Goal: Task Accomplishment & Management: Manage account settings

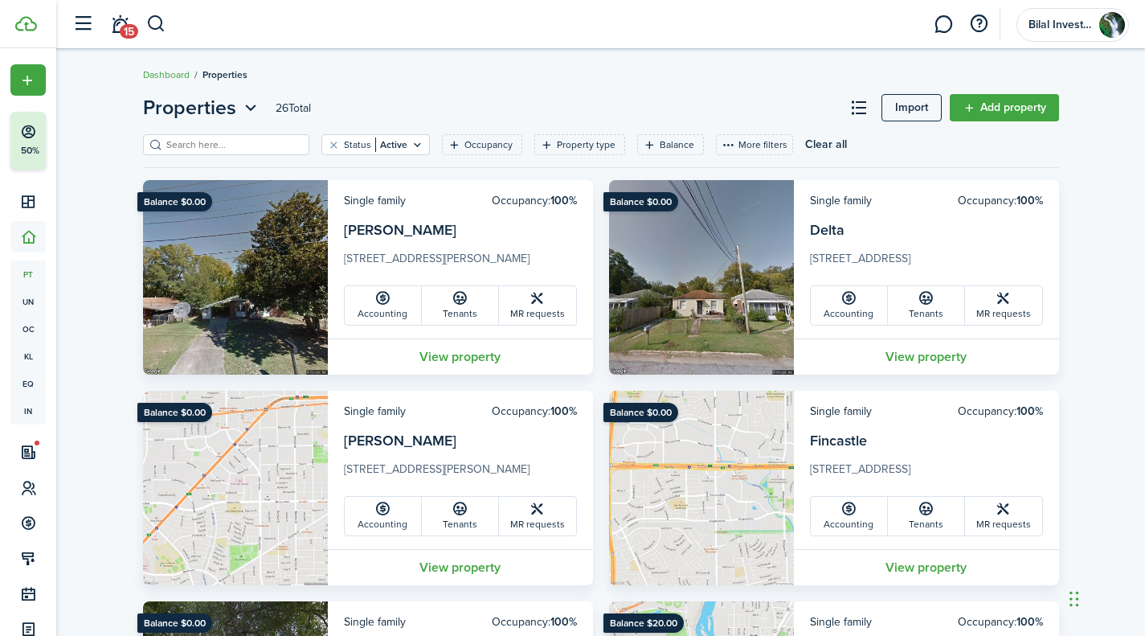
click at [211, 141] on input "search" at bounding box center [232, 144] width 141 height 15
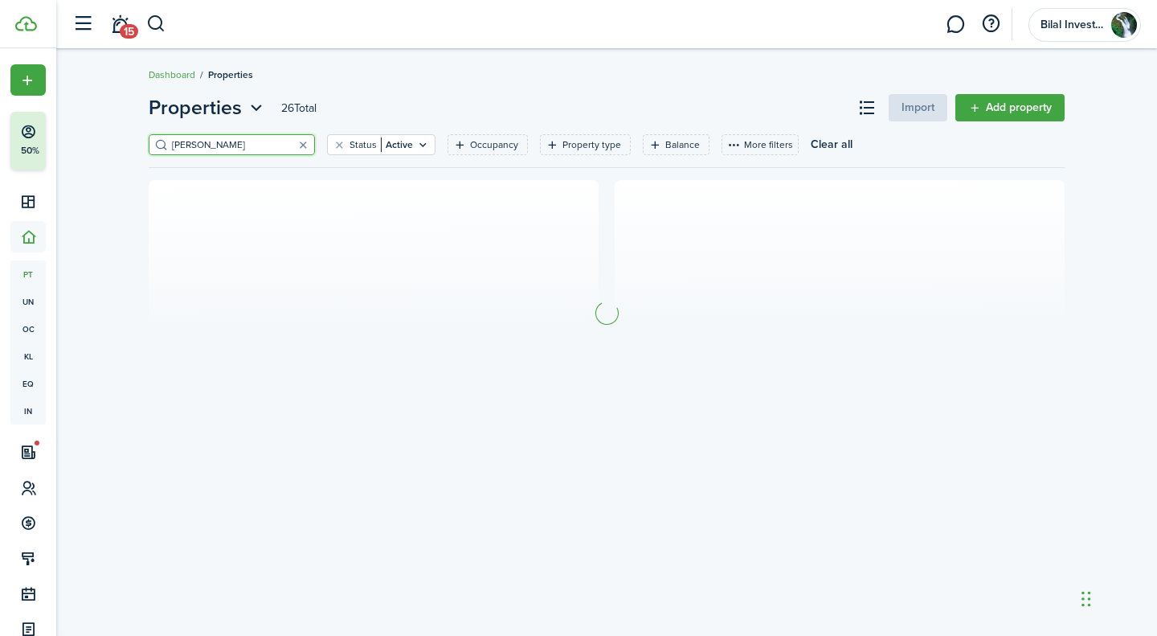
type input "[PERSON_NAME]"
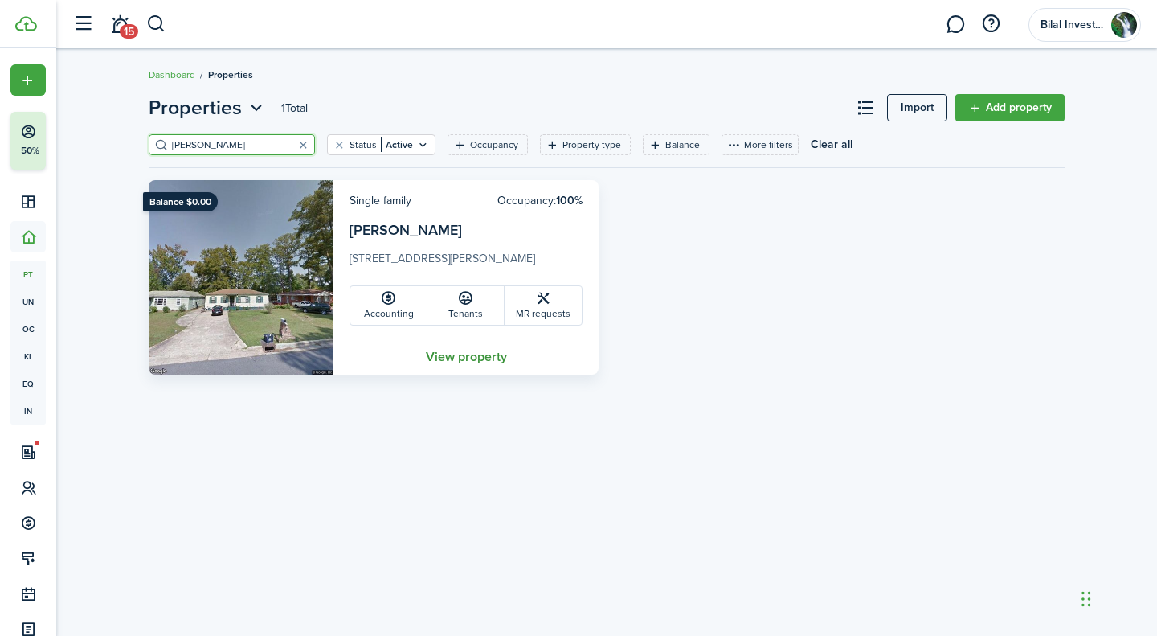
click at [444, 357] on link "View property" at bounding box center [466, 356] width 265 height 36
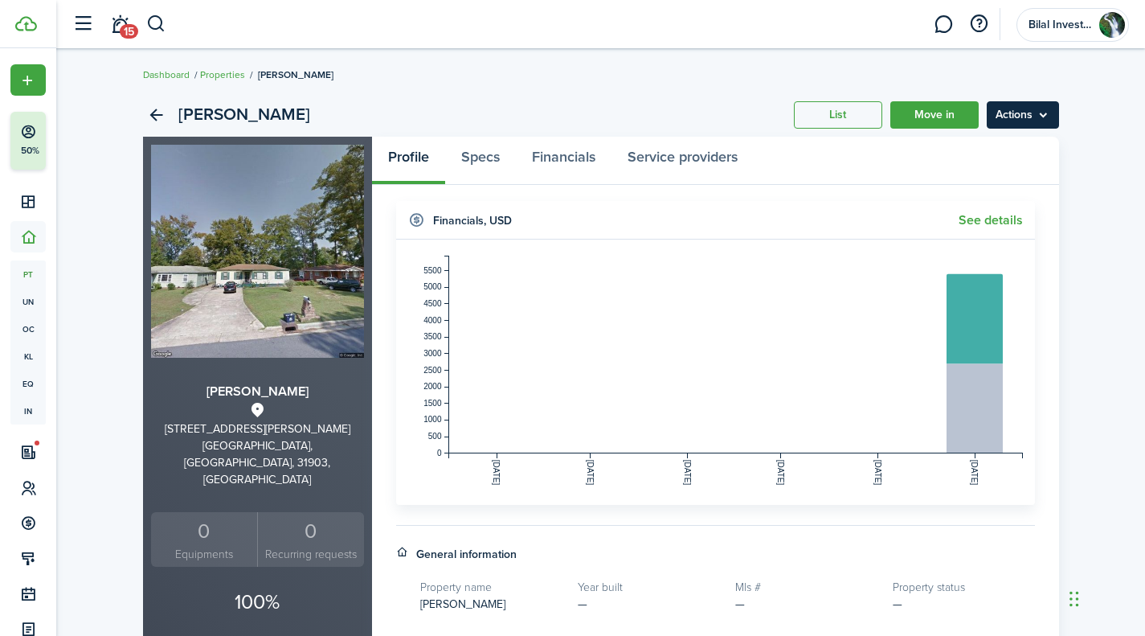
click at [1026, 108] on menu-btn "Actions" at bounding box center [1023, 114] width 72 height 27
click at [995, 135] on body "Create New Finish Account Setup 50% Dashboard Portfolio pt Properties un Units …" at bounding box center [572, 318] width 1145 height 636
click at [1006, 128] on menu-btn "Actions" at bounding box center [1023, 114] width 72 height 27
click at [977, 149] on link "Edit property" at bounding box center [989, 150] width 141 height 27
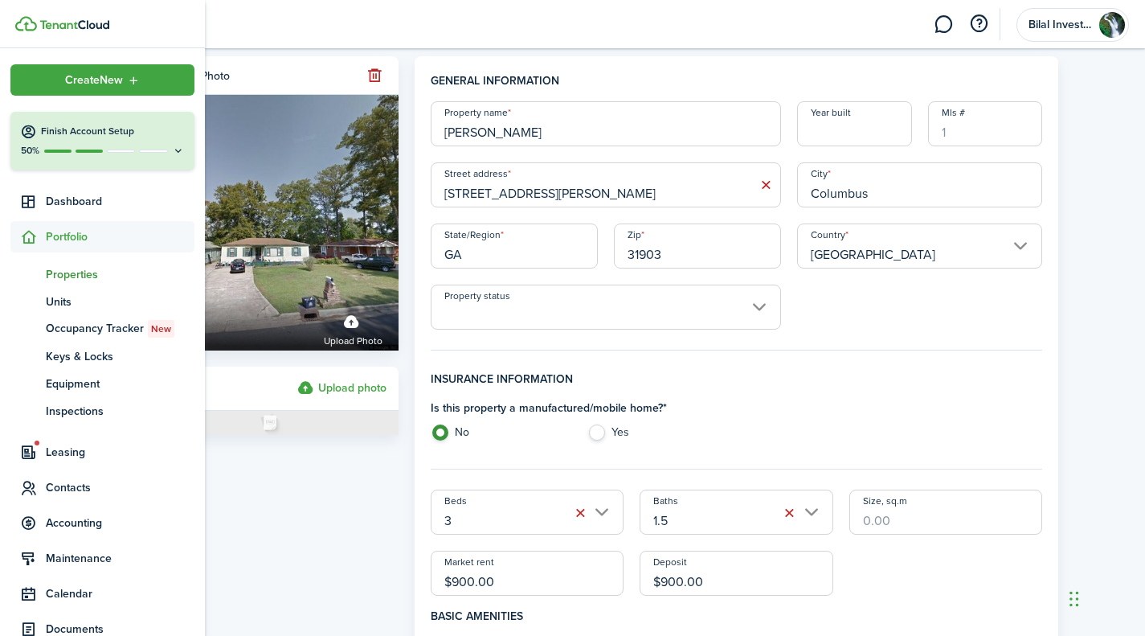
click at [48, 231] on span "Portfolio" at bounding box center [120, 236] width 149 height 17
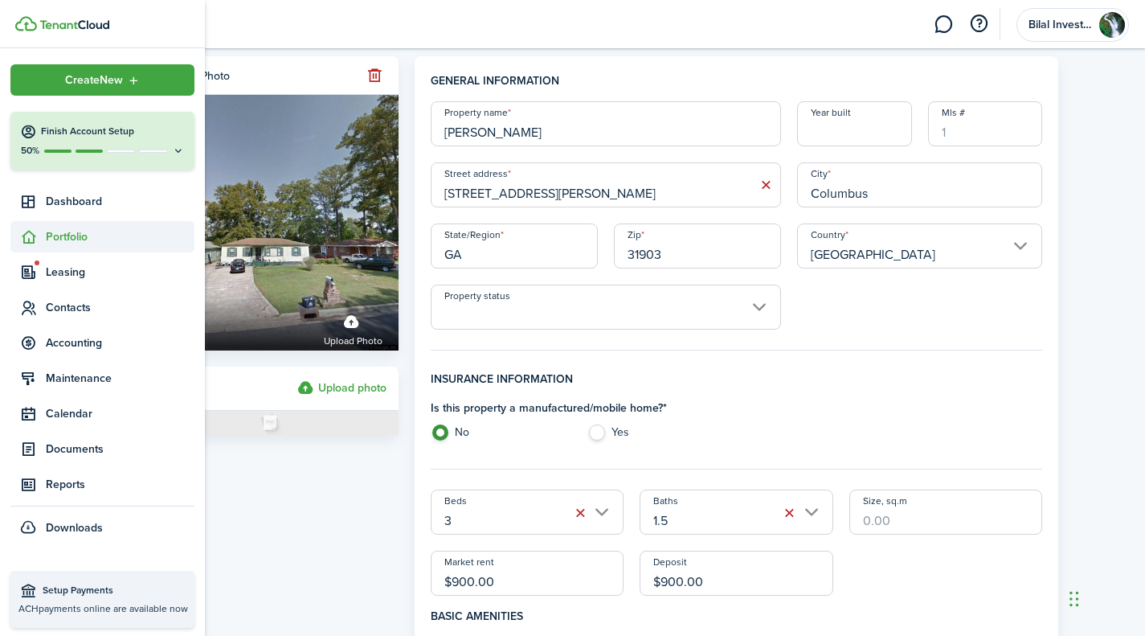
click at [84, 224] on span "Portfolio" at bounding box center [102, 236] width 184 height 31
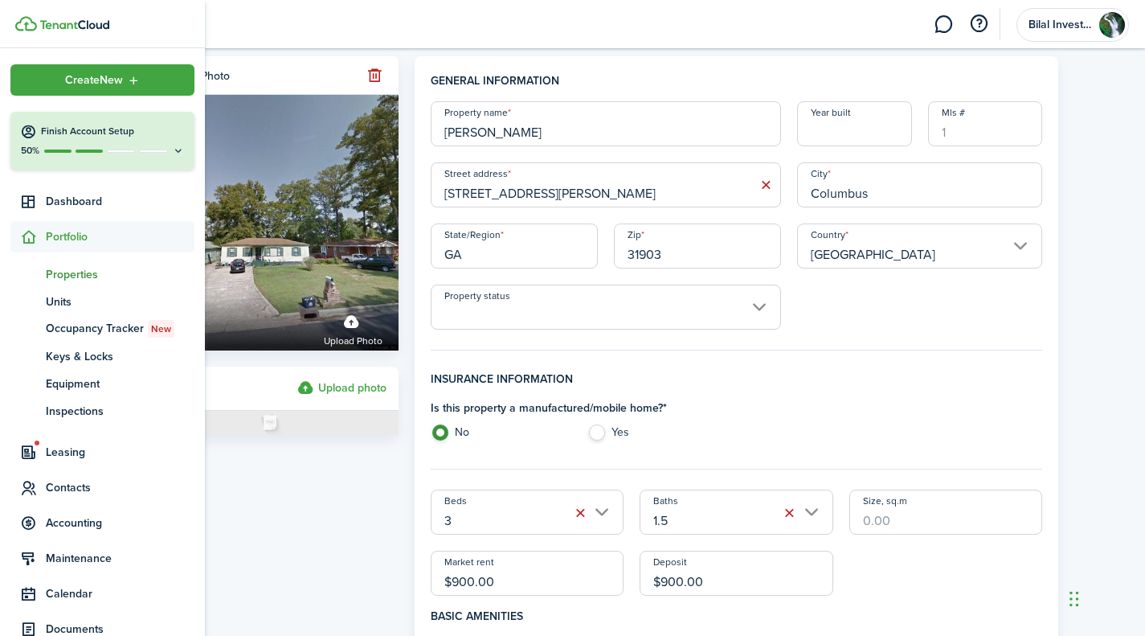
click at [63, 240] on span "Portfolio" at bounding box center [120, 236] width 149 height 17
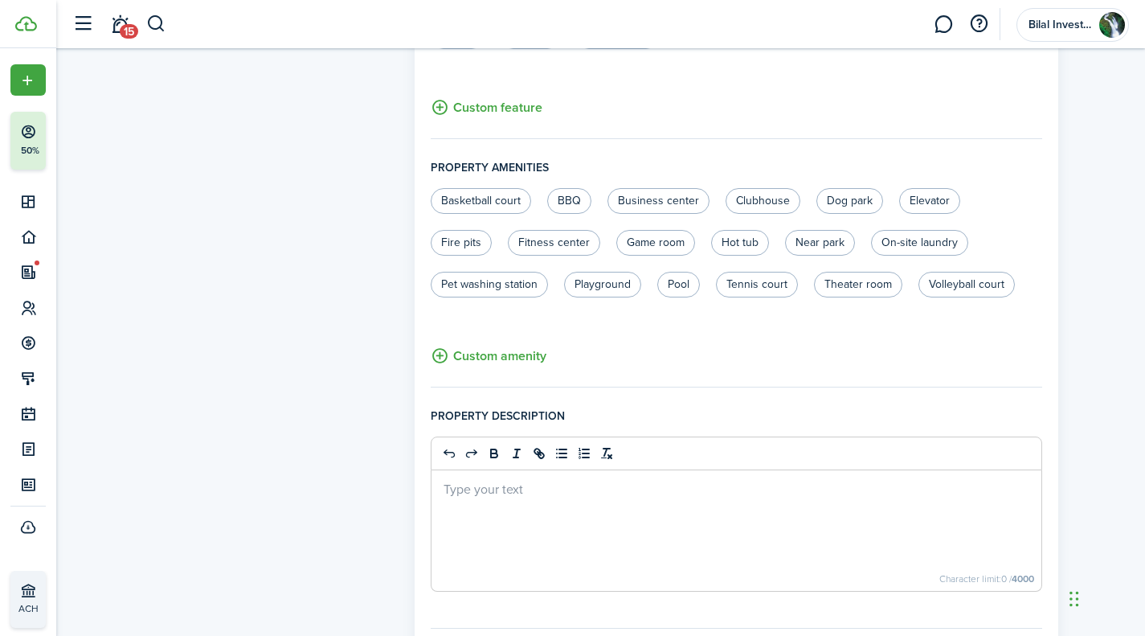
scroll to position [1104, 0]
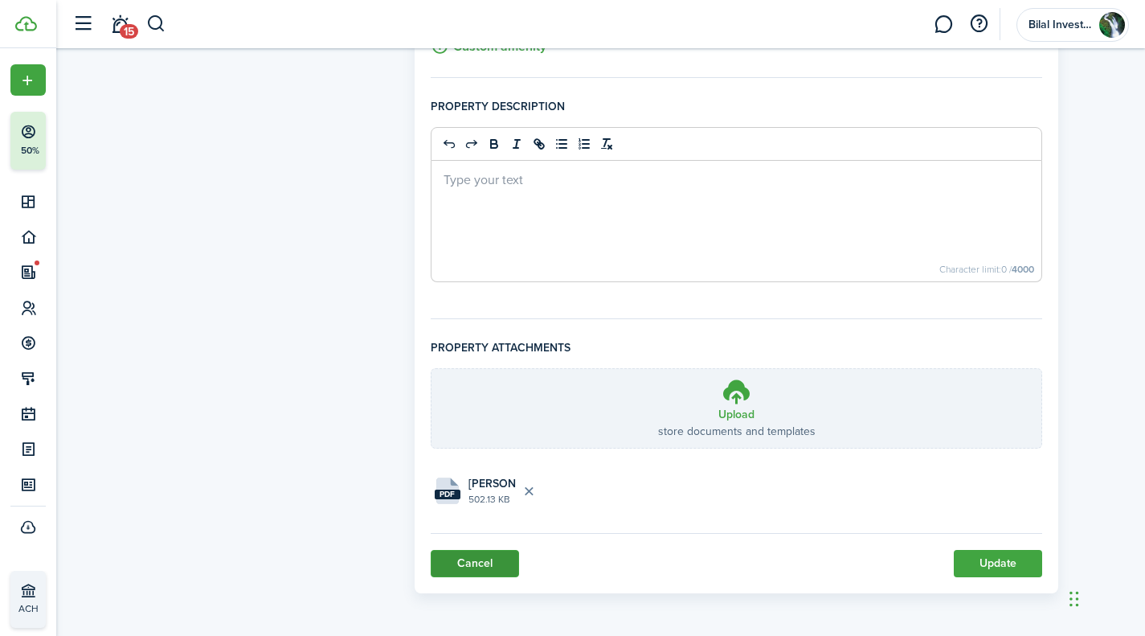
click at [481, 569] on link "Cancel" at bounding box center [475, 563] width 88 height 27
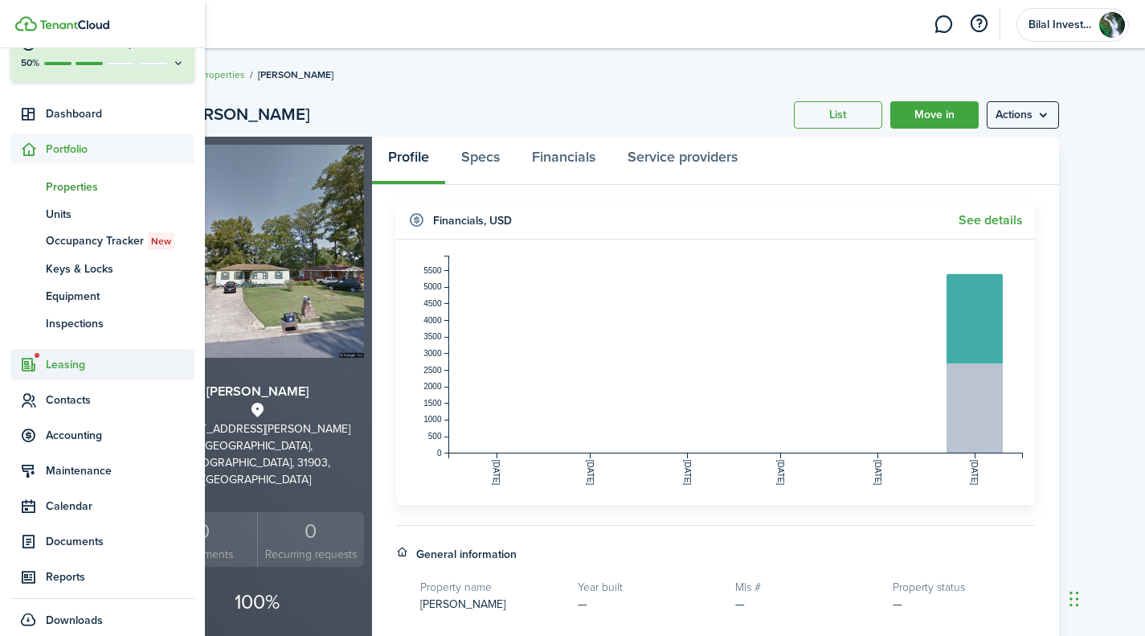
scroll to position [88, 0]
click at [92, 421] on span "Accounting" at bounding box center [102, 434] width 184 height 31
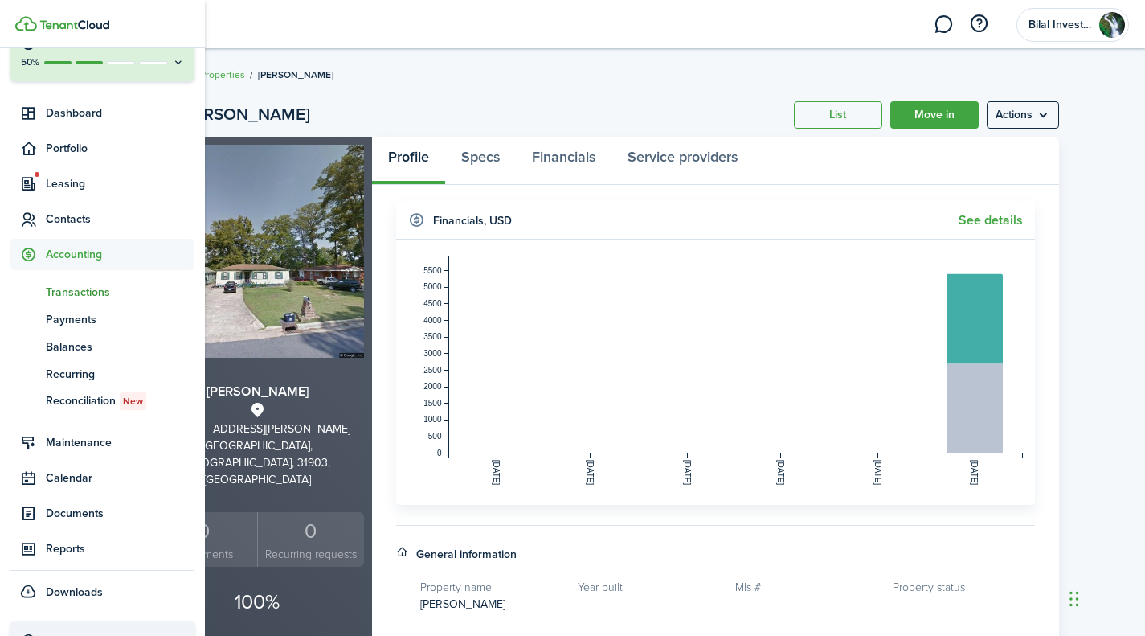
click at [94, 289] on span "Transactions" at bounding box center [120, 292] width 149 height 17
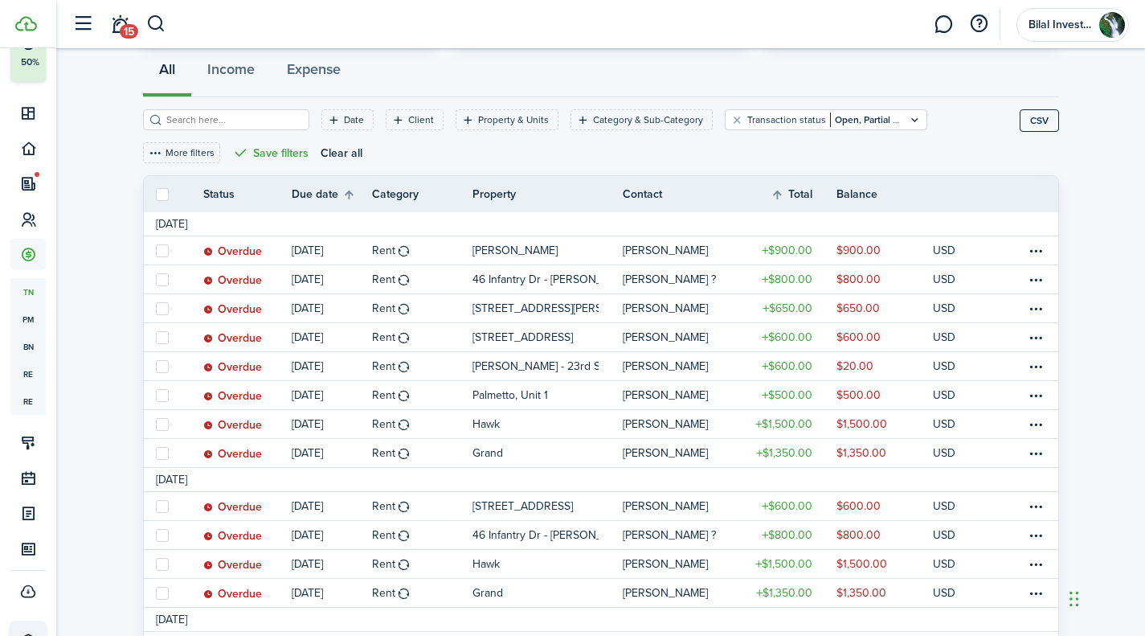
scroll to position [151, 0]
click at [843, 117] on filter-tag-value "Open, Partial & Overdue" at bounding box center [884, 119] width 109 height 14
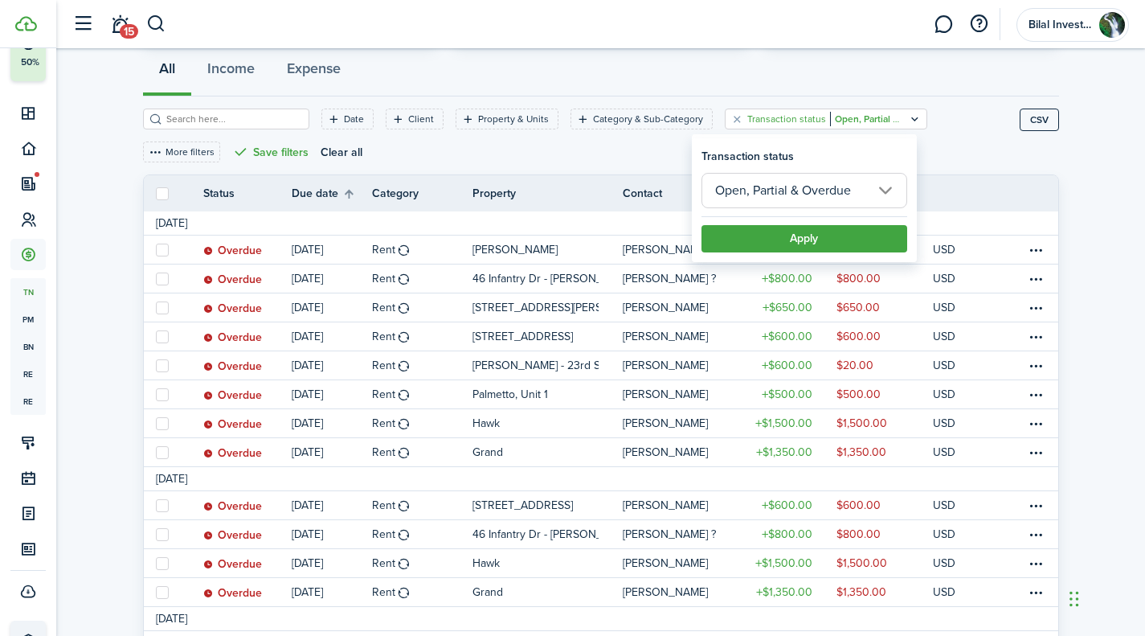
click at [827, 192] on input "Open, Partial & Overdue" at bounding box center [805, 190] width 206 height 35
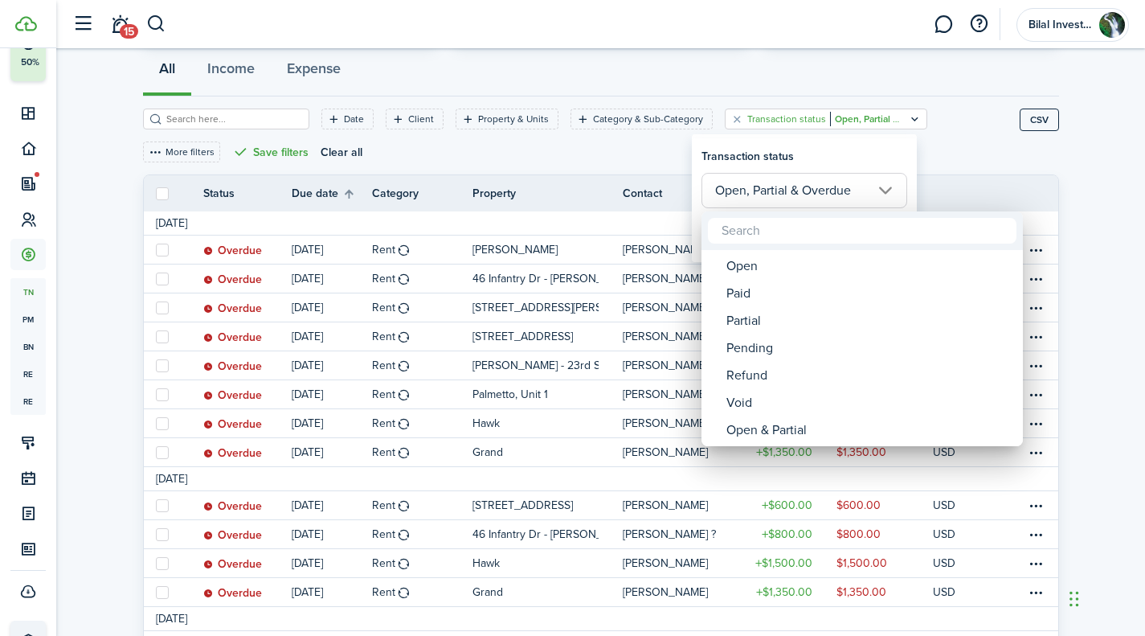
click at [847, 149] on div at bounding box center [572, 317] width 1402 height 893
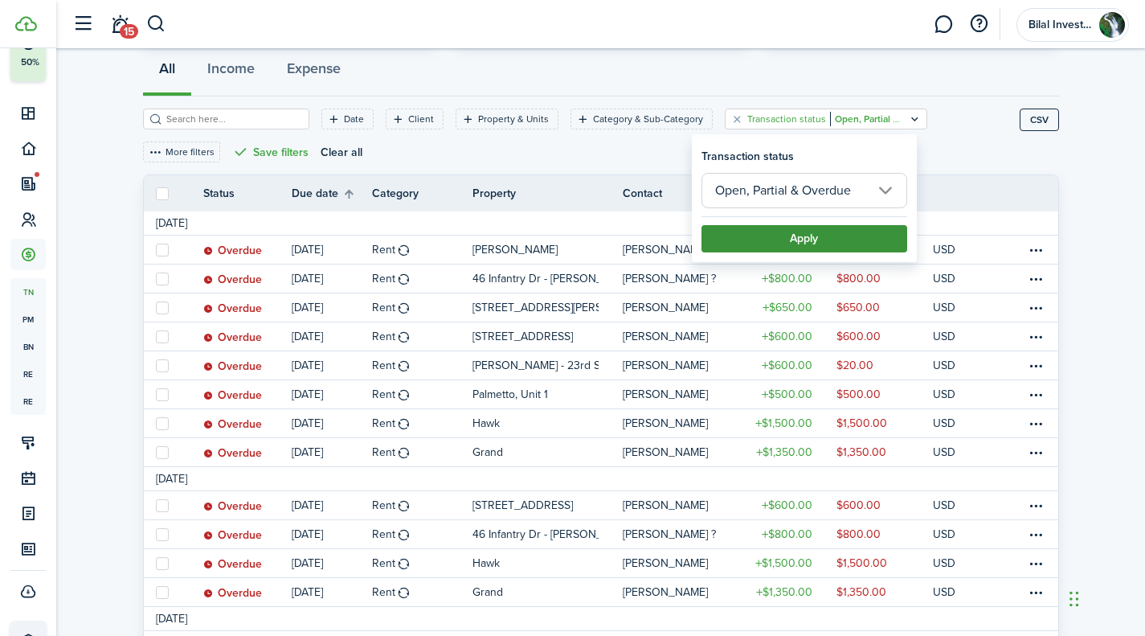
click at [777, 241] on button "Apply" at bounding box center [805, 238] width 206 height 27
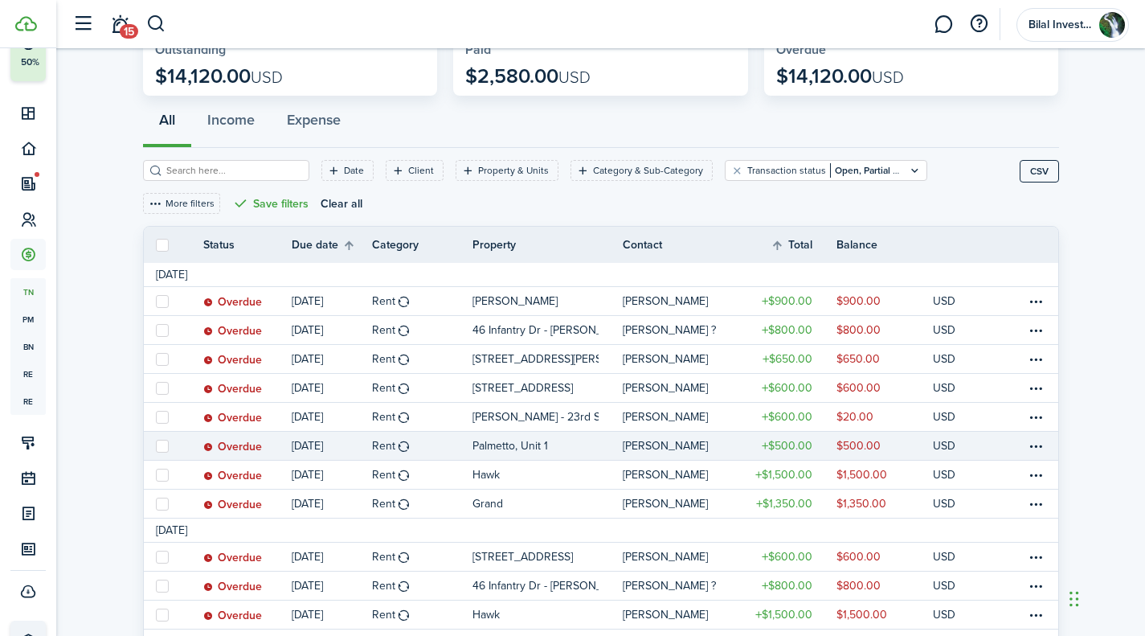
scroll to position [96, 0]
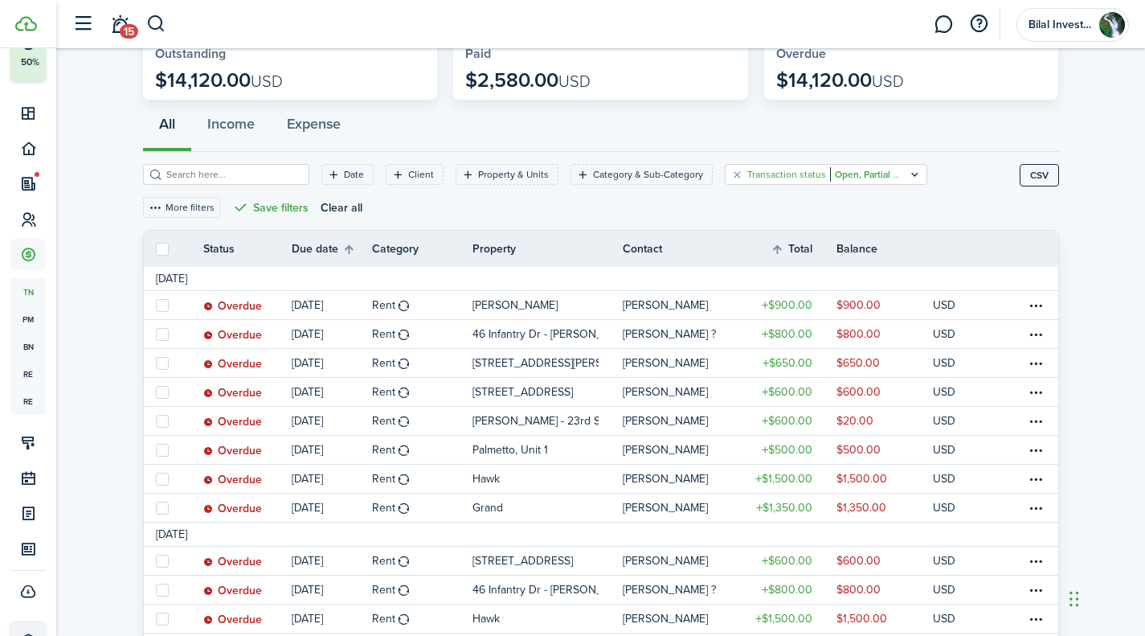
click at [850, 182] on filter-tag-value "Open, Partial & Overdue" at bounding box center [884, 174] width 109 height 14
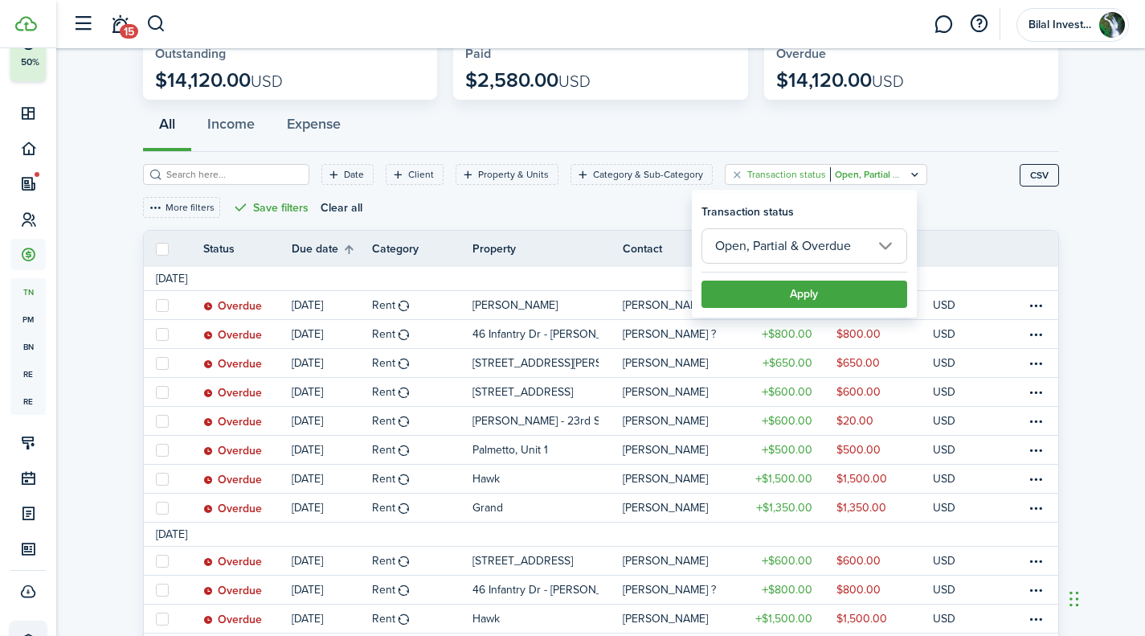
click at [967, 216] on div "Date Client Property & Units Category & Sub-Category Transaction status Open, P…" at bounding box center [581, 197] width 877 height 66
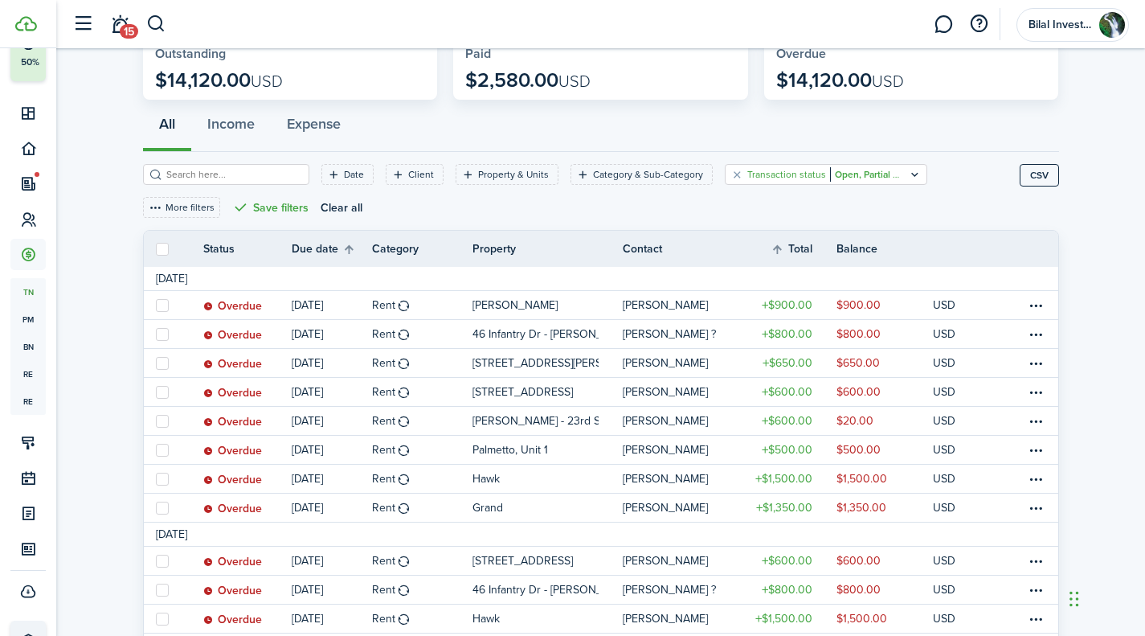
click at [830, 178] on filter-tag-value "Open, Partial & Overdue" at bounding box center [884, 174] width 109 height 14
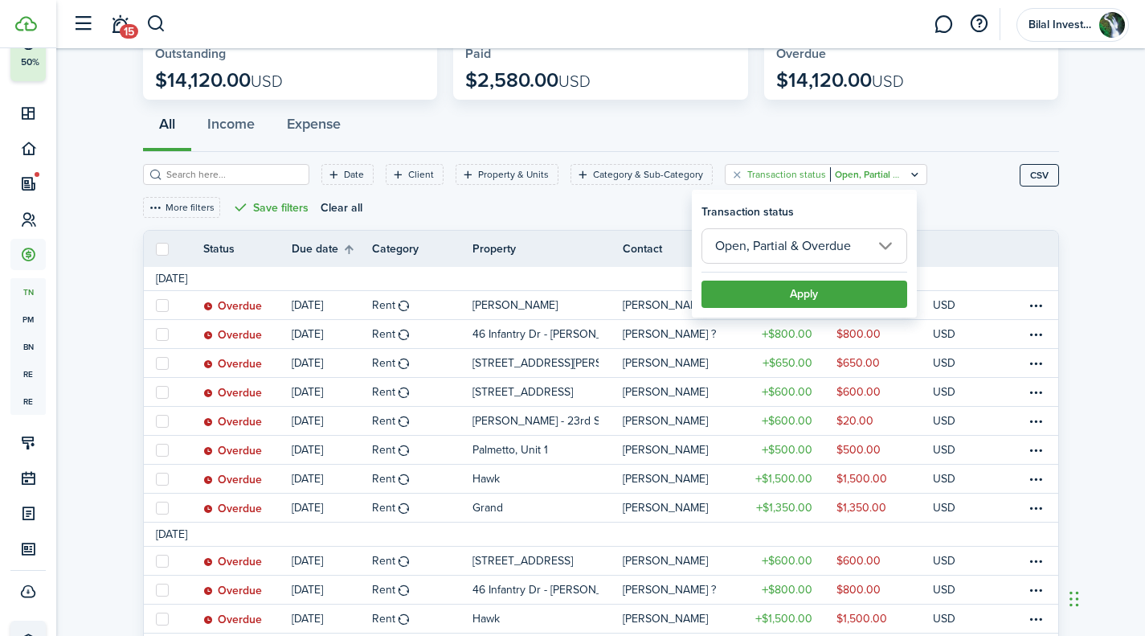
click at [832, 252] on input "Open, Partial & Overdue" at bounding box center [805, 245] width 206 height 35
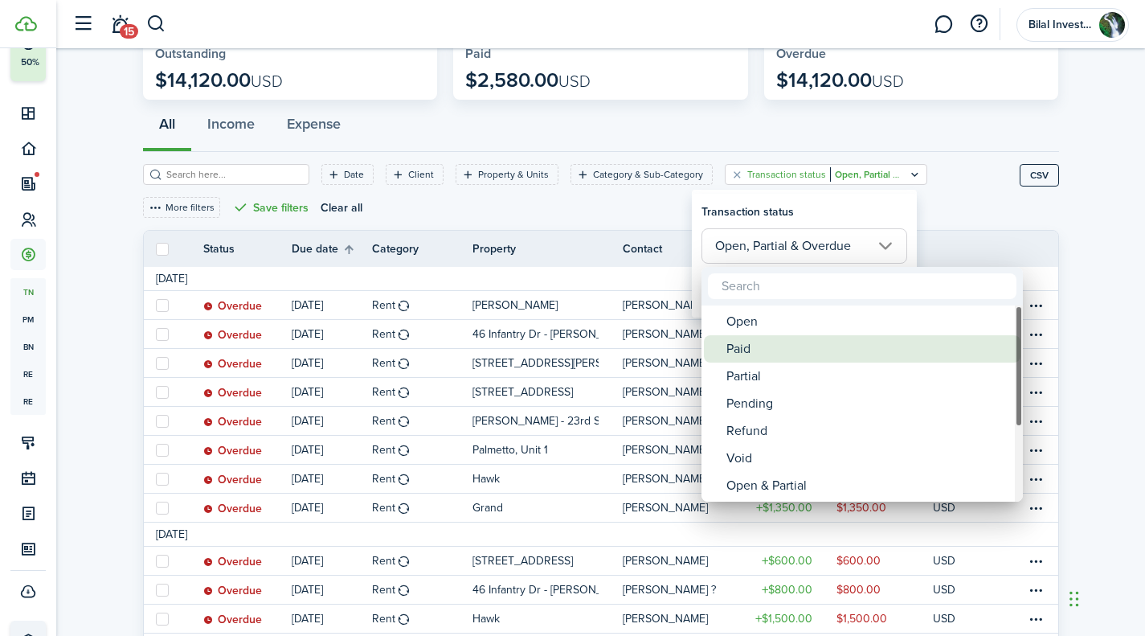
click at [762, 338] on div "Paid" at bounding box center [869, 348] width 285 height 27
type input "Paid"
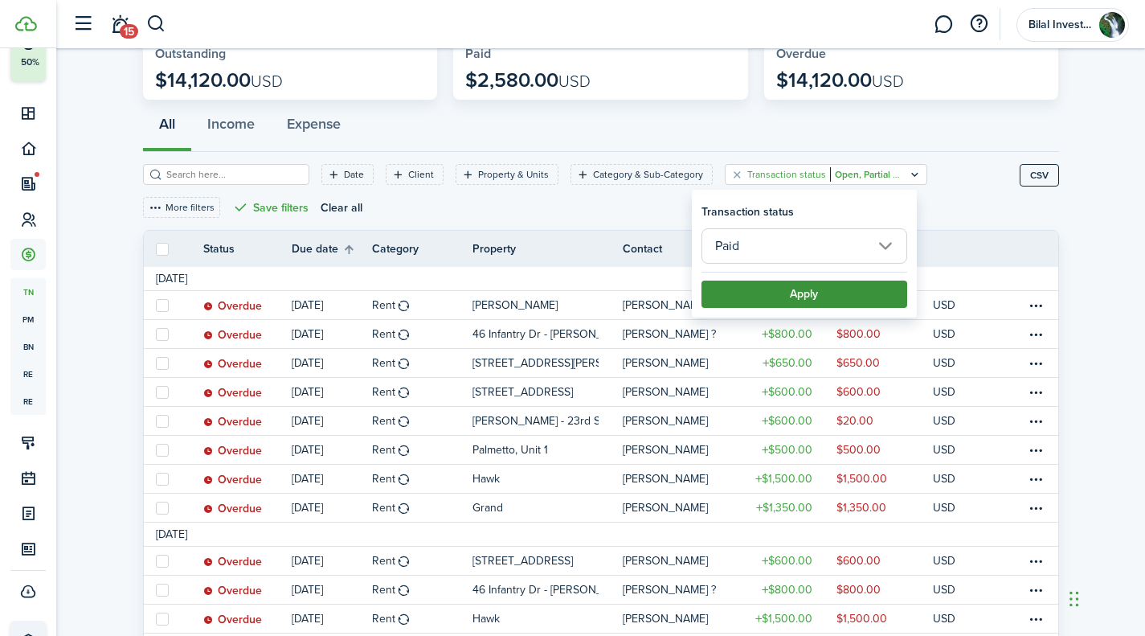
click at [792, 289] on button "Apply" at bounding box center [805, 293] width 206 height 27
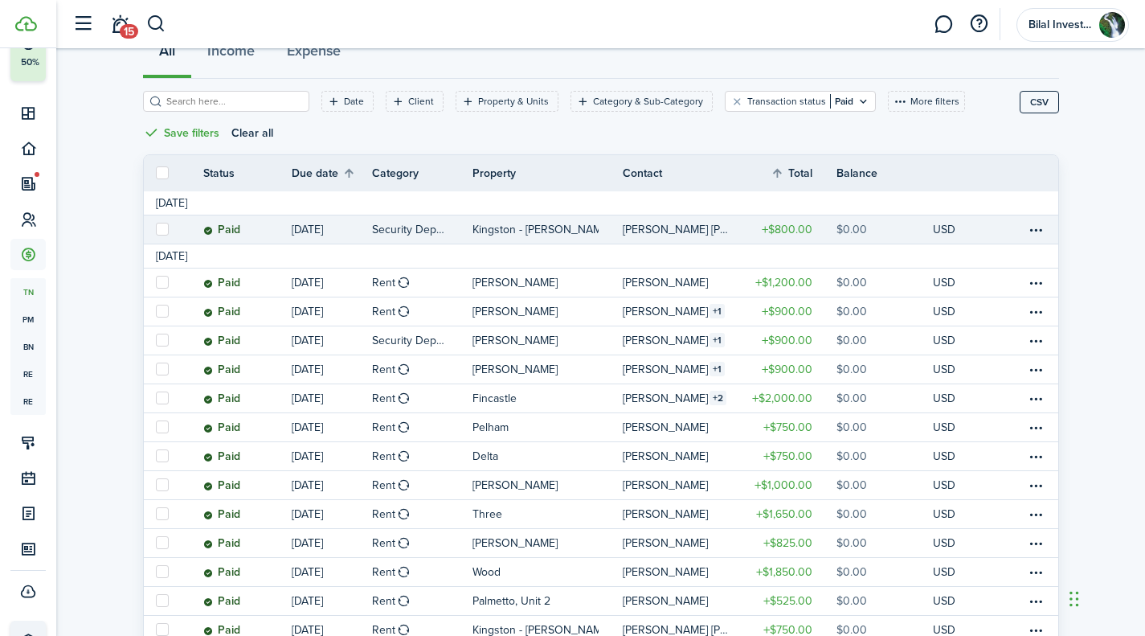
scroll to position [175, 0]
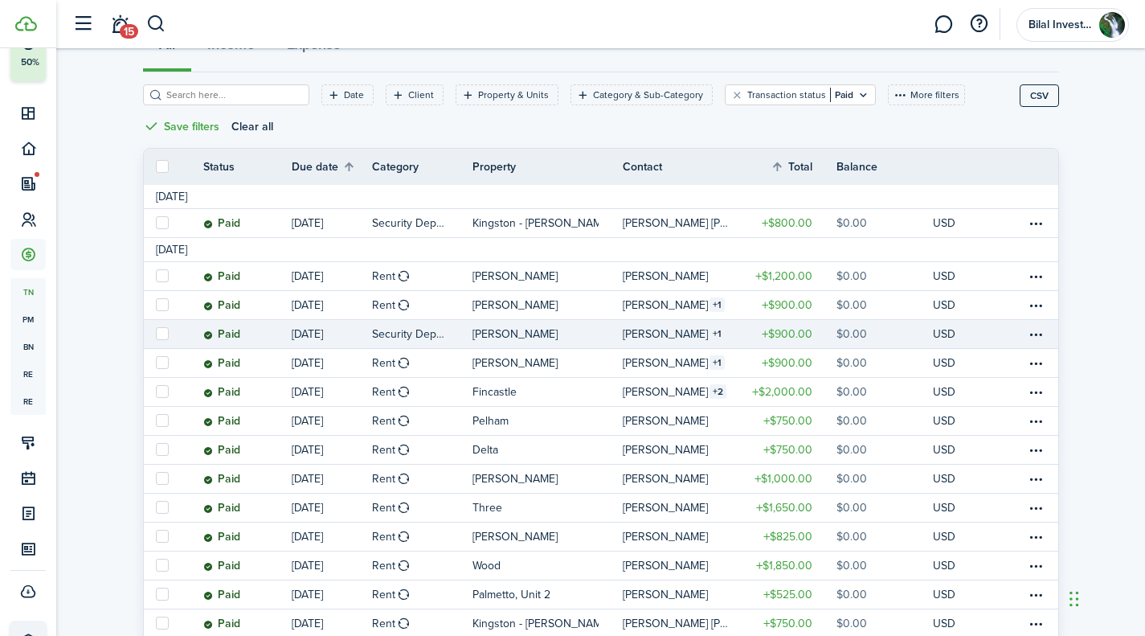
click at [489, 334] on p "[PERSON_NAME]" at bounding box center [515, 333] width 85 height 17
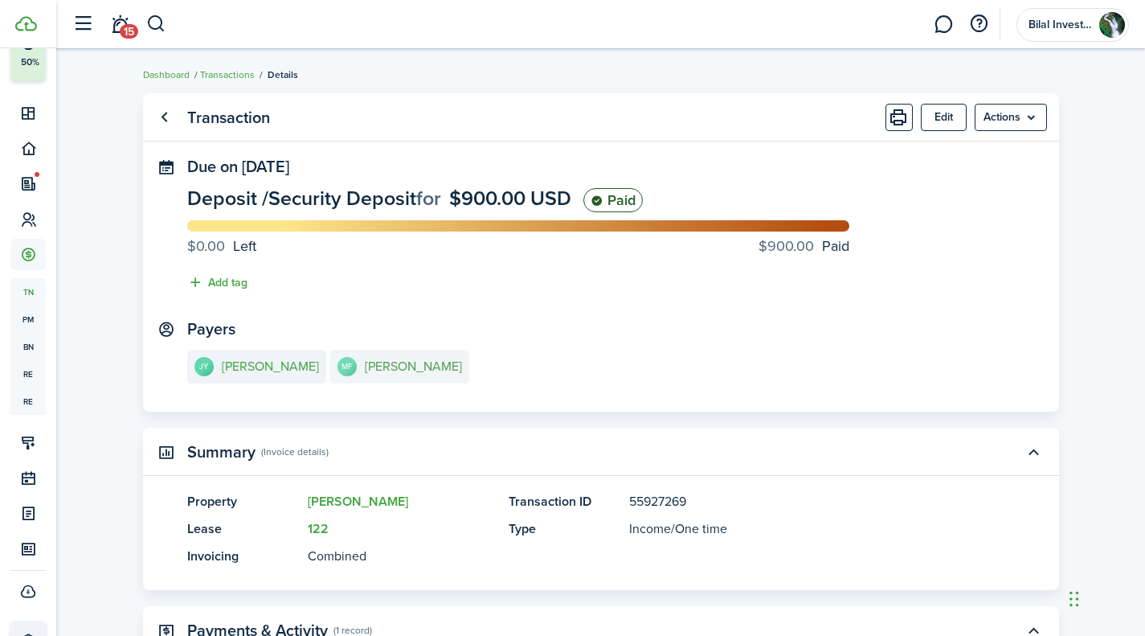
click at [406, 375] on link "MF [PERSON_NAME]" at bounding box center [399, 367] width 139 height 34
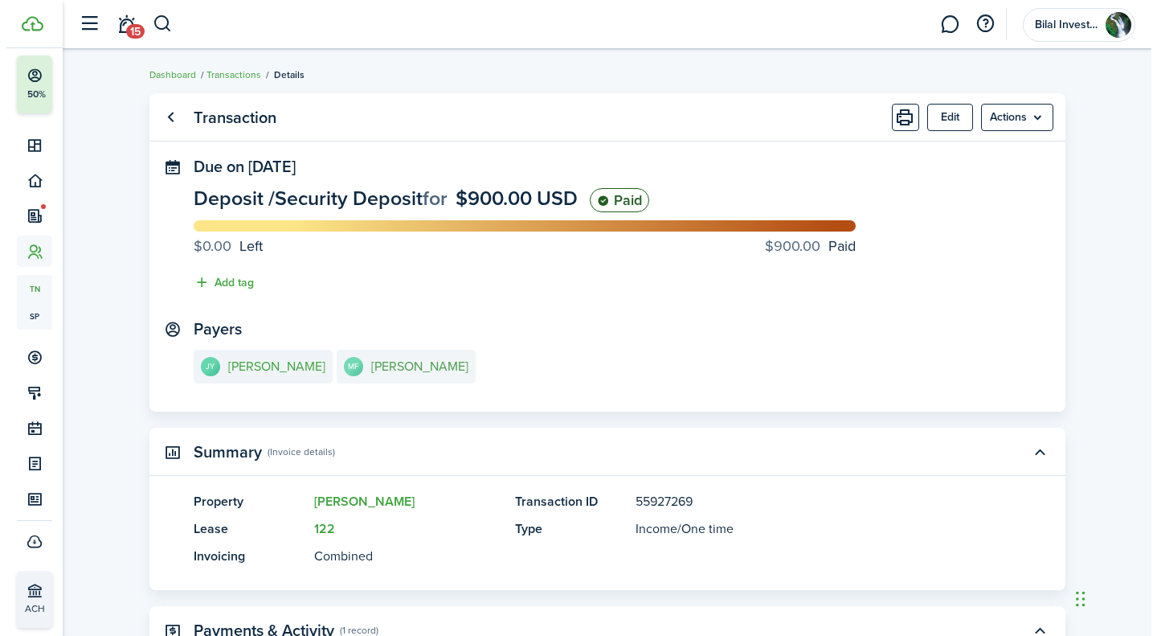
scroll to position [56, 0]
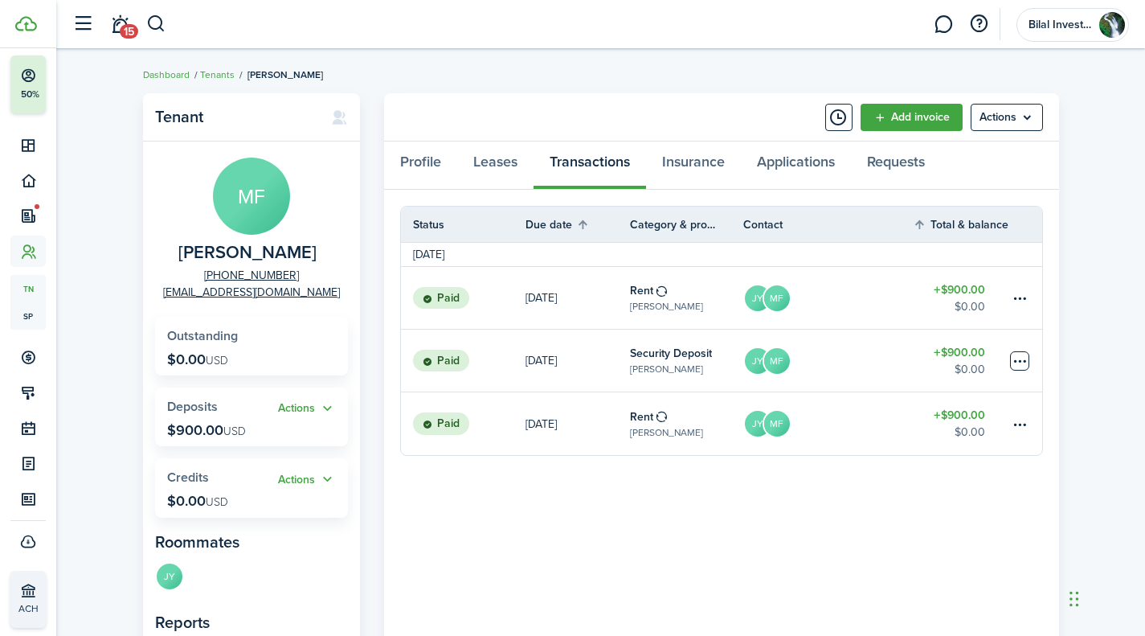
click at [1024, 355] on table-menu-btn-icon at bounding box center [1019, 360] width 19 height 19
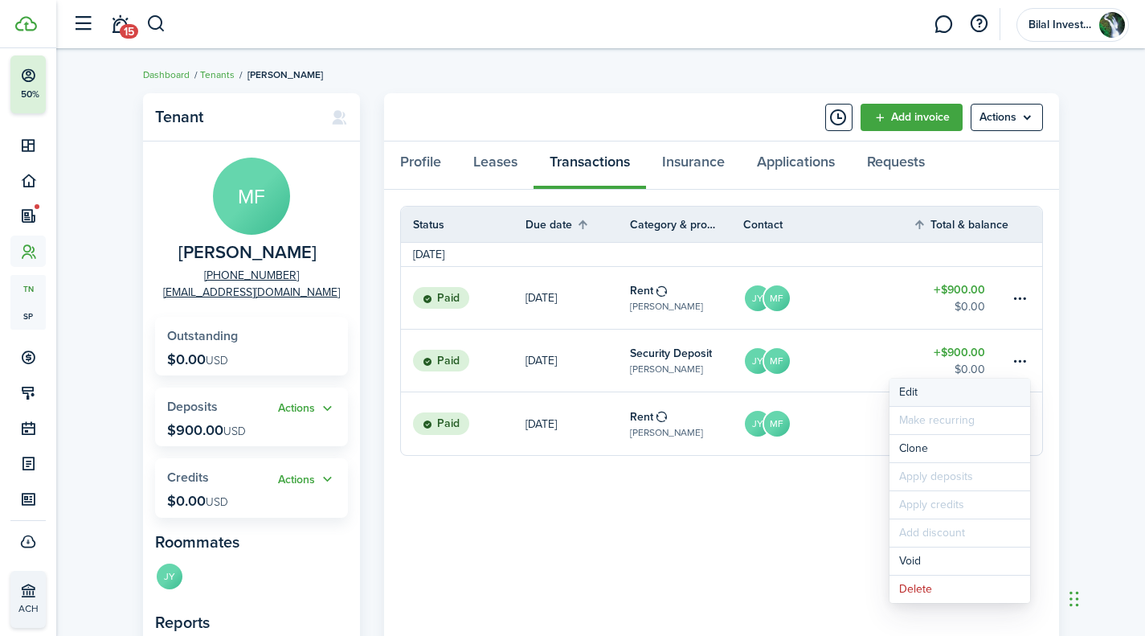
click at [938, 390] on button "Edit" at bounding box center [960, 392] width 141 height 27
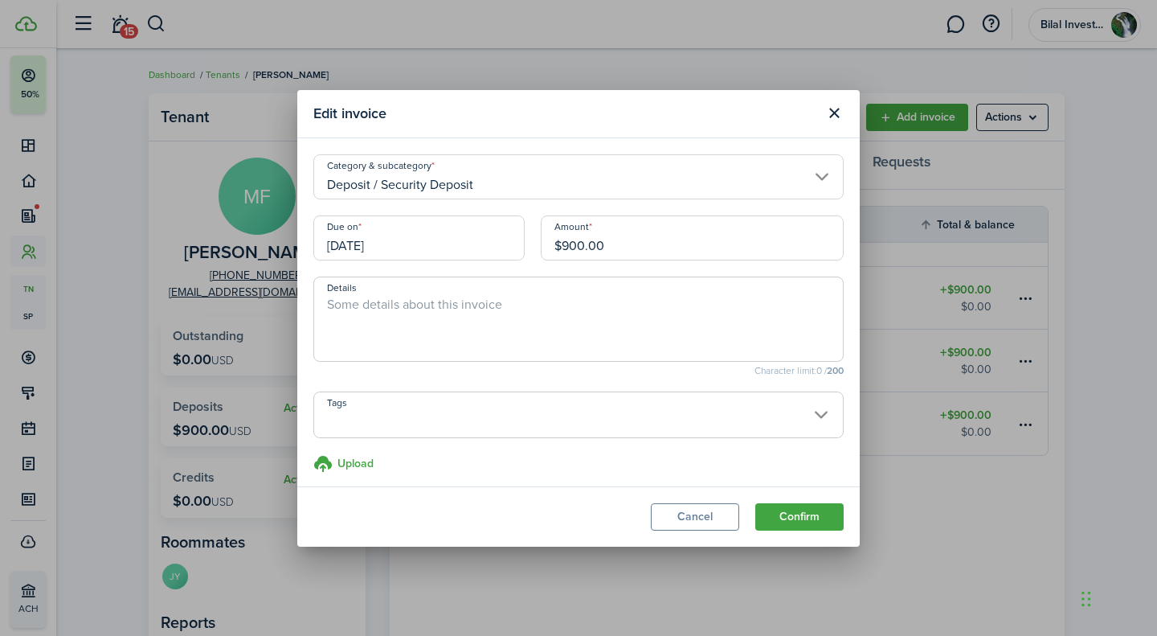
click at [566, 248] on input "$900.00" at bounding box center [692, 237] width 303 height 45
type input "$225.00"
click at [793, 510] on button "Confirm" at bounding box center [799, 516] width 88 height 27
click at [792, 521] on button "Confirm" at bounding box center [799, 516] width 88 height 27
click at [686, 232] on input "$225.00" at bounding box center [692, 237] width 303 height 45
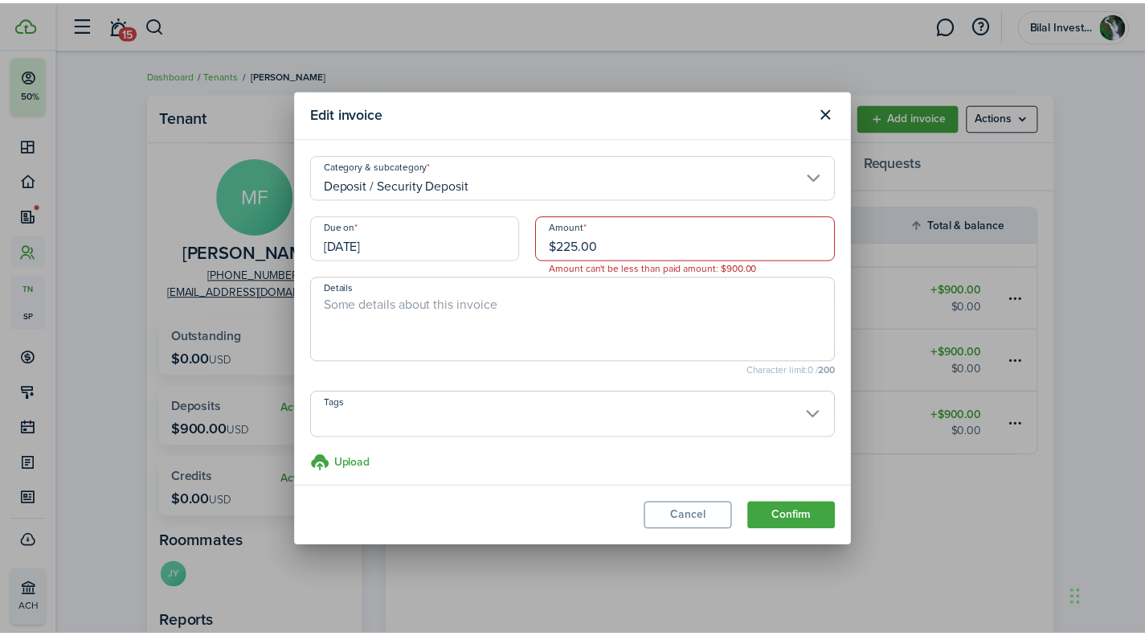
scroll to position [7, 0]
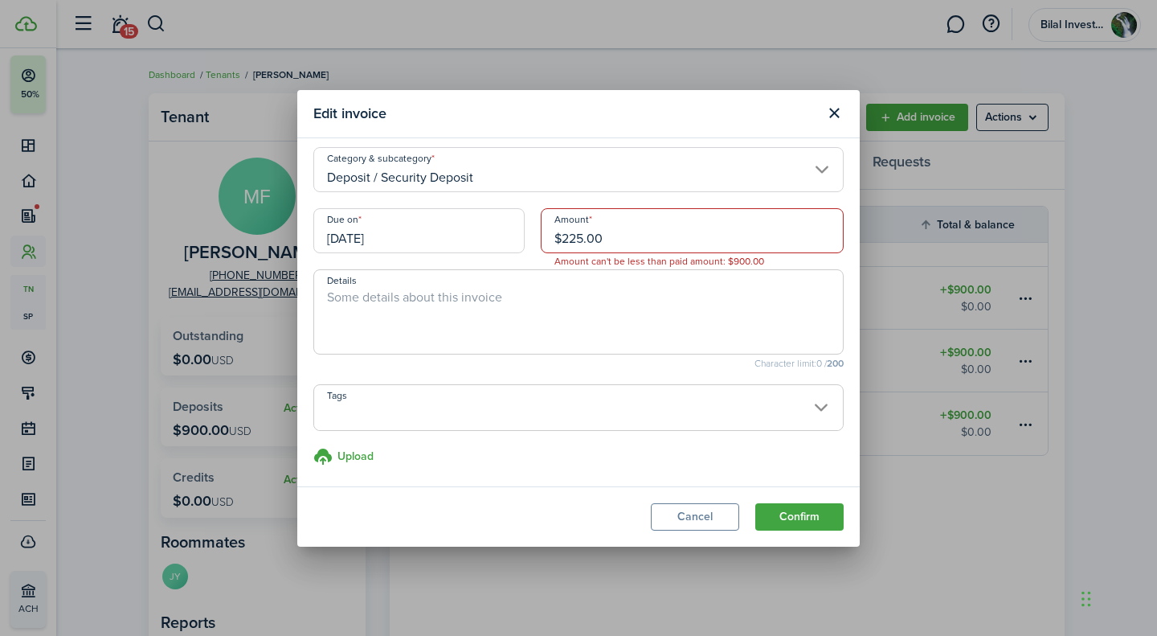
click at [499, 416] on span at bounding box center [578, 416] width 529 height 27
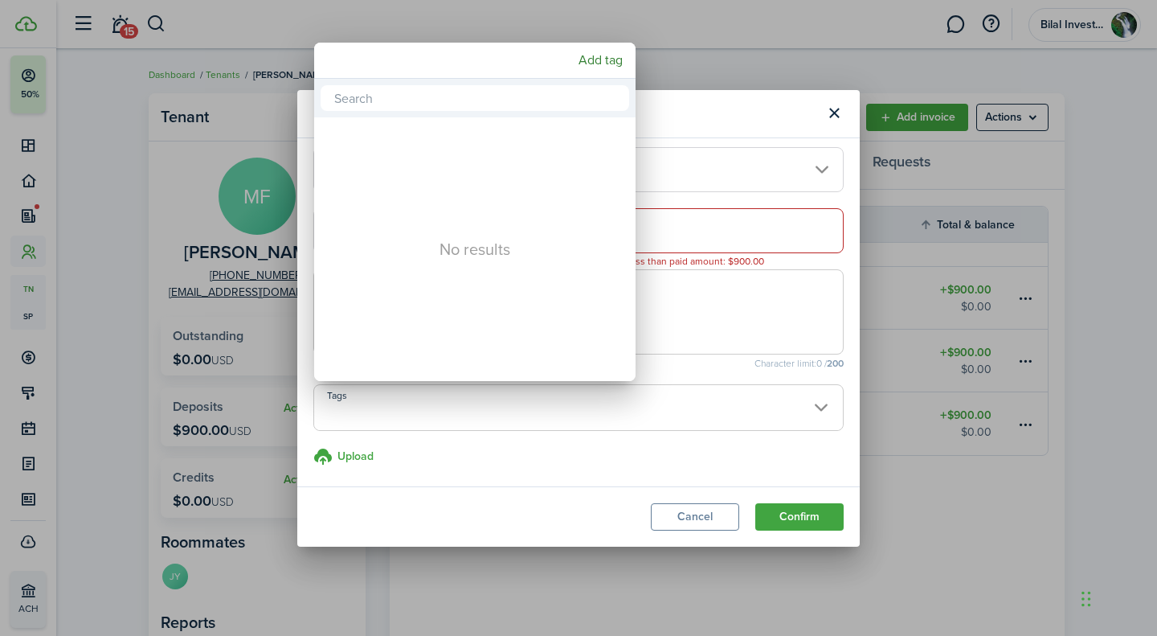
click at [701, 142] on div at bounding box center [578, 317] width 1414 height 893
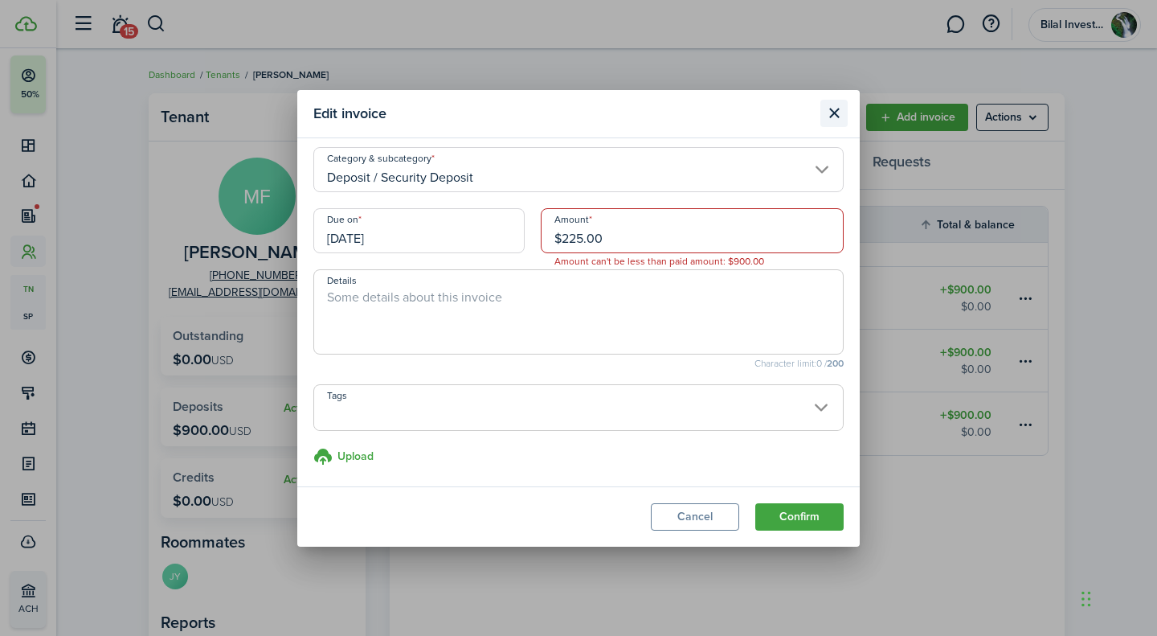
click at [831, 113] on button "Close modal" at bounding box center [834, 113] width 27 height 27
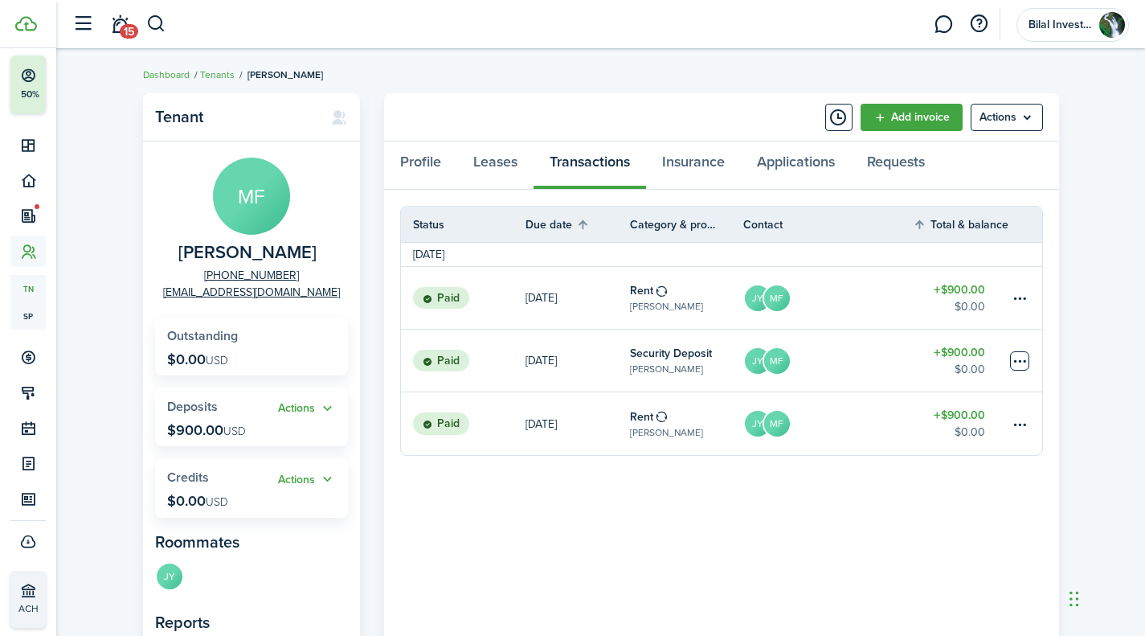
click at [1022, 356] on table-menu-btn-icon "Open menu" at bounding box center [1019, 360] width 19 height 19
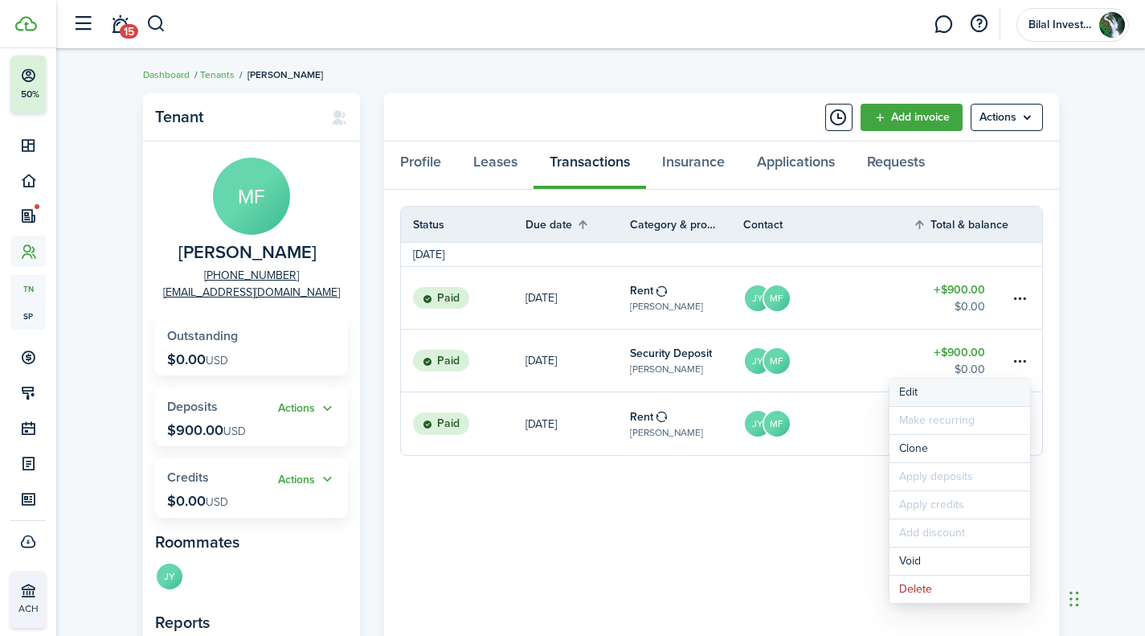
click at [914, 392] on button "Edit" at bounding box center [960, 392] width 141 height 27
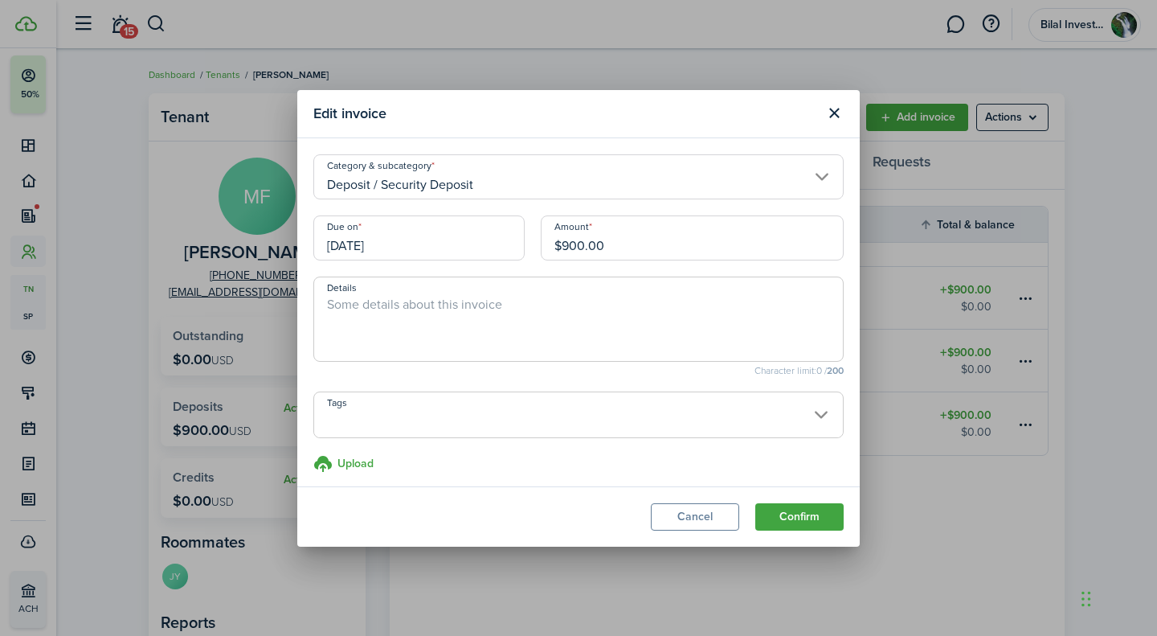
click at [620, 254] on input "$900.00" at bounding box center [692, 237] width 303 height 45
click at [571, 245] on input "$900.00" at bounding box center [692, 237] width 303 height 45
click at [578, 247] on input "$900.00" at bounding box center [692, 237] width 303 height 45
click at [837, 105] on button "Close modal" at bounding box center [834, 113] width 27 height 27
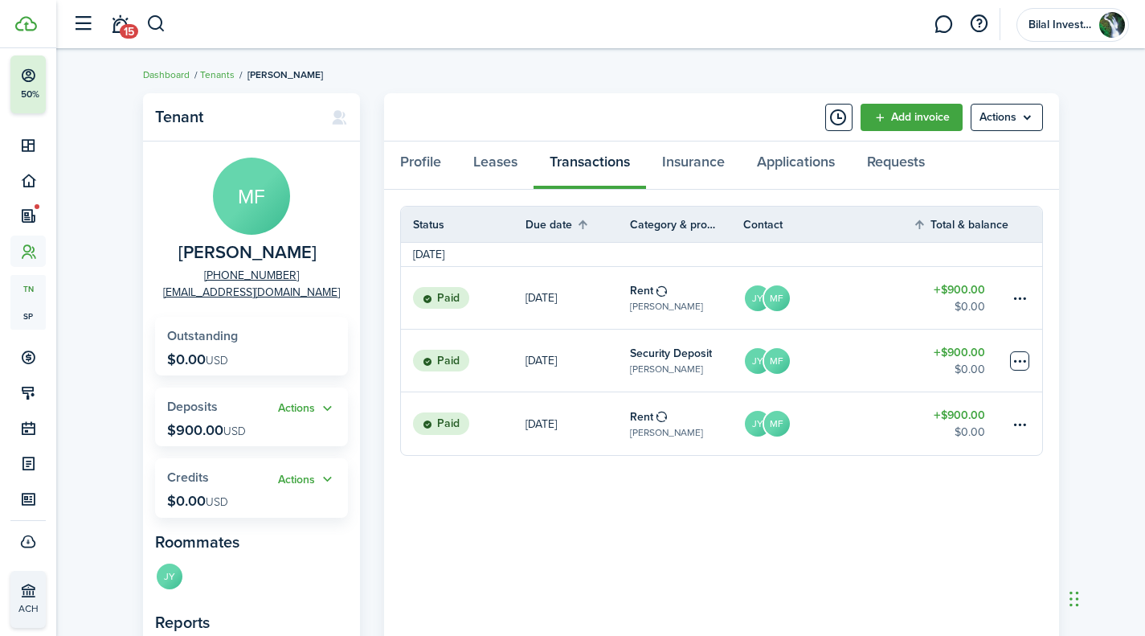
click at [1021, 358] on table-menu-btn-icon "Open menu" at bounding box center [1019, 360] width 19 height 19
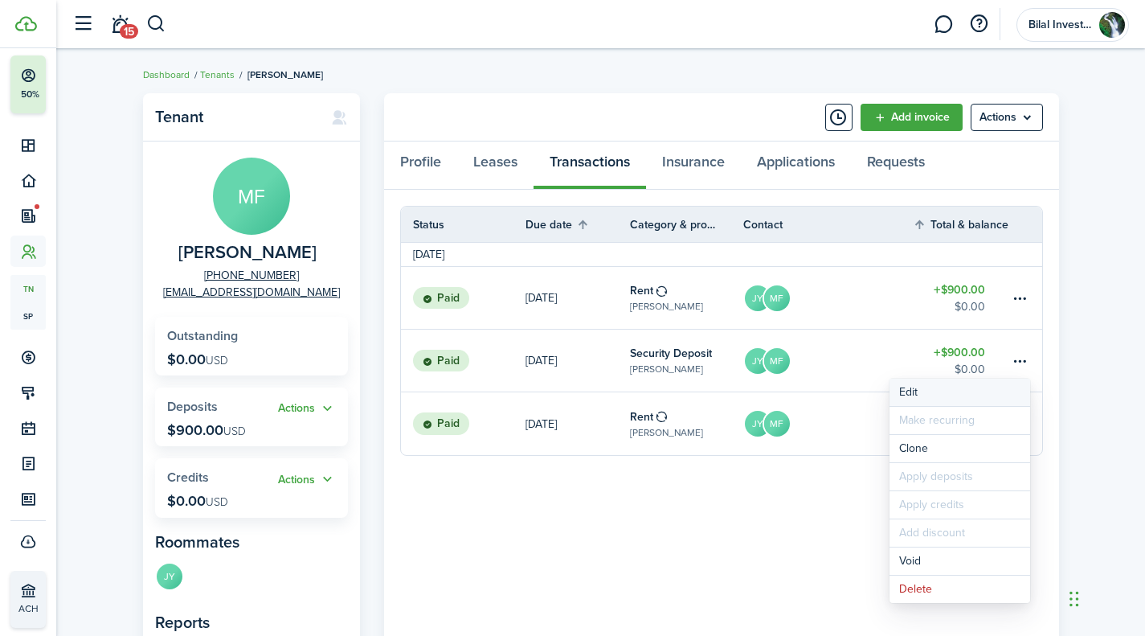
click at [920, 389] on button "Edit" at bounding box center [960, 392] width 141 height 27
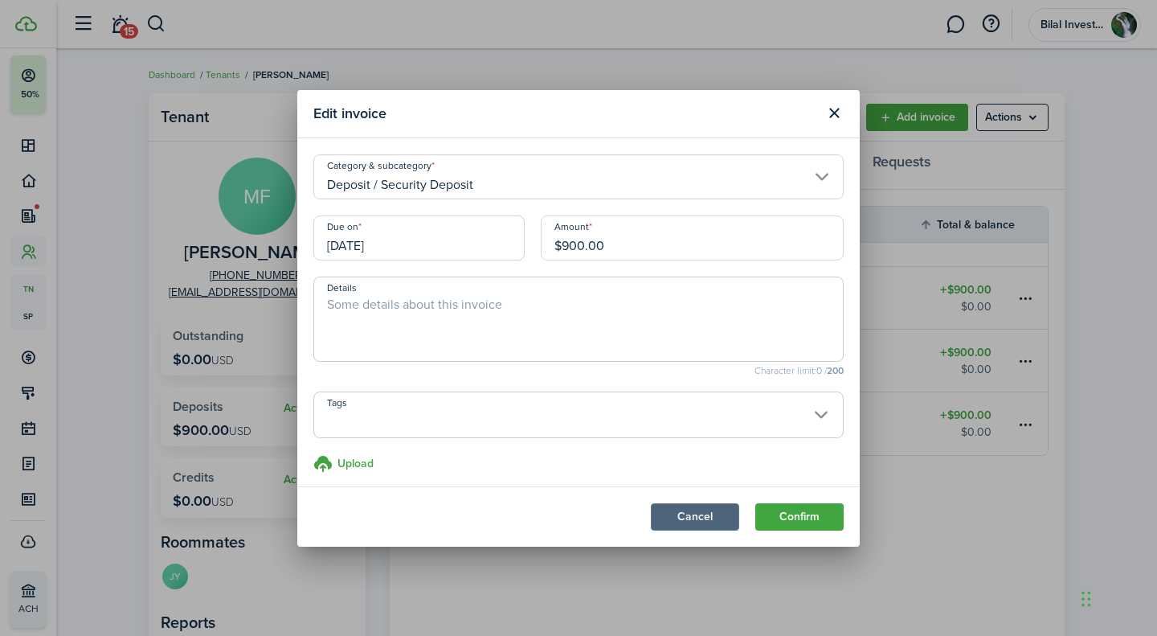
click at [684, 524] on button "Cancel" at bounding box center [695, 516] width 88 height 27
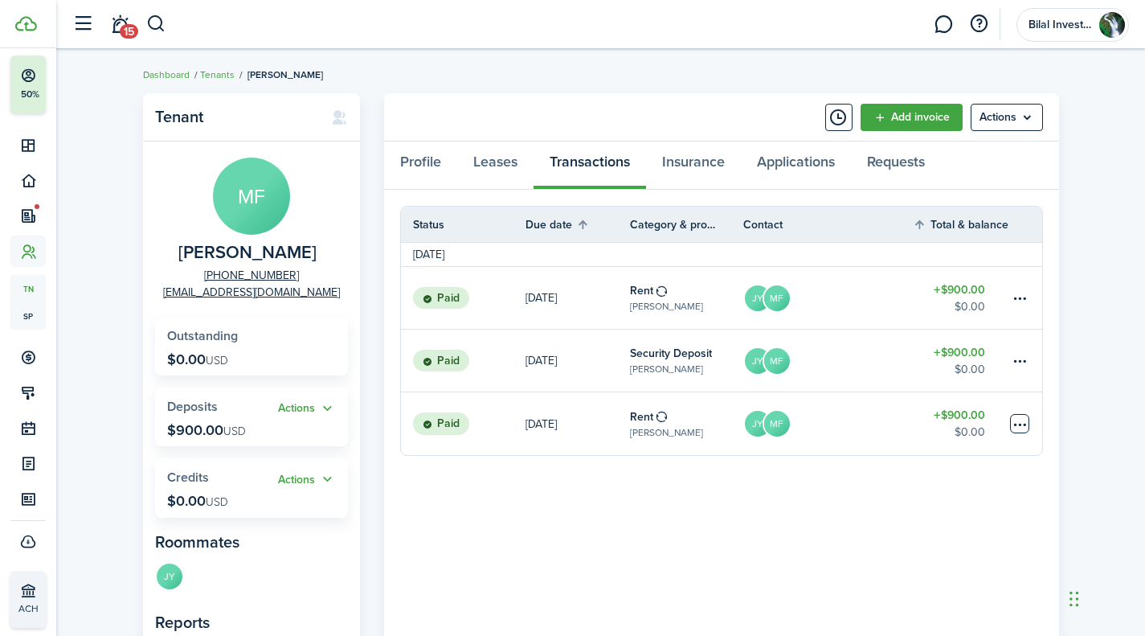
click at [1017, 424] on table-menu-btn-icon at bounding box center [1019, 423] width 19 height 19
click at [945, 615] on button "Delete" at bounding box center [960, 617] width 141 height 27
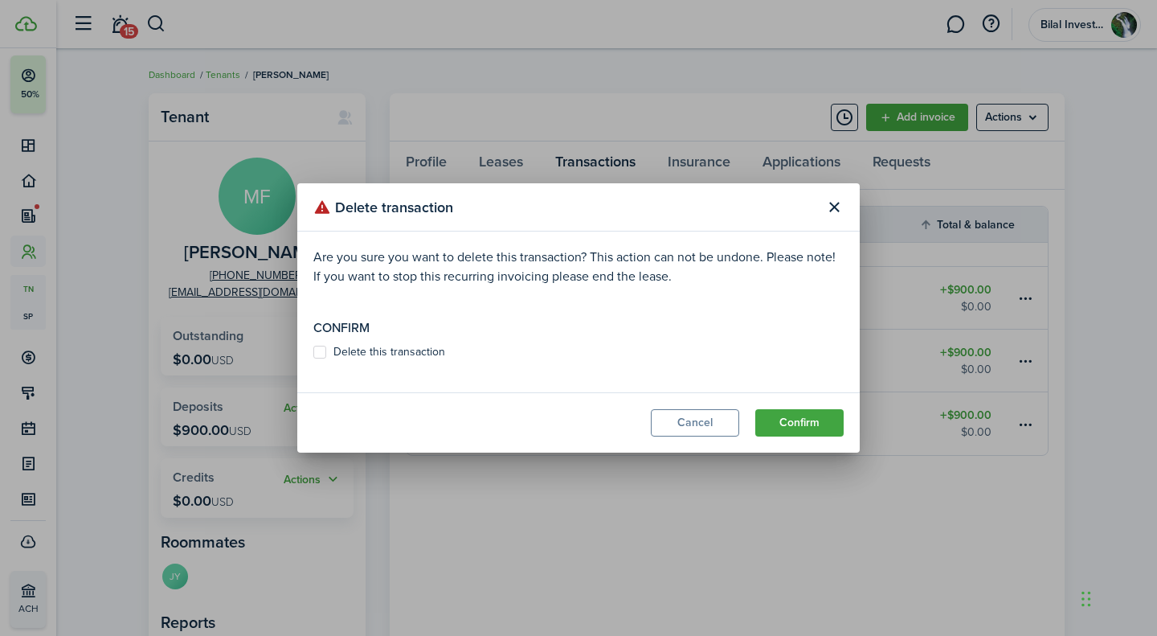
click at [339, 352] on label "Delete this transaction" at bounding box center [379, 352] width 132 height 13
click at [313, 352] on input "Delete this transaction" at bounding box center [313, 352] width 1 height 1
checkbox input "true"
click at [798, 415] on button "Confirm" at bounding box center [799, 422] width 88 height 27
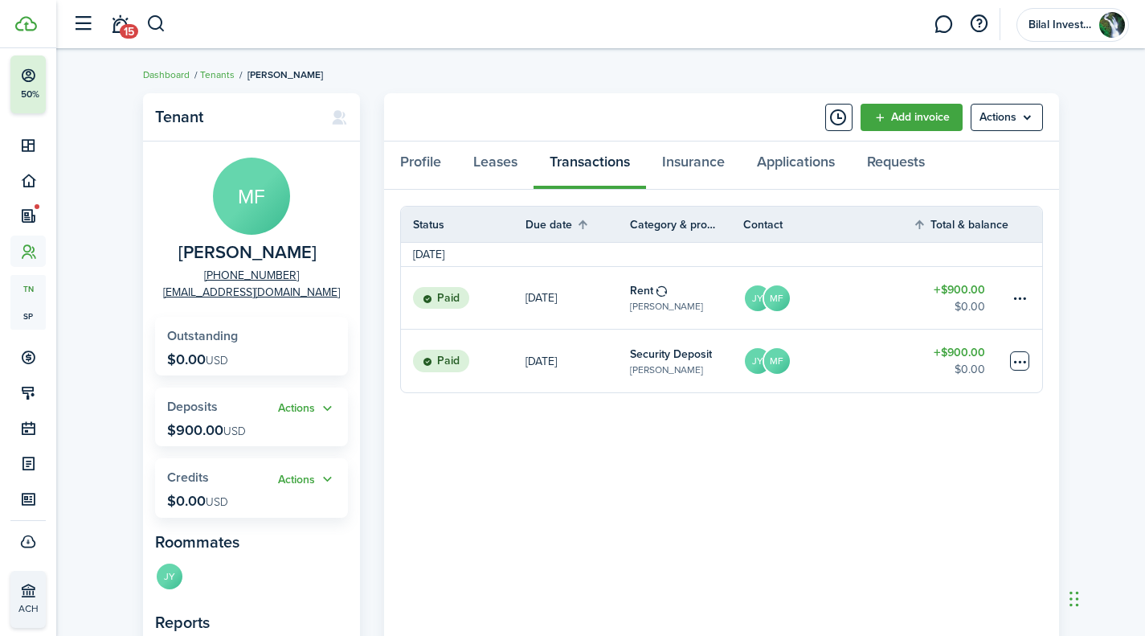
click at [1023, 362] on table-menu-btn-icon at bounding box center [1019, 360] width 19 height 19
click at [980, 388] on button "Edit" at bounding box center [960, 392] width 141 height 27
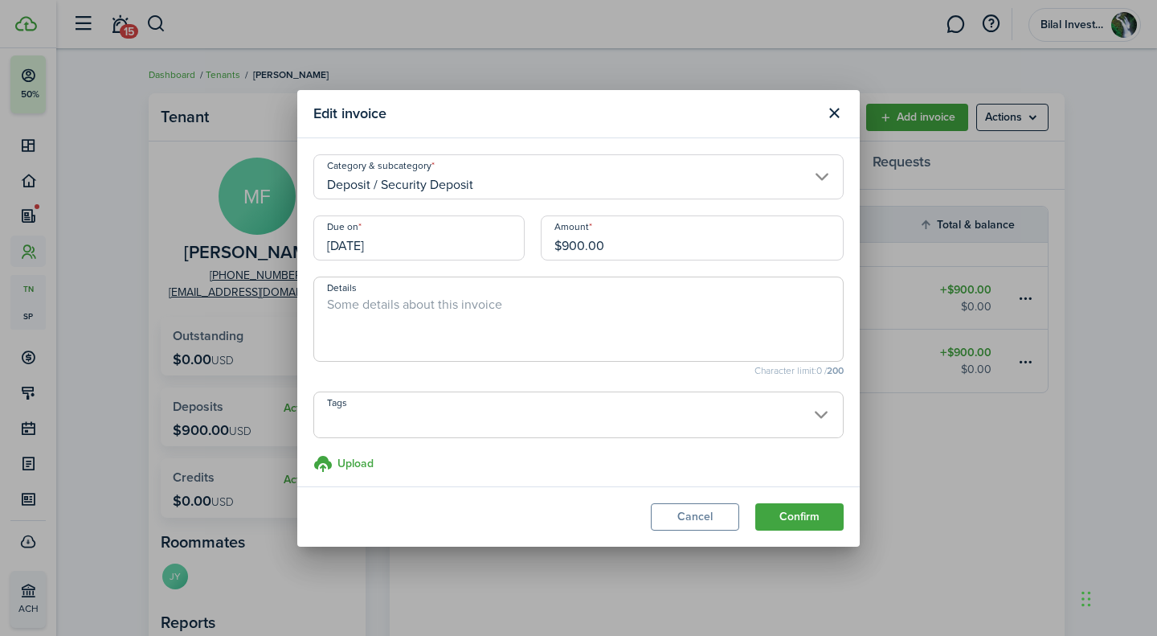
click at [571, 245] on input "$900.00" at bounding box center [692, 237] width 303 height 45
type input "$450.00"
click at [620, 339] on textarea "Details" at bounding box center [578, 324] width 529 height 58
click at [788, 508] on button "Confirm" at bounding box center [799, 516] width 88 height 27
click at [789, 512] on button "Confirm" at bounding box center [799, 516] width 88 height 27
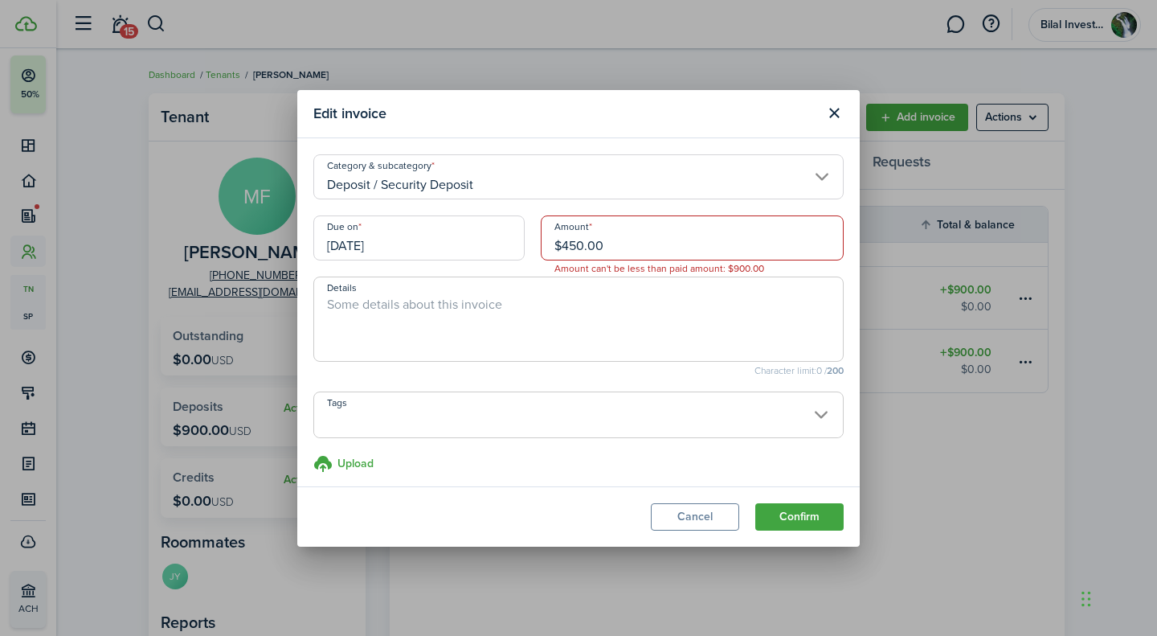
click at [742, 253] on input "$450.00" at bounding box center [692, 237] width 303 height 45
click at [695, 505] on button "Cancel" at bounding box center [695, 516] width 88 height 27
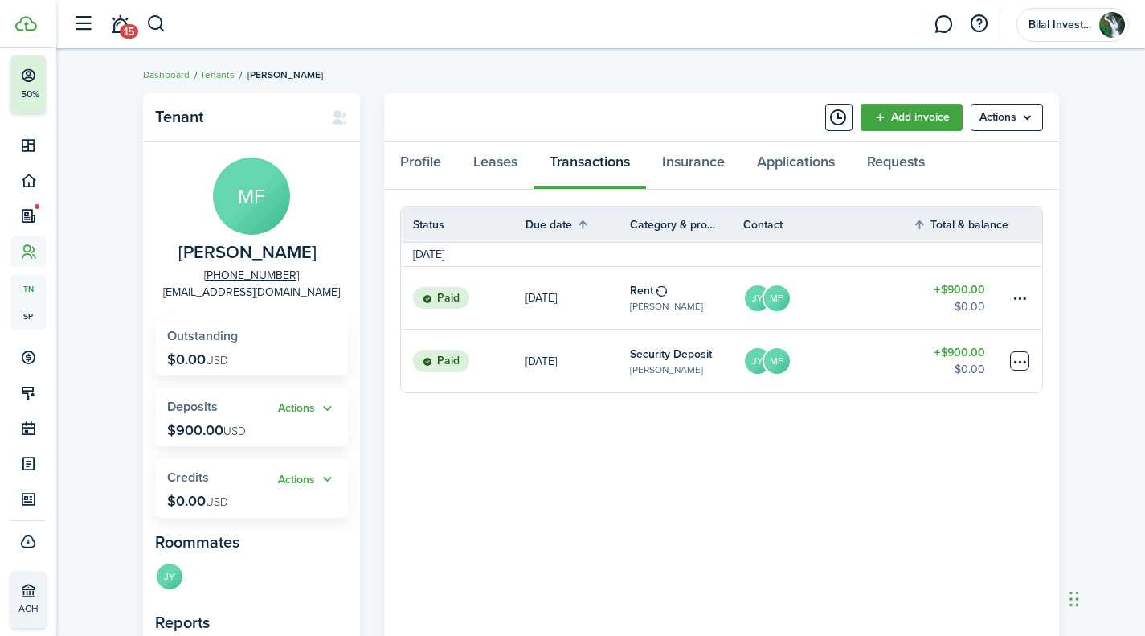
click at [1017, 354] on table-menu-btn-icon "Open menu" at bounding box center [1019, 360] width 19 height 19
click at [965, 395] on button "Edit" at bounding box center [960, 392] width 141 height 27
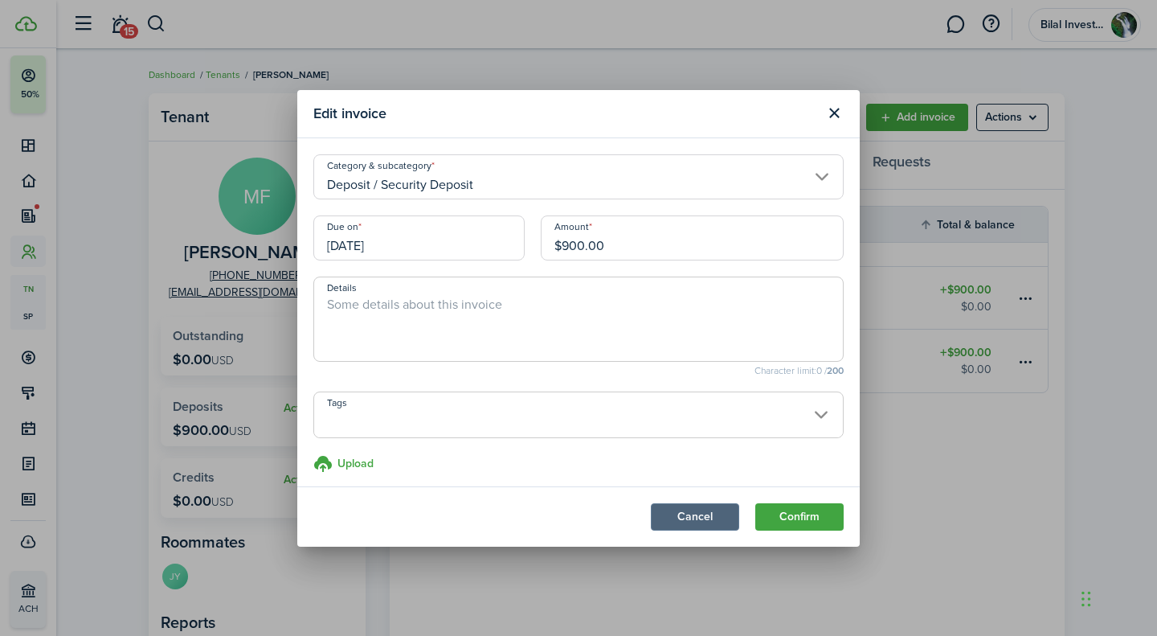
click at [698, 510] on button "Cancel" at bounding box center [695, 516] width 88 height 27
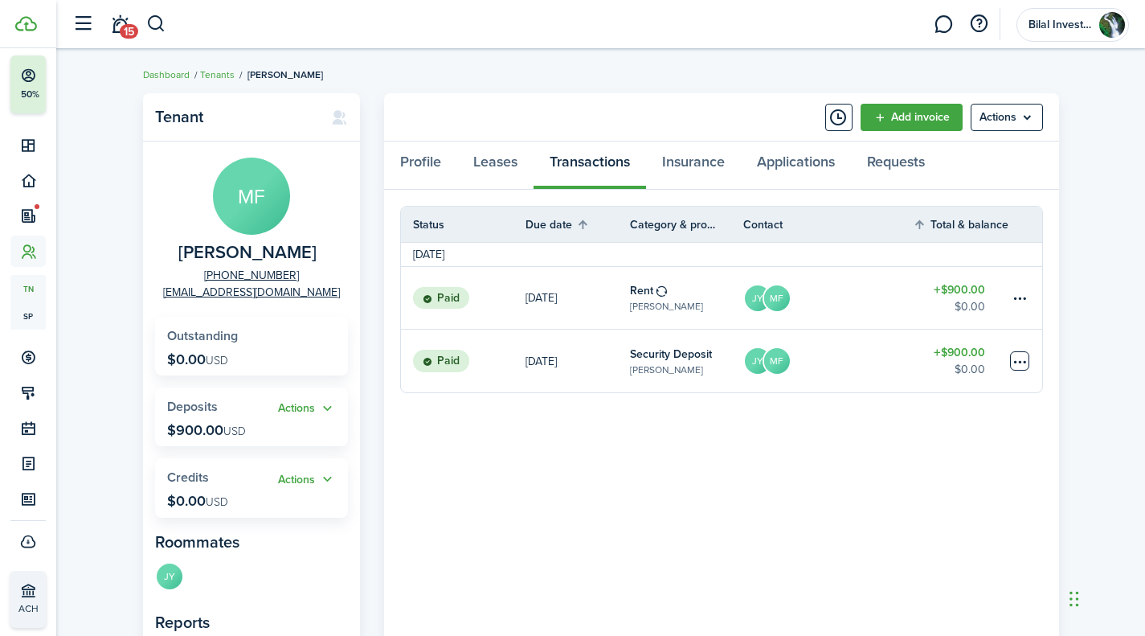
click at [1025, 354] on table-menu-btn-icon "Open menu" at bounding box center [1019, 360] width 19 height 19
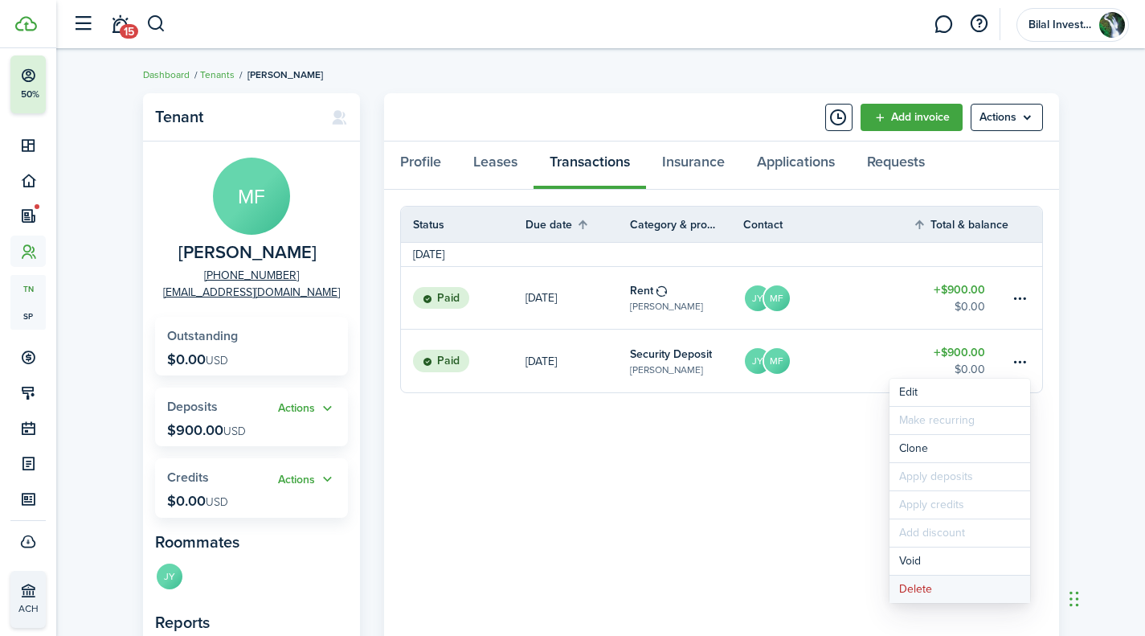
click at [935, 586] on button "Delete" at bounding box center [960, 588] width 141 height 27
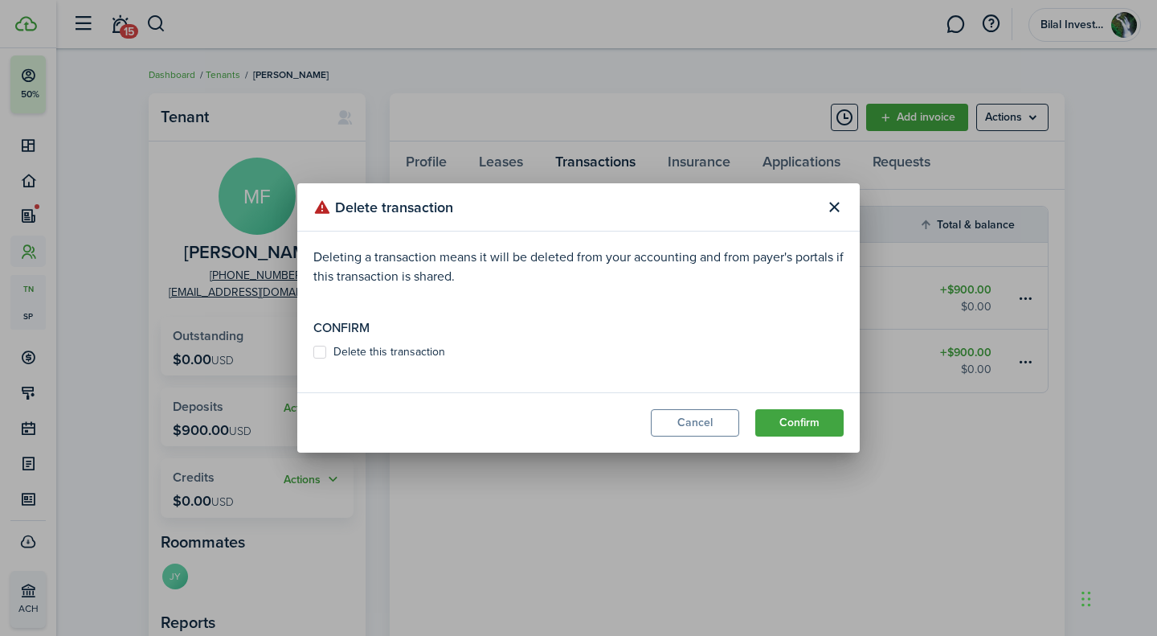
click at [321, 351] on label "Delete this transaction" at bounding box center [379, 352] width 132 height 13
click at [313, 352] on input "Delete this transaction" at bounding box center [313, 352] width 1 height 1
checkbox input "true"
click at [821, 416] on button "Confirm" at bounding box center [799, 422] width 88 height 27
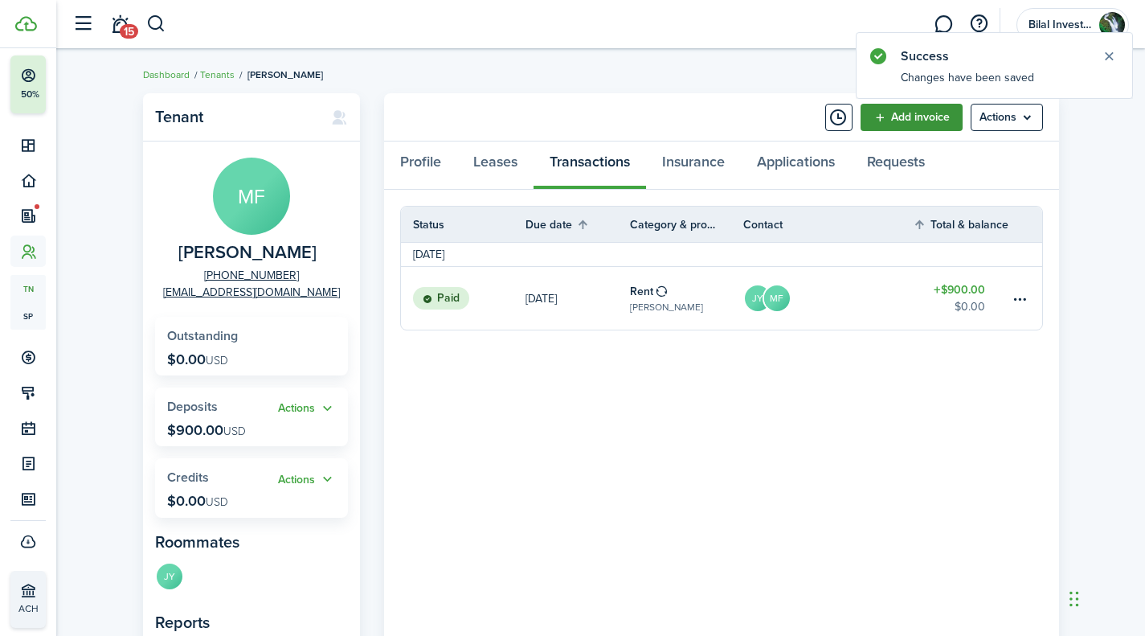
click at [904, 116] on link "Add invoice" at bounding box center [912, 117] width 102 height 27
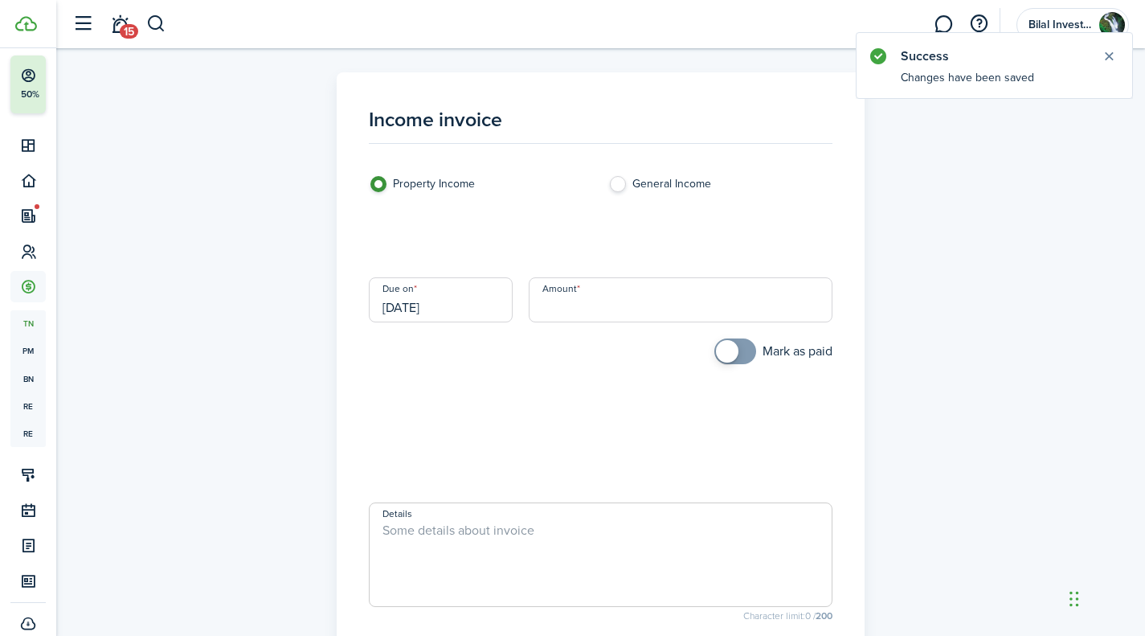
scroll to position [88, 0]
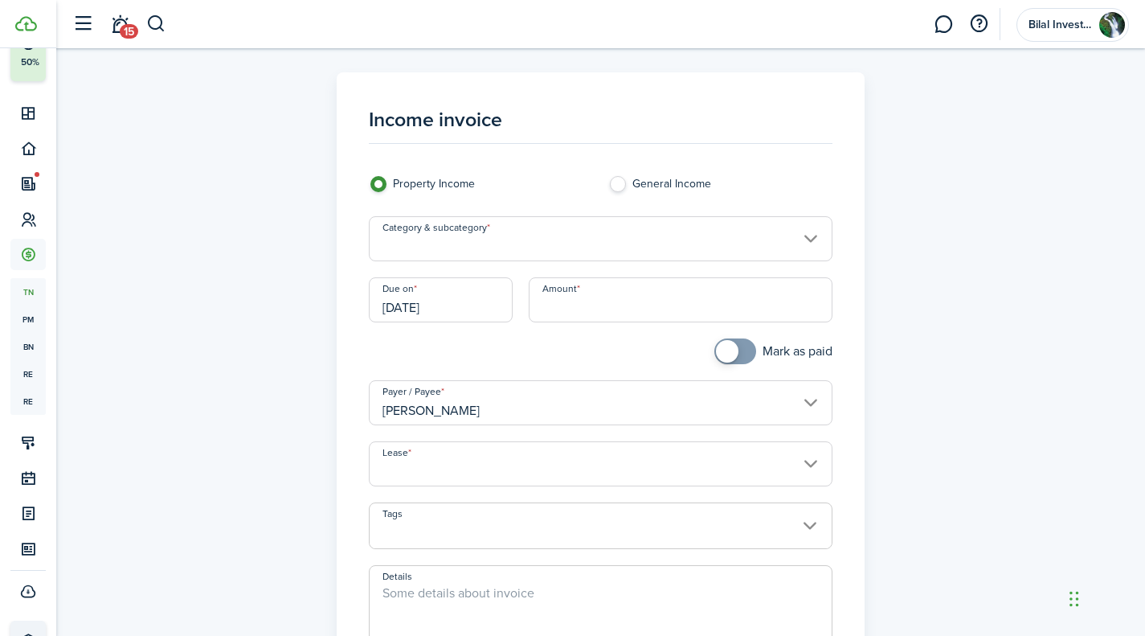
click at [626, 239] on input "Category & subcategory" at bounding box center [601, 238] width 464 height 45
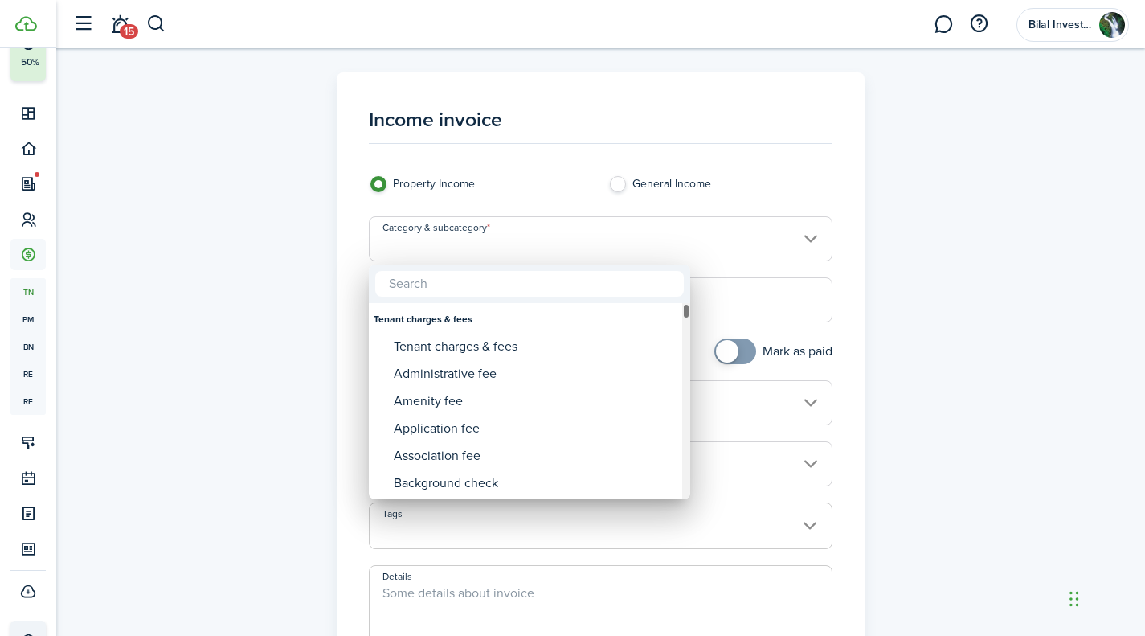
click at [686, 442] on div "Category & subcategory" at bounding box center [686, 401] width 8 height 196
click at [686, 382] on div "Category & subcategory" at bounding box center [686, 401] width 8 height 196
click at [686, 357] on div "Category & subcategory" at bounding box center [686, 401] width 8 height 196
click at [686, 321] on div "Category & subcategory" at bounding box center [686, 401] width 8 height 196
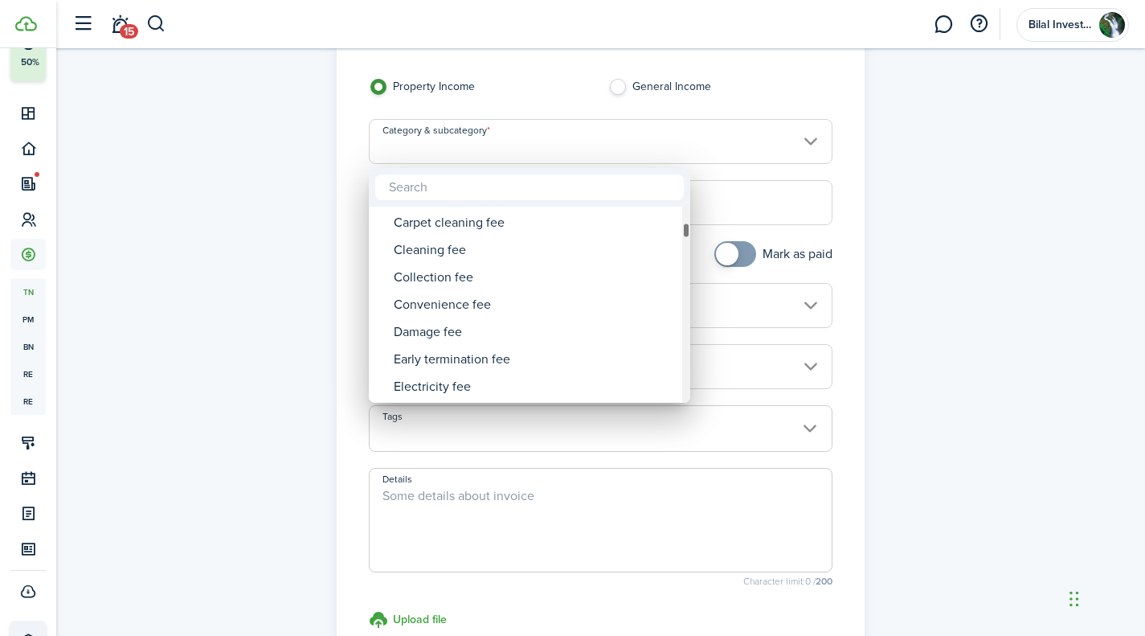
scroll to position [96, 0]
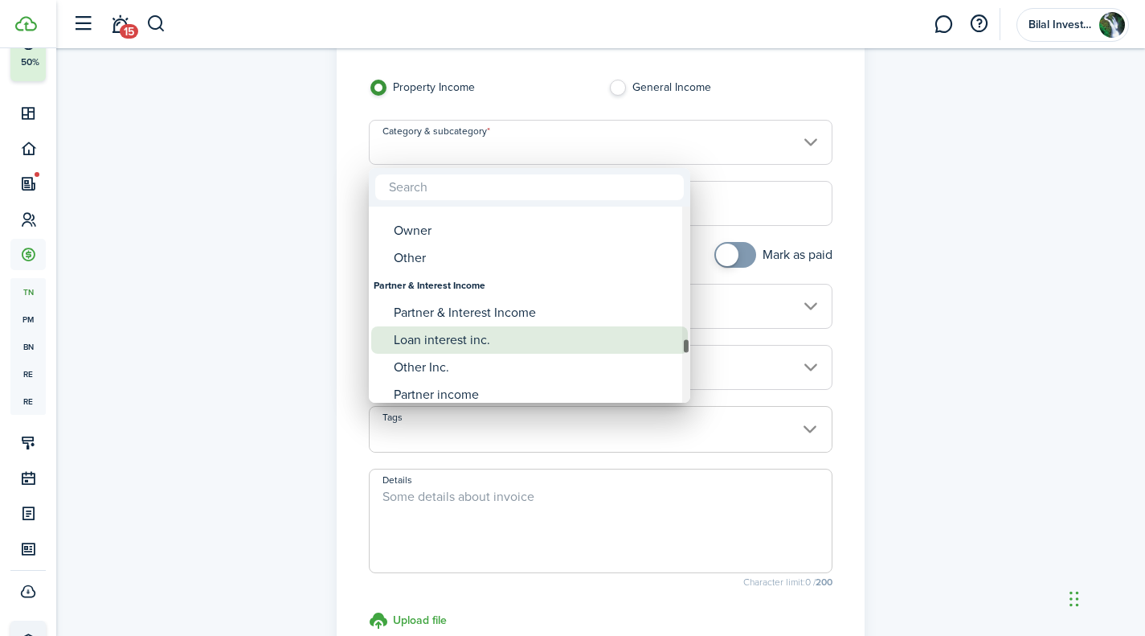
drag, startPoint x: 687, startPoint y: 225, endPoint x: 680, endPoint y: 343, distance: 118.4
click at [680, 343] on mbsc-scrollview-base "Option fee Parking permit Parking violation Pest control Pet charge Postage fee…" at bounding box center [529, 304] width 321 height 193
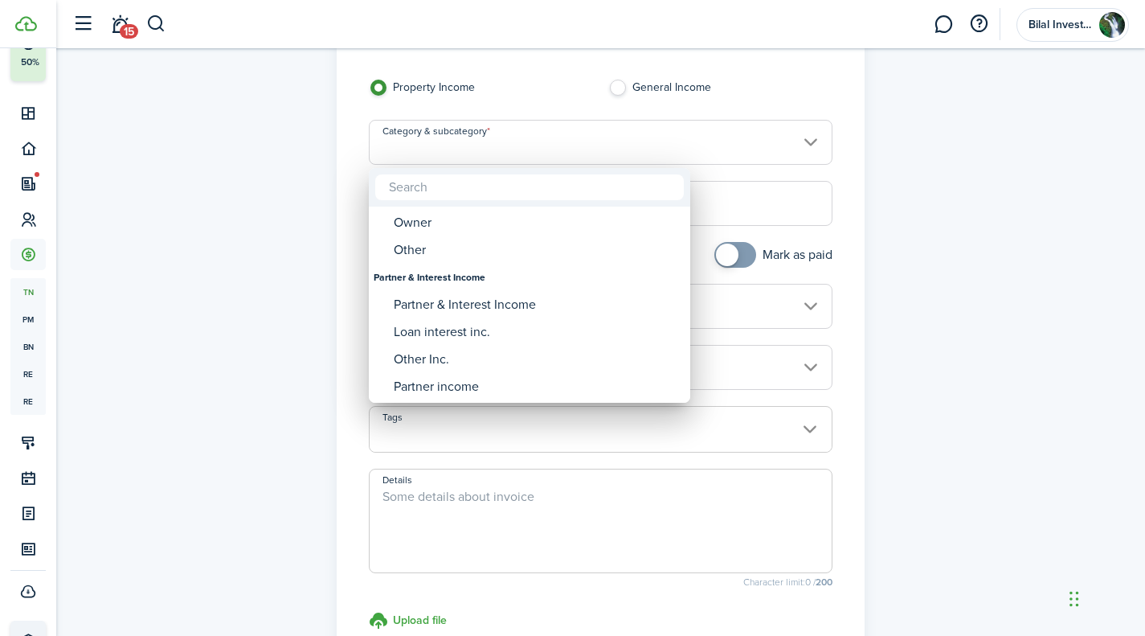
click at [485, 190] on input "text" at bounding box center [529, 187] width 309 height 26
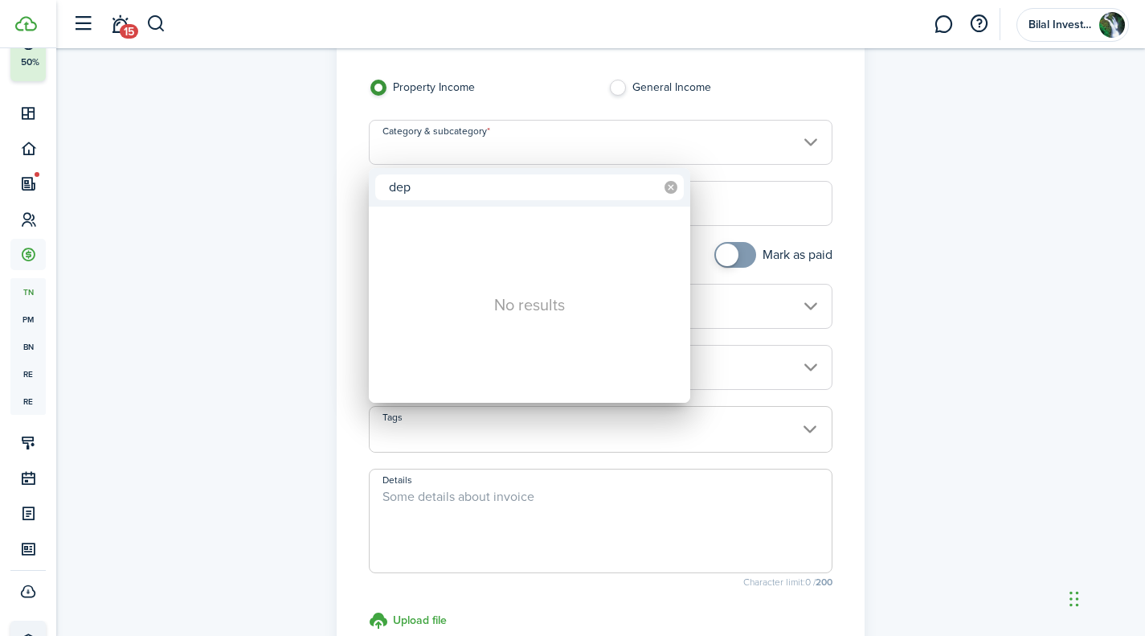
type input "dep"
click at [670, 187] on icon at bounding box center [671, 187] width 13 height 13
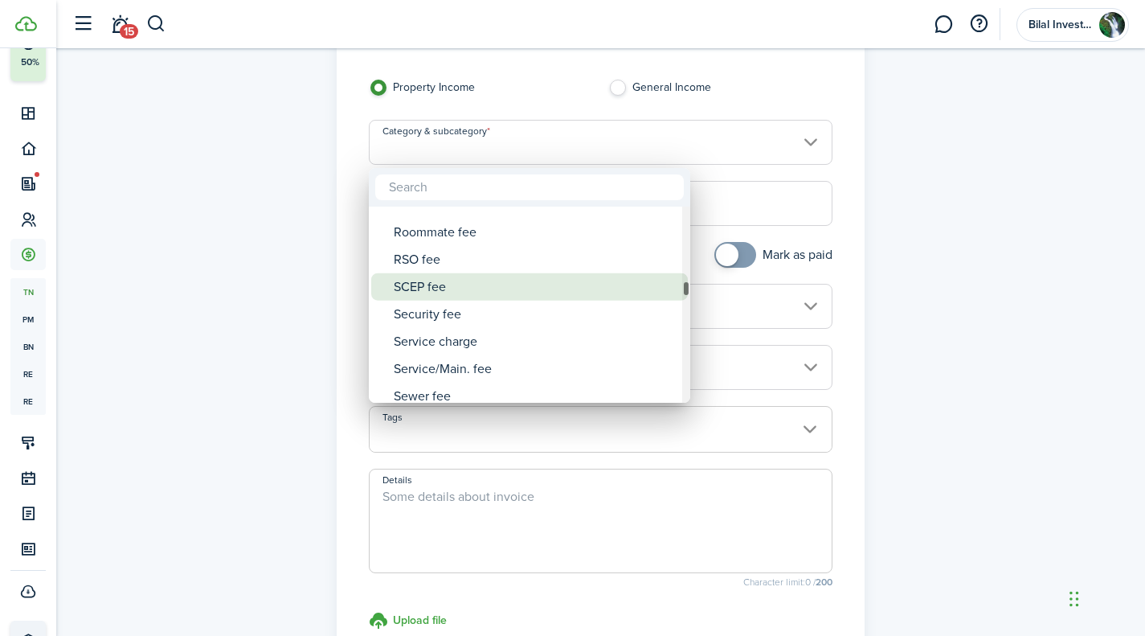
drag, startPoint x: 686, startPoint y: 210, endPoint x: 682, endPoint y: 285, distance: 75.7
click at [682, 285] on mbsc-scrollview-base "Amenity fee Application fee Association fee Background check Building facility …" at bounding box center [529, 304] width 321 height 193
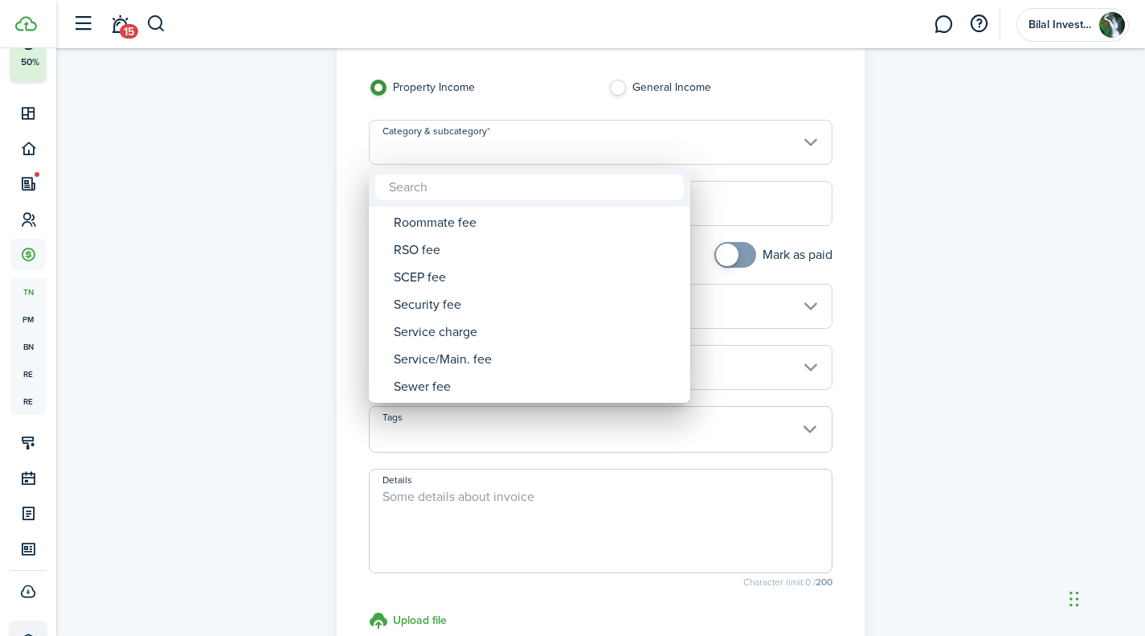
click at [918, 176] on div at bounding box center [572, 317] width 1402 height 893
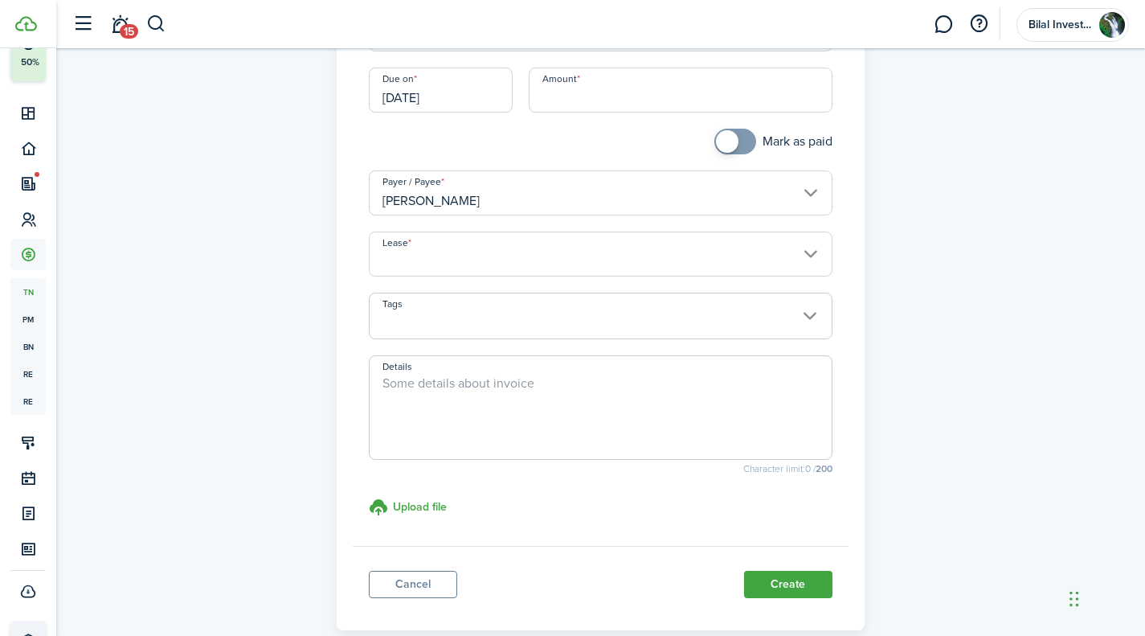
scroll to position [211, 0]
click at [420, 578] on link "Cancel" at bounding box center [413, 583] width 88 height 27
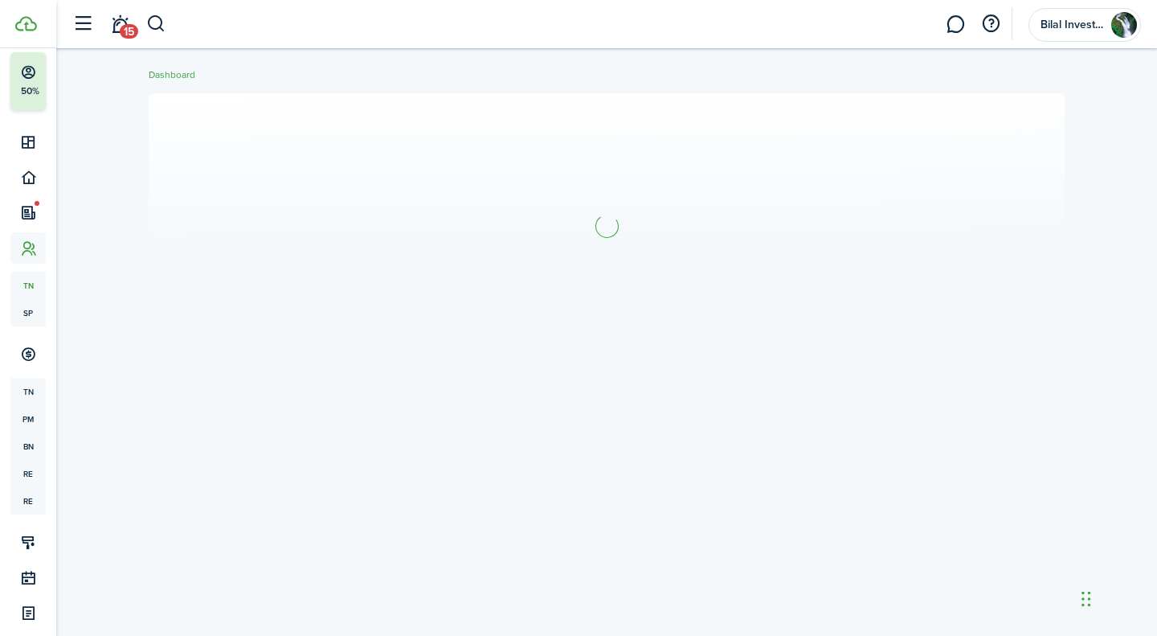
scroll to position [56, 0]
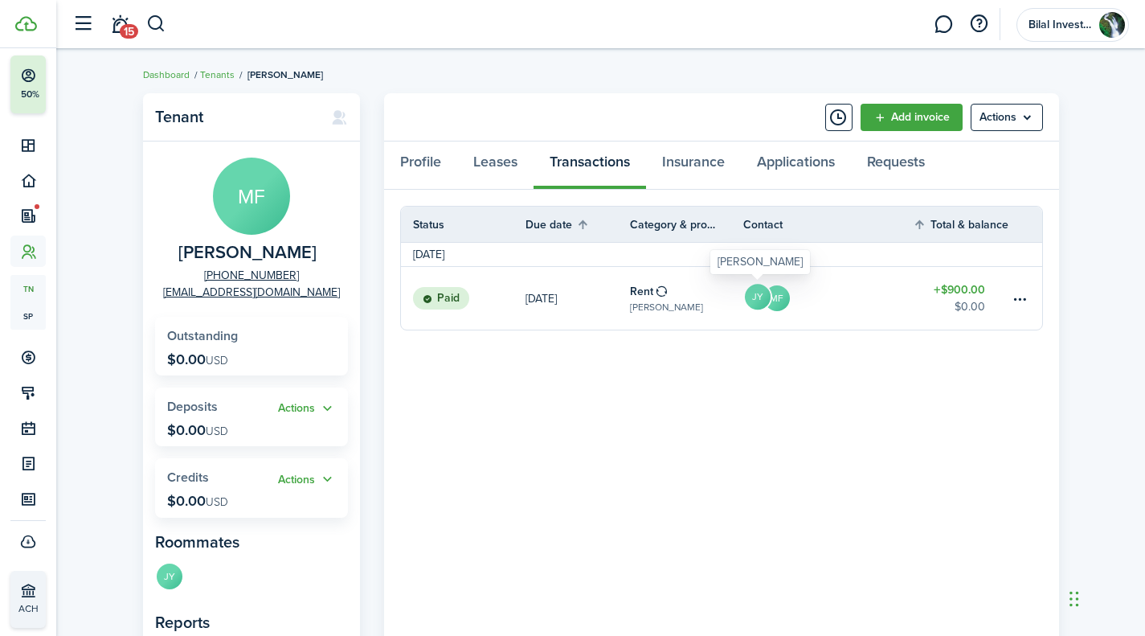
click at [761, 306] on avatar-text "JY" at bounding box center [758, 297] width 26 height 26
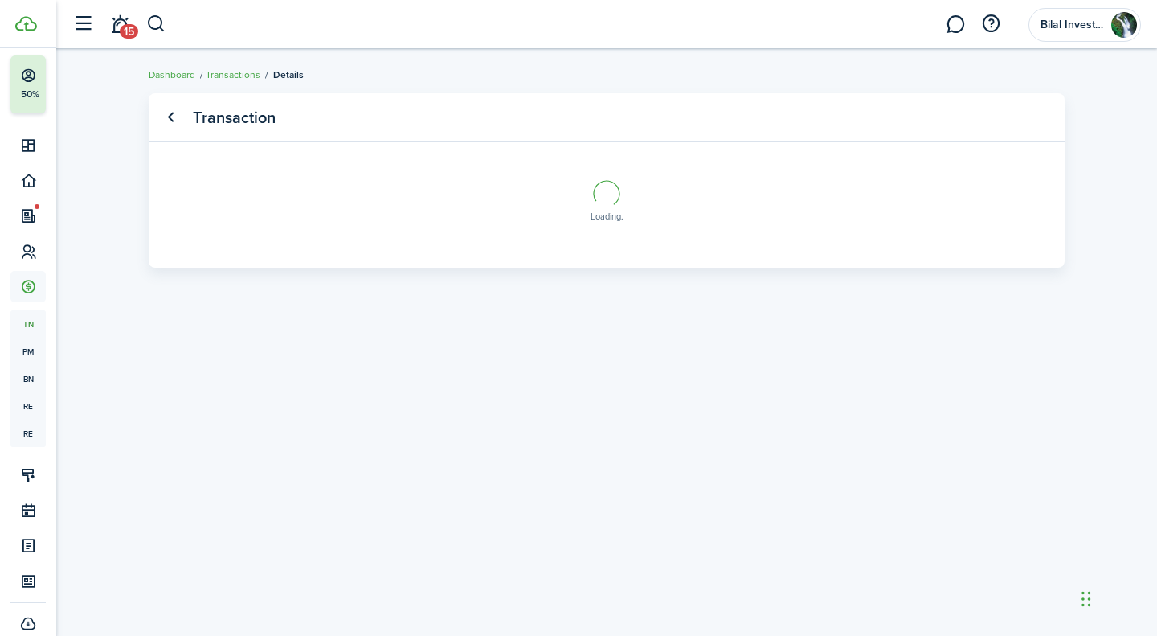
scroll to position [88, 0]
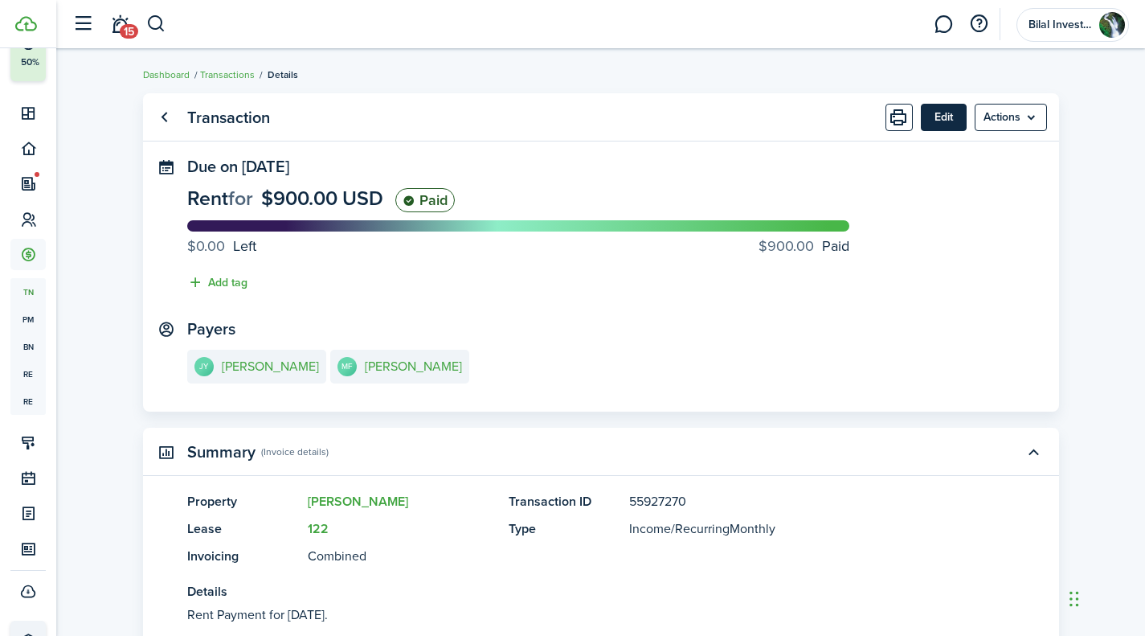
click at [955, 115] on button "Edit" at bounding box center [944, 117] width 46 height 27
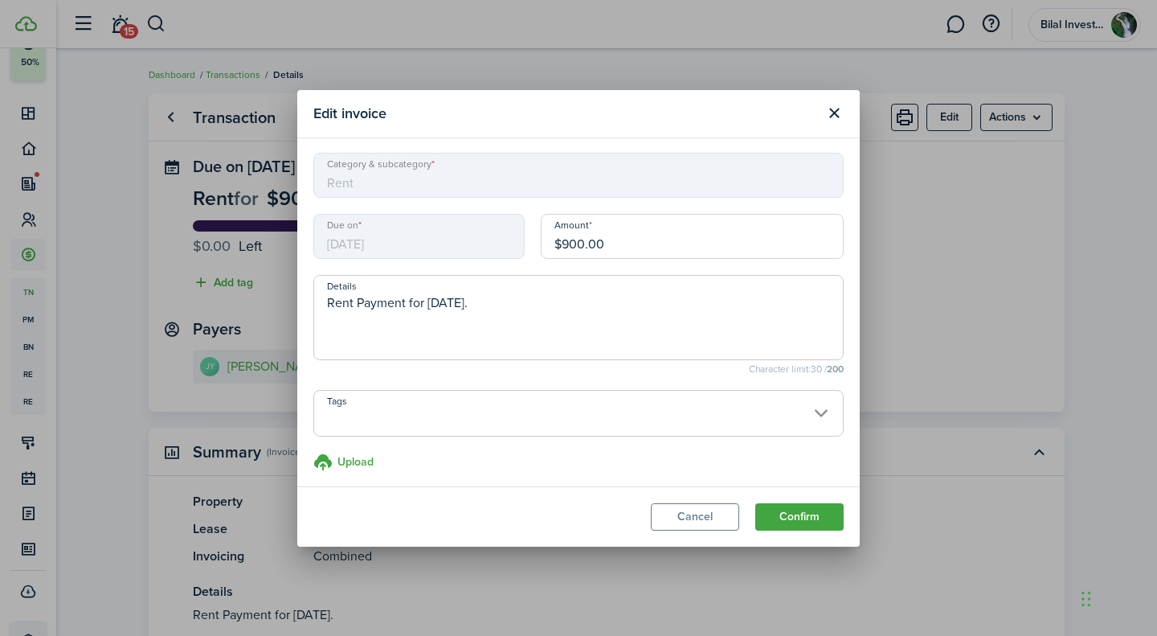
scroll to position [0, 0]
click at [709, 509] on button "Cancel" at bounding box center [695, 516] width 88 height 27
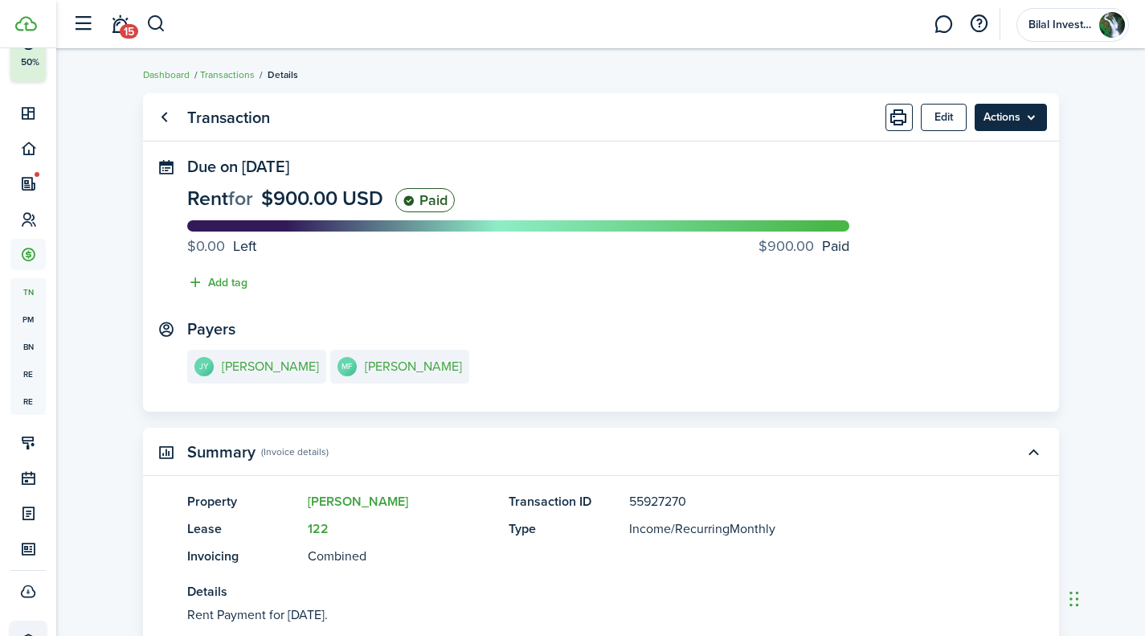
click at [1027, 109] on menu-btn "Actions" at bounding box center [1011, 117] width 72 height 27
click at [833, 304] on panel-main-body "Due on [DATE] Rent for $900.00 USD Paid $0.00 Left $900.00 Paid Add tag Payers …" at bounding box center [601, 285] width 916 height 254
click at [385, 366] on e-details-info-title "[PERSON_NAME]" at bounding box center [413, 366] width 97 height 14
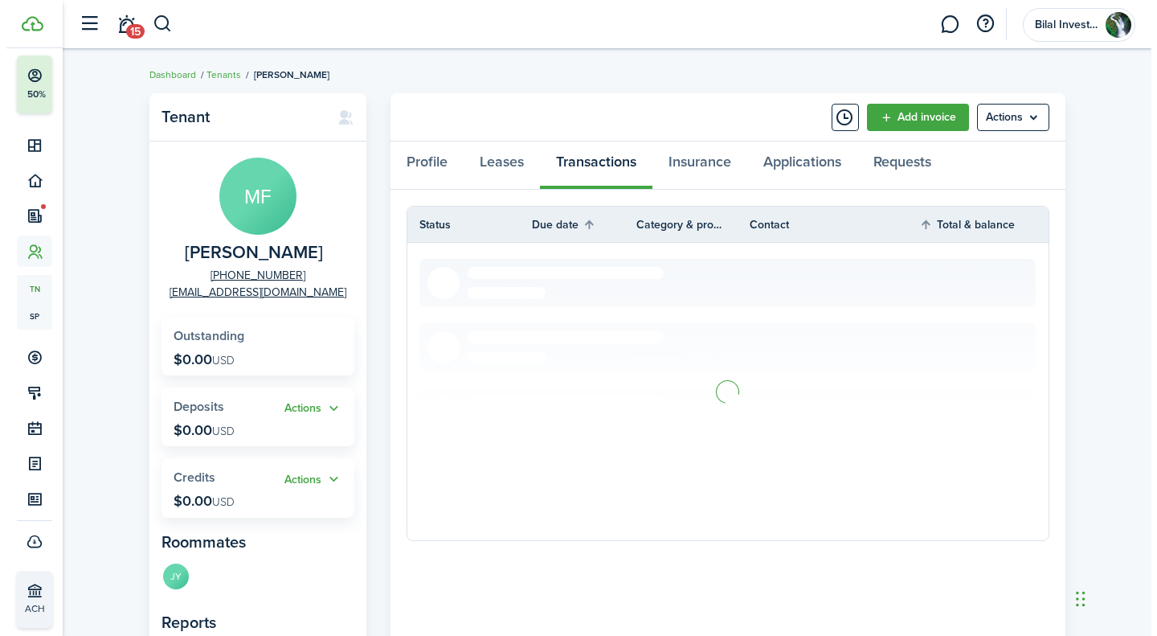
scroll to position [56, 0]
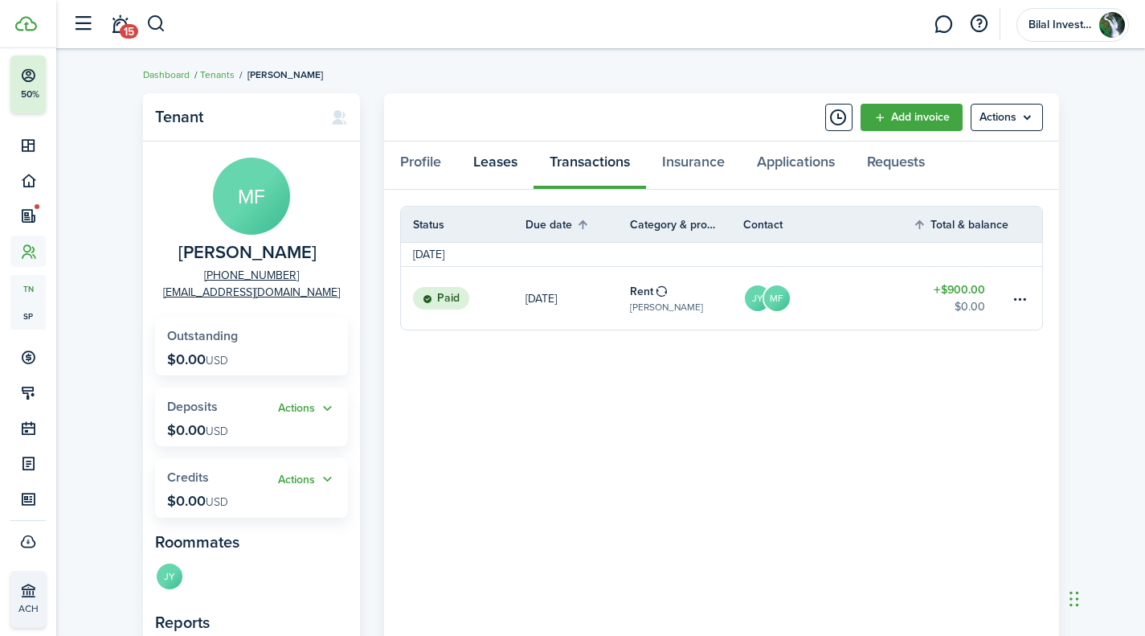
click at [480, 162] on link "Leases" at bounding box center [495, 165] width 76 height 48
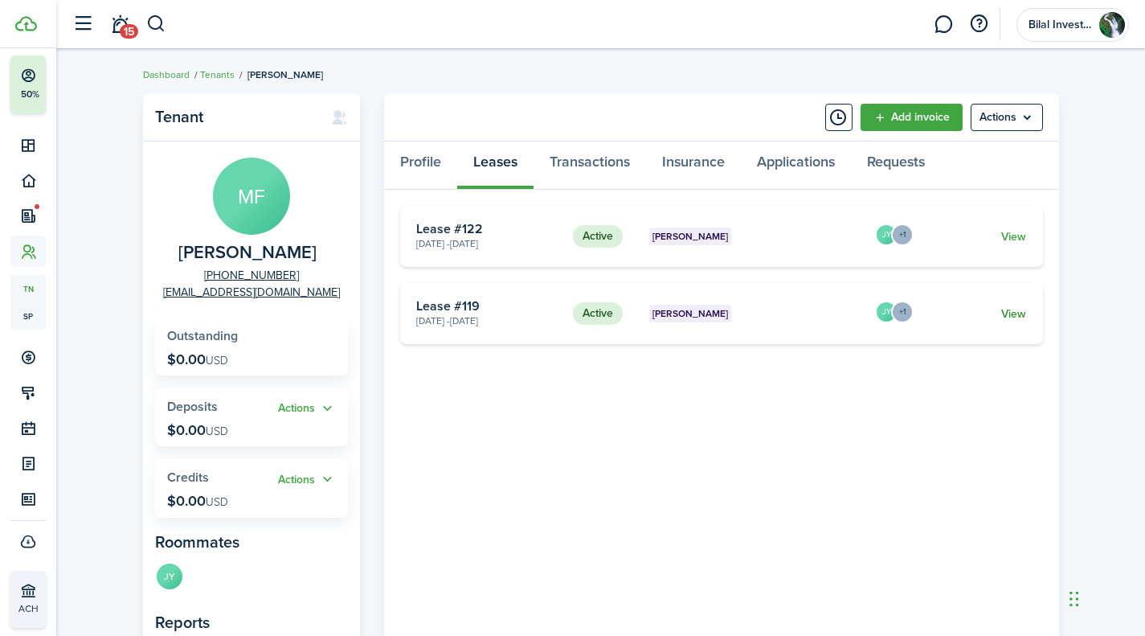
click at [1011, 306] on link "View" at bounding box center [1013, 313] width 25 height 17
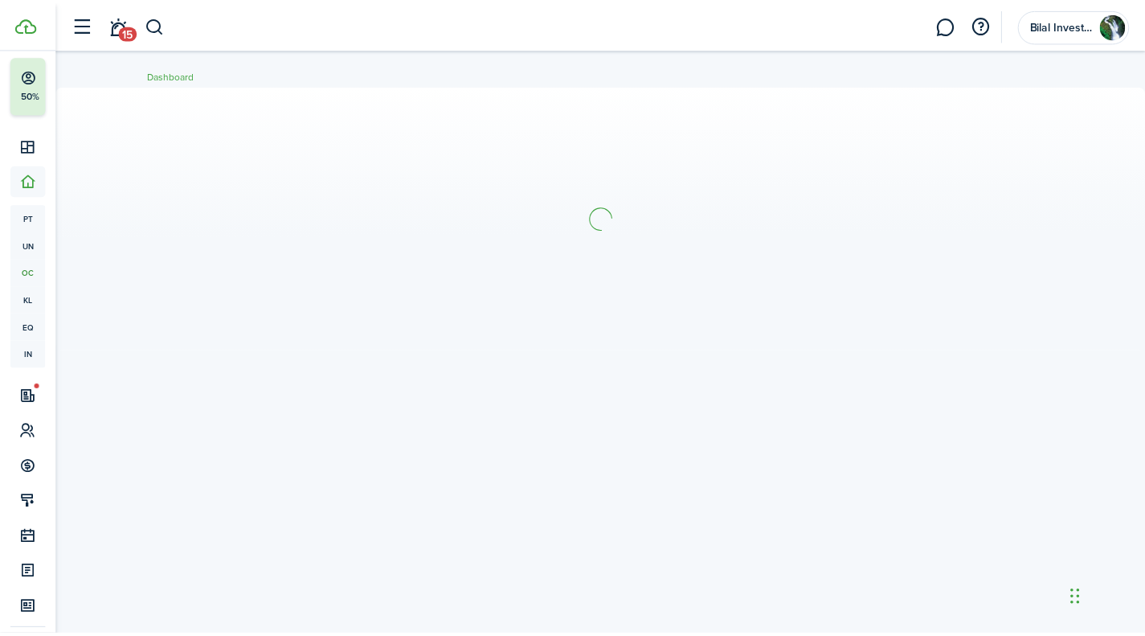
scroll to position [88, 0]
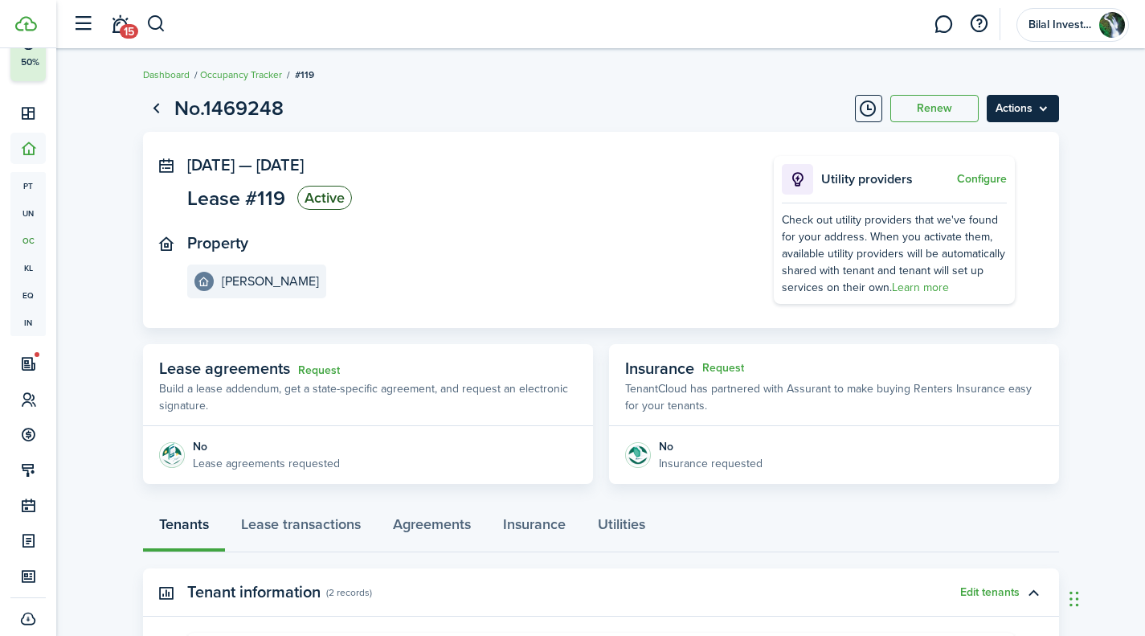
click at [1033, 108] on menu-btn "Actions" at bounding box center [1023, 108] width 72 height 27
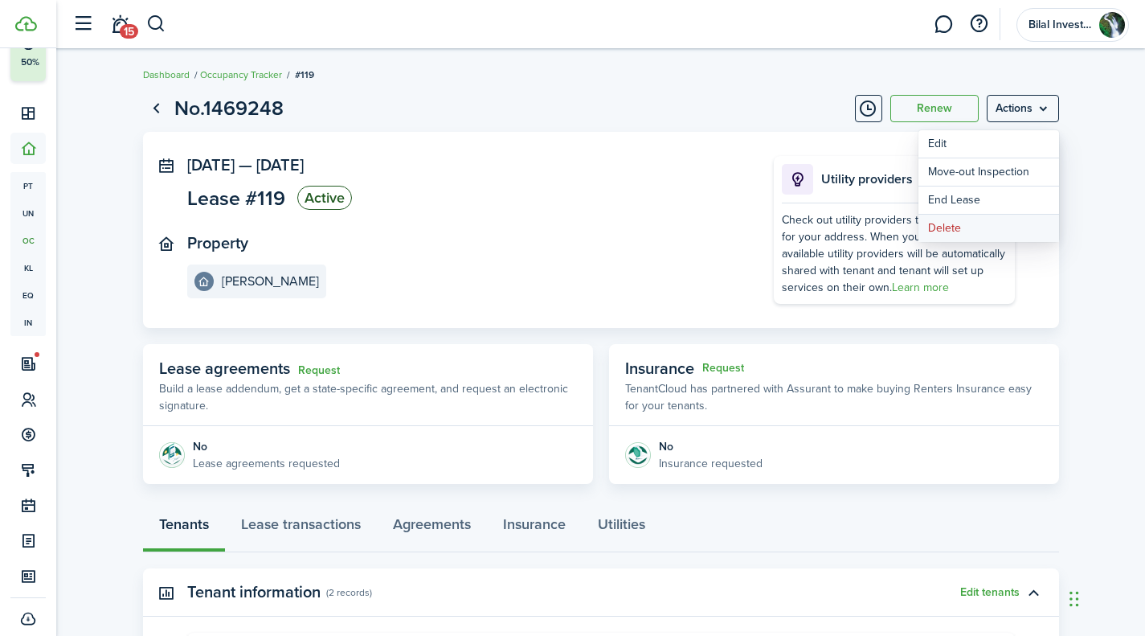
click at [978, 224] on button "Delete" at bounding box center [989, 228] width 141 height 27
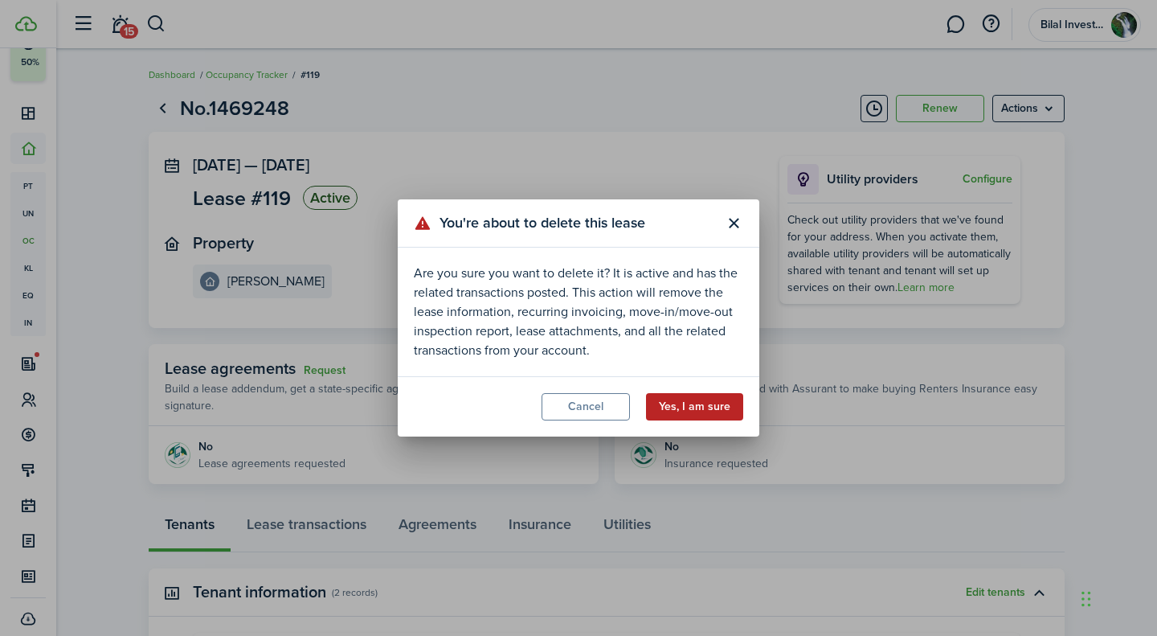
click at [697, 407] on button "Yes, I am sure" at bounding box center [694, 406] width 97 height 27
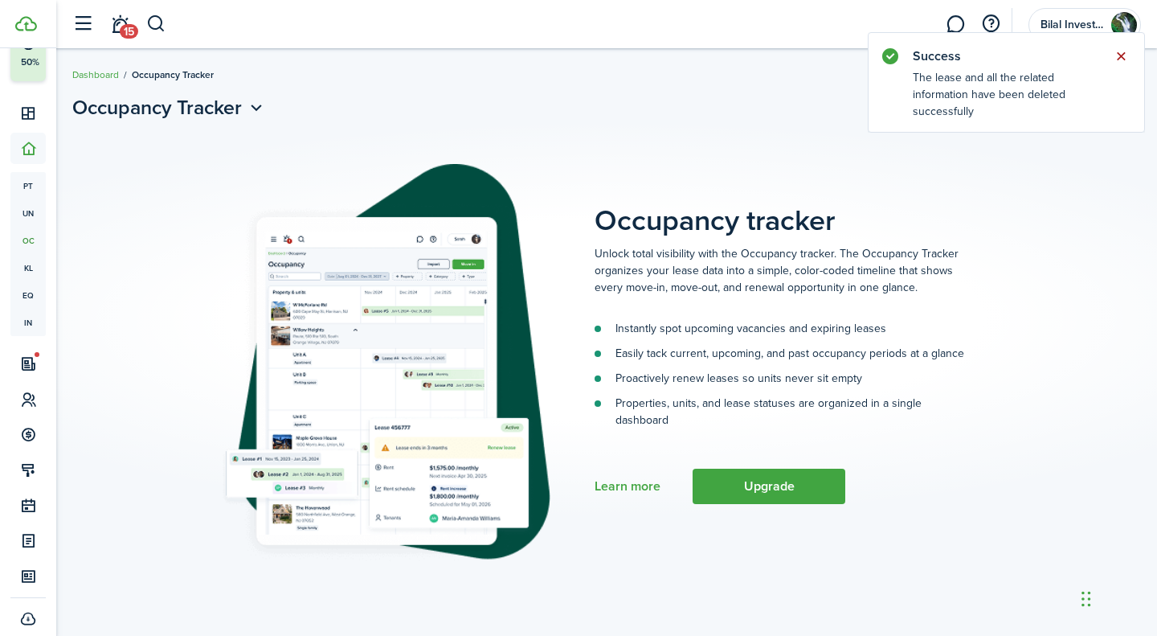
click at [1116, 50] on button "Close notify" at bounding box center [1121, 56] width 23 height 23
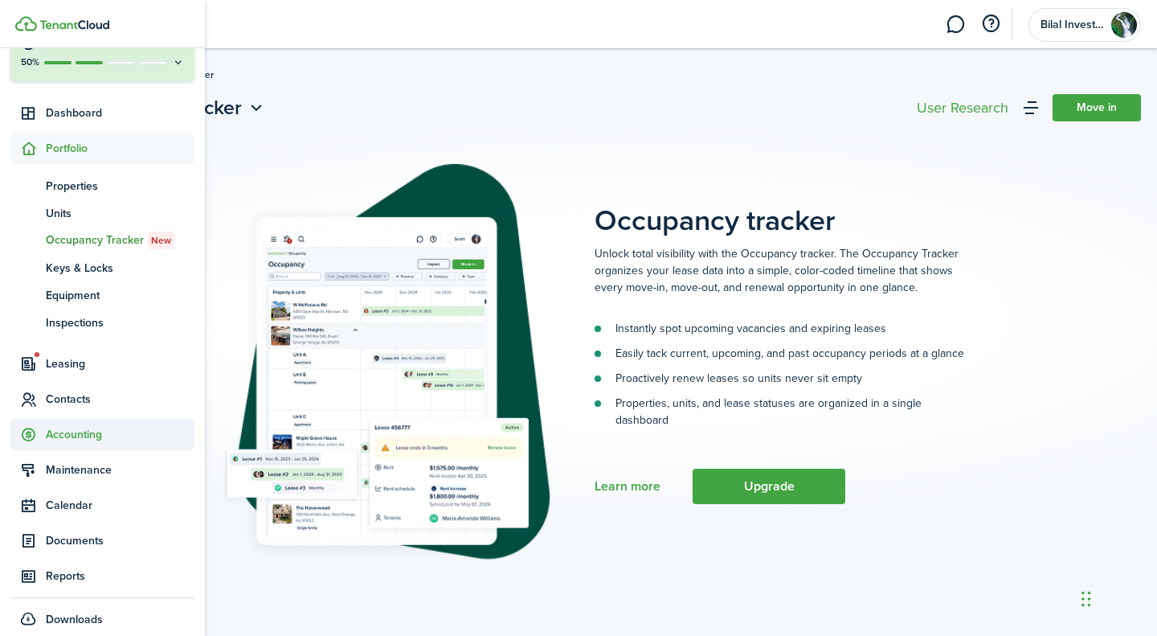
click at [56, 428] on span "Accounting" at bounding box center [120, 434] width 149 height 17
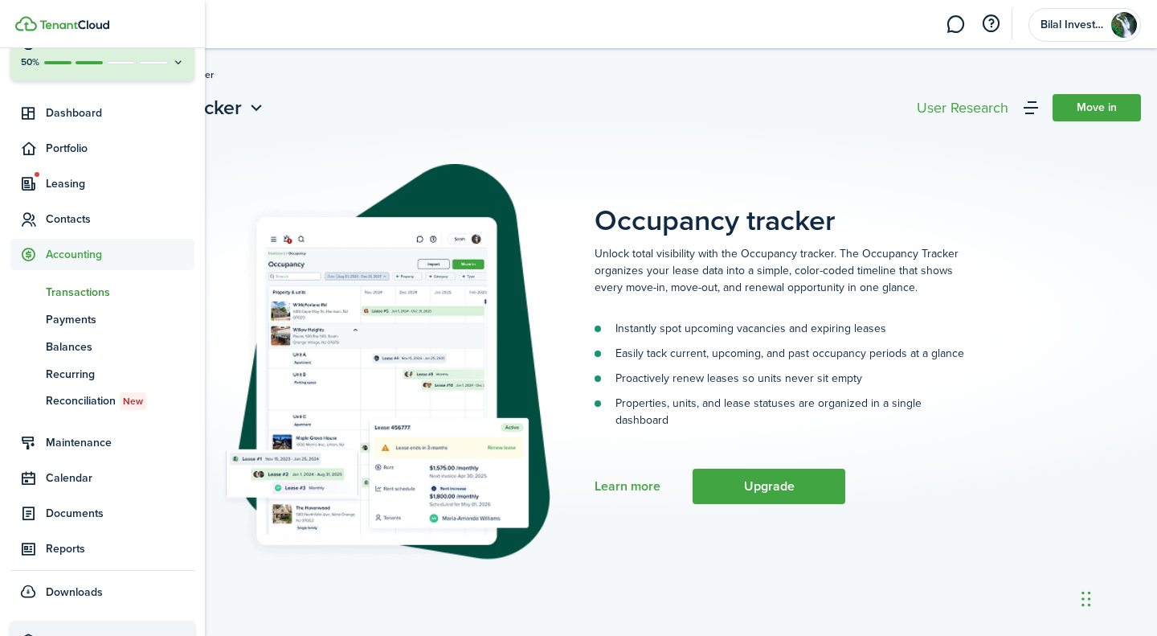
click at [102, 298] on span "Transactions" at bounding box center [120, 292] width 149 height 17
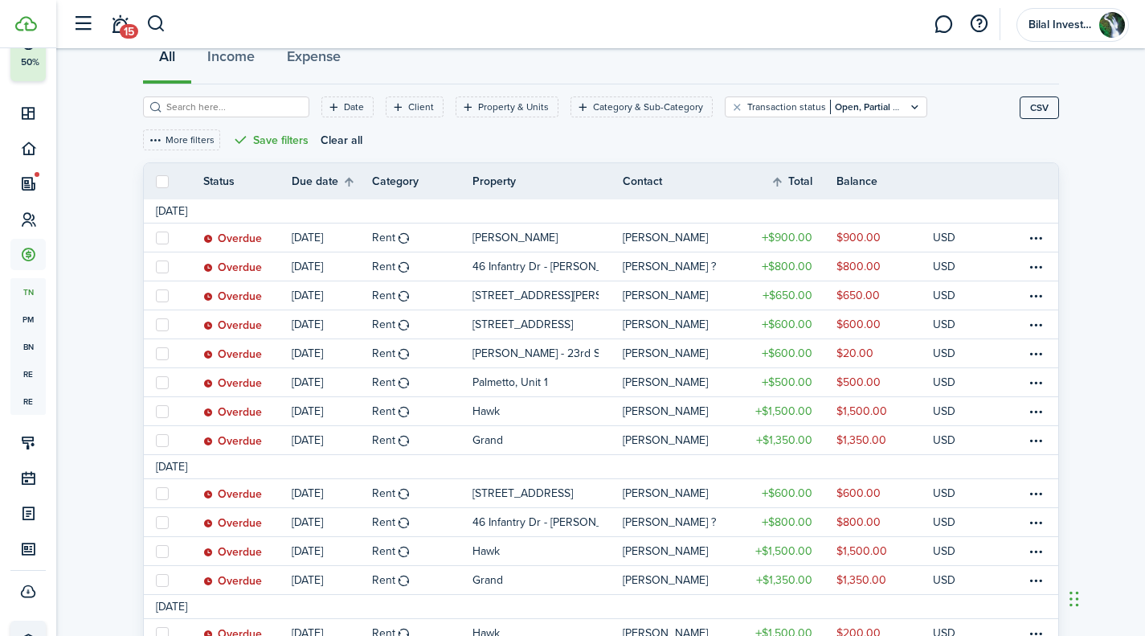
scroll to position [153, 0]
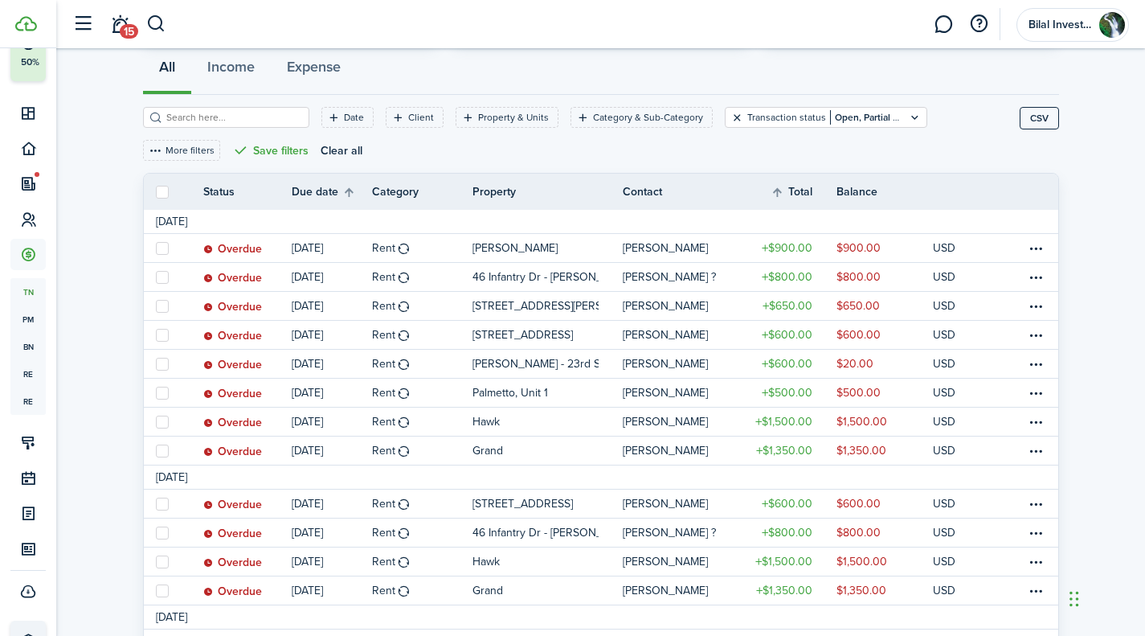
click at [731, 123] on button "Clear filter" at bounding box center [738, 117] width 14 height 13
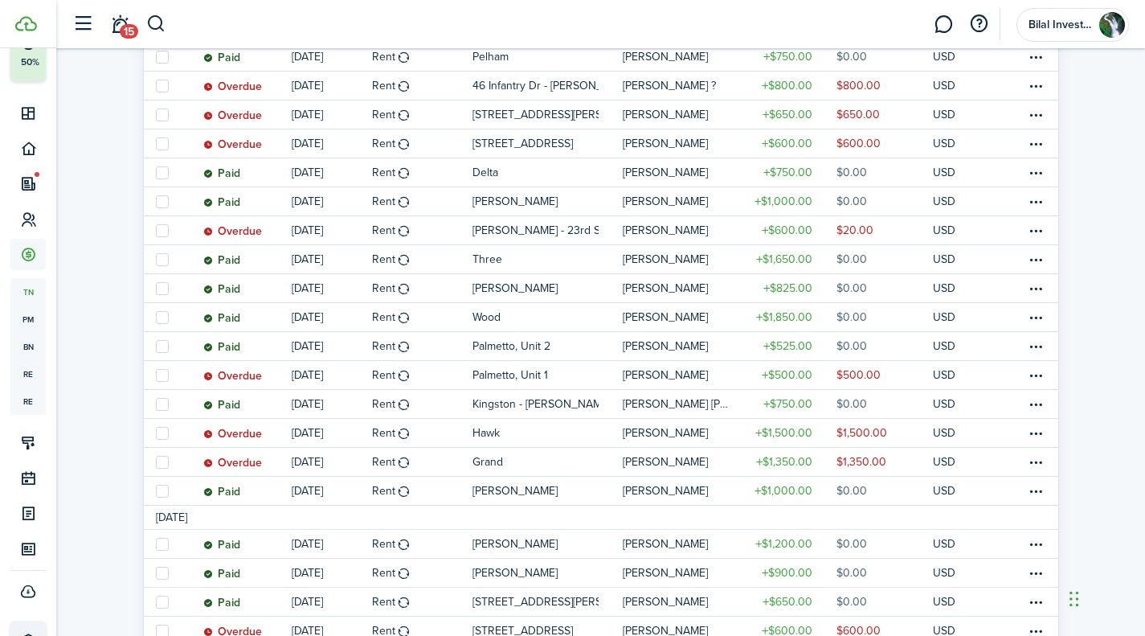
scroll to position [112, 0]
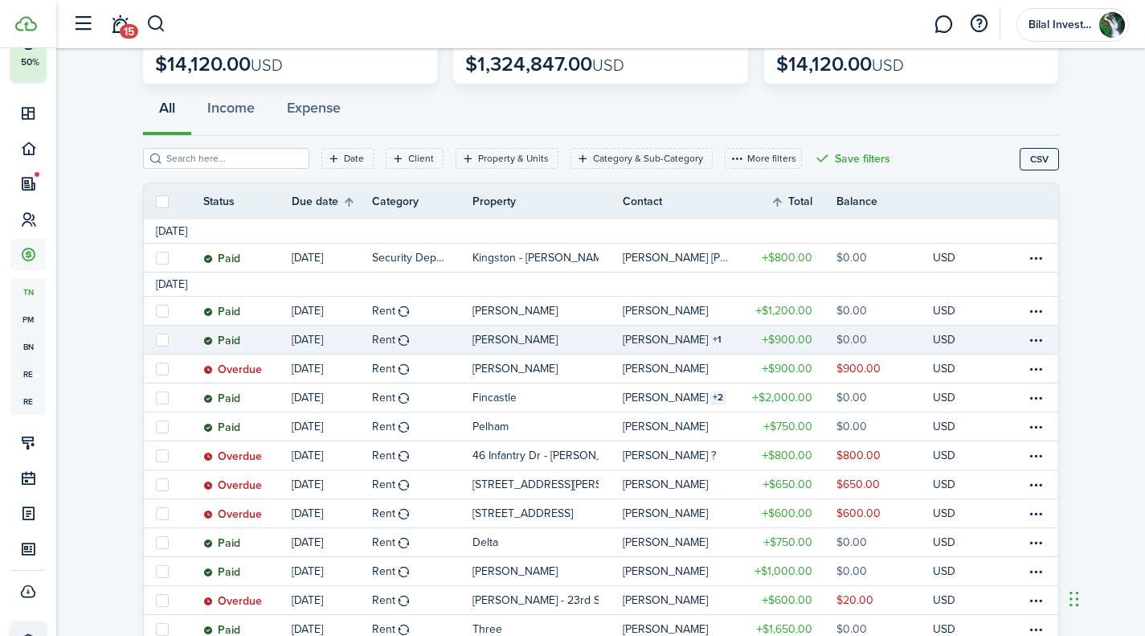
click at [694, 343] on table-info-title "[PERSON_NAME]" at bounding box center [665, 339] width 85 height 17
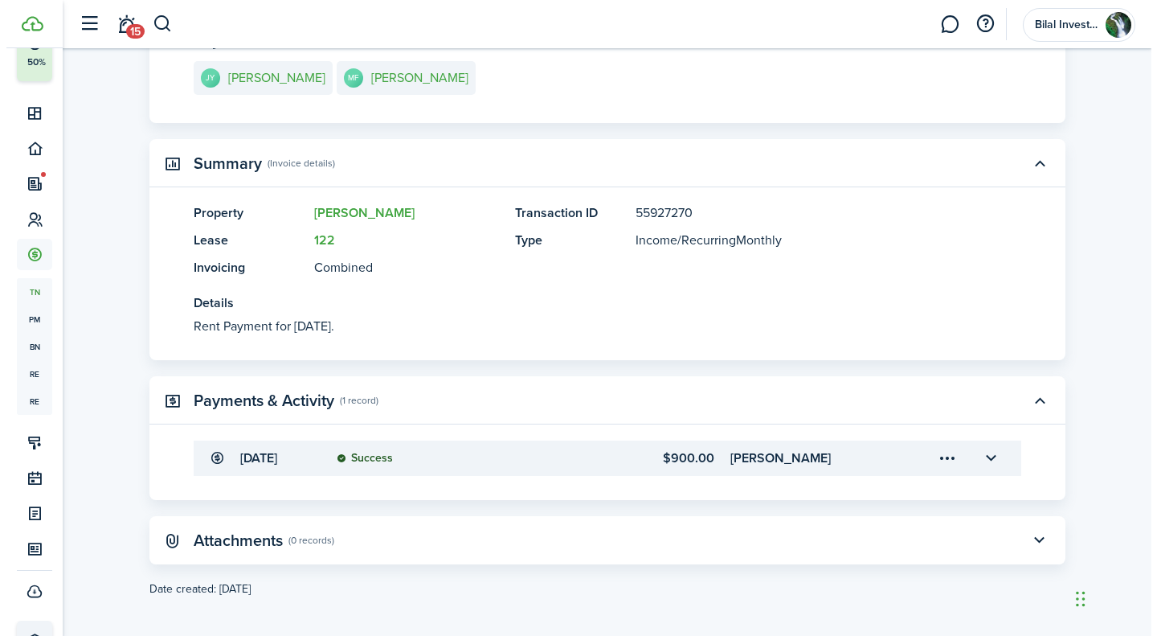
scroll to position [295, 0]
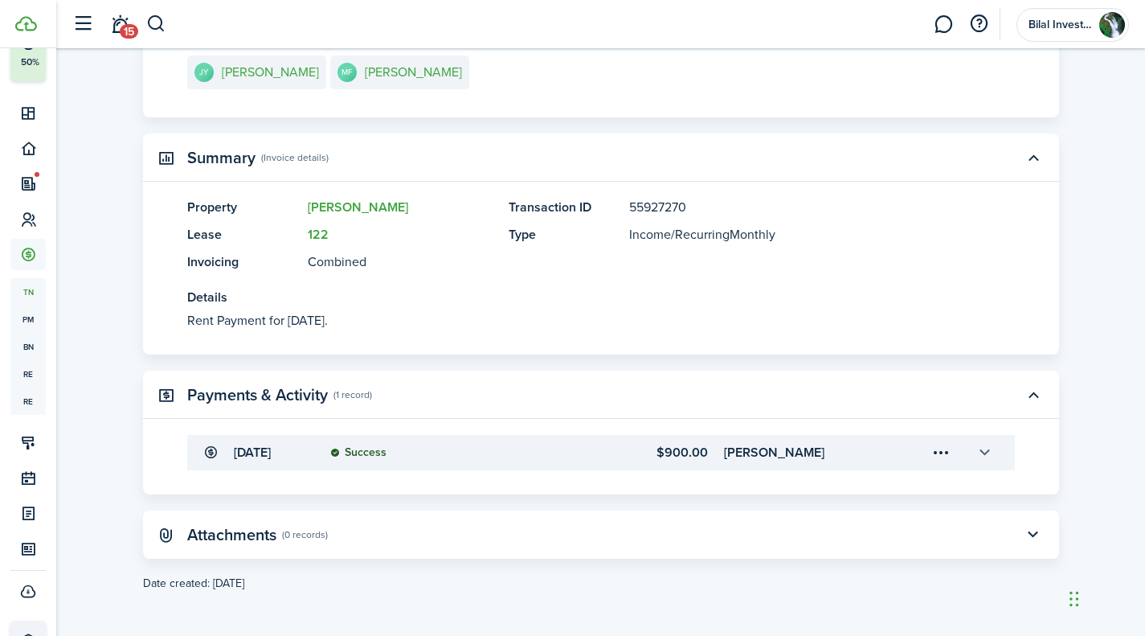
click at [984, 454] on button "button" at bounding box center [985, 452] width 27 height 27
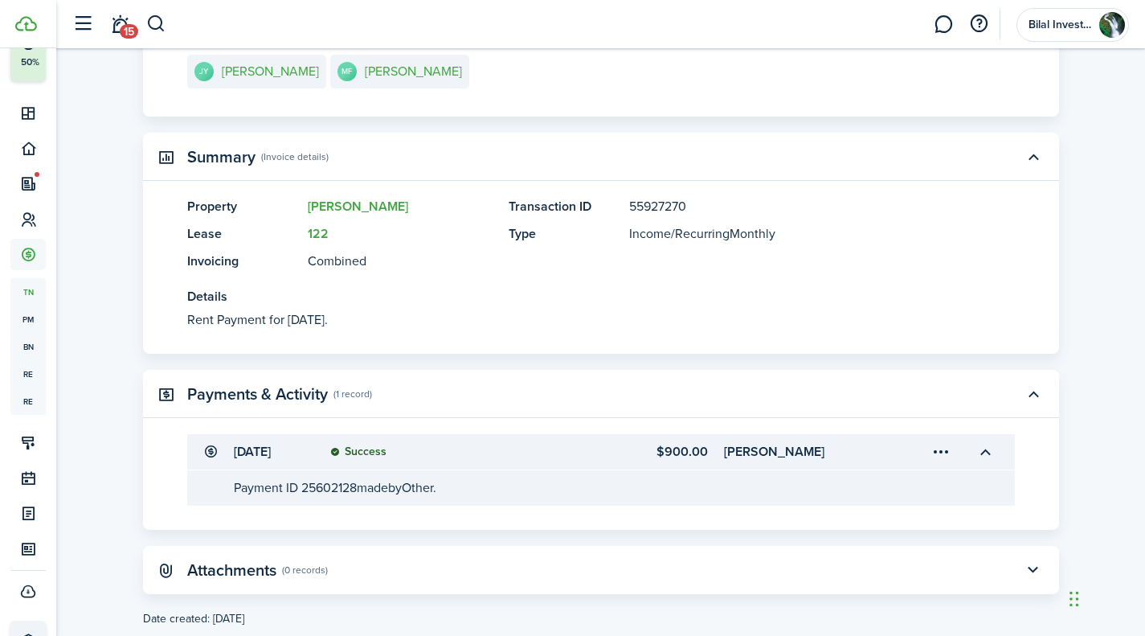
click at [946, 451] on menu-trigger-card "Open menu" at bounding box center [941, 451] width 27 height 27
click at [873, 543] on button "Delete" at bounding box center [885, 543] width 141 height 27
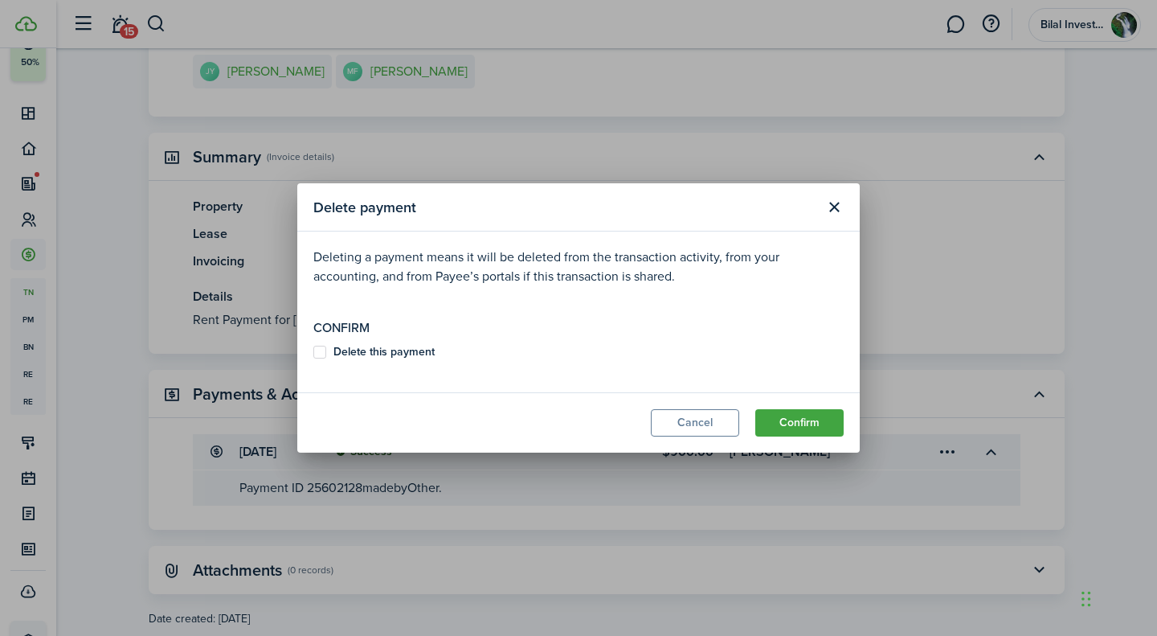
click at [373, 354] on b "Delete this payment" at bounding box center [384, 351] width 101 height 17
click at [313, 353] on input "Delete this payment" at bounding box center [313, 352] width 1 height 1
checkbox input "true"
click at [788, 407] on modal-footer "Cancel Confirm" at bounding box center [578, 422] width 563 height 60
click at [788, 416] on button "Confirm" at bounding box center [799, 422] width 88 height 27
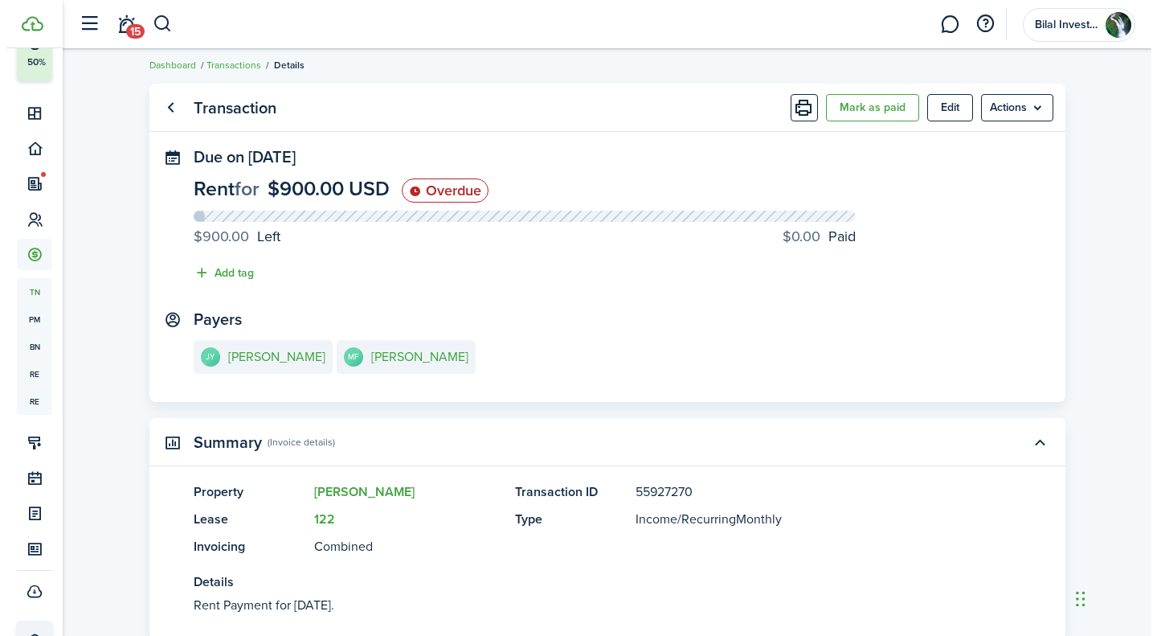
scroll to position [0, 0]
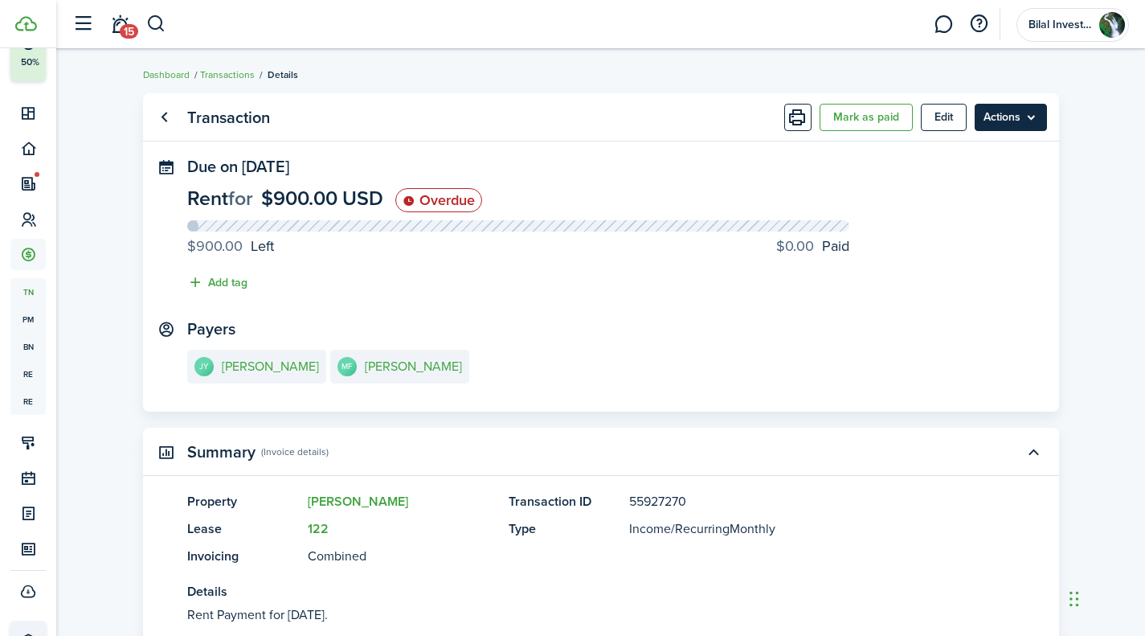
click at [1026, 112] on menu-btn "Actions" at bounding box center [1011, 117] width 72 height 27
click at [1079, 137] on transaction-view "Transaction Mark as paid Edit Actions Due on [DATE] Rent for $900.00 USD Overdu…" at bounding box center [600, 503] width 1089 height 837
click at [942, 118] on button "Edit" at bounding box center [944, 117] width 46 height 27
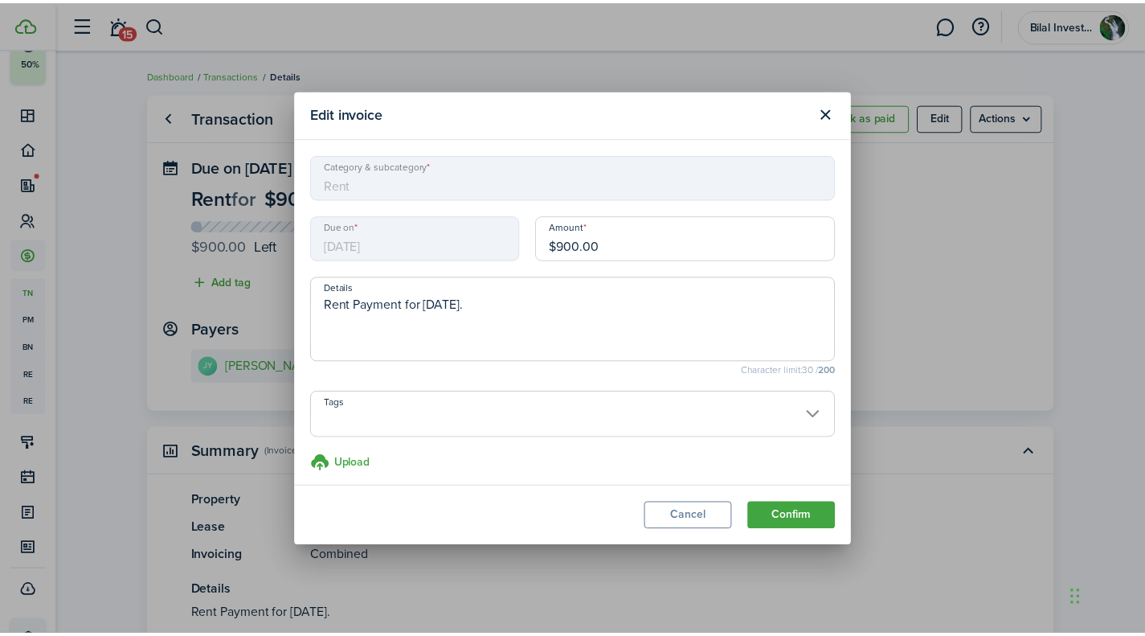
scroll to position [7, 0]
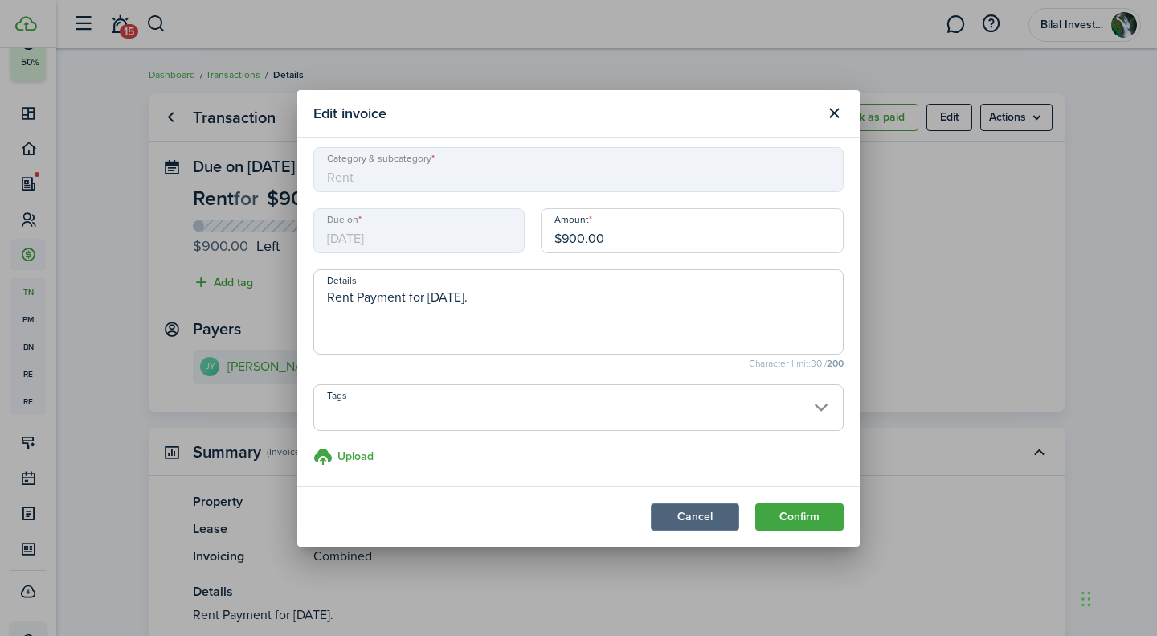
click at [695, 515] on button "Cancel" at bounding box center [695, 516] width 88 height 27
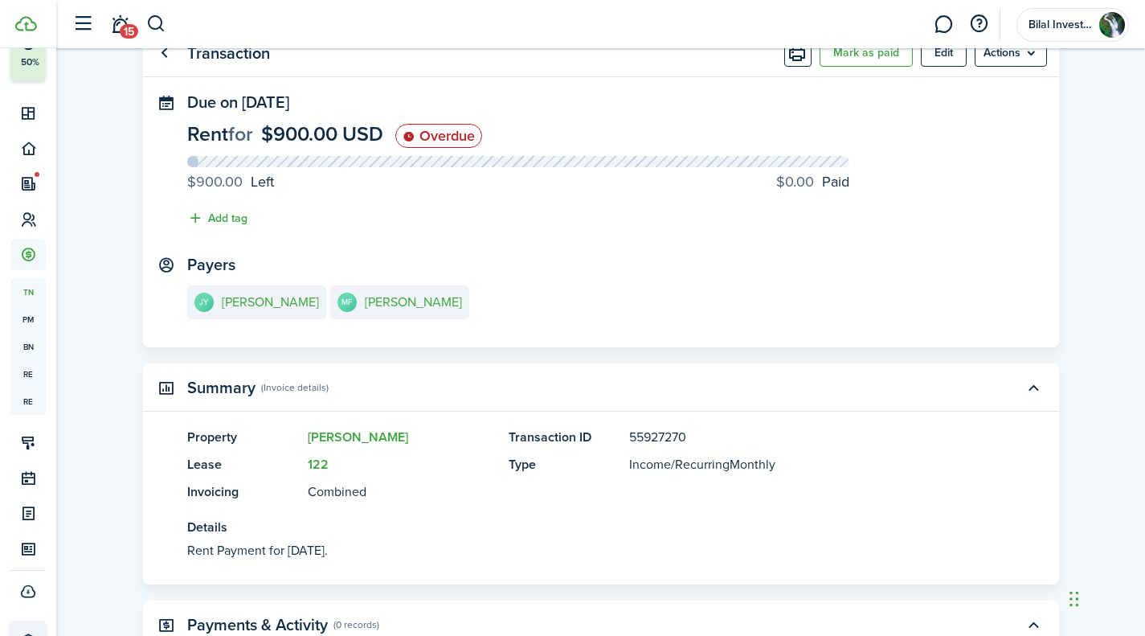
scroll to position [23, 0]
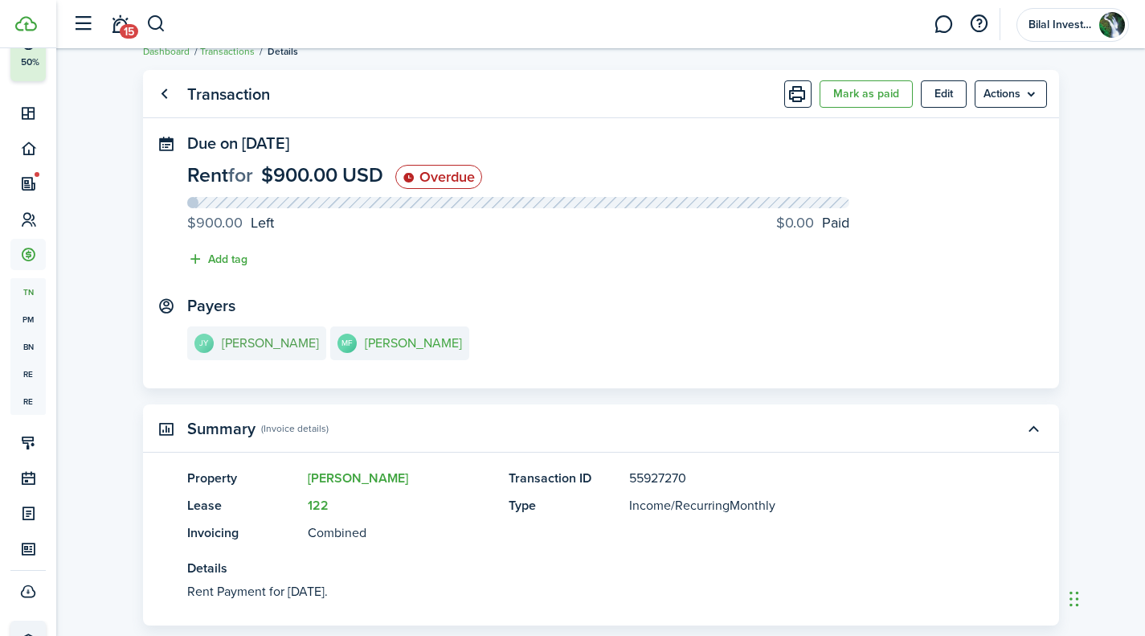
click at [288, 347] on e-details-info-title "[PERSON_NAME]" at bounding box center [270, 343] width 97 height 14
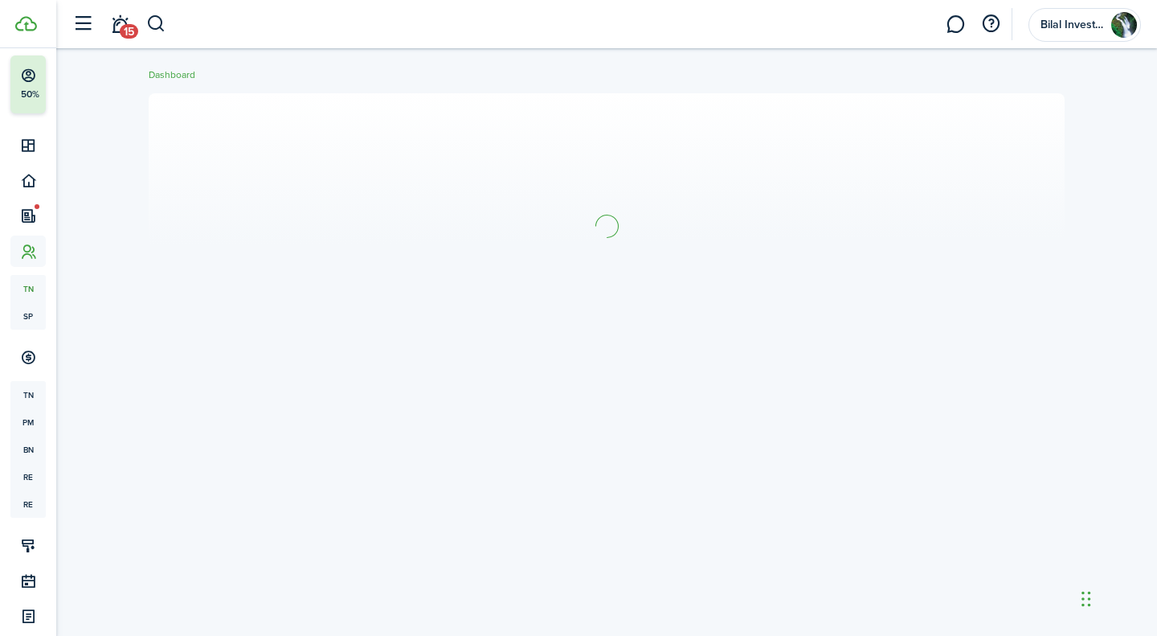
scroll to position [56, 0]
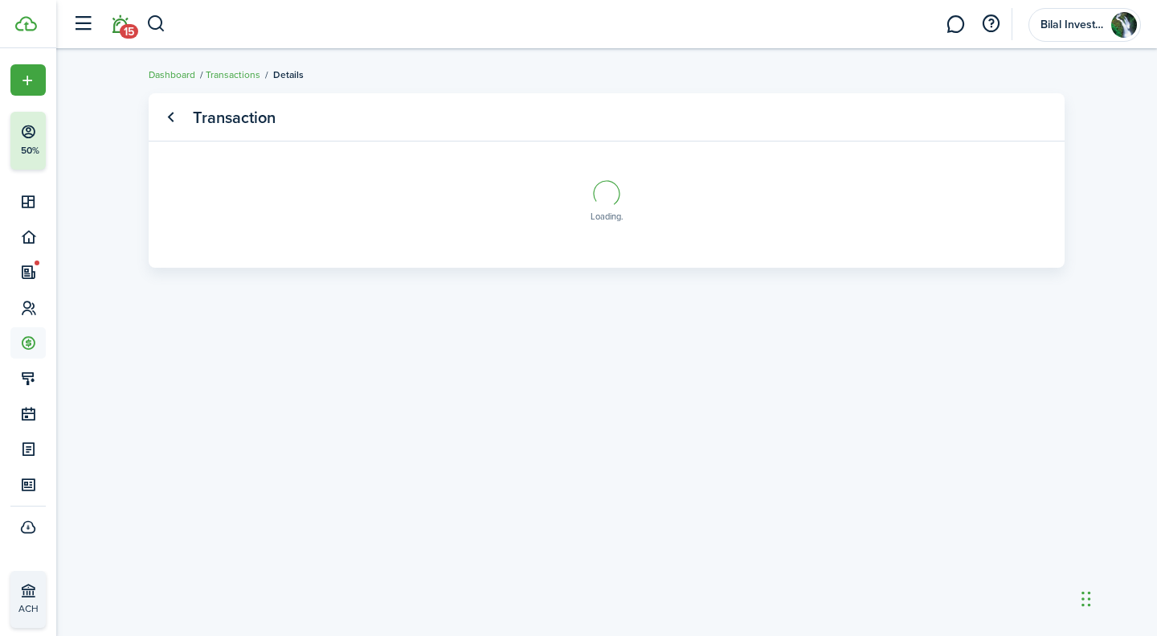
scroll to position [88, 0]
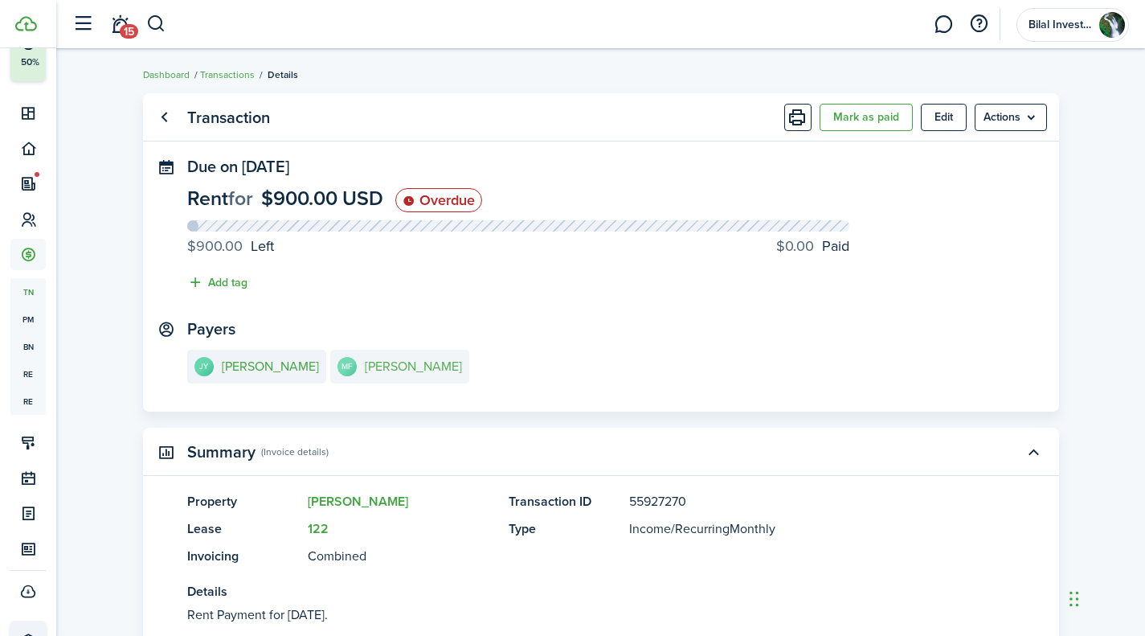
click at [370, 353] on link "MF [PERSON_NAME]" at bounding box center [399, 367] width 139 height 34
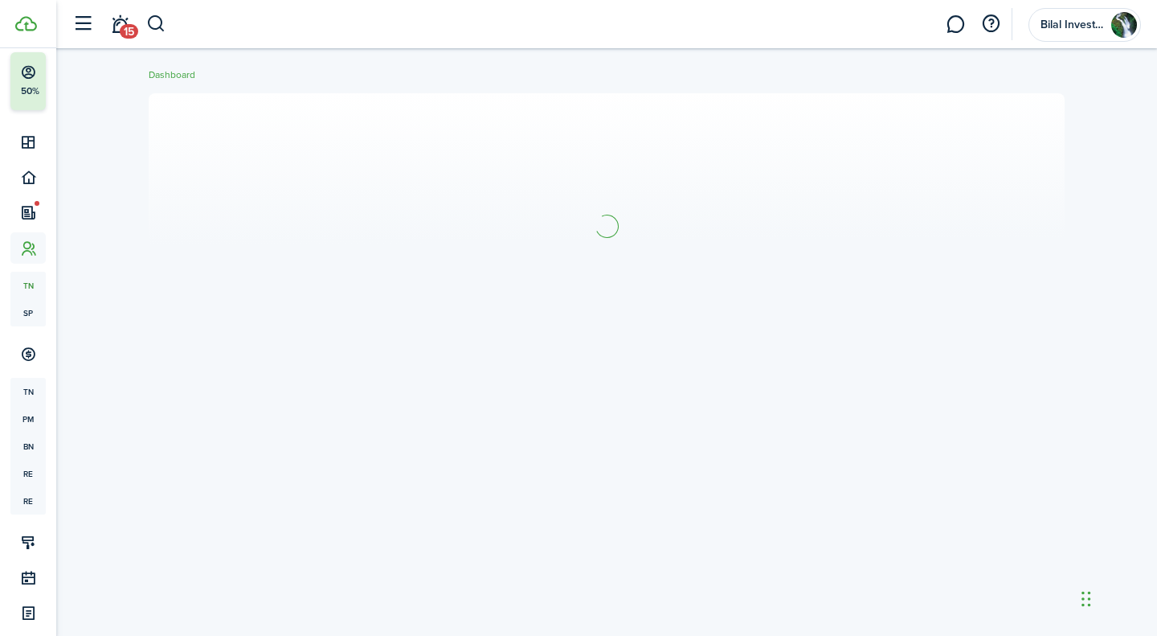
scroll to position [56, 0]
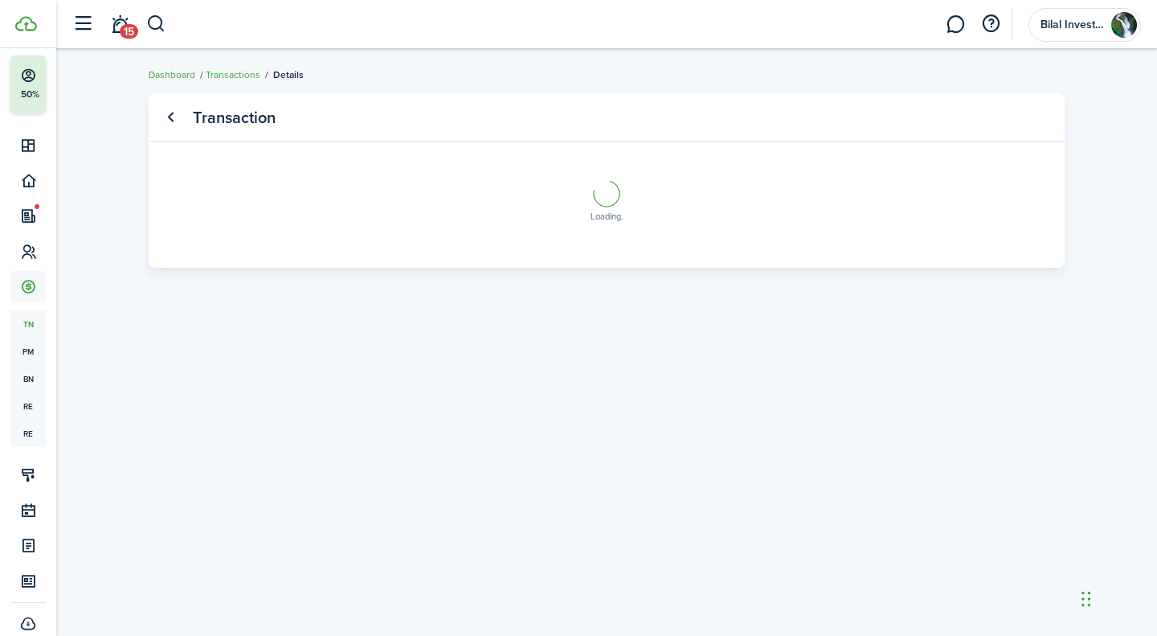
scroll to position [88, 0]
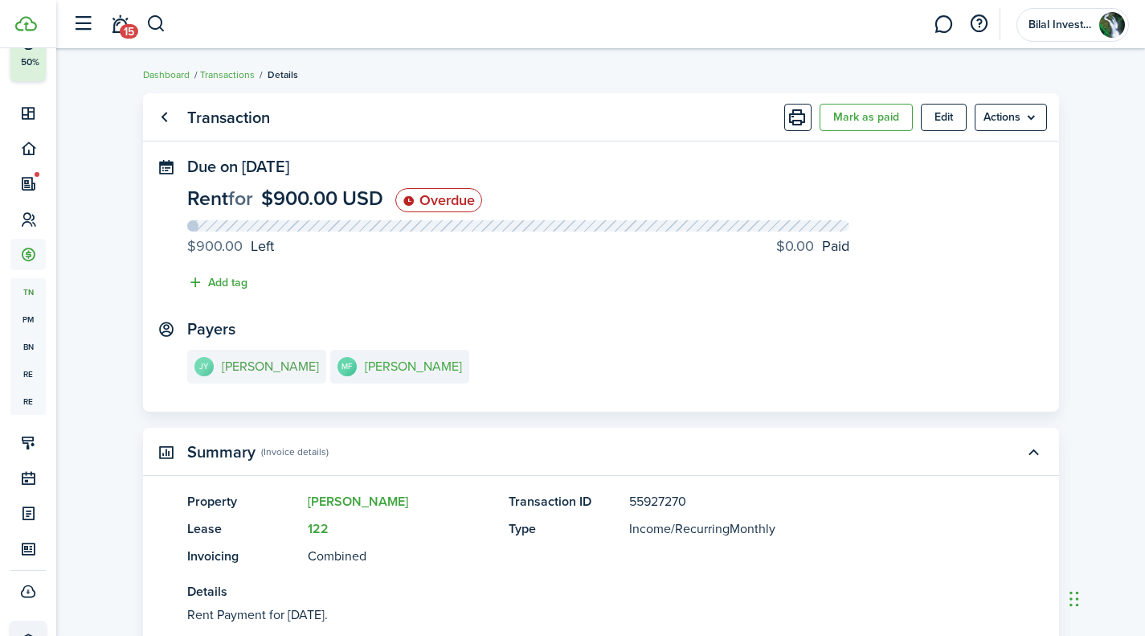
click at [284, 368] on e-details-info-title "[PERSON_NAME]" at bounding box center [270, 366] width 97 height 14
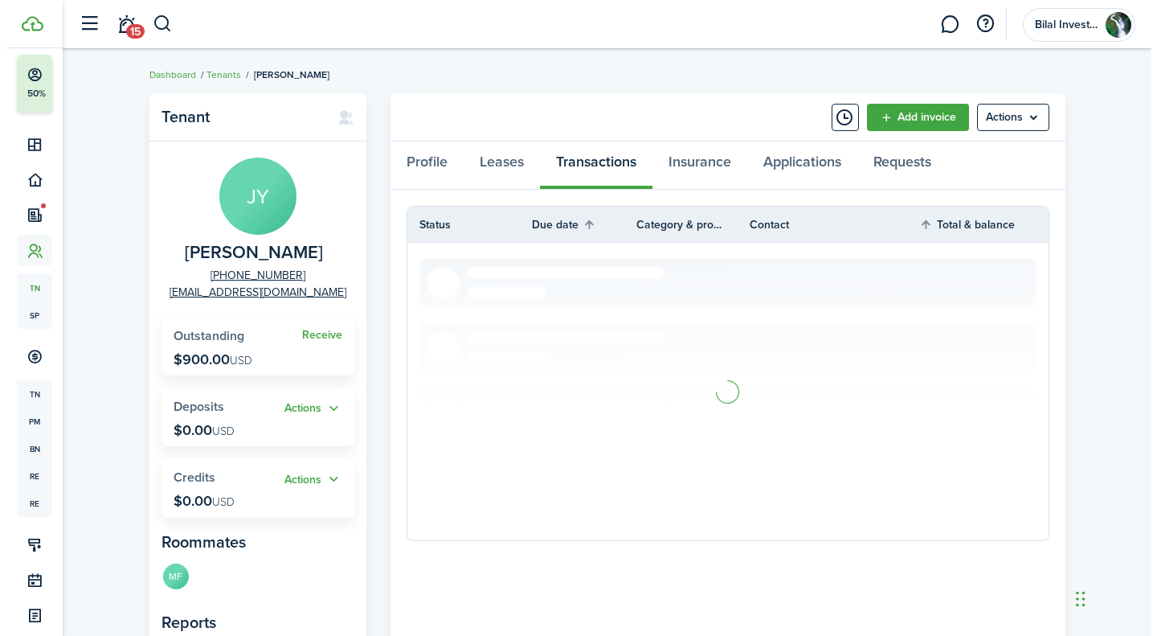
scroll to position [56, 0]
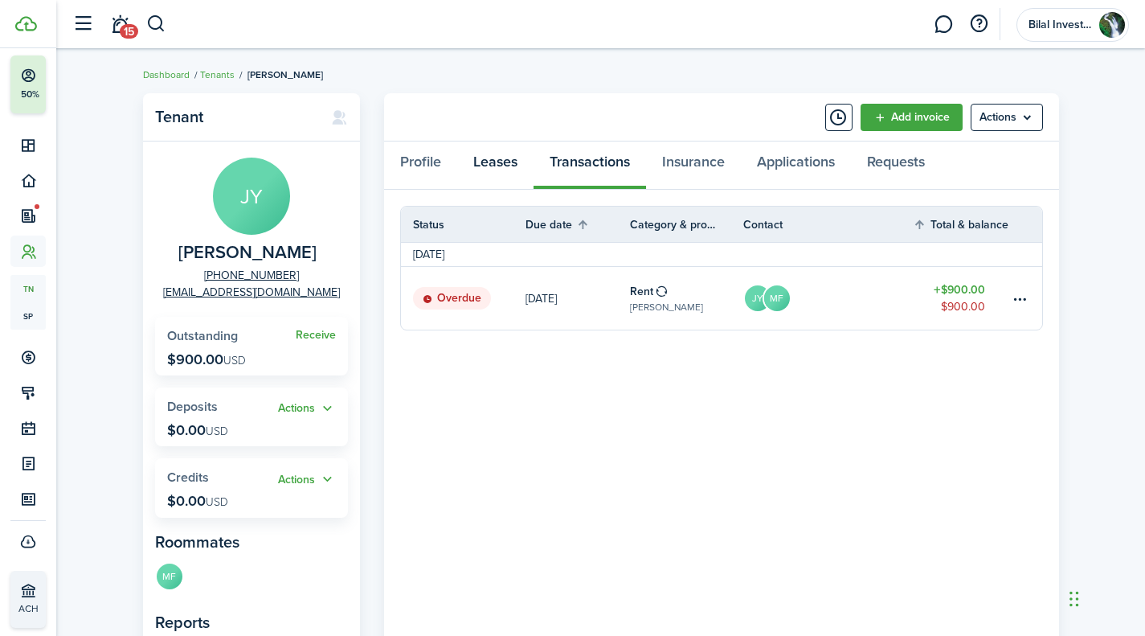
click at [486, 158] on link "Leases" at bounding box center [495, 165] width 76 height 48
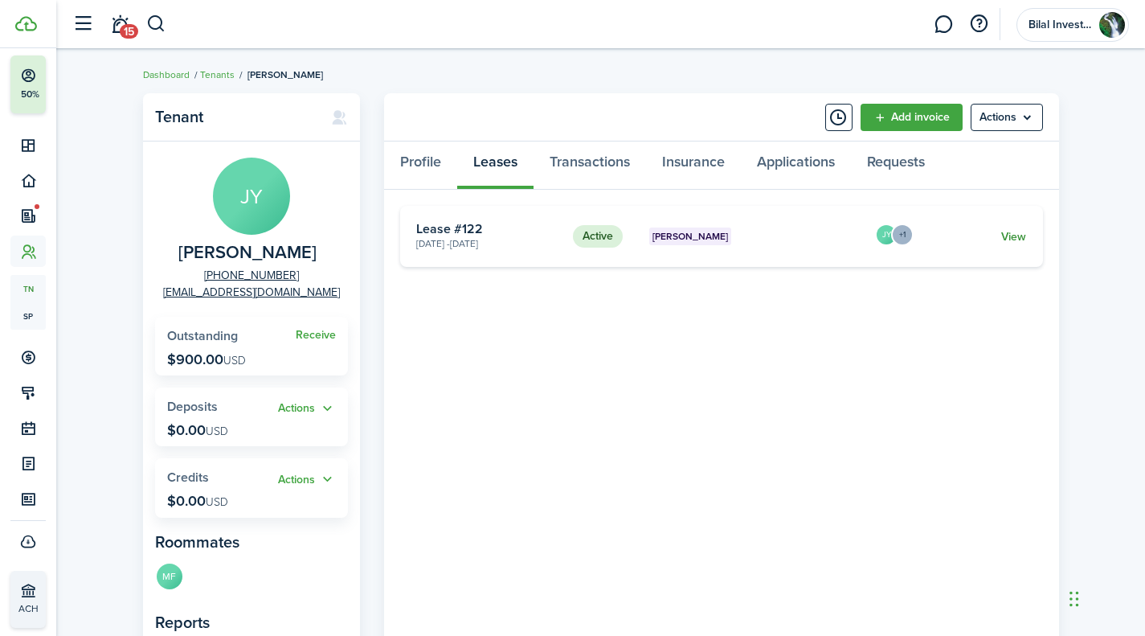
click at [1010, 231] on link "View" at bounding box center [1013, 236] width 25 height 17
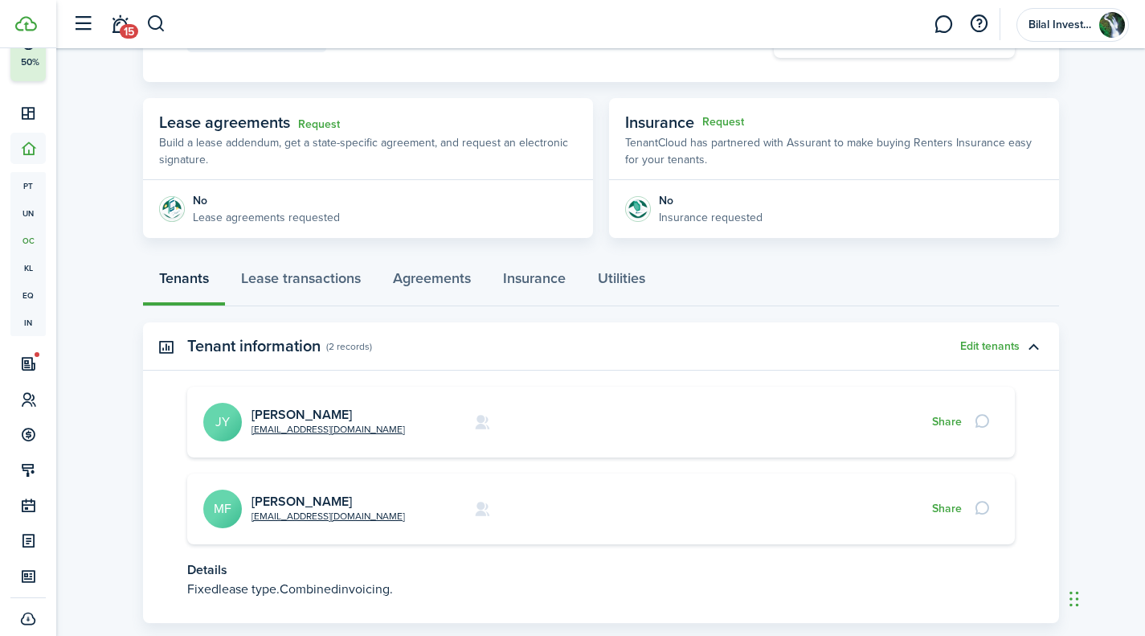
scroll to position [244, 0]
click at [1034, 338] on button "button" at bounding box center [1033, 347] width 27 height 27
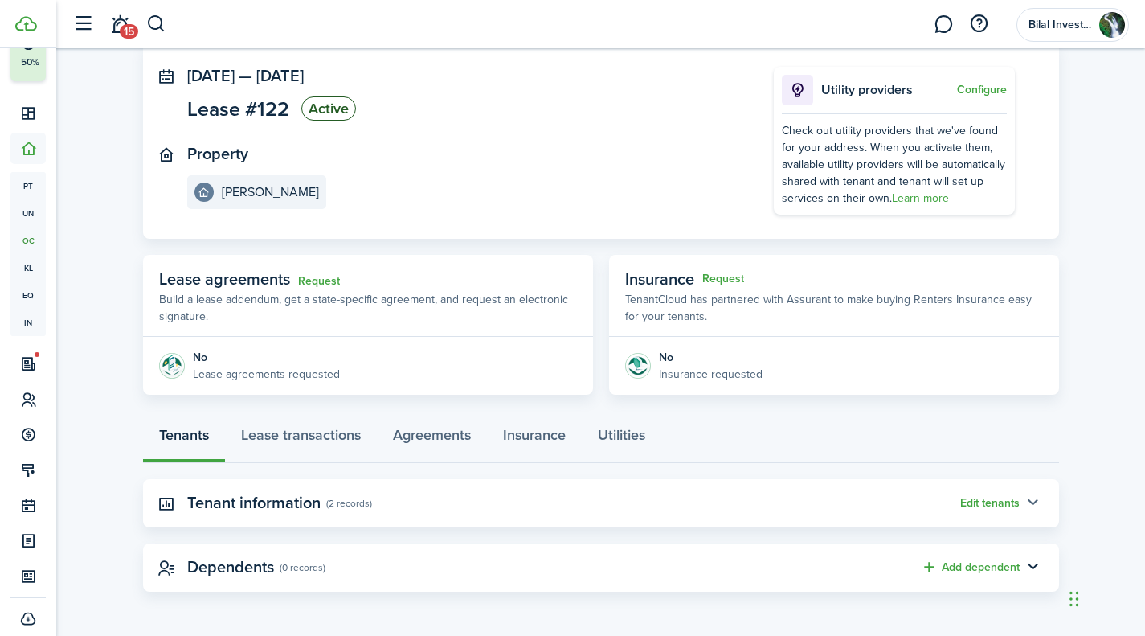
scroll to position [88, 0]
click at [997, 497] on button "Edit tenants" at bounding box center [989, 503] width 59 height 13
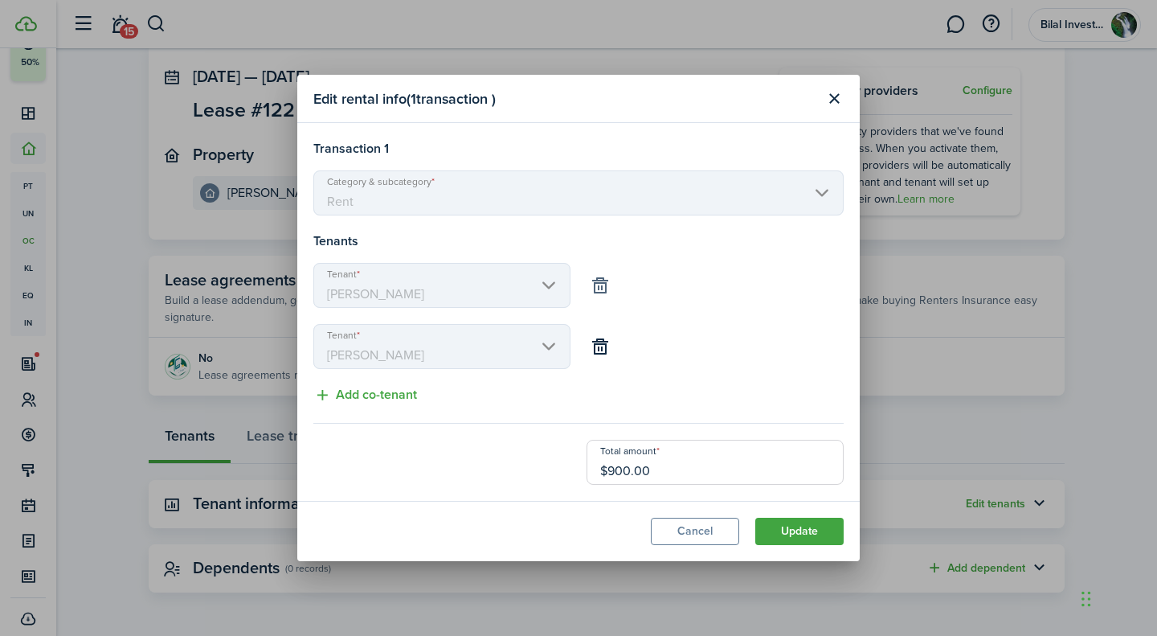
click at [604, 281] on button "button" at bounding box center [600, 285] width 27 height 27
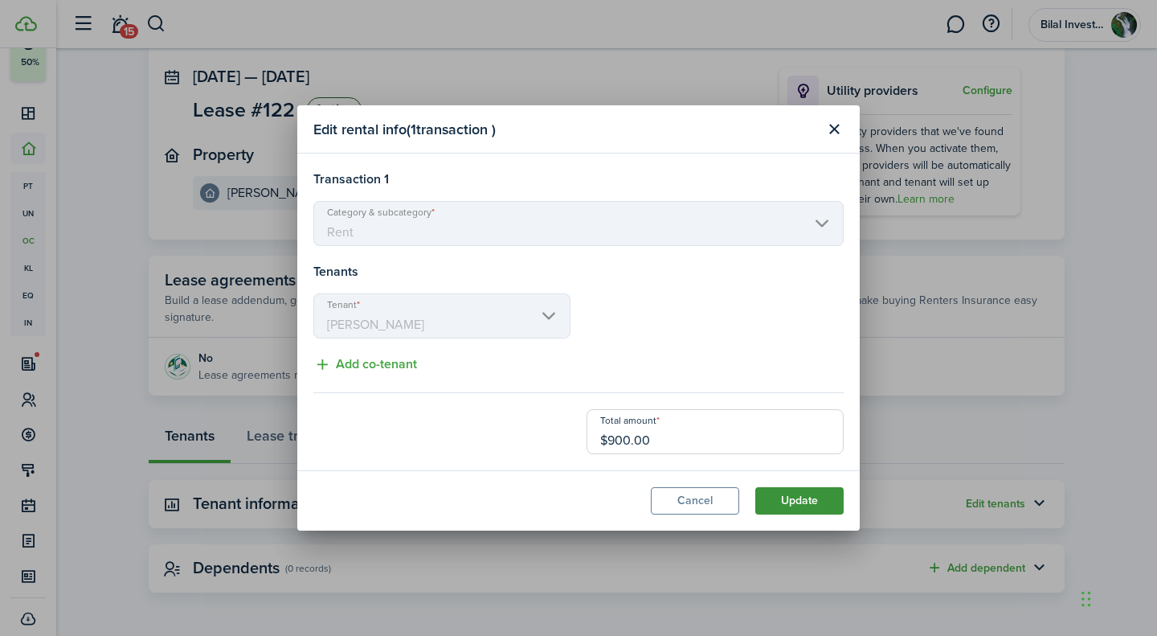
click at [786, 495] on button "Update" at bounding box center [799, 500] width 88 height 27
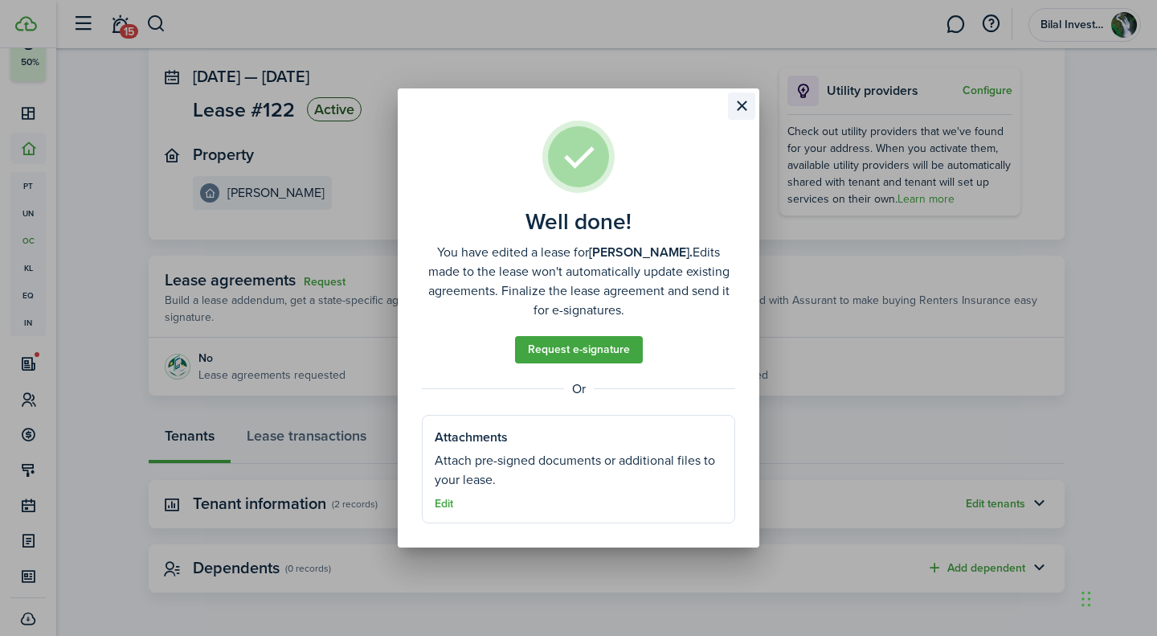
click at [737, 109] on button "Close modal" at bounding box center [741, 105] width 27 height 27
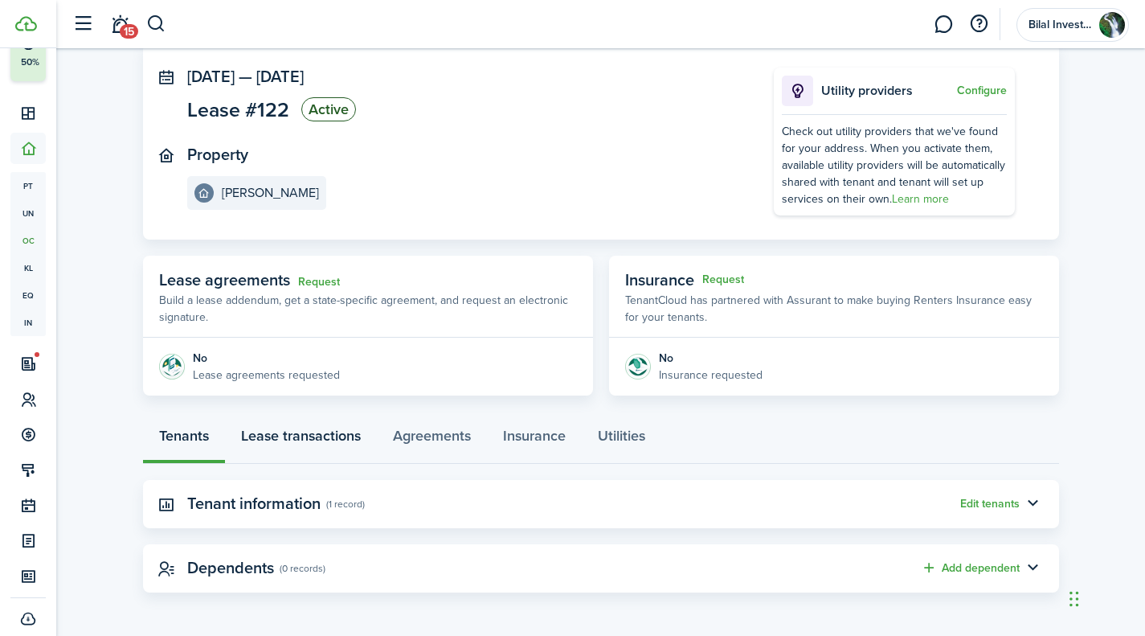
click at [343, 437] on link "Lease transactions" at bounding box center [301, 440] width 152 height 48
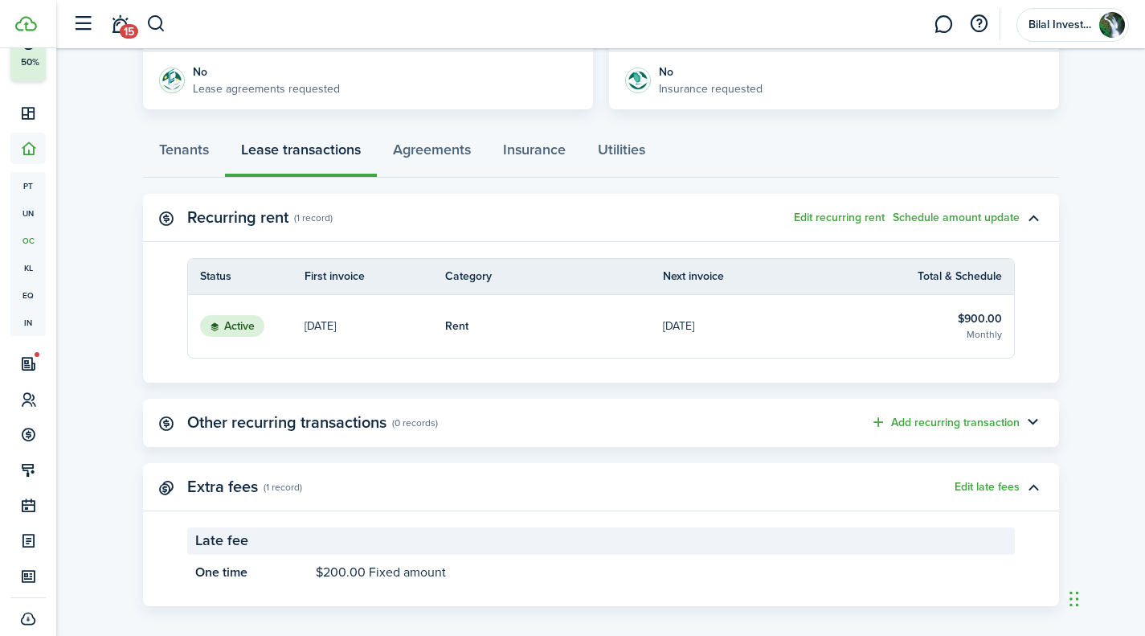
scroll to position [388, 0]
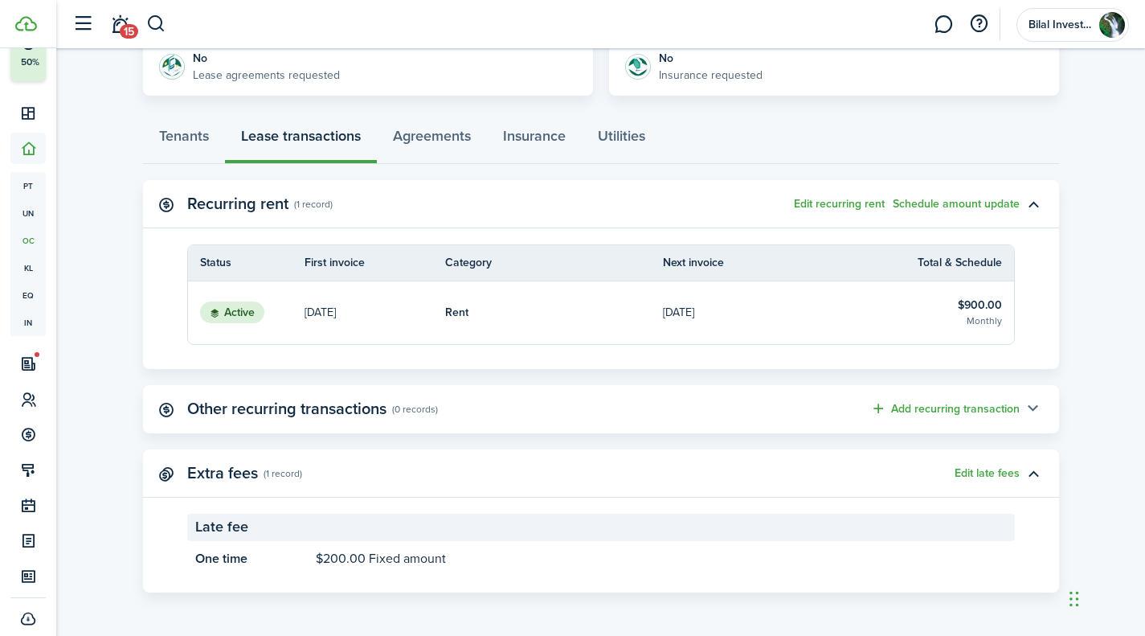
click at [1033, 410] on button "button" at bounding box center [1033, 408] width 27 height 27
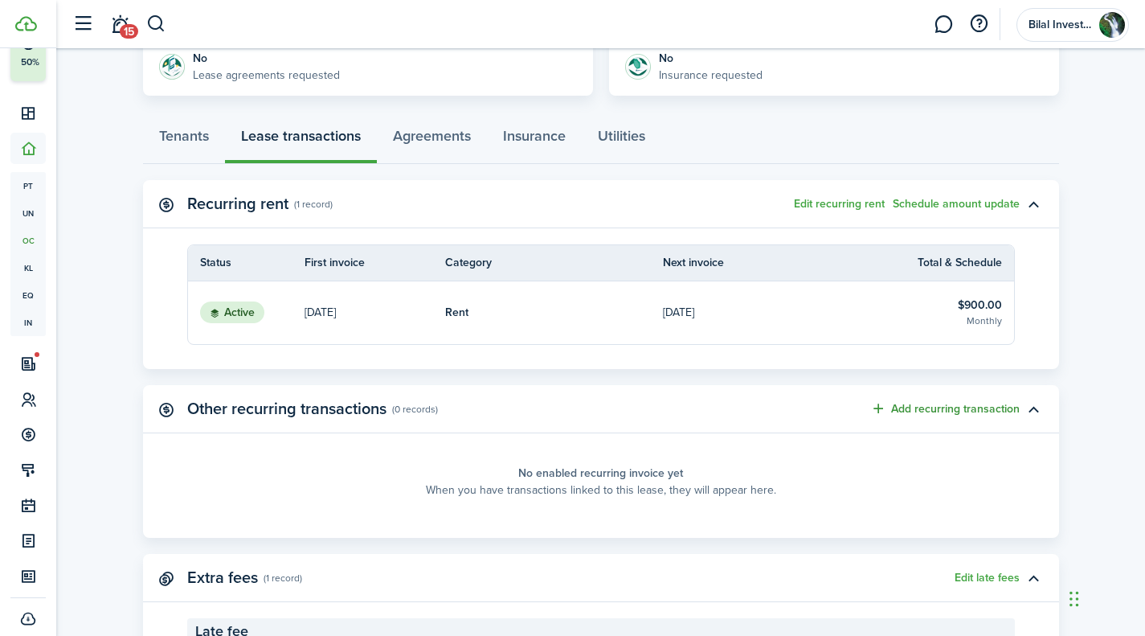
click at [975, 412] on button "Add recurring transaction" at bounding box center [944, 408] width 149 height 18
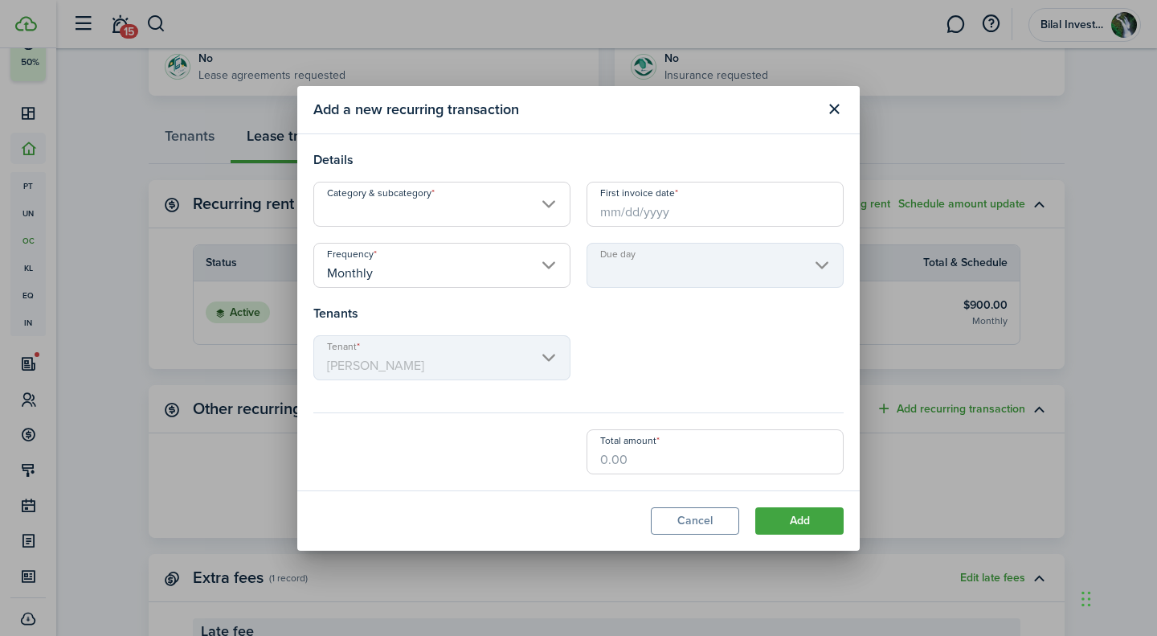
click at [625, 208] on input "First invoice date" at bounding box center [715, 204] width 257 height 45
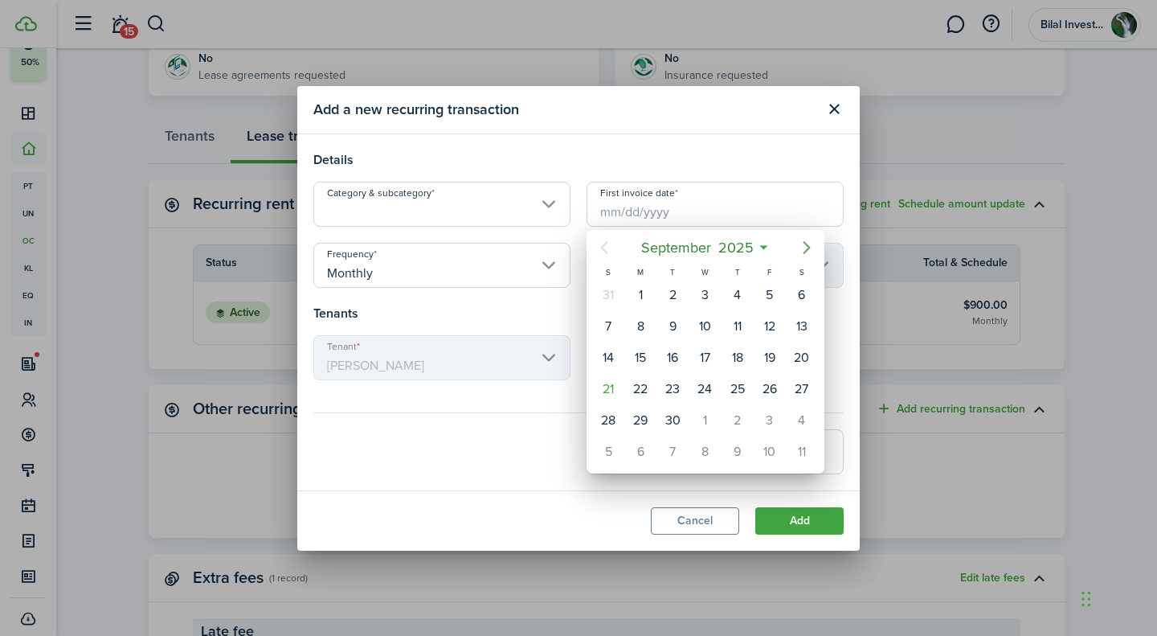
click at [804, 243] on icon "Next page" at bounding box center [806, 247] width 7 height 13
click at [709, 522] on div at bounding box center [578, 317] width 1414 height 893
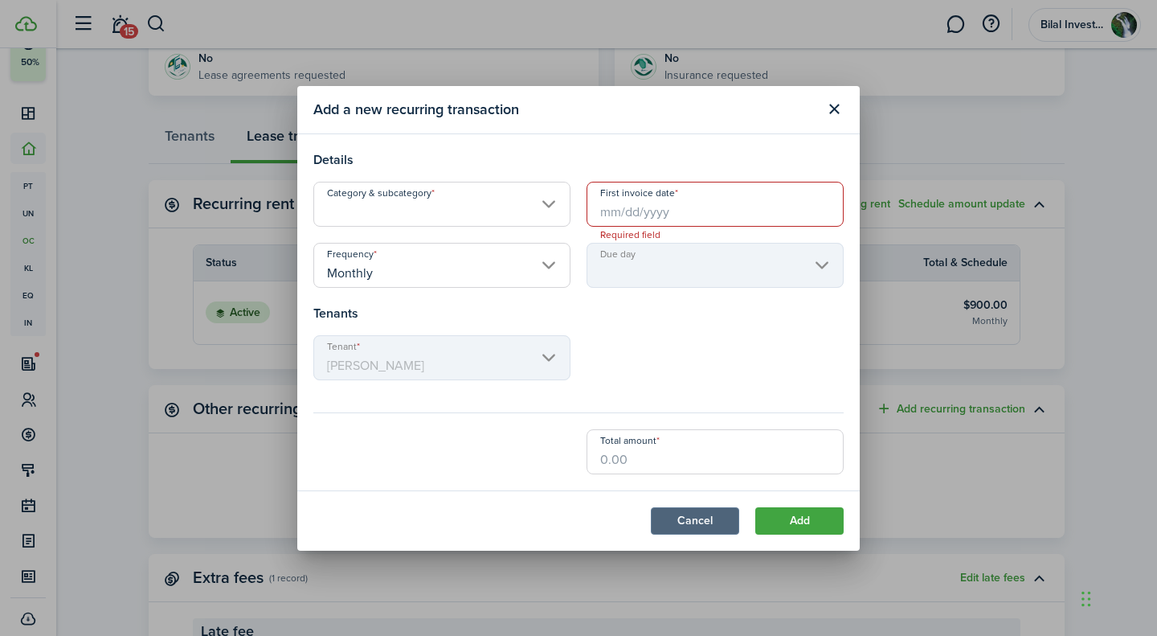
click at [707, 519] on button "Cancel" at bounding box center [695, 520] width 88 height 27
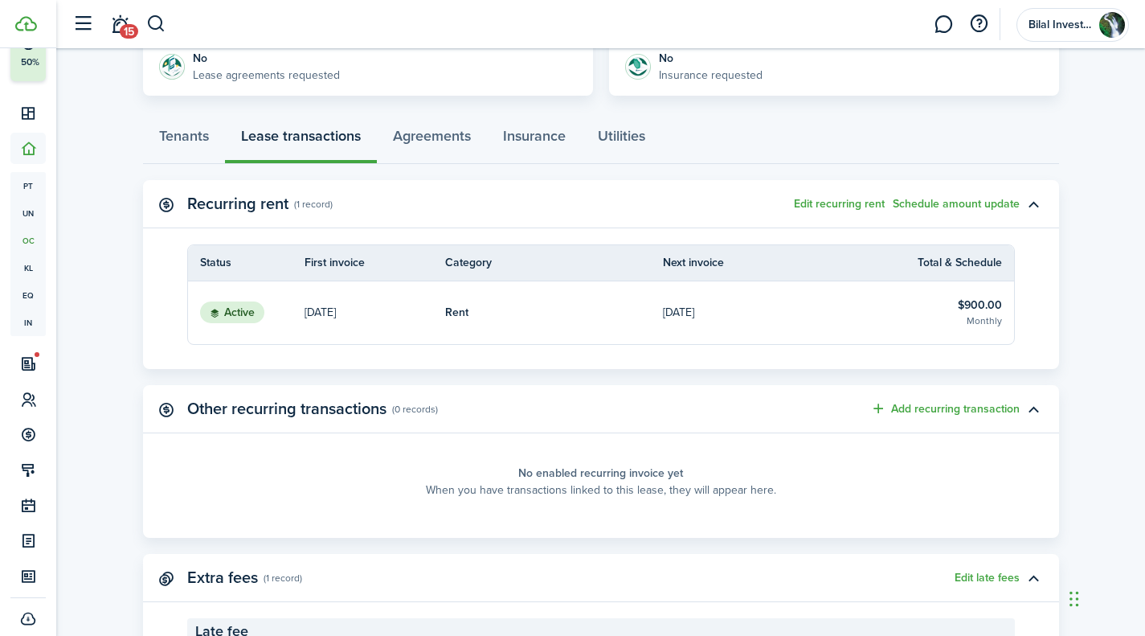
click at [707, 519] on panel-main-body "No enabled recurring invoice yet When you have transactions linked to this leas…" at bounding box center [601, 493] width 916 height 88
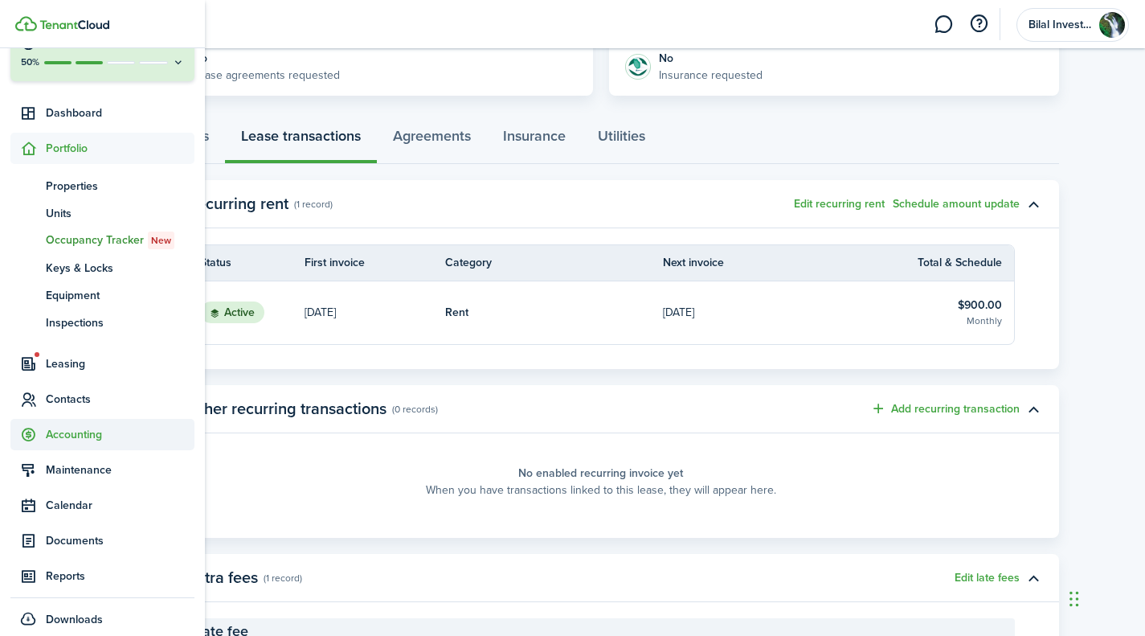
click at [88, 420] on span "Accounting" at bounding box center [102, 434] width 184 height 31
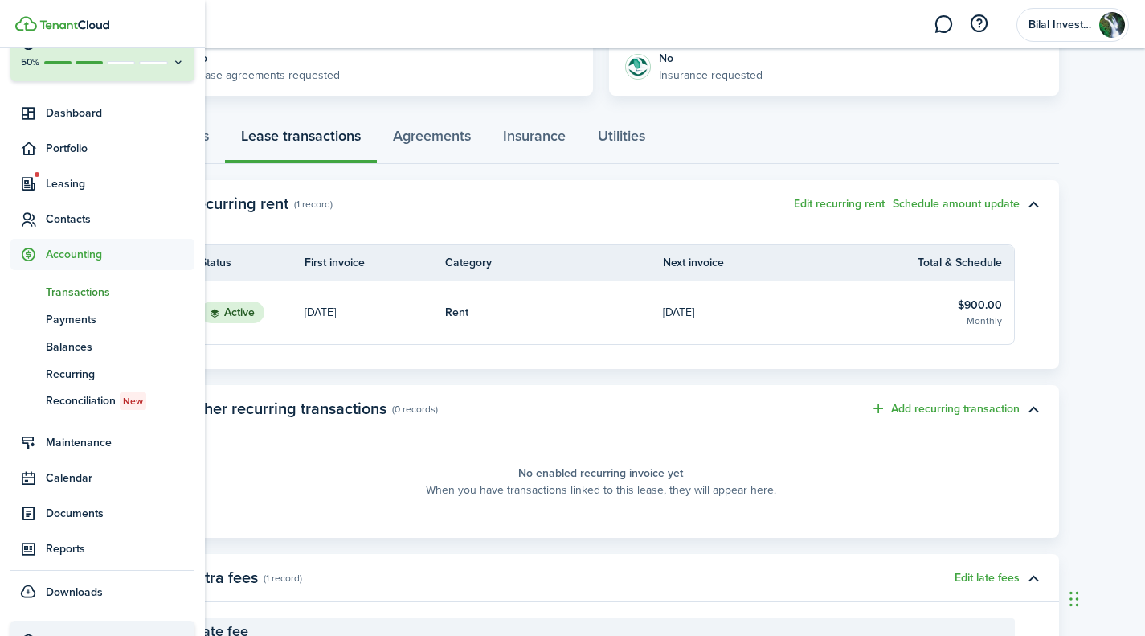
click at [92, 291] on span "Transactions" at bounding box center [120, 292] width 149 height 17
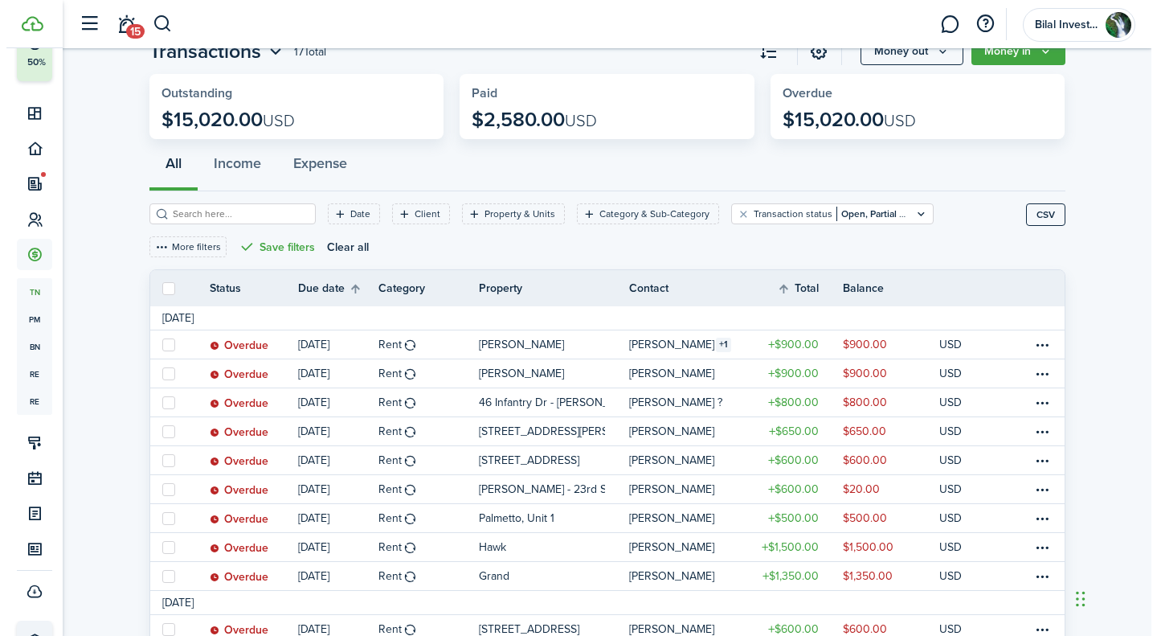
scroll to position [77, 0]
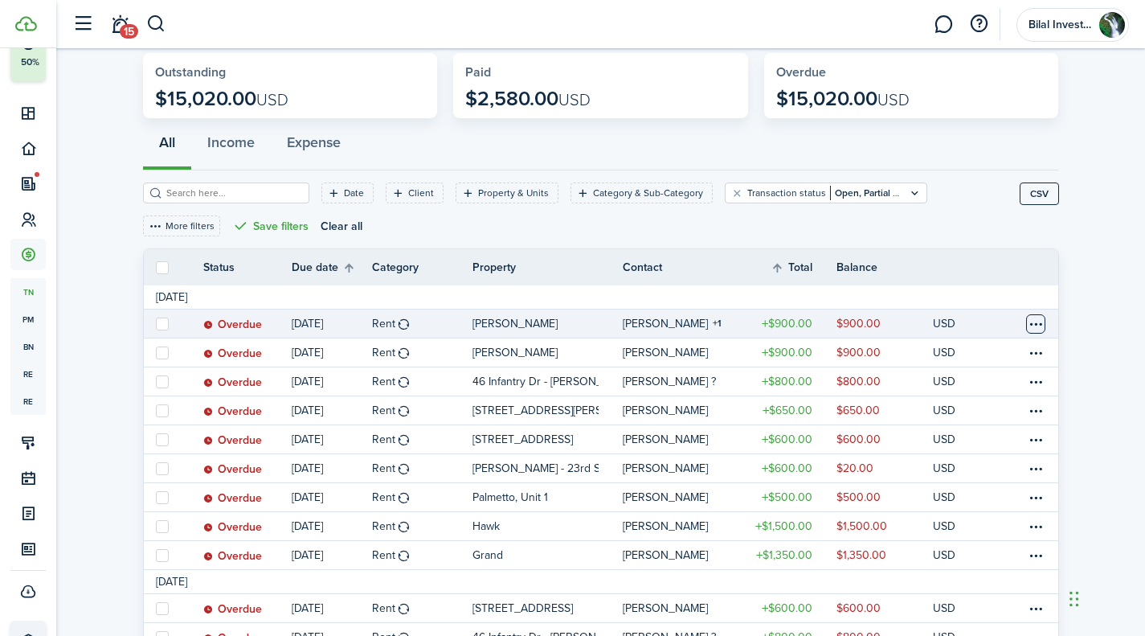
click at [1036, 317] on table-menu-btn-icon at bounding box center [1035, 323] width 19 height 19
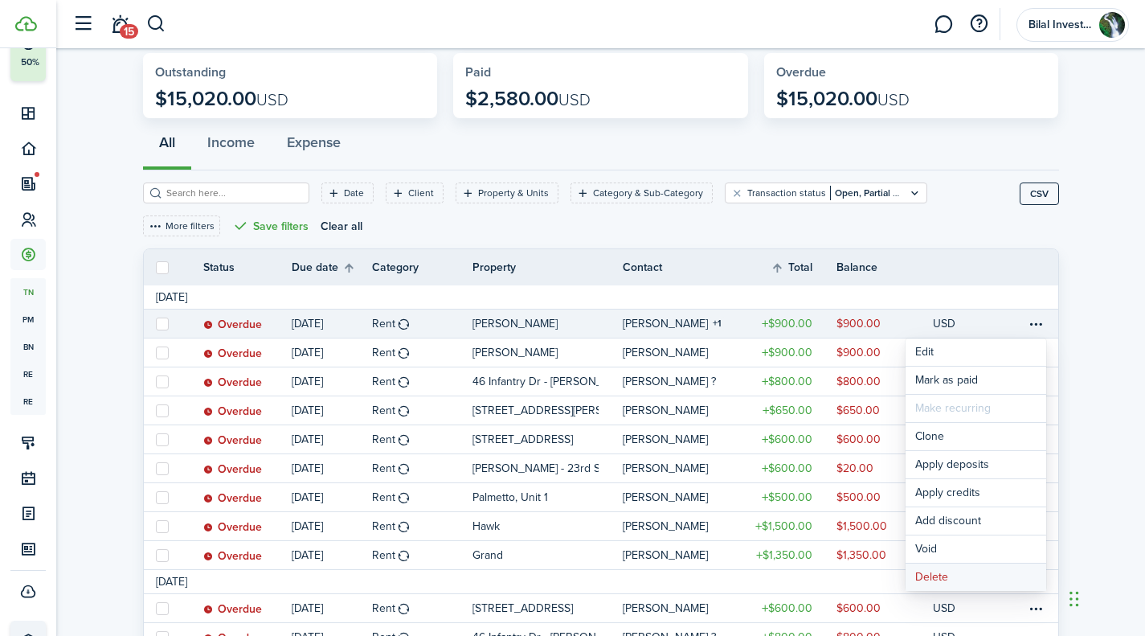
click at [957, 572] on button "Delete" at bounding box center [976, 576] width 141 height 27
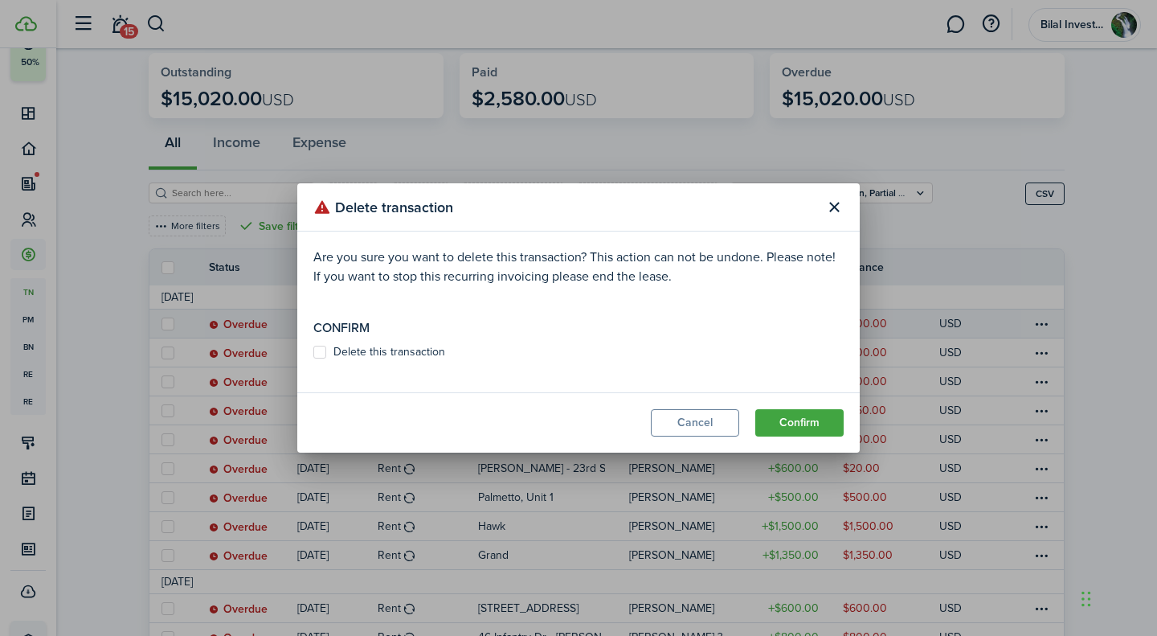
click at [426, 343] on modal-body "Are you sure you want to delete this transaction? This action can not be undone…" at bounding box center [578, 311] width 563 height 161
click at [424, 346] on label "Delete this transaction" at bounding box center [379, 352] width 132 height 13
click at [313, 352] on input "Delete this transaction" at bounding box center [313, 352] width 1 height 1
checkbox input "true"
click at [813, 422] on button "Confirm" at bounding box center [799, 422] width 88 height 27
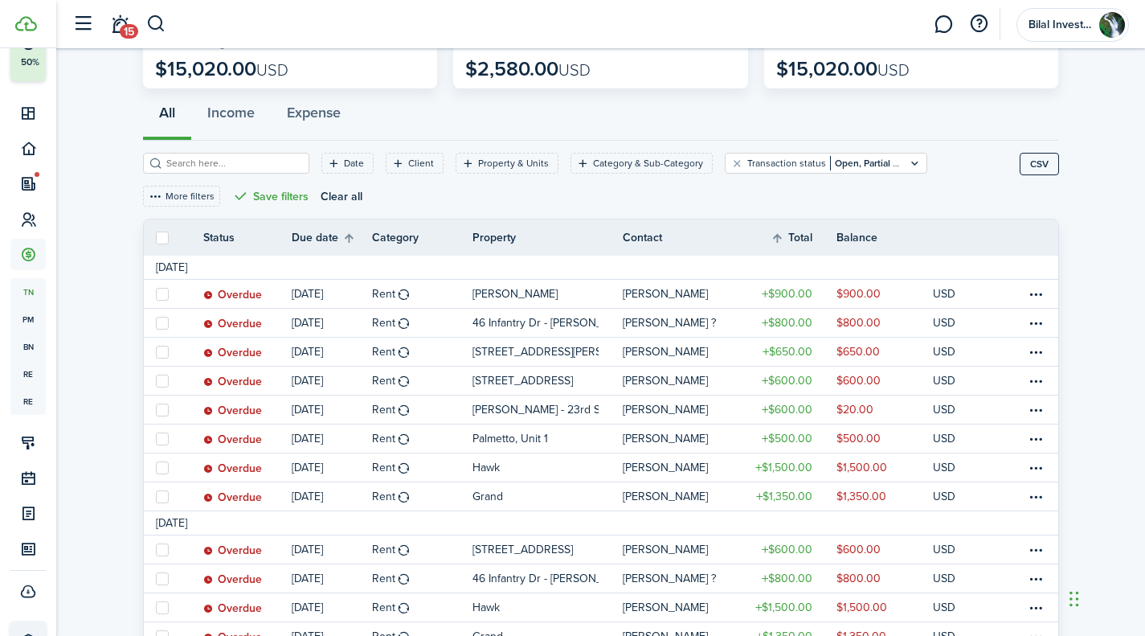
scroll to position [100, 0]
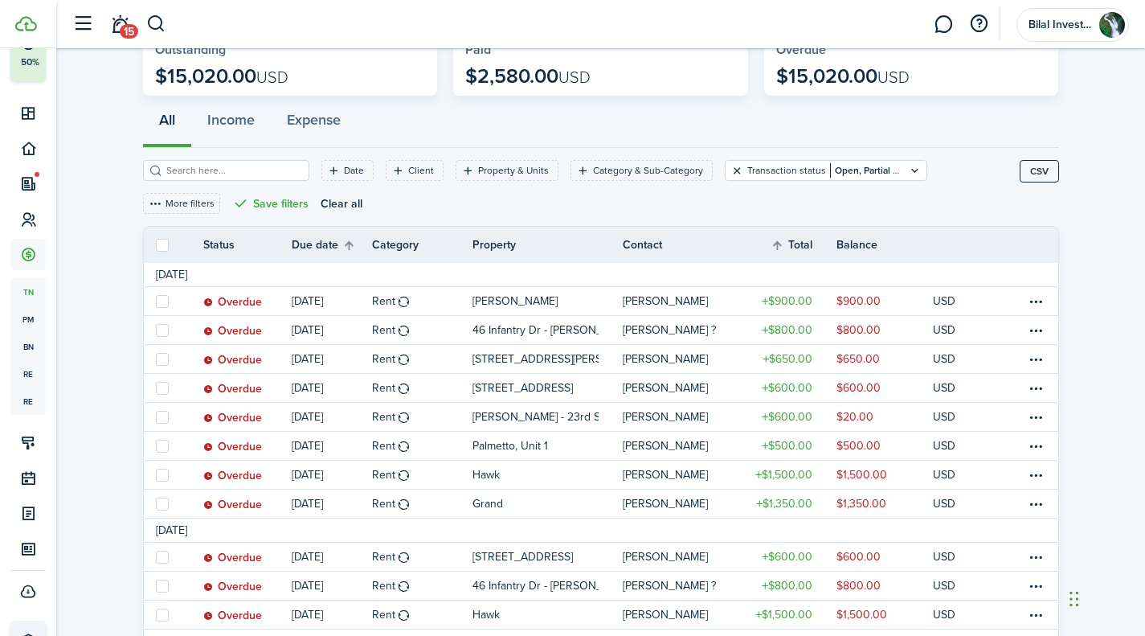
click at [731, 171] on button "Clear filter" at bounding box center [738, 170] width 14 height 13
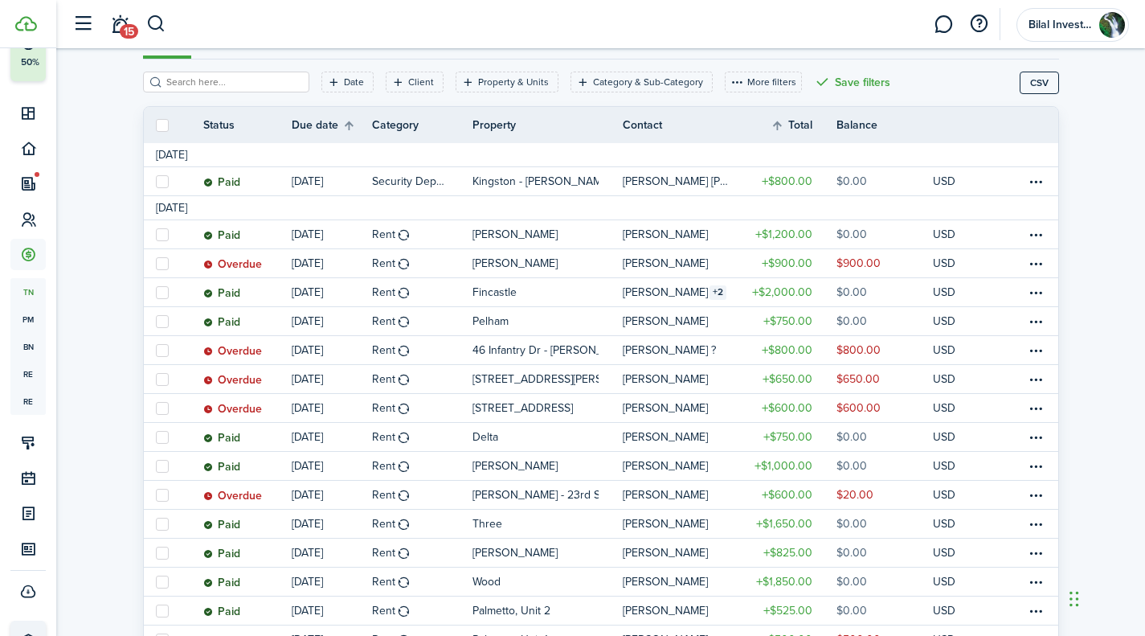
scroll to position [182, 0]
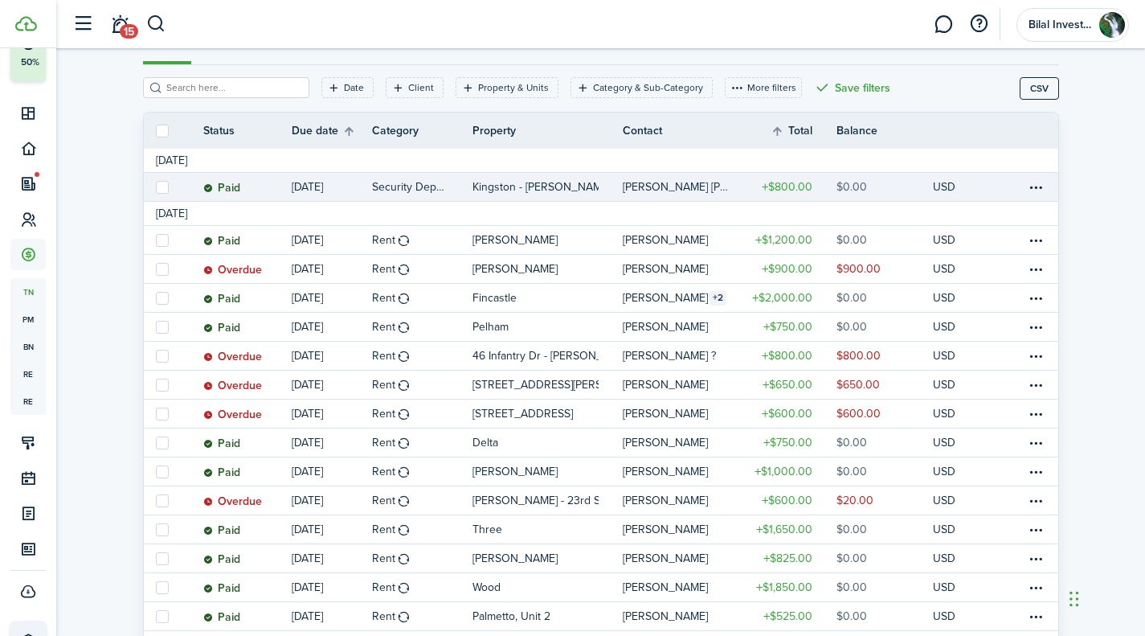
click at [700, 189] on table-profile-info-text "[PERSON_NAME] [PERSON_NAME][GEOGRAPHIC_DATA]" at bounding box center [677, 187] width 108 height 13
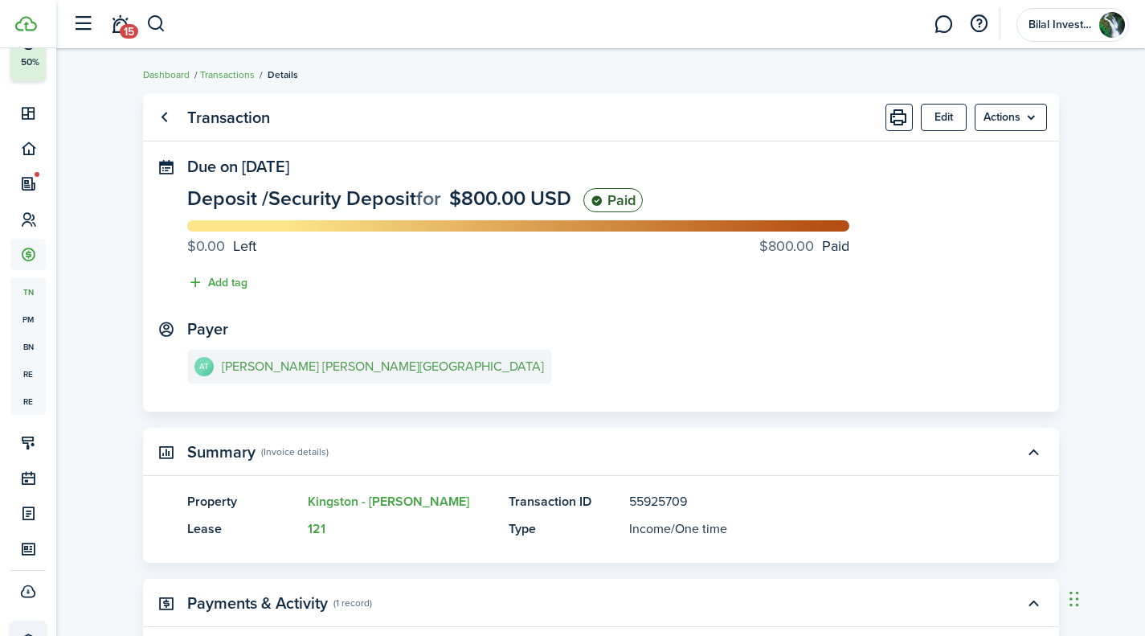
click at [391, 370] on e-details-info-title "[PERSON_NAME] [PERSON_NAME][GEOGRAPHIC_DATA]" at bounding box center [383, 366] width 322 height 14
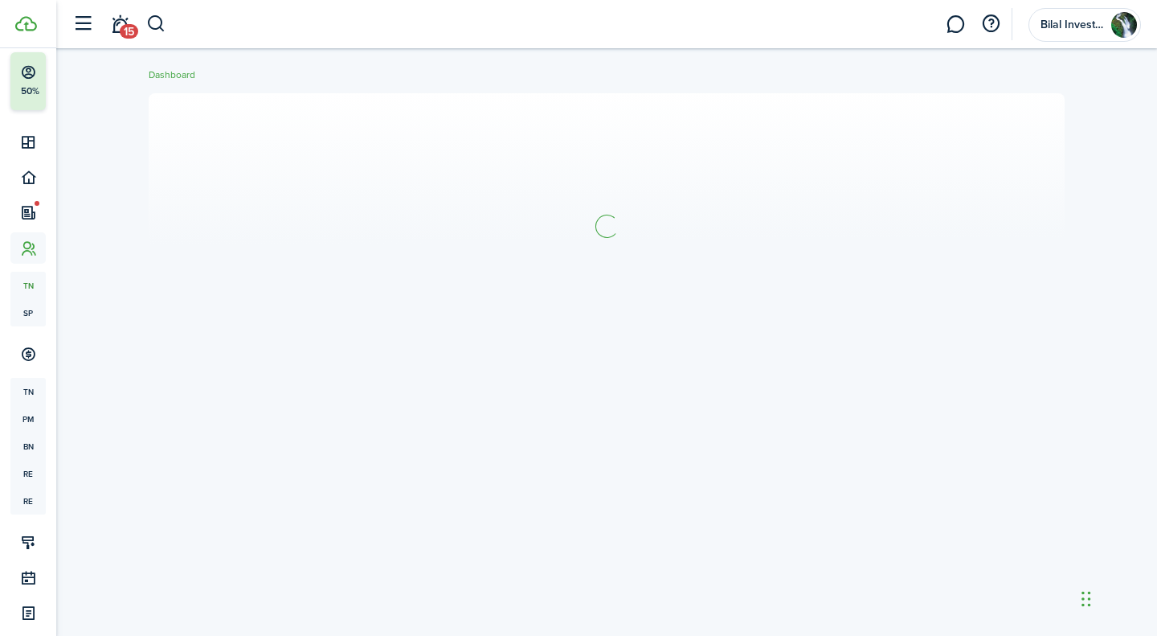
scroll to position [56, 0]
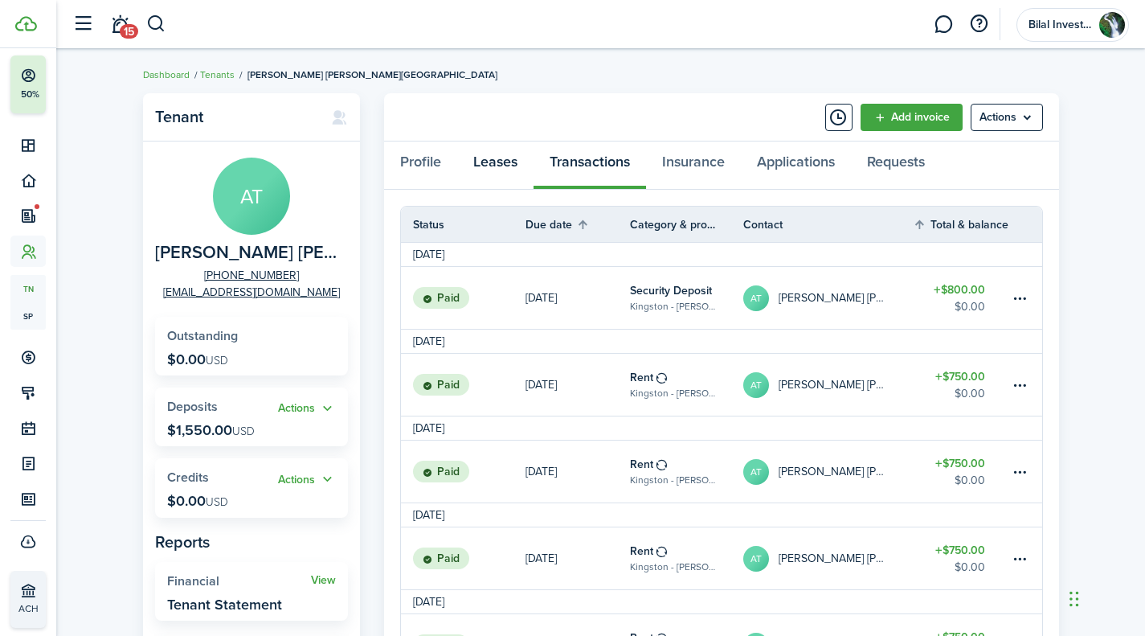
click at [506, 161] on link "Leases" at bounding box center [495, 165] width 76 height 48
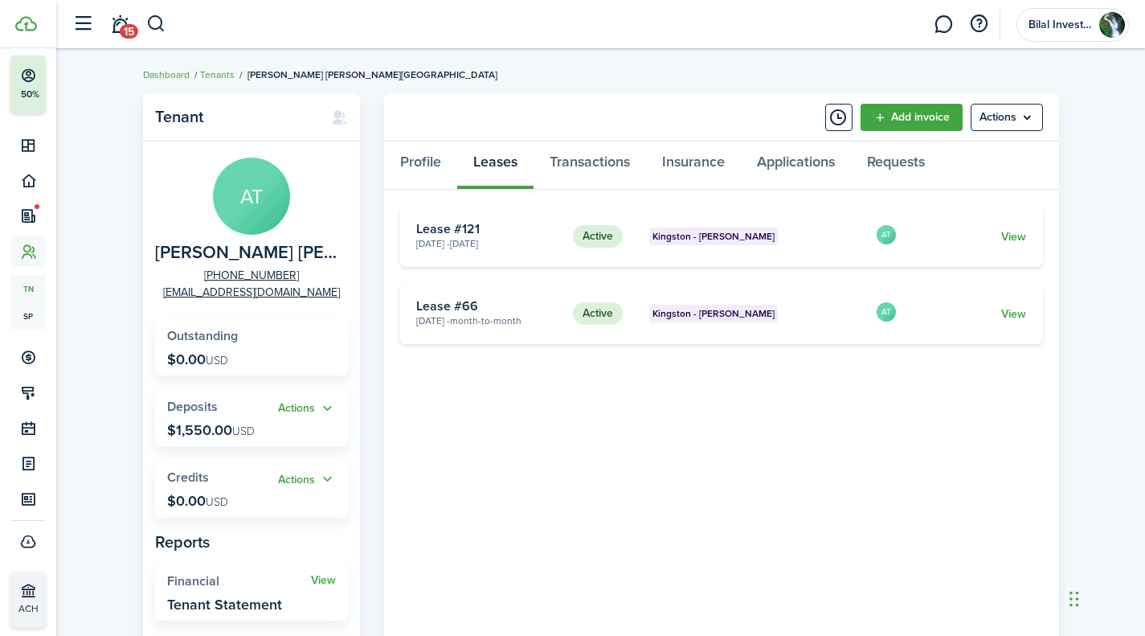
click at [752, 256] on card "Active Kingston - [PERSON_NAME] [DATE] - [DATE] Lease #121 AT View" at bounding box center [721, 236] width 643 height 61
click at [1013, 227] on card "Active Kingston - [PERSON_NAME] [DATE] - [DATE] Lease #121 AT View" at bounding box center [721, 236] width 643 height 61
click at [1007, 312] on link "View" at bounding box center [1013, 313] width 25 height 17
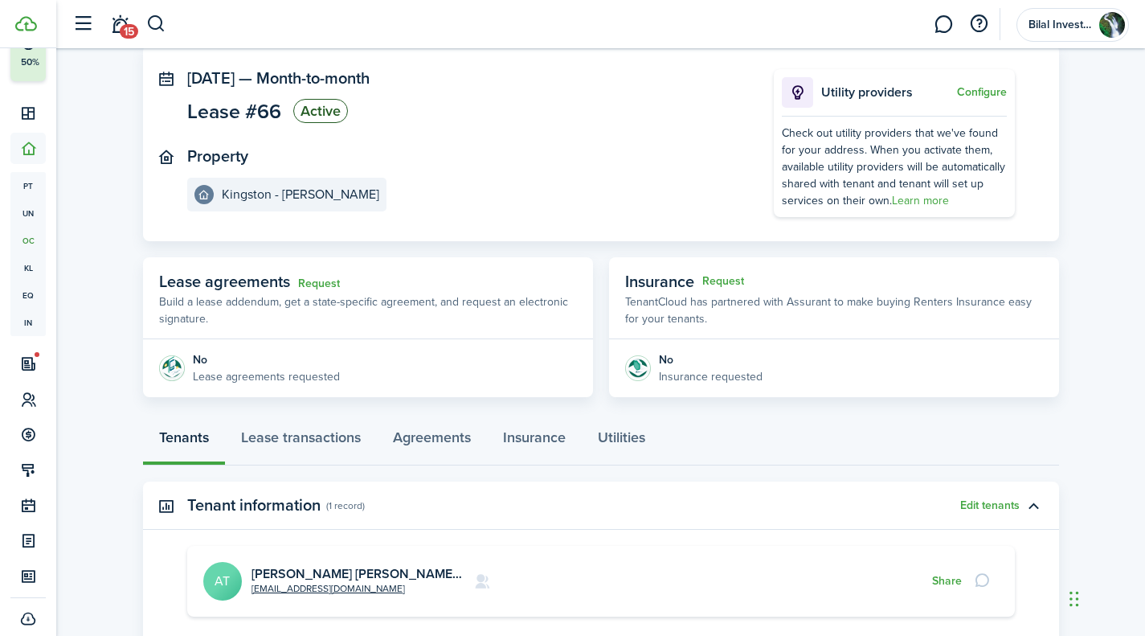
scroll to position [83, 0]
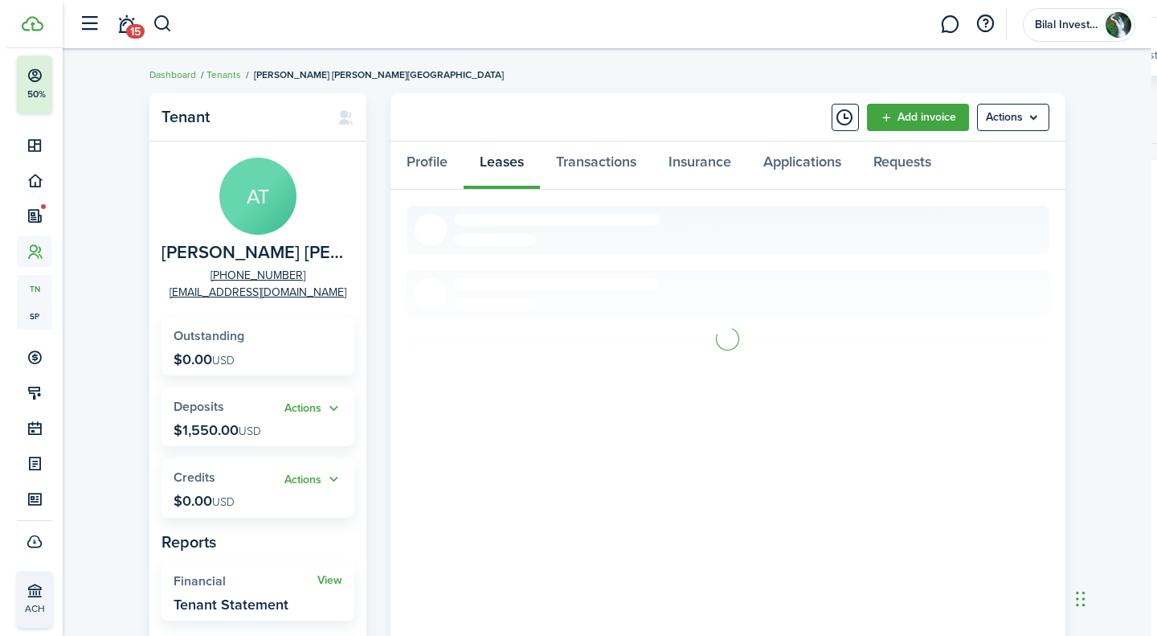
scroll to position [56, 0]
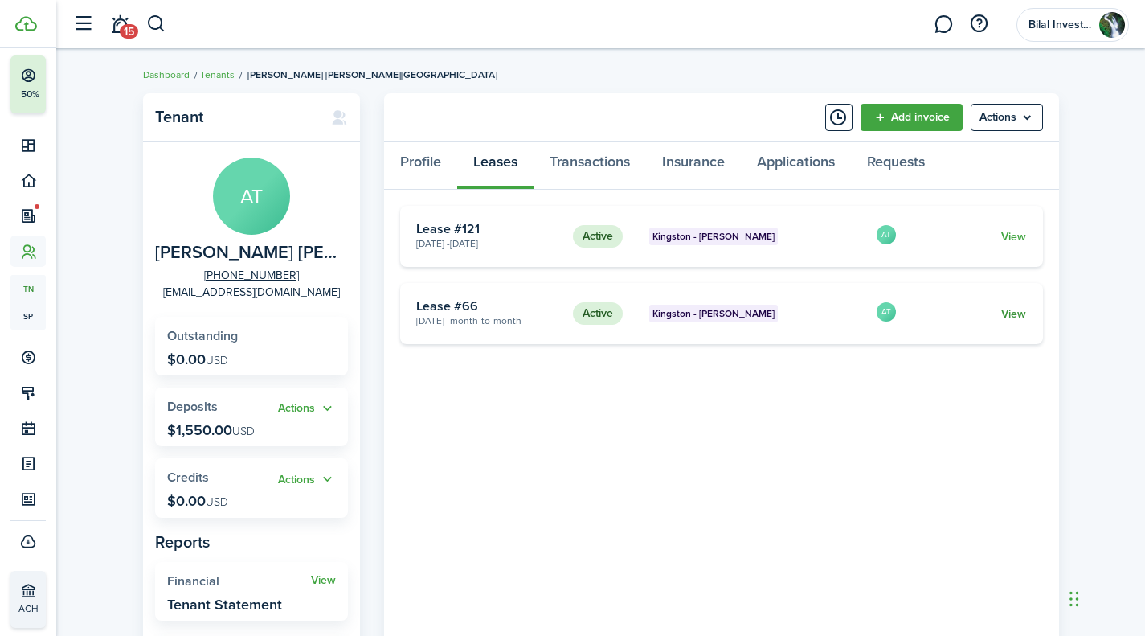
click at [1009, 306] on link "View" at bounding box center [1013, 313] width 25 height 17
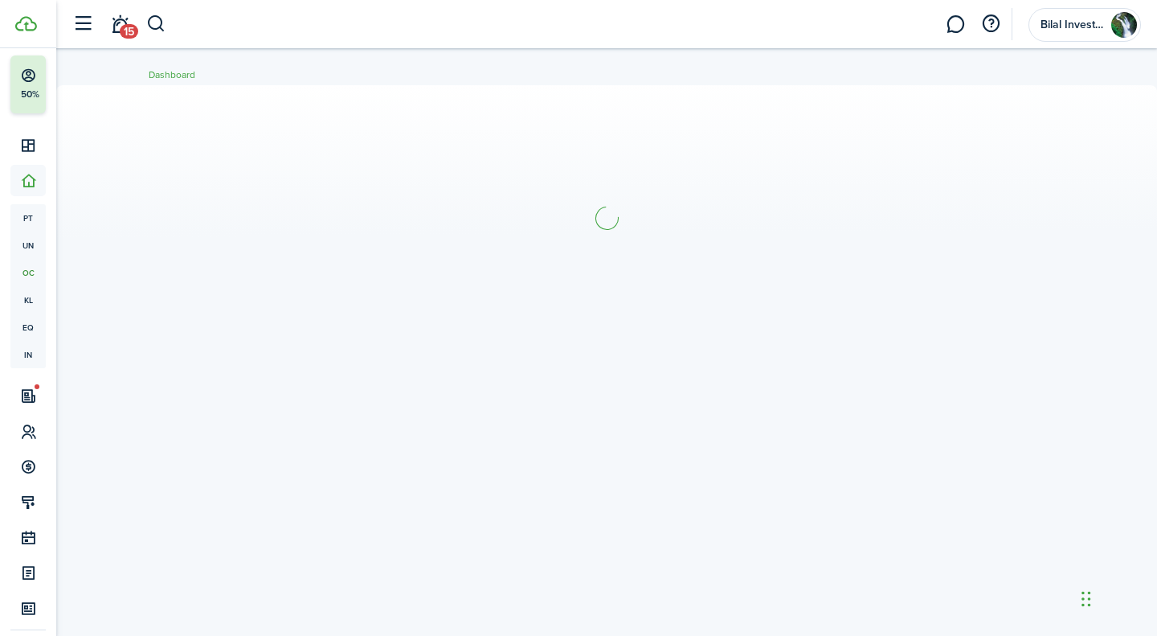
scroll to position [88, 0]
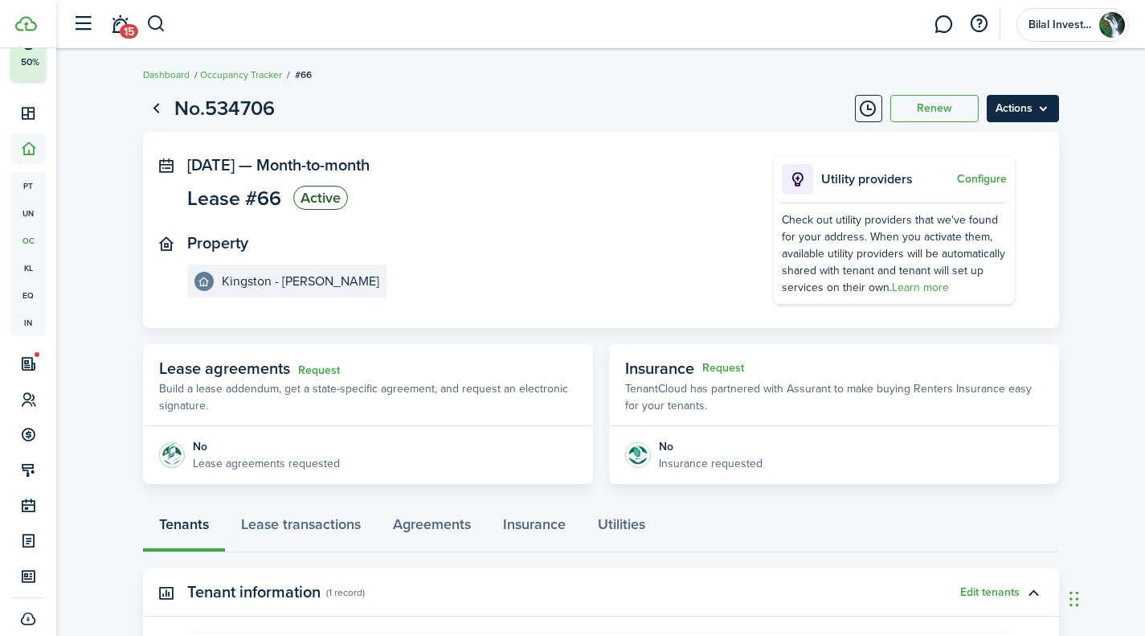
click at [1046, 104] on menu-btn "Actions" at bounding box center [1023, 108] width 72 height 27
click at [1086, 176] on lease-view "No.534706 Renew Actions [DATE] — Month-to-month Lease #66 Active Property Kings…" at bounding box center [600, 469] width 1089 height 769
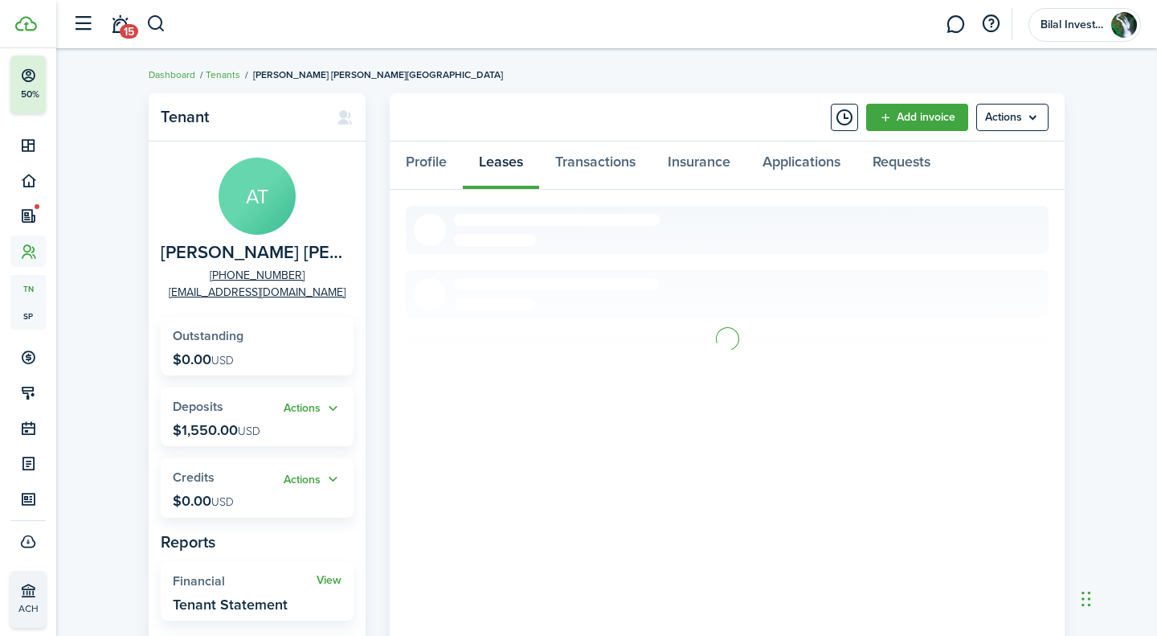
scroll to position [56, 0]
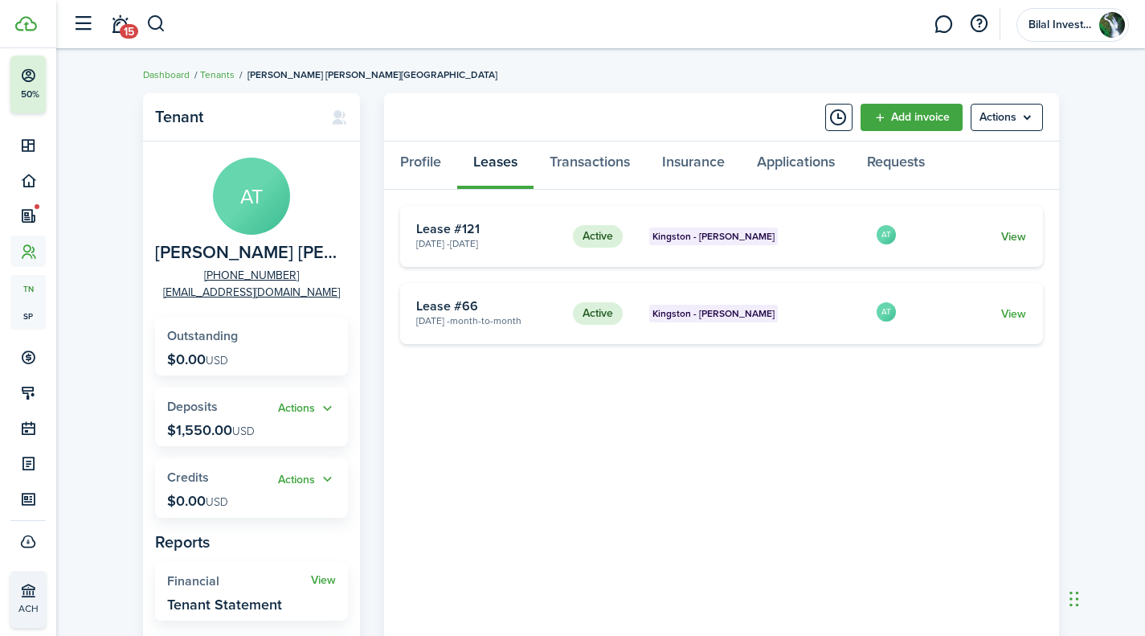
click at [1012, 231] on link "View" at bounding box center [1013, 236] width 25 height 17
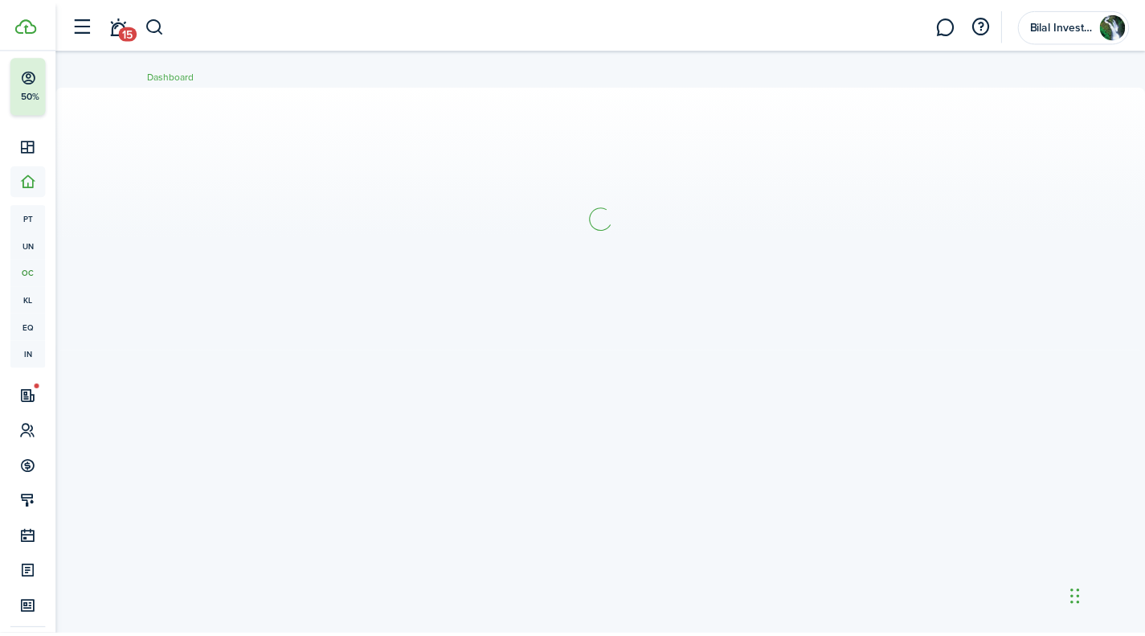
scroll to position [88, 0]
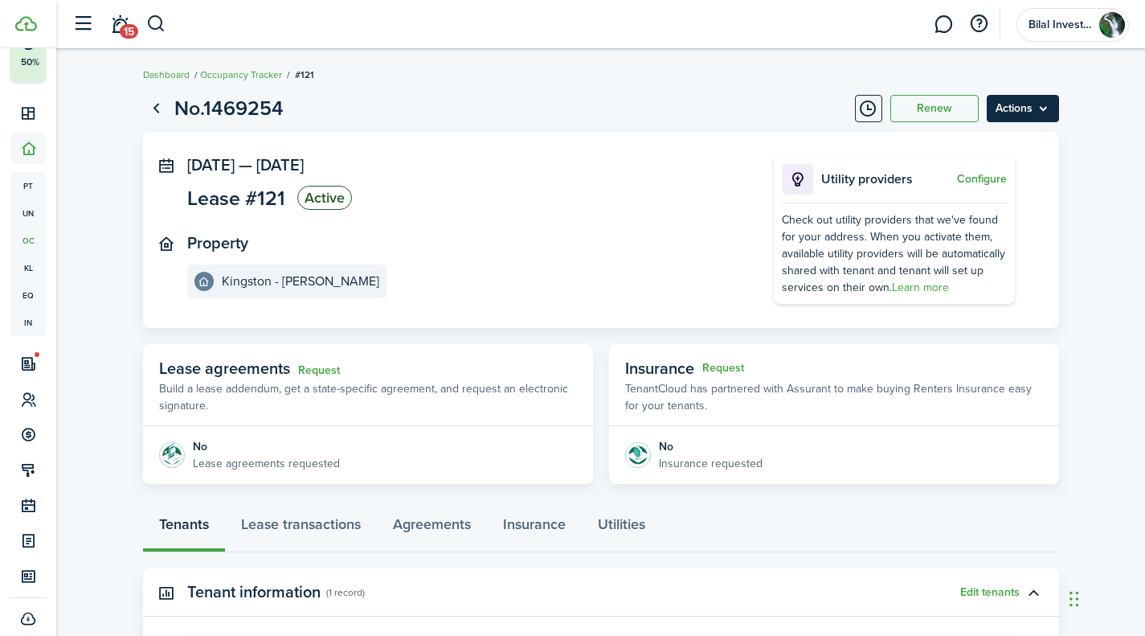
click at [1044, 106] on menu-btn "Actions" at bounding box center [1023, 108] width 72 height 27
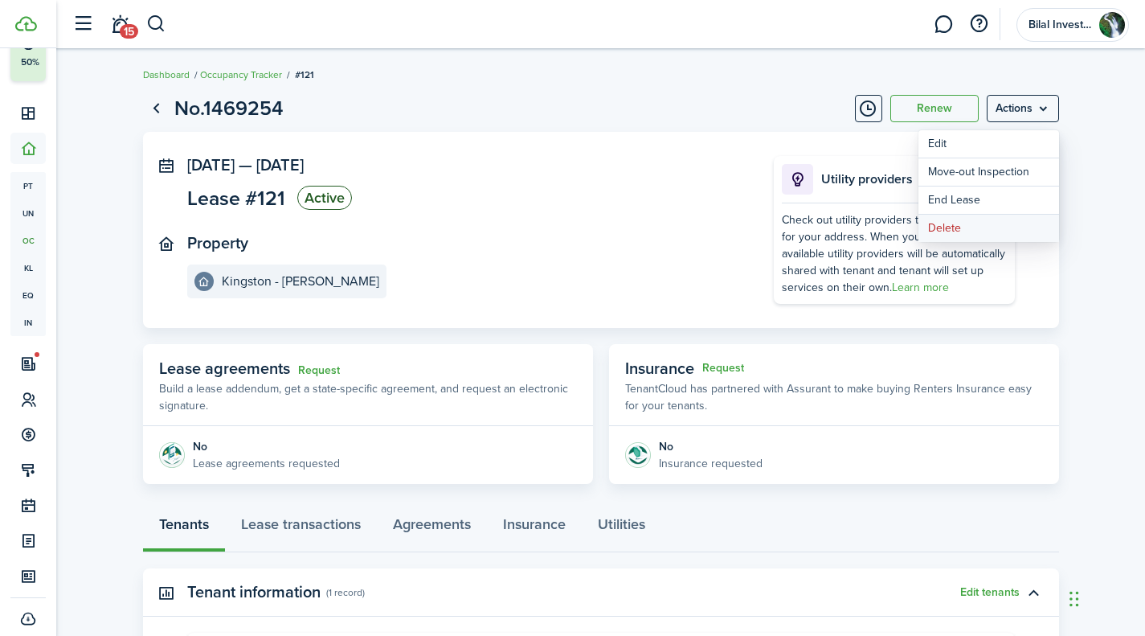
click at [983, 231] on button "Delete" at bounding box center [989, 228] width 141 height 27
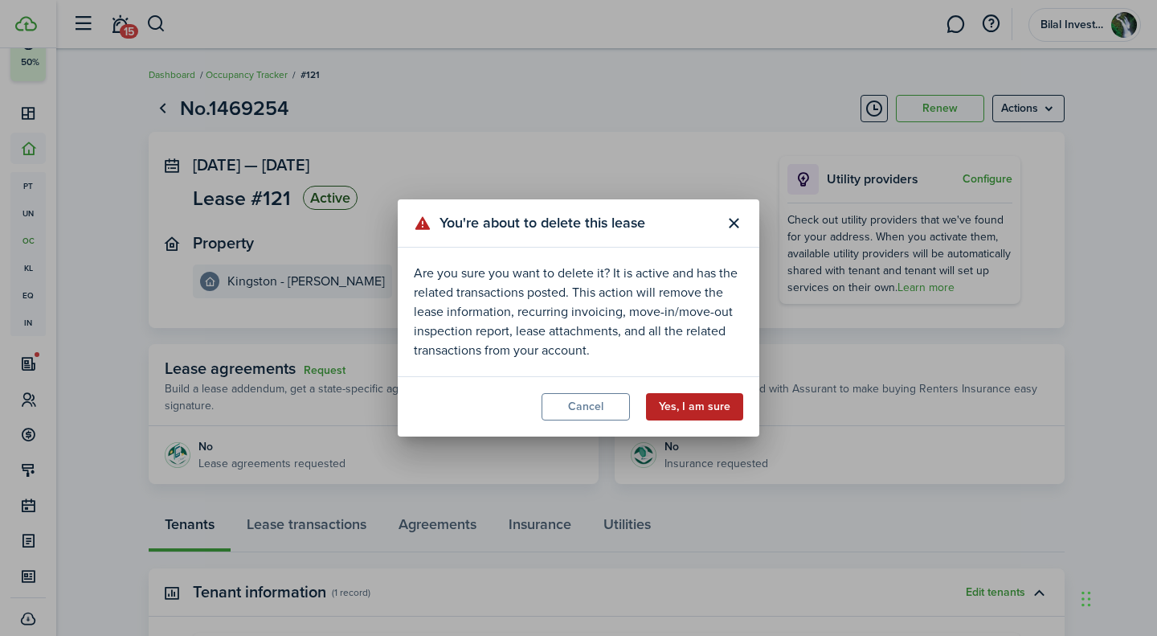
click at [678, 401] on button "Yes, I am sure" at bounding box center [694, 406] width 97 height 27
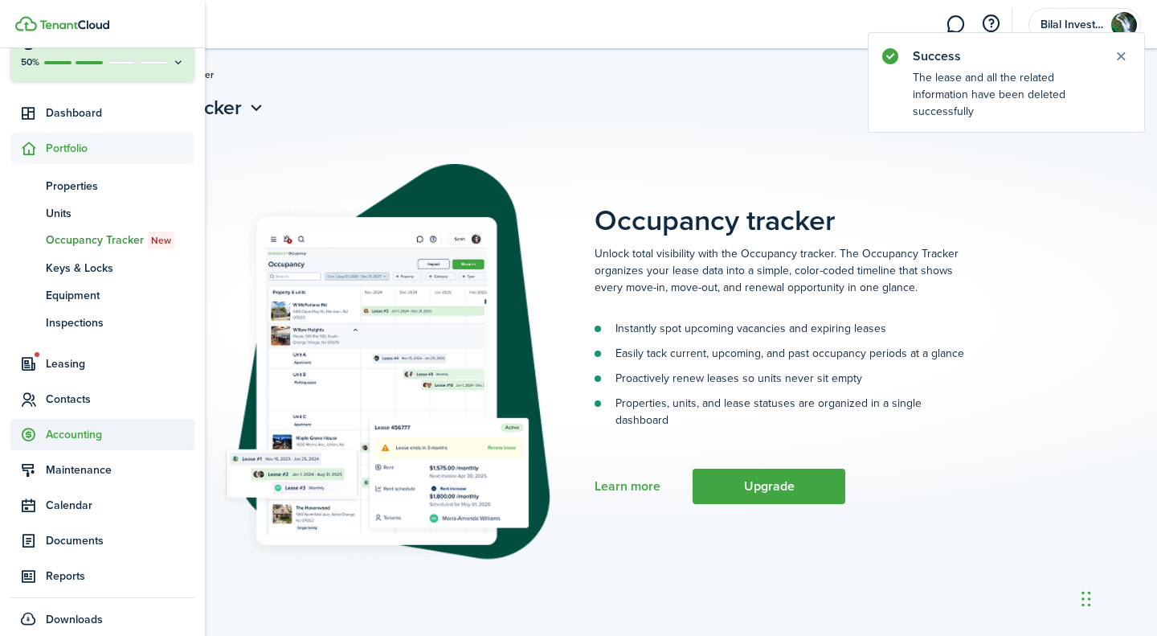
click at [79, 427] on span "Accounting" at bounding box center [120, 434] width 149 height 17
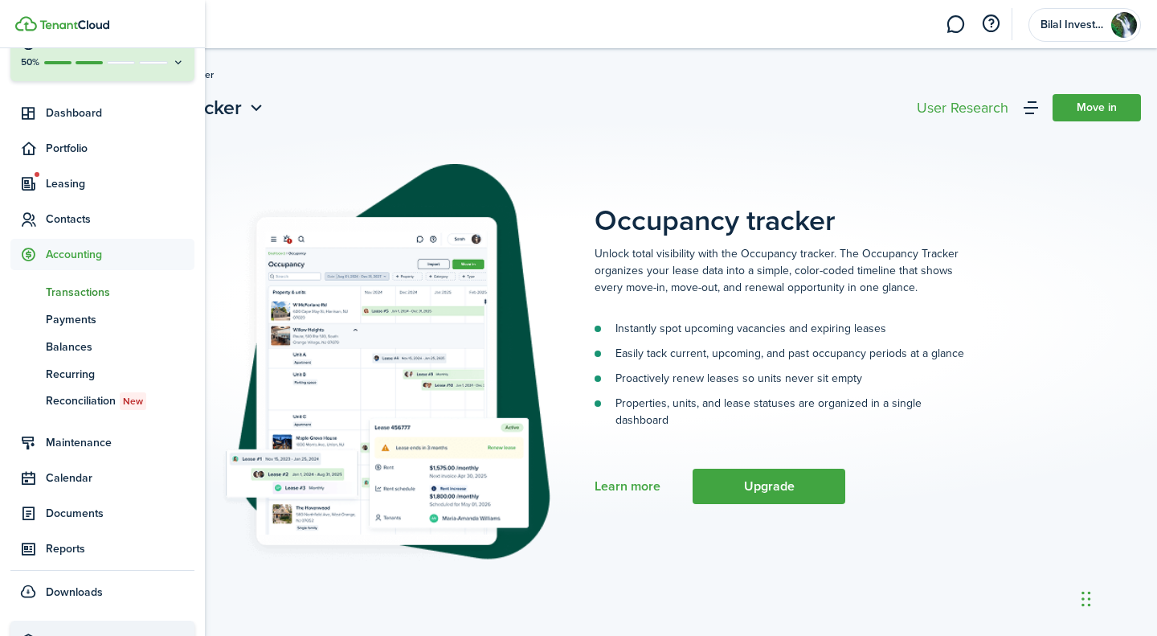
click at [86, 286] on span "Transactions" at bounding box center [120, 292] width 149 height 17
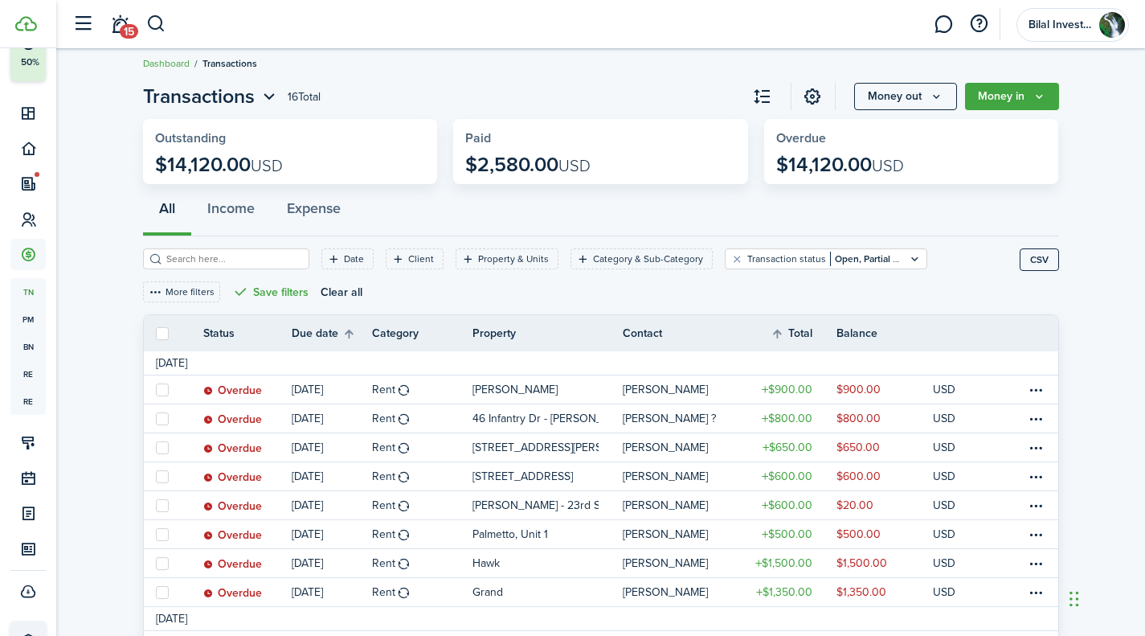
scroll to position [8, 0]
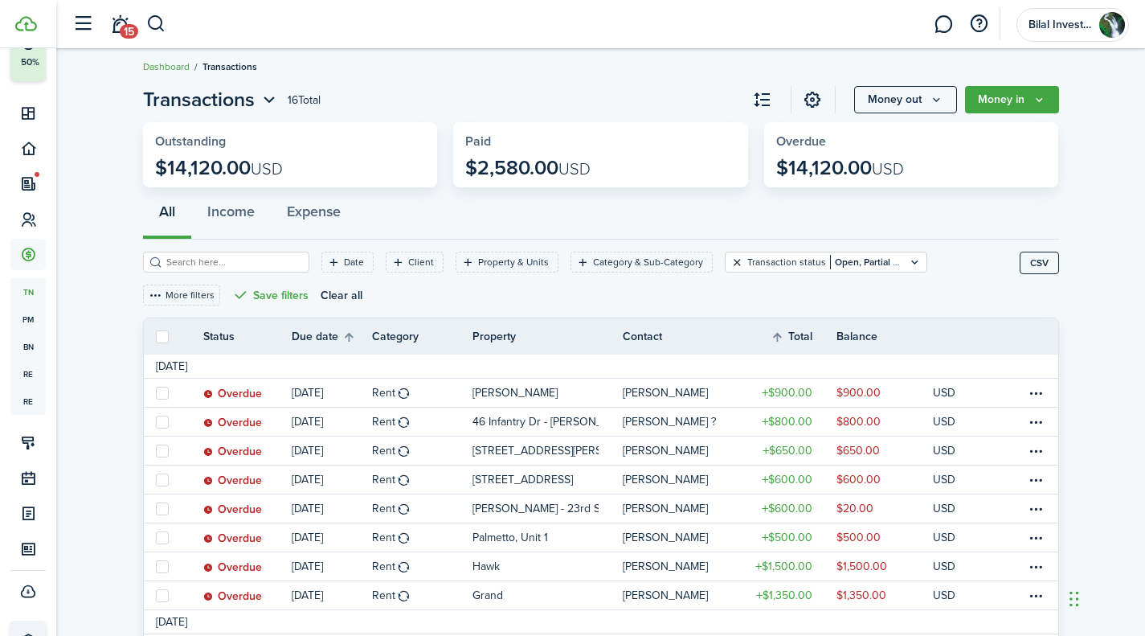
click at [731, 256] on button "Clear filter" at bounding box center [738, 262] width 14 height 13
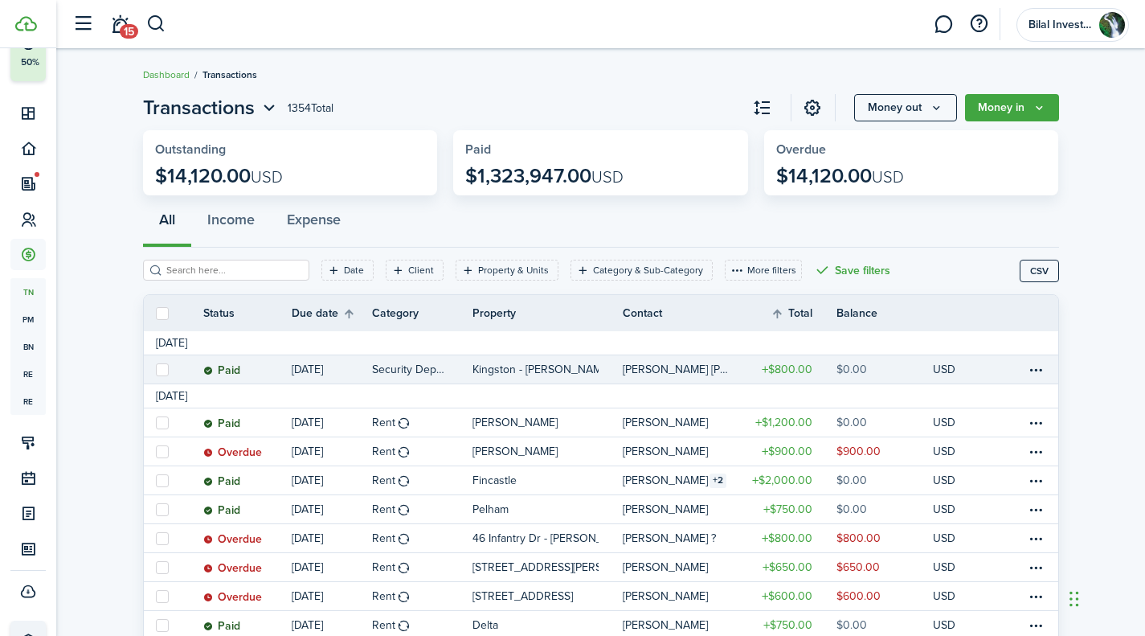
click at [714, 371] on table-profile-info-text "[PERSON_NAME] [PERSON_NAME][GEOGRAPHIC_DATA]" at bounding box center [677, 369] width 108 height 13
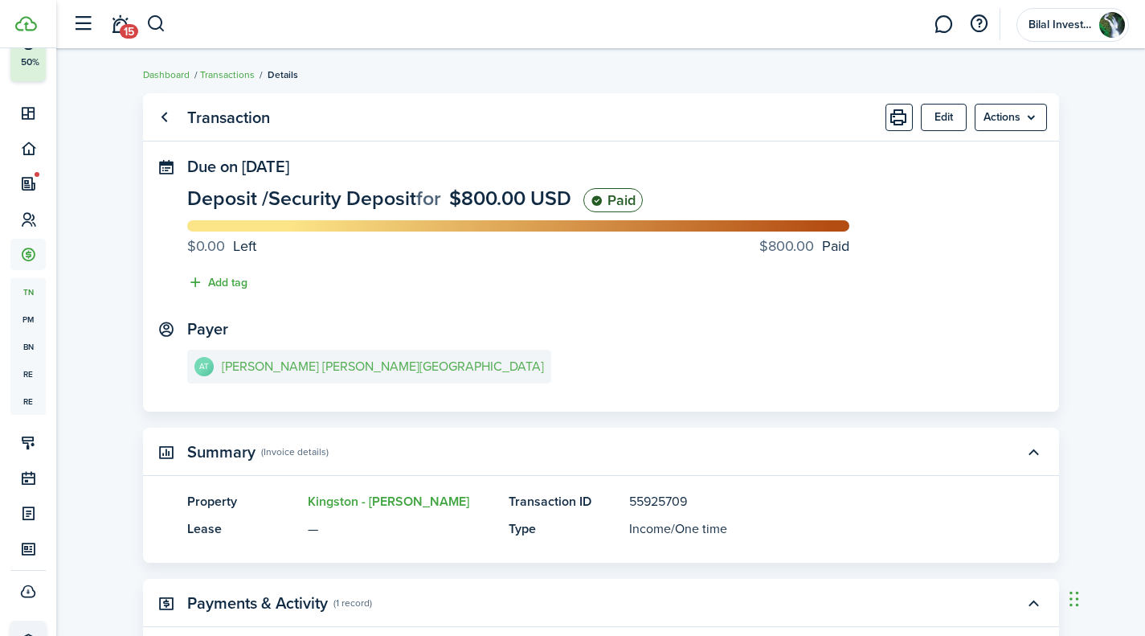
click at [296, 359] on link "AT [PERSON_NAME] [PERSON_NAME][GEOGRAPHIC_DATA]" at bounding box center [369, 367] width 364 height 34
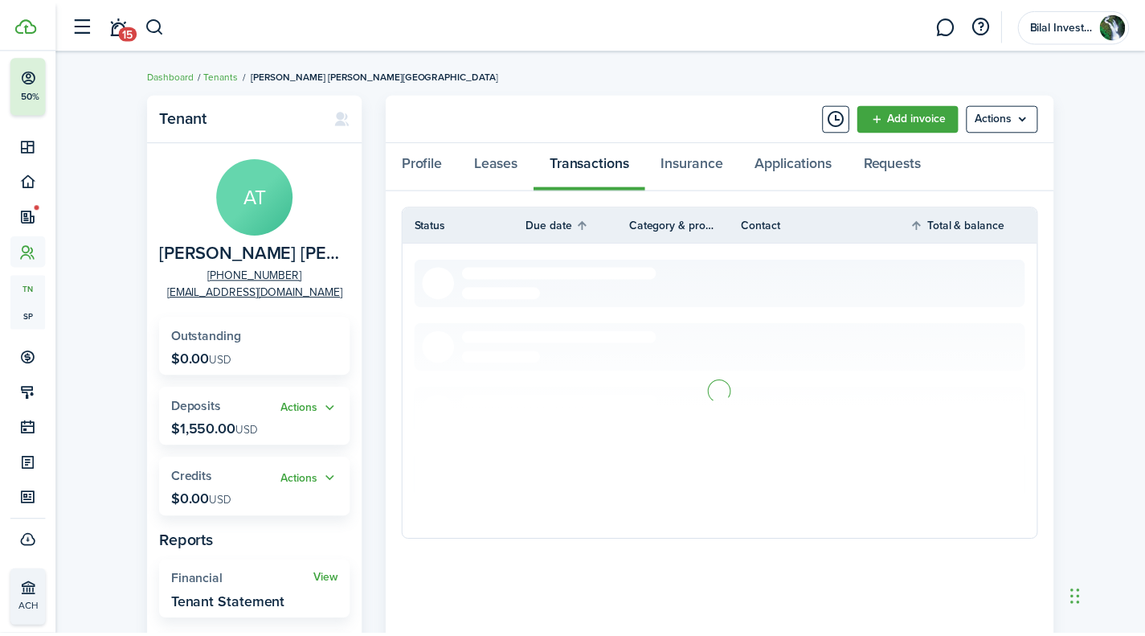
scroll to position [56, 0]
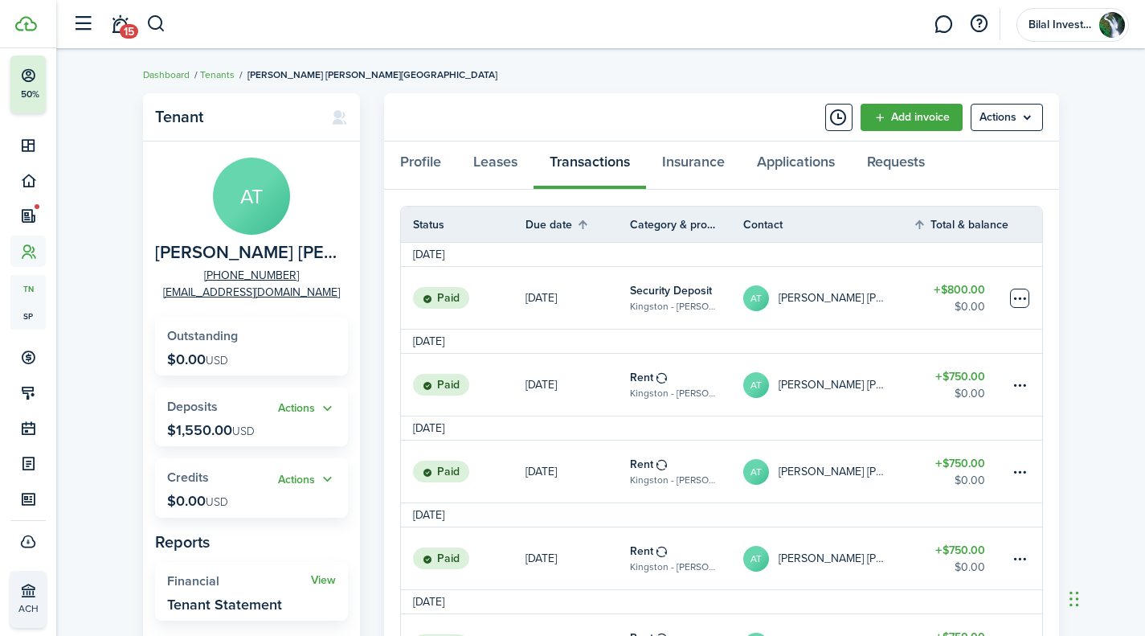
click at [1021, 298] on table-menu-btn-icon at bounding box center [1019, 298] width 19 height 19
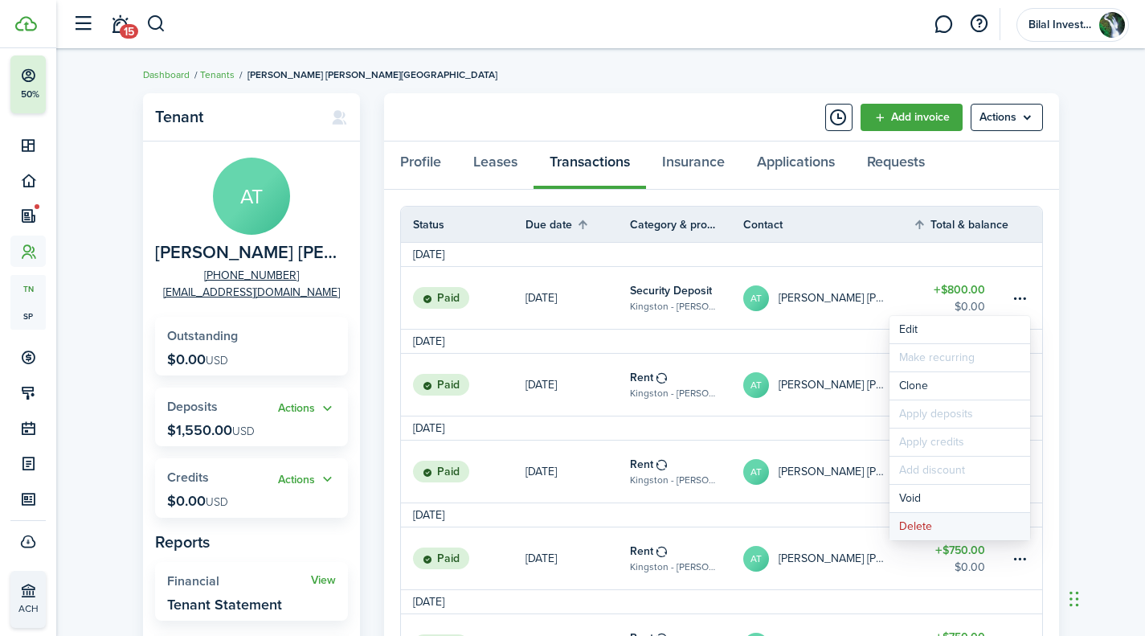
click at [927, 519] on button "Delete" at bounding box center [960, 526] width 141 height 27
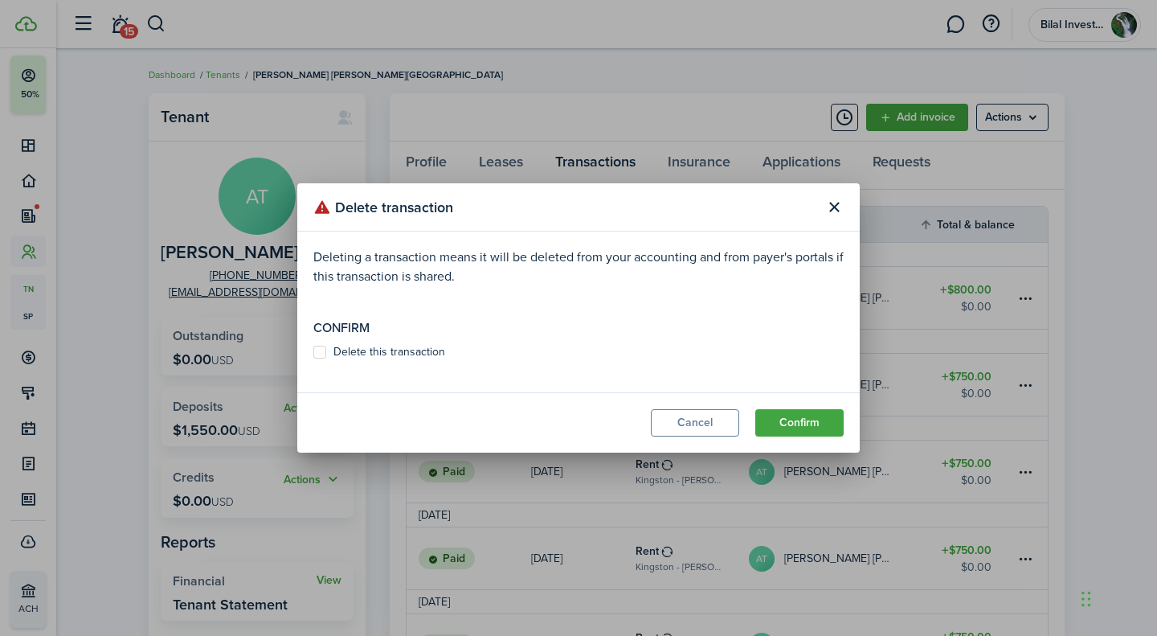
click at [432, 342] on modal-body "Deleting a transaction means it will be deleted from your accounting and from p…" at bounding box center [578, 311] width 563 height 161
click at [431, 347] on label "Delete this transaction" at bounding box center [379, 352] width 132 height 13
click at [313, 352] on input "Delete this transaction" at bounding box center [313, 352] width 1 height 1
checkbox input "true"
click at [777, 417] on button "Confirm" at bounding box center [799, 422] width 88 height 27
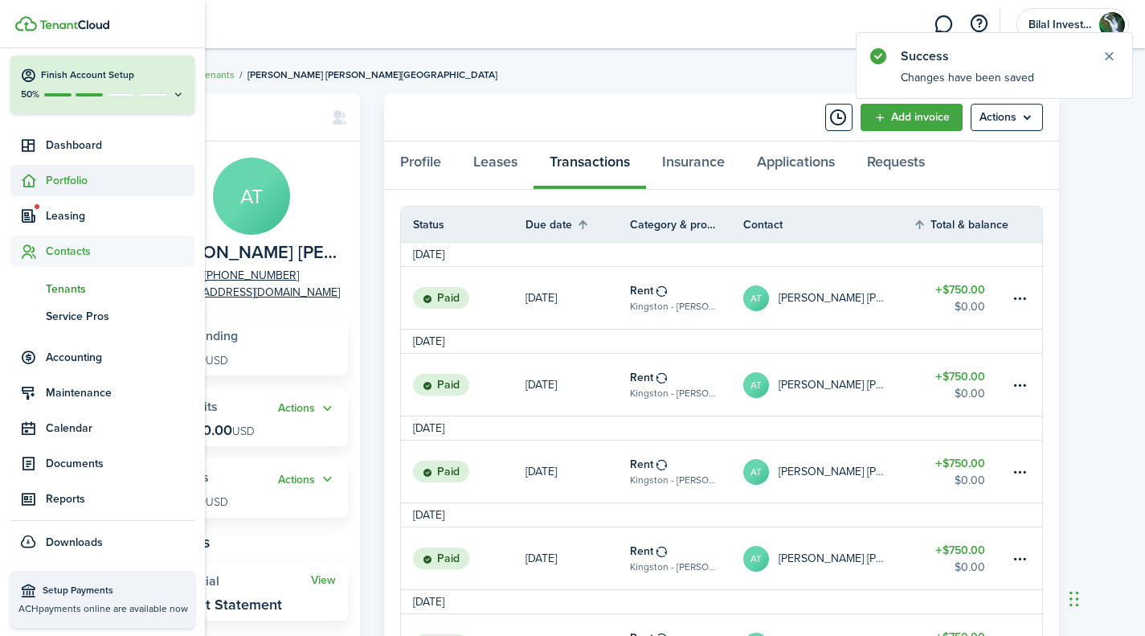
click at [104, 183] on span "Portfolio" at bounding box center [120, 180] width 149 height 17
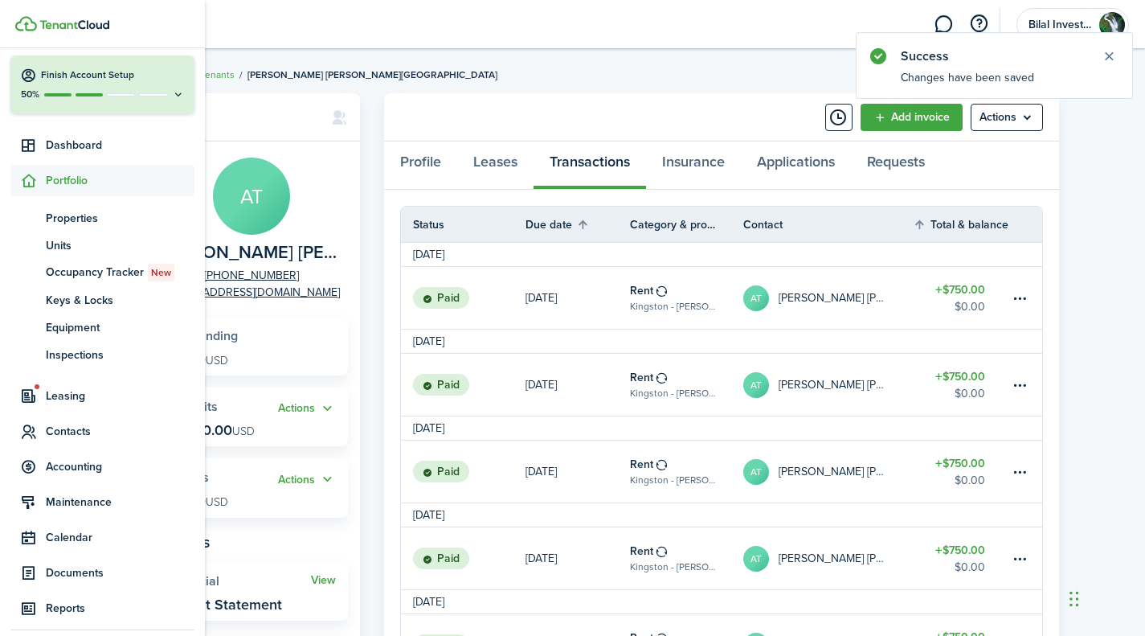
scroll to position [88, 0]
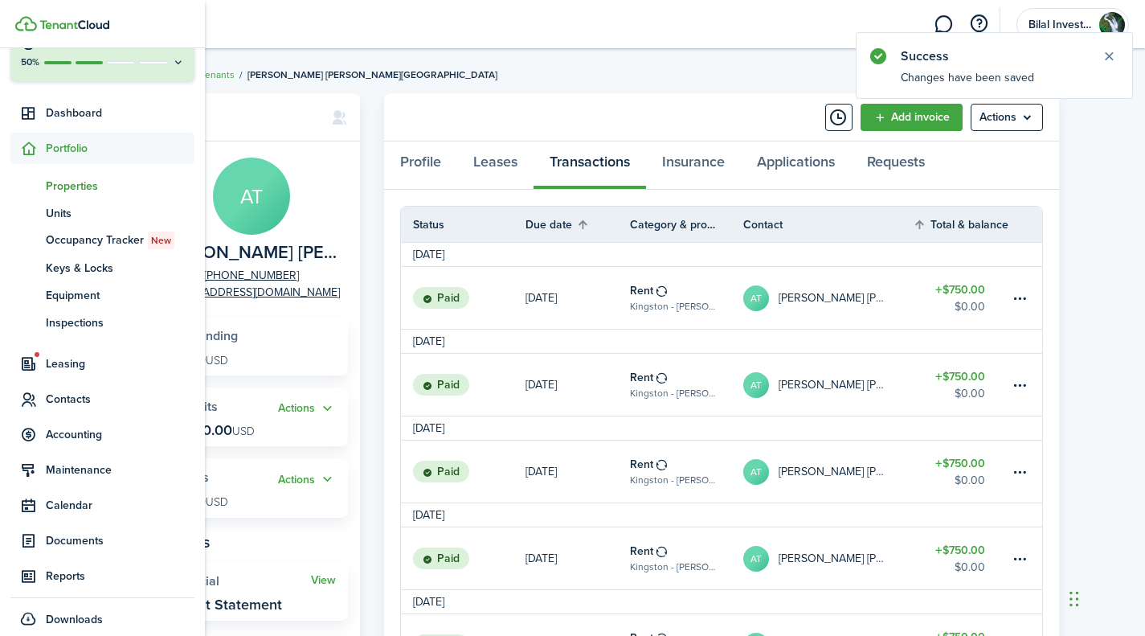
click at [72, 186] on span "Properties" at bounding box center [120, 186] width 149 height 17
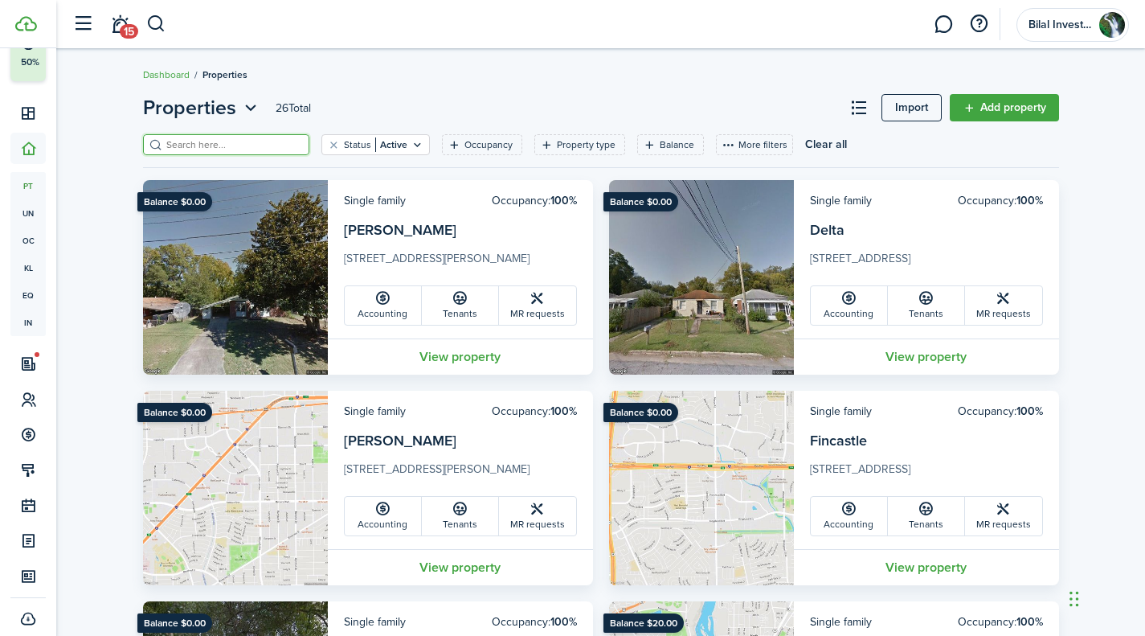
click at [227, 144] on input "search" at bounding box center [232, 144] width 141 height 15
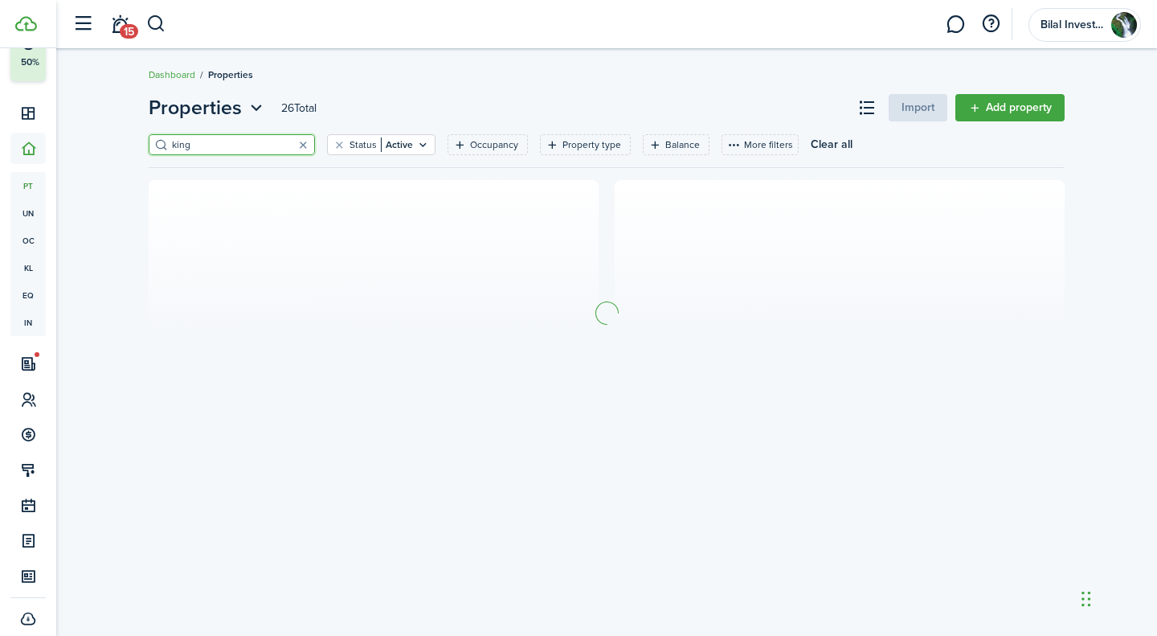
type input "king"
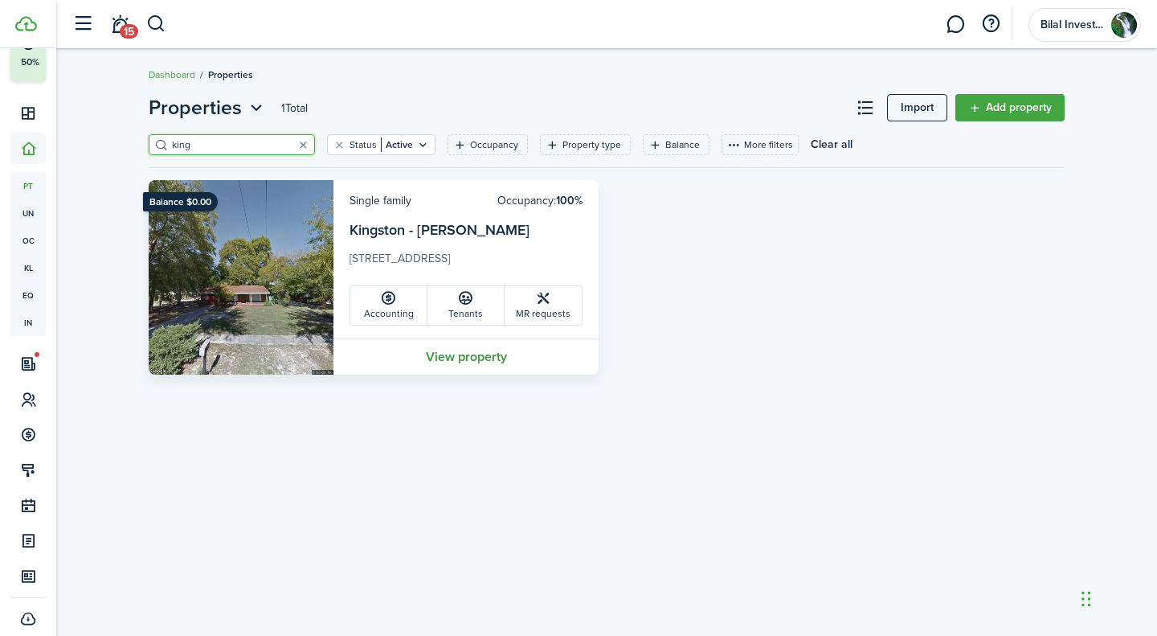
click at [462, 346] on link "View property" at bounding box center [466, 356] width 265 height 36
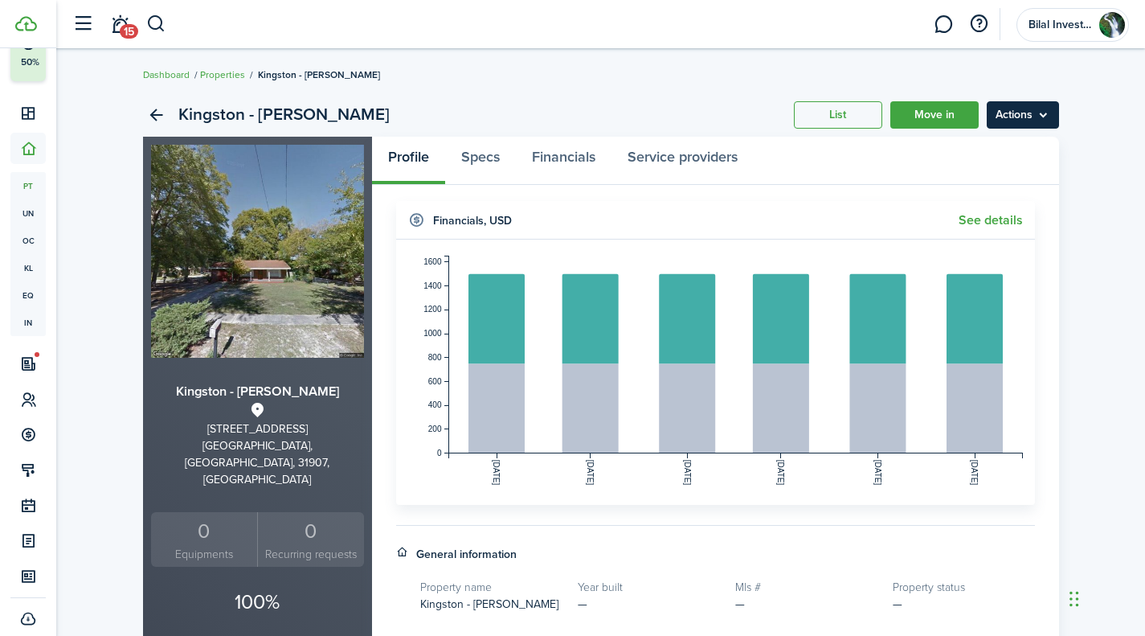
click at [1026, 103] on menu-btn "Actions" at bounding box center [1023, 114] width 72 height 27
click at [995, 145] on link "Edit property" at bounding box center [989, 150] width 141 height 27
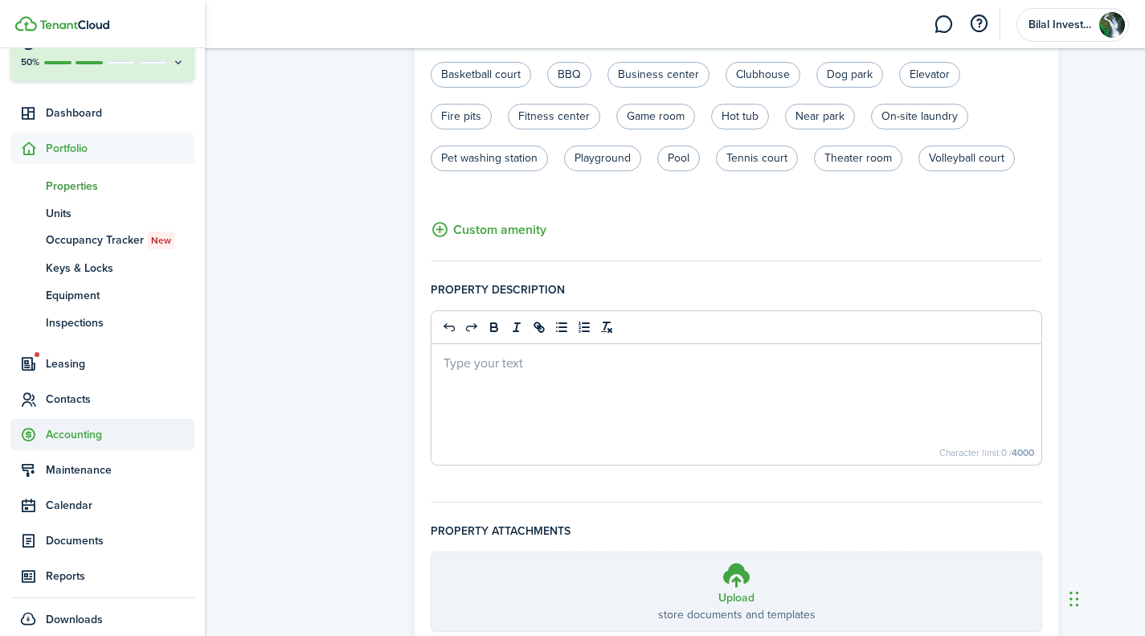
scroll to position [1040, 0]
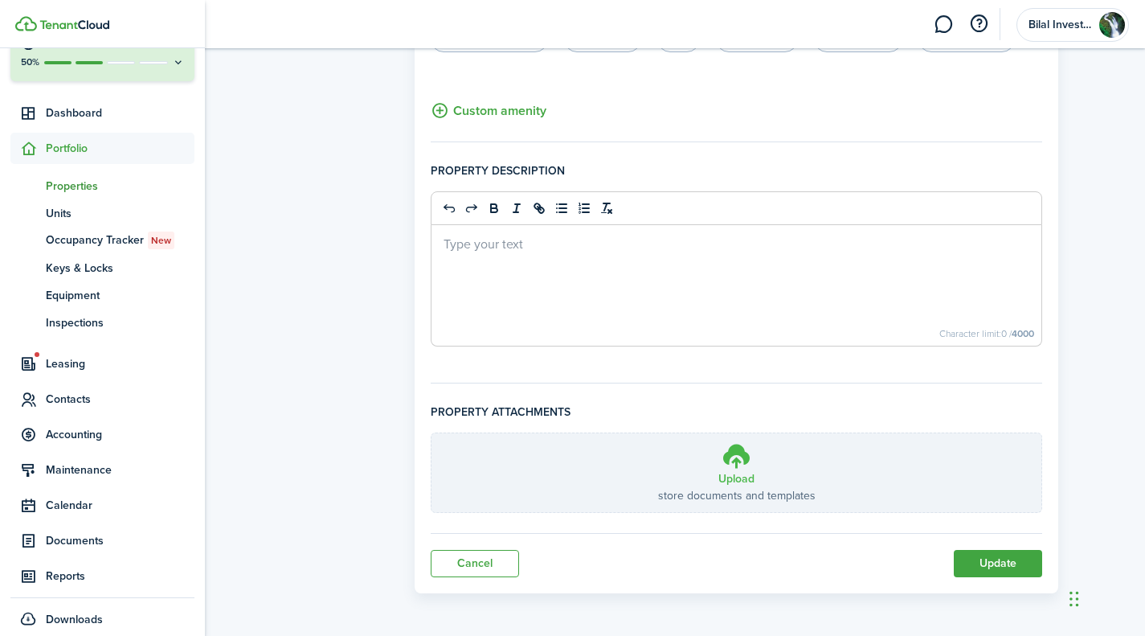
click at [782, 454] on label "Upload store documents and templates Choose file" at bounding box center [737, 472] width 611 height 79
click at [432, 433] on input "Upload store documents and templates Choose file" at bounding box center [432, 433] width 0 height 0
click at [80, 421] on span "Accounting" at bounding box center [102, 434] width 184 height 31
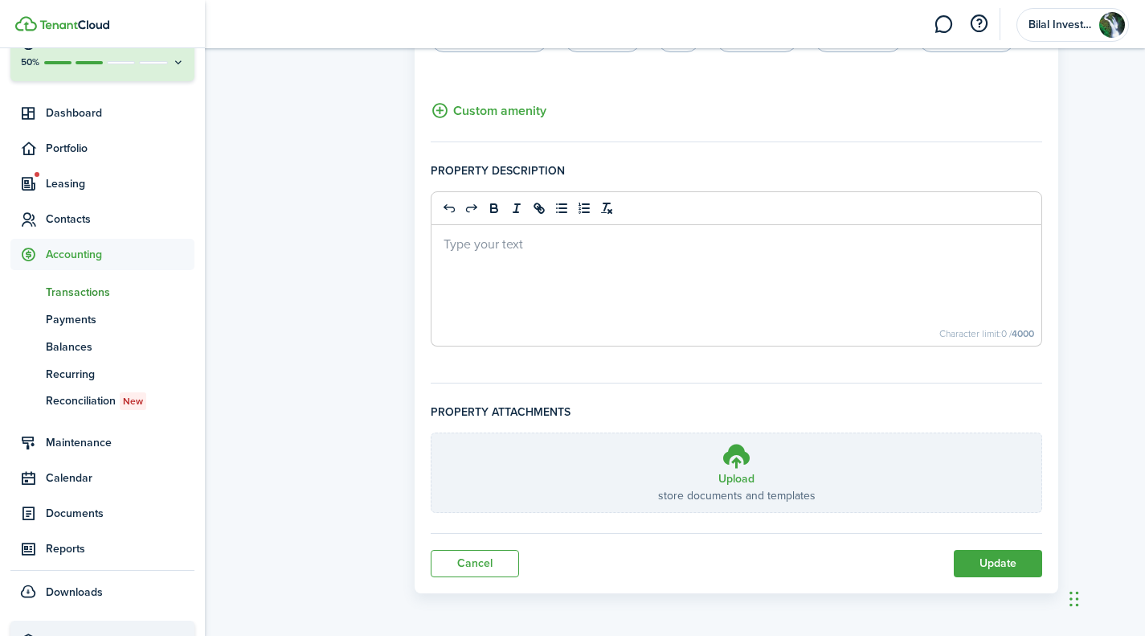
click at [100, 289] on span "Transactions" at bounding box center [120, 292] width 149 height 17
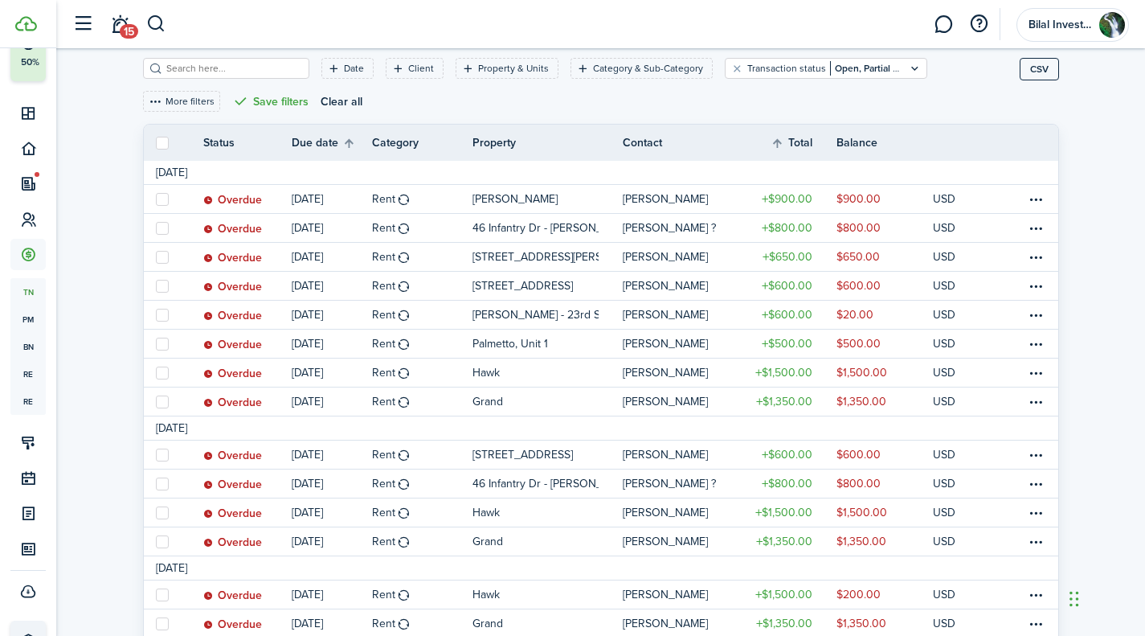
scroll to position [5, 0]
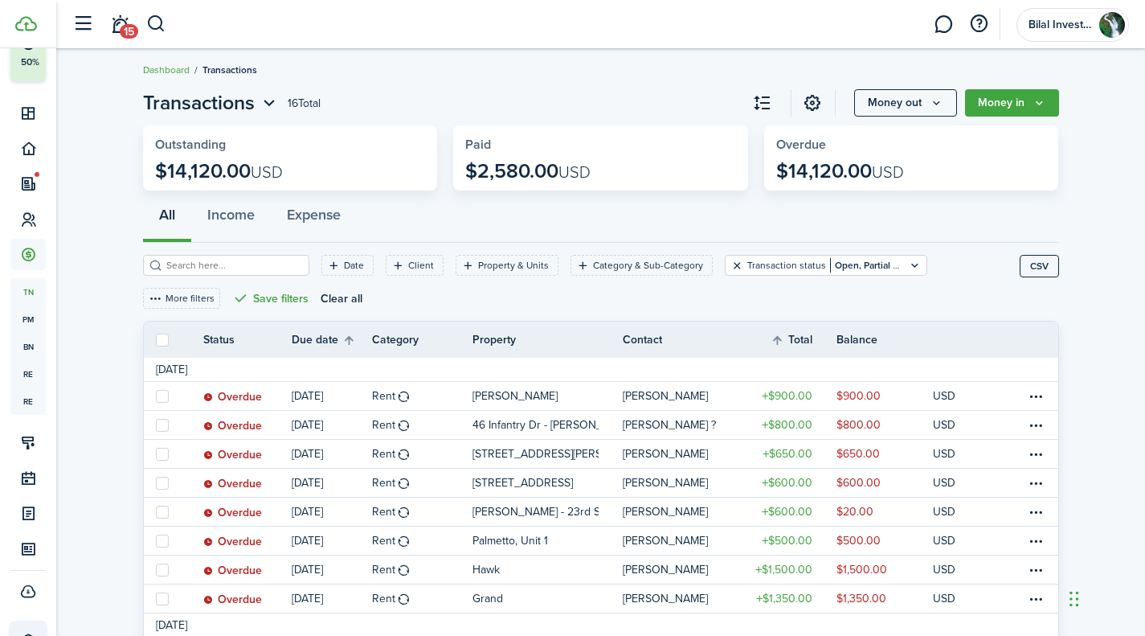
click at [731, 267] on button "Clear filter" at bounding box center [738, 265] width 14 height 13
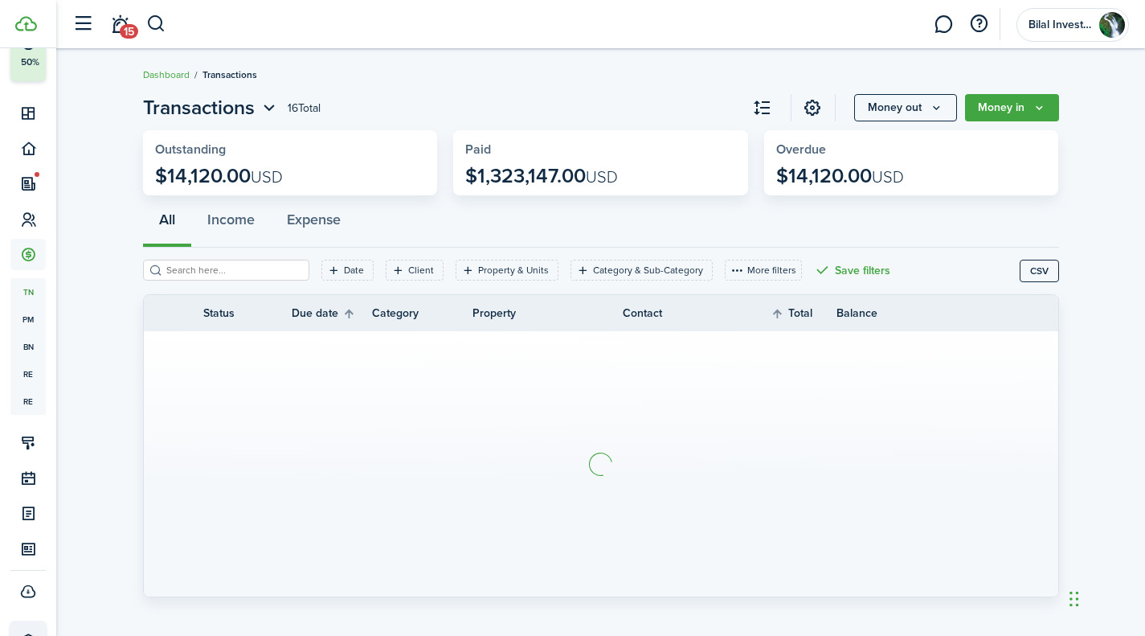
click at [252, 272] on input "search" at bounding box center [232, 270] width 141 height 15
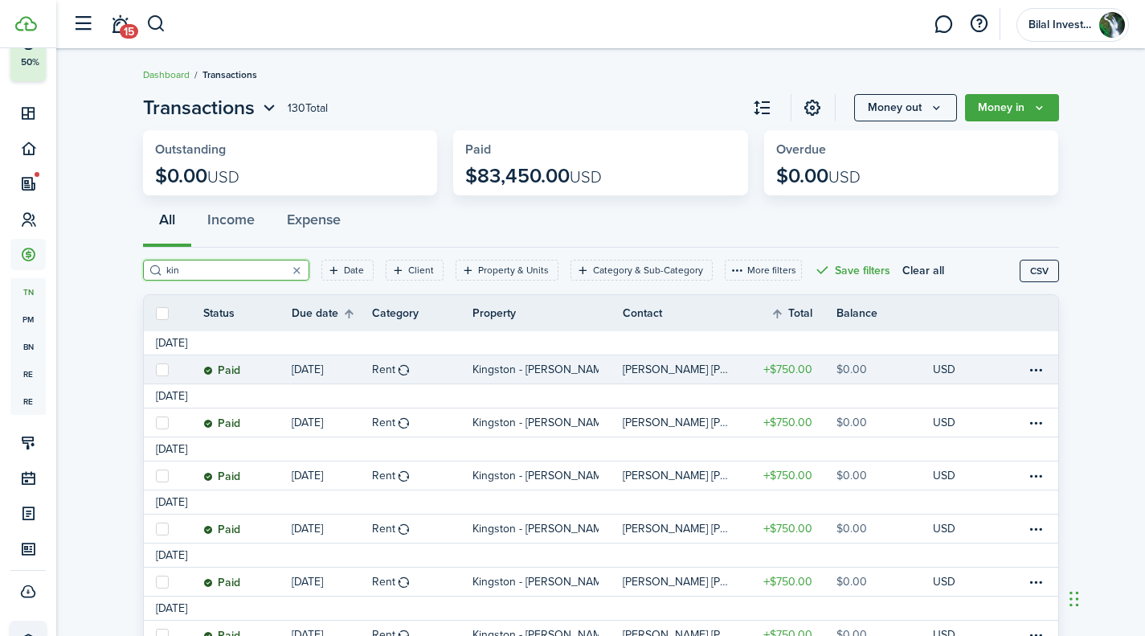
type input "kin"
click at [813, 370] on link "$750.00" at bounding box center [788, 369] width 96 height 28
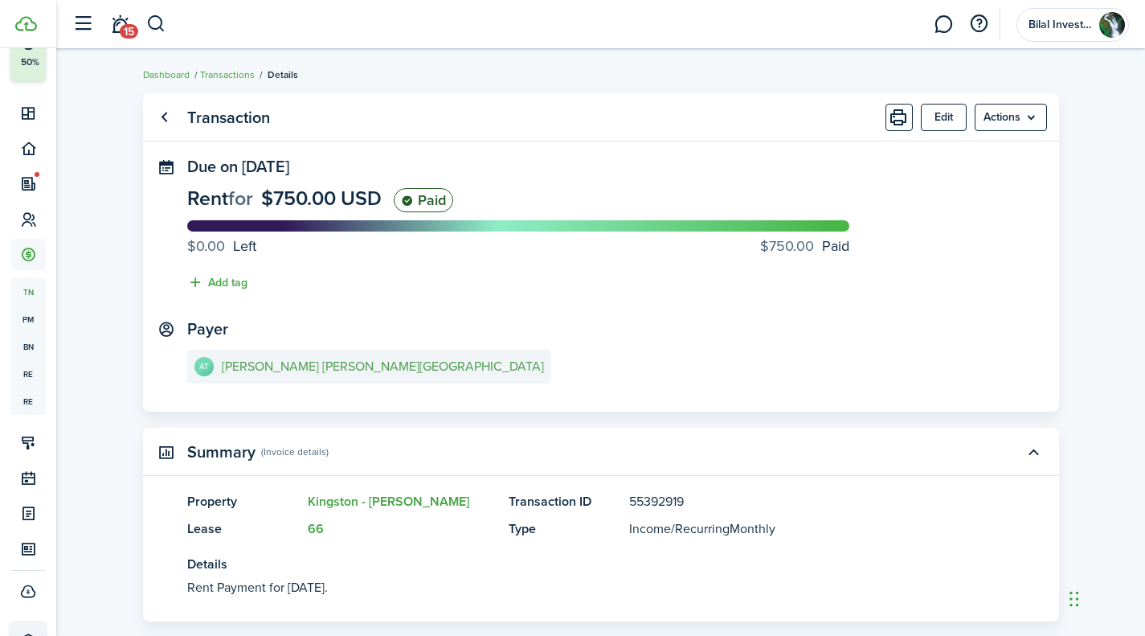
click at [293, 364] on e-details-info-title "[PERSON_NAME] [PERSON_NAME][GEOGRAPHIC_DATA]" at bounding box center [383, 366] width 322 height 14
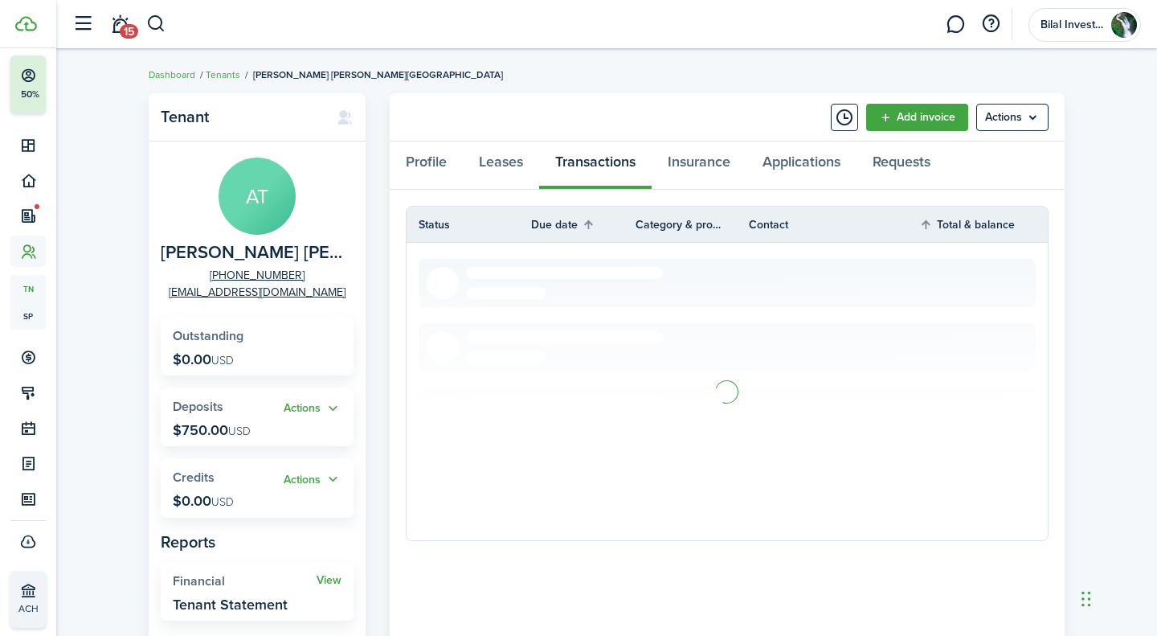
scroll to position [56, 0]
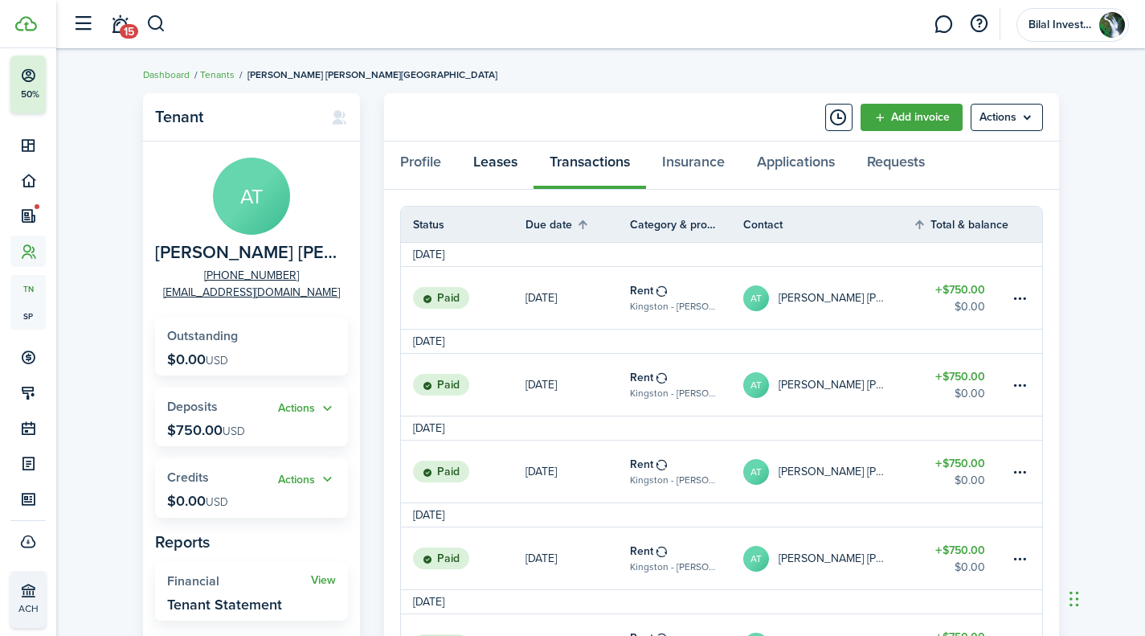
click at [502, 161] on link "Leases" at bounding box center [495, 165] width 76 height 48
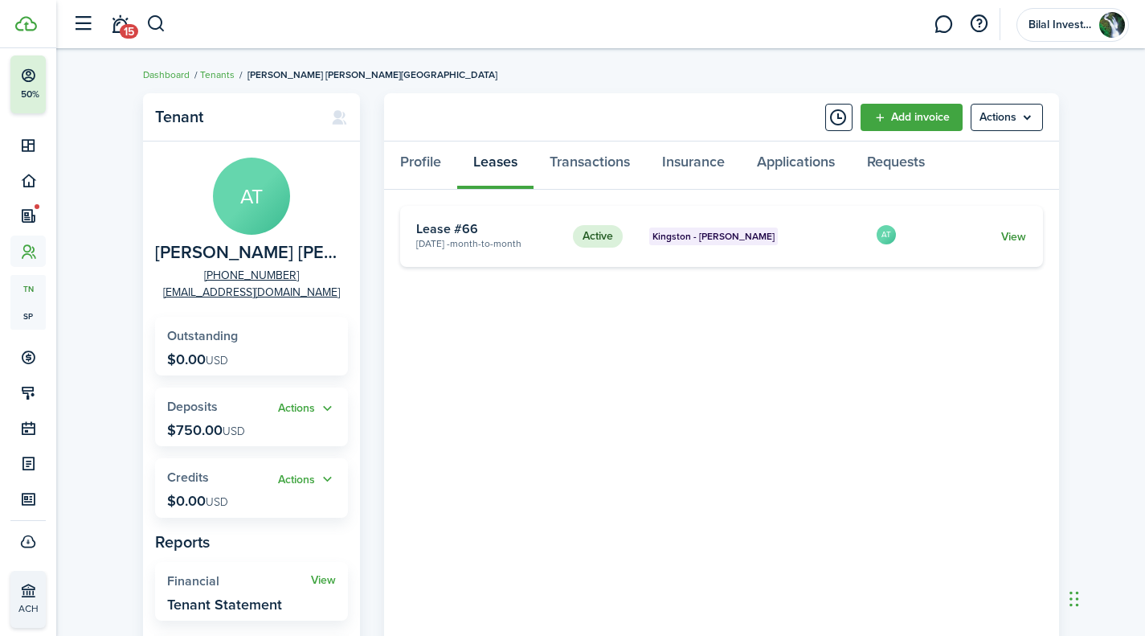
click at [1009, 236] on link "View" at bounding box center [1013, 236] width 25 height 17
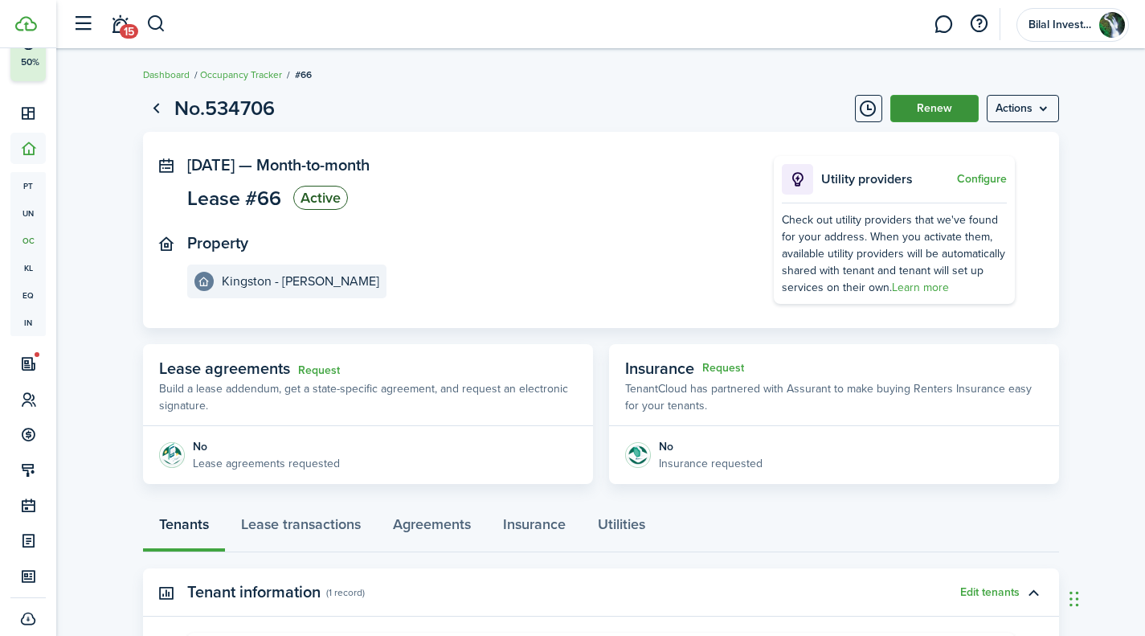
click at [927, 106] on button "Renew" at bounding box center [934, 108] width 88 height 27
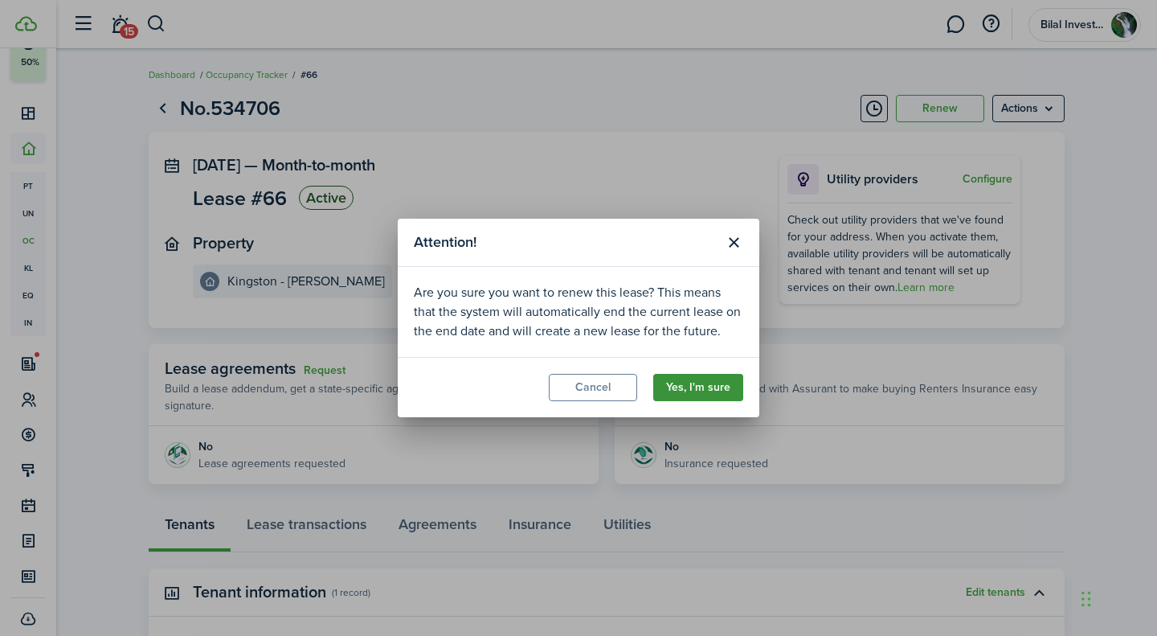
click at [699, 384] on button "Yes, I'm sure" at bounding box center [698, 387] width 90 height 27
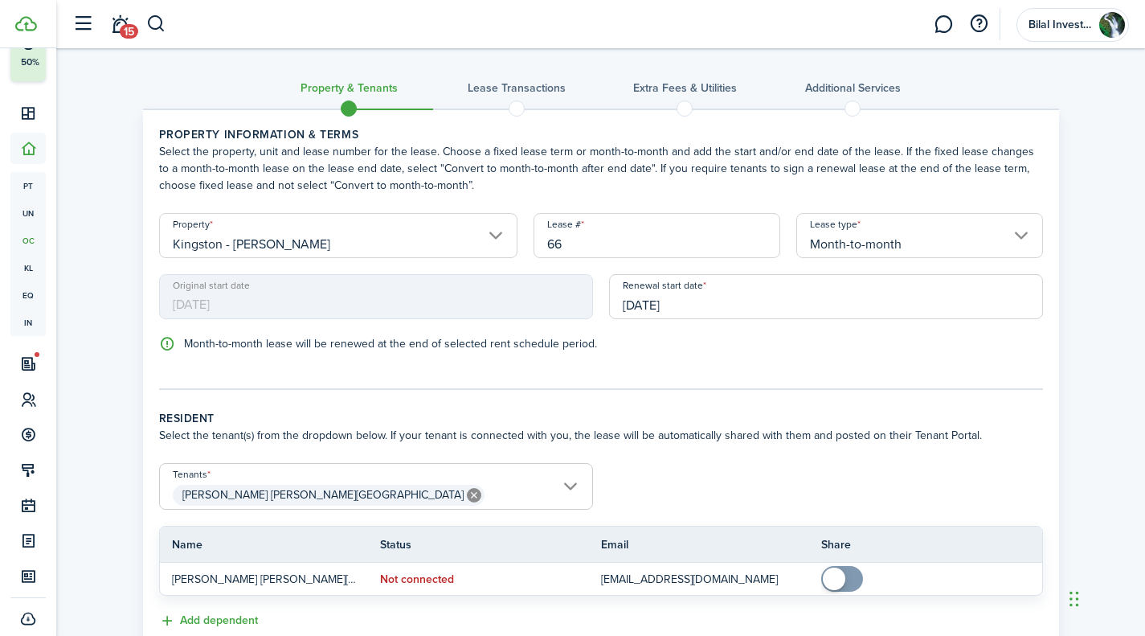
click at [903, 239] on input "Month-to-month" at bounding box center [919, 235] width 247 height 45
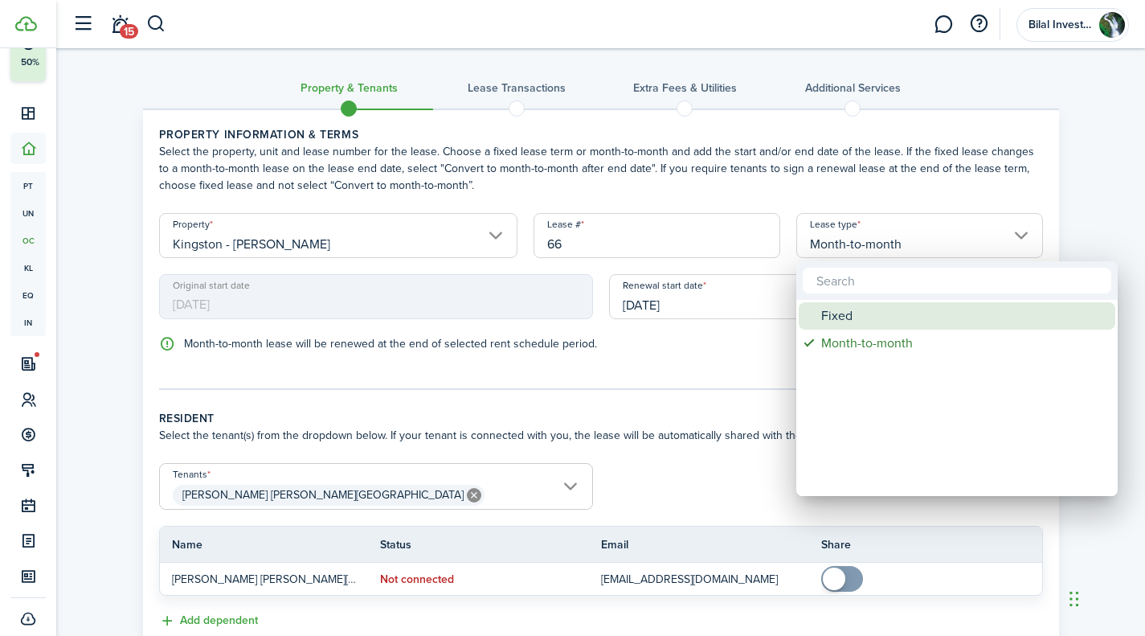
click at [864, 313] on div "Fixed" at bounding box center [963, 315] width 285 height 27
type input "Fixed"
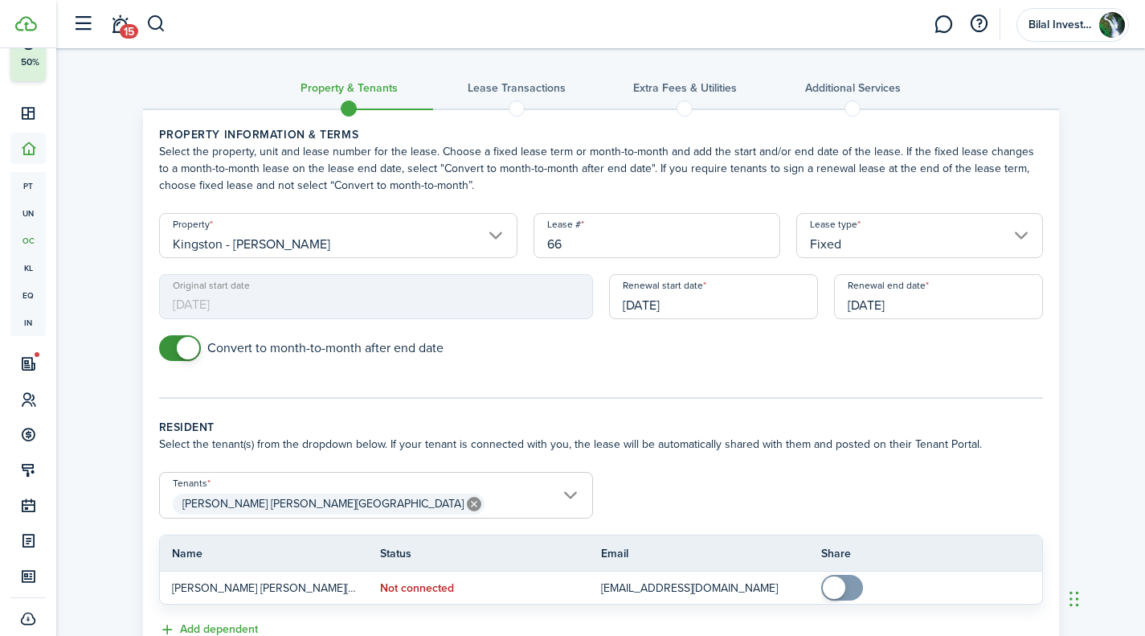
click at [658, 306] on input "[DATE]" at bounding box center [713, 296] width 209 height 45
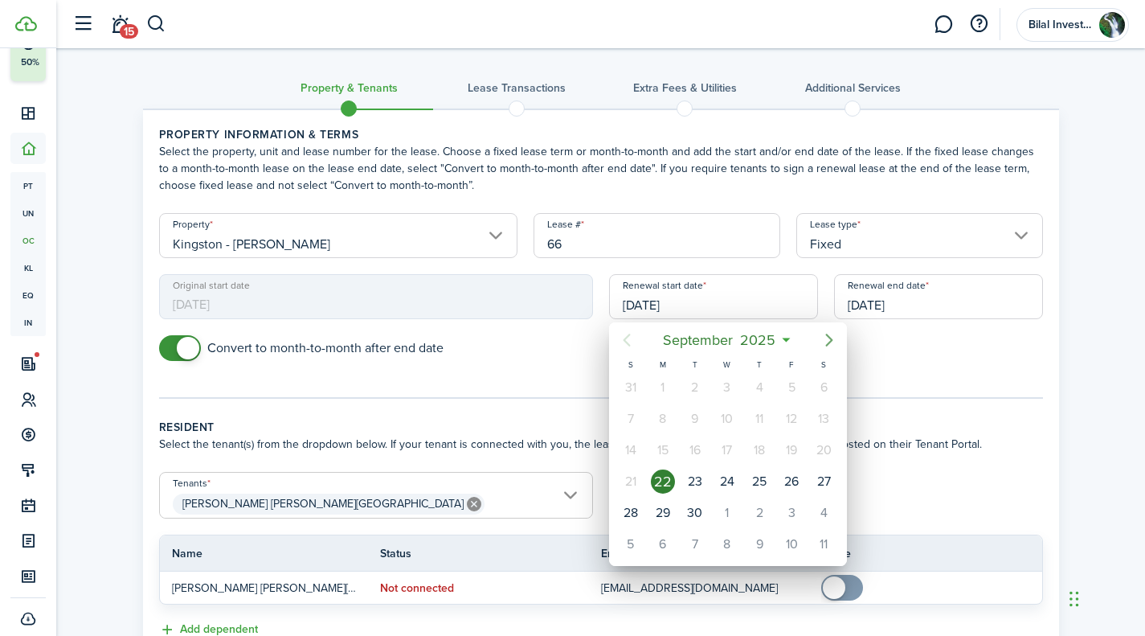
click at [825, 335] on icon "Next page" at bounding box center [829, 339] width 19 height 19
click at [717, 383] on div "1" at bounding box center [727, 387] width 24 height 24
type input "[DATE]"
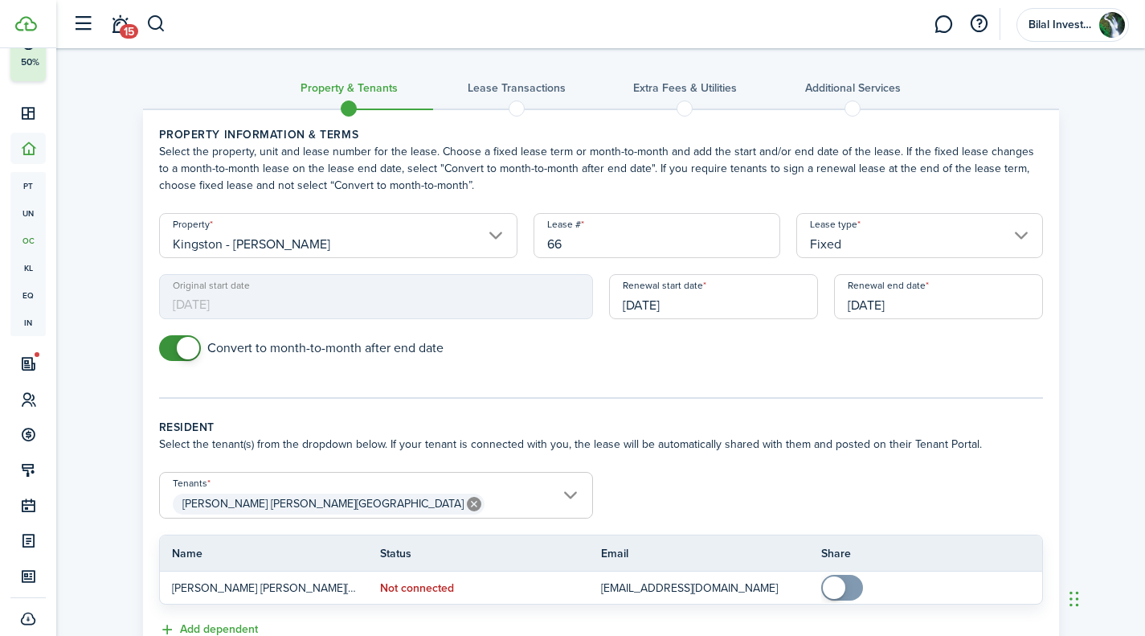
click at [882, 302] on input "[DATE]" at bounding box center [938, 296] width 209 height 45
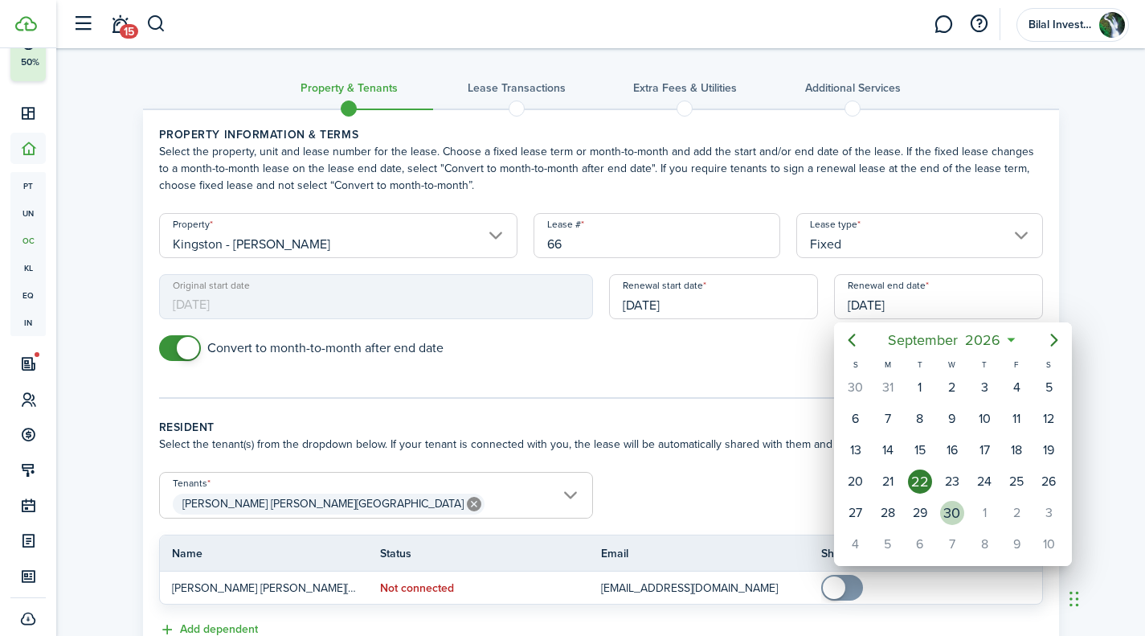
click at [948, 516] on div "30" at bounding box center [952, 513] width 24 height 24
type input "[DATE]"
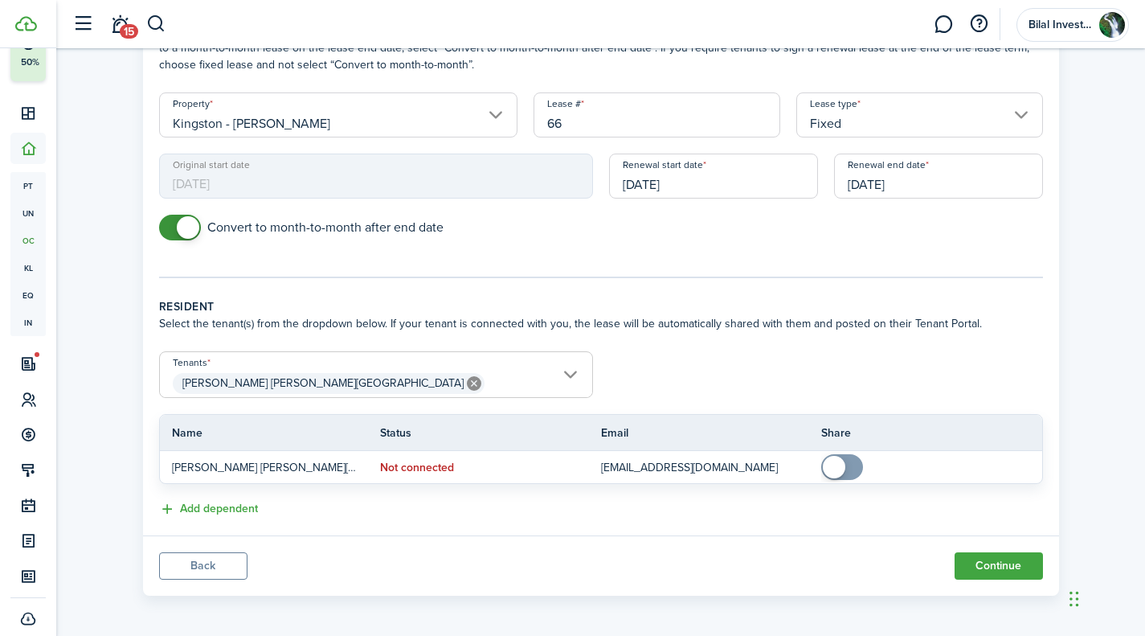
scroll to position [124, 0]
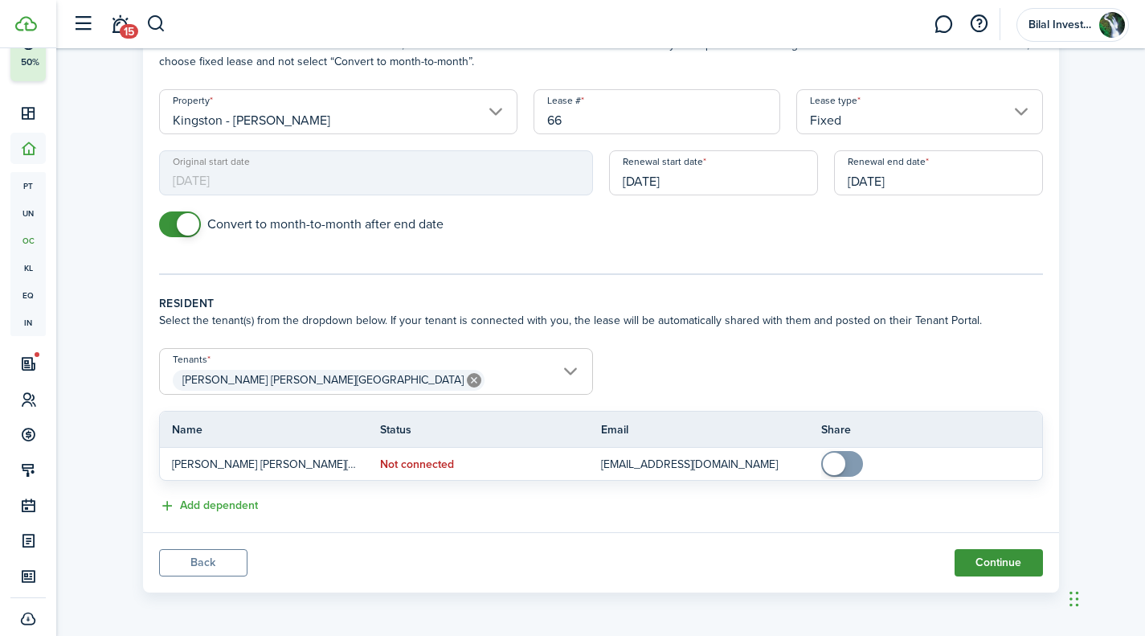
click at [980, 555] on button "Continue" at bounding box center [999, 562] width 88 height 27
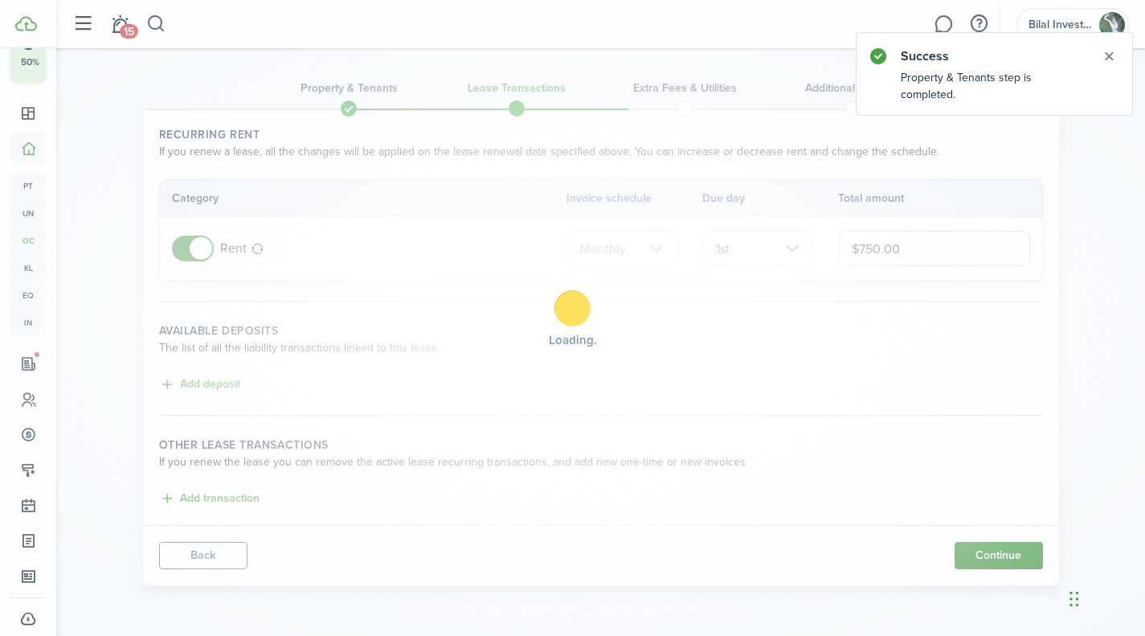
scroll to position [0, 0]
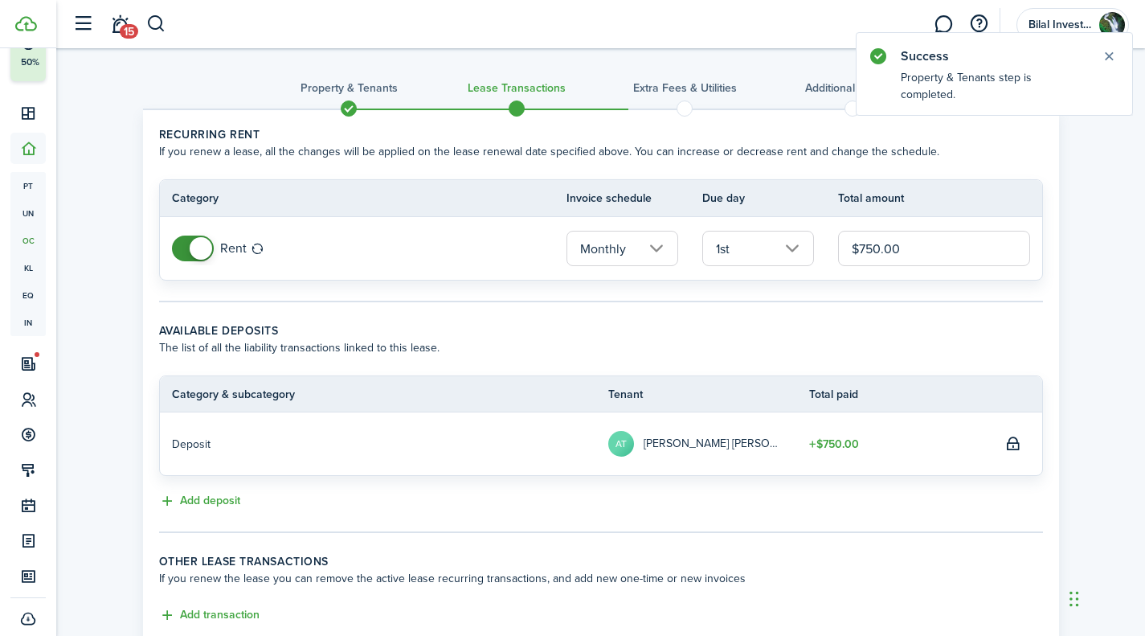
click at [873, 248] on input "$750.00" at bounding box center [933, 248] width 191 height 35
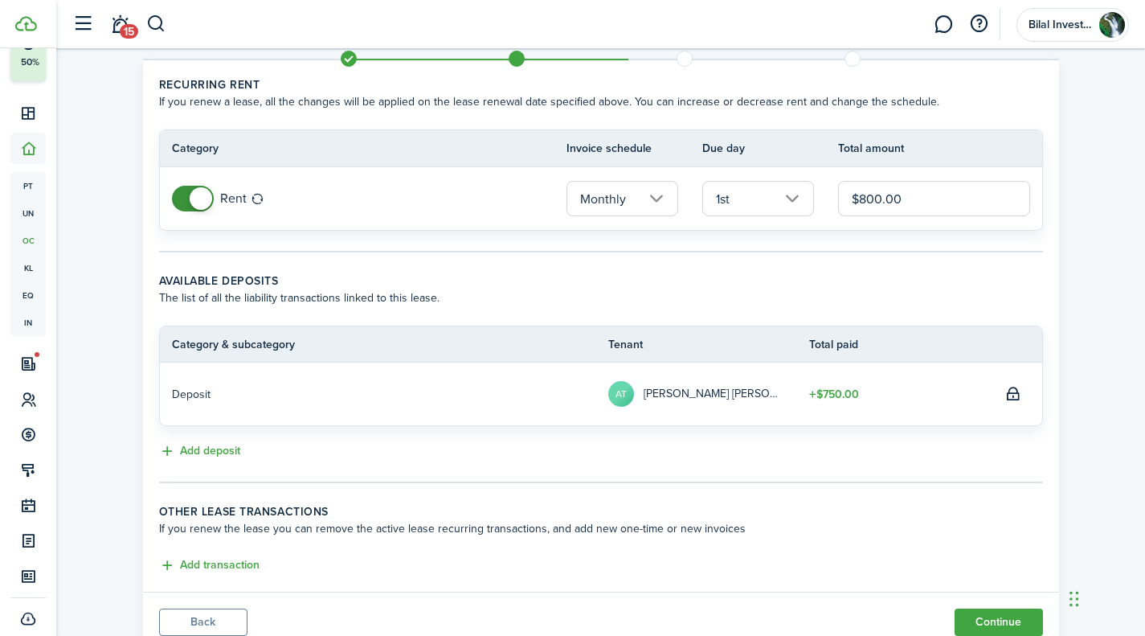
scroll to position [109, 0]
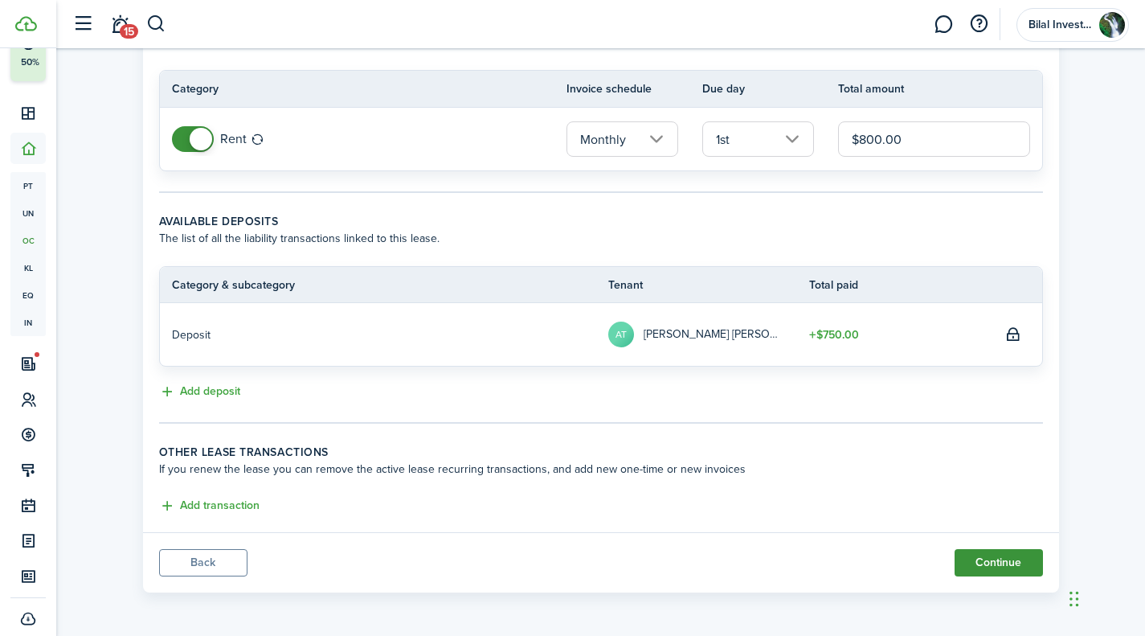
type input "$800.00"
click at [978, 551] on button "Continue" at bounding box center [999, 562] width 88 height 27
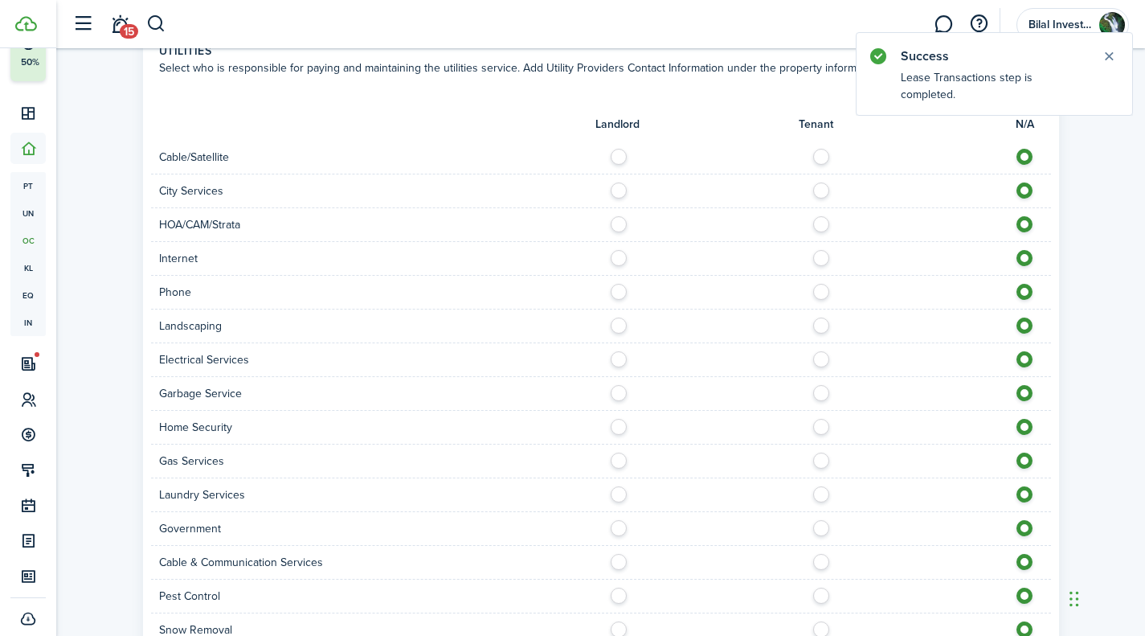
scroll to position [1025, 0]
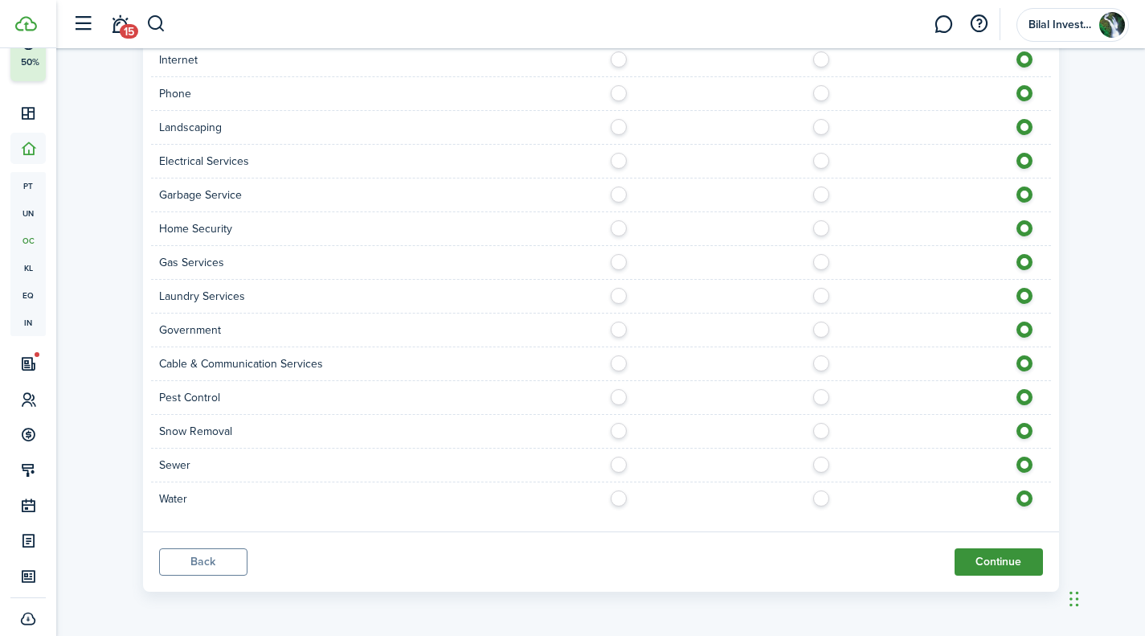
click at [1001, 558] on button "Continue" at bounding box center [999, 561] width 88 height 27
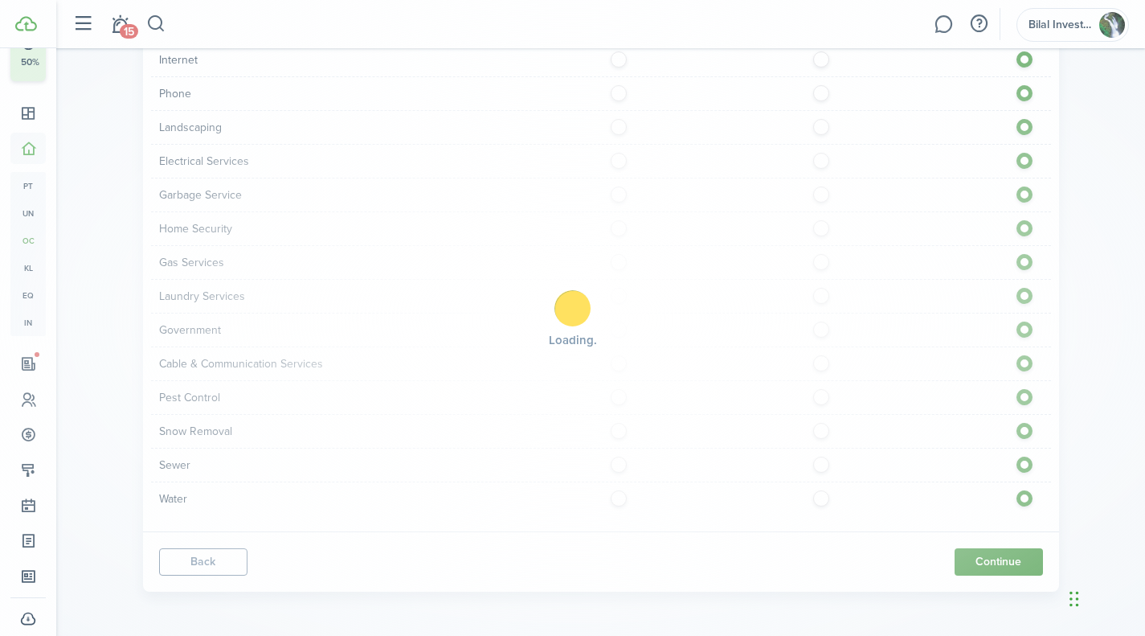
scroll to position [0, 0]
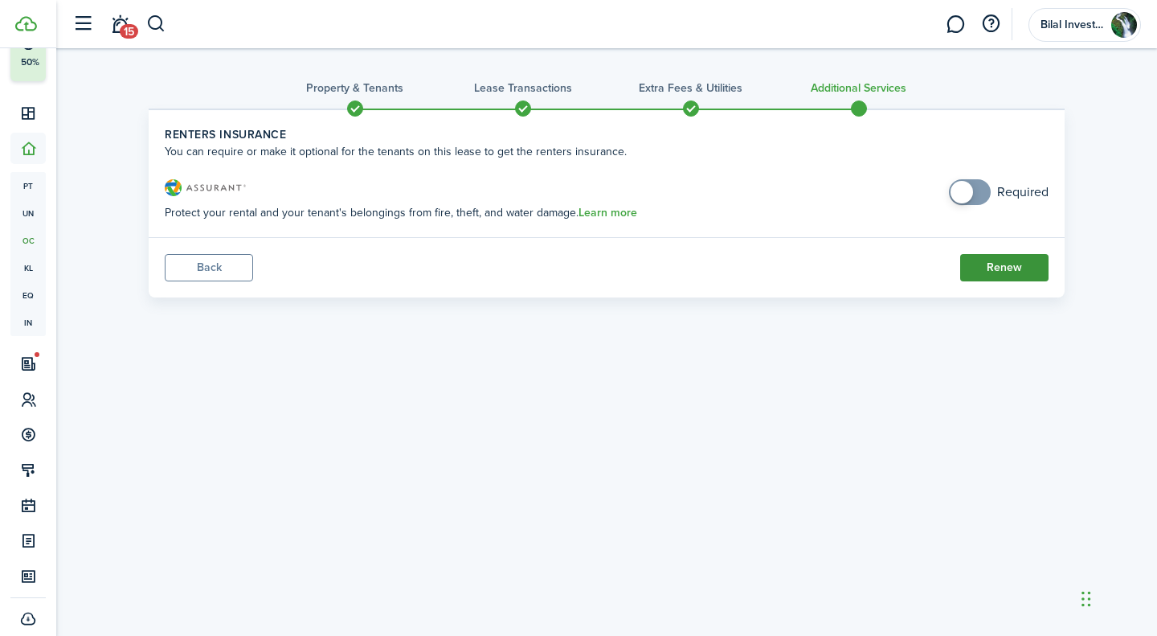
click at [974, 276] on button "Renew" at bounding box center [1004, 267] width 88 height 27
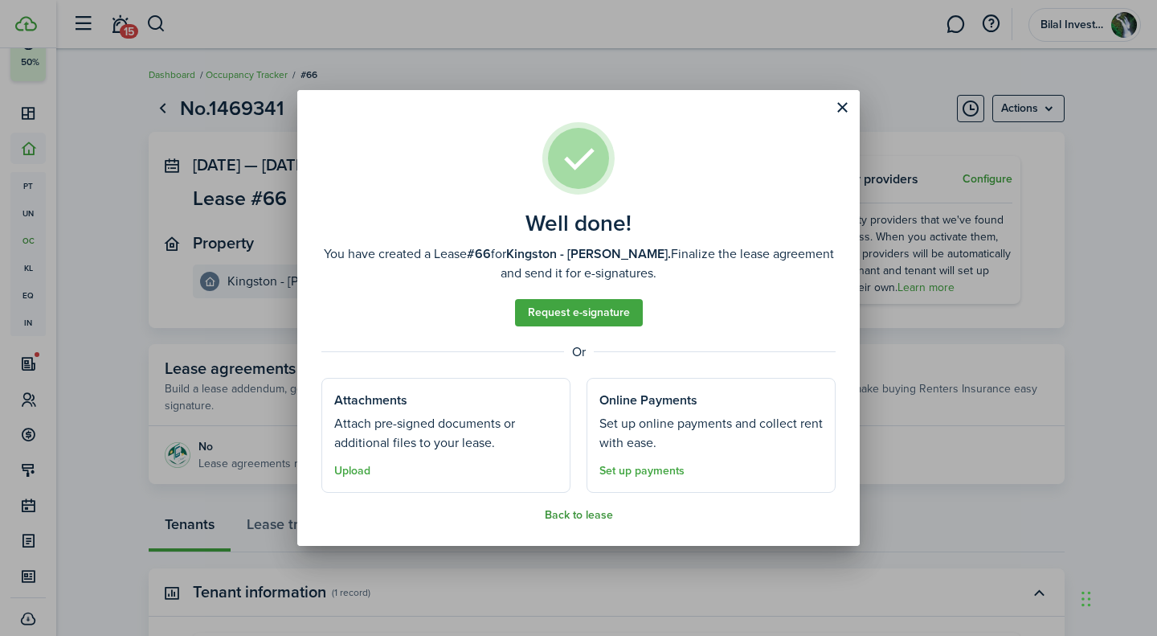
click at [596, 514] on button "Back to lease" at bounding box center [579, 515] width 68 height 13
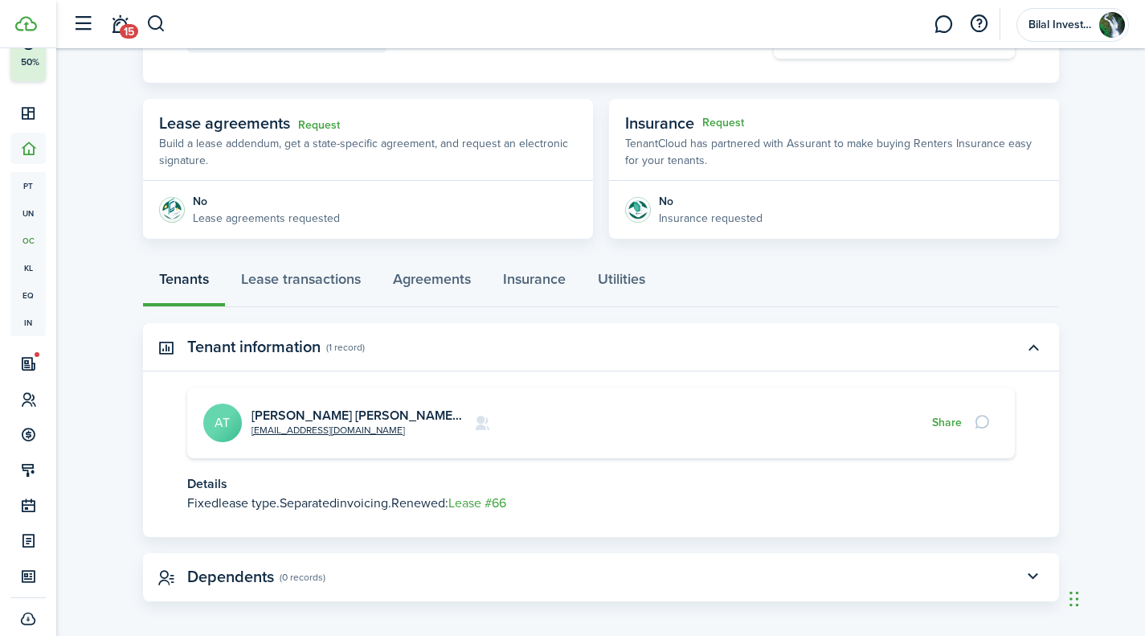
scroll to position [254, 0]
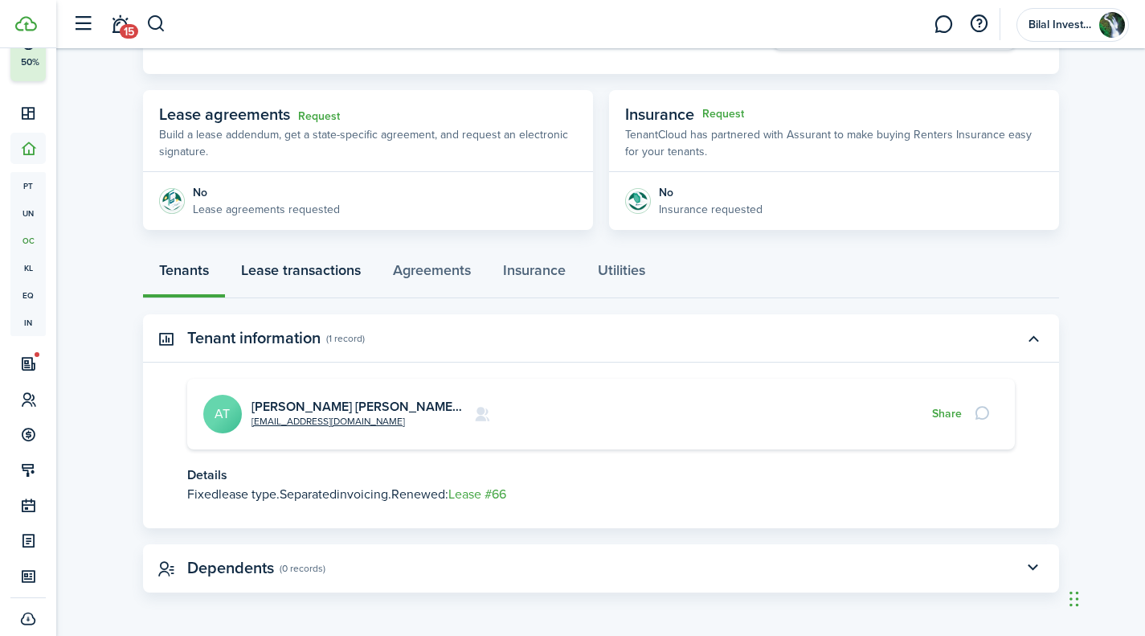
click at [340, 270] on link "Lease transactions" at bounding box center [301, 274] width 152 height 48
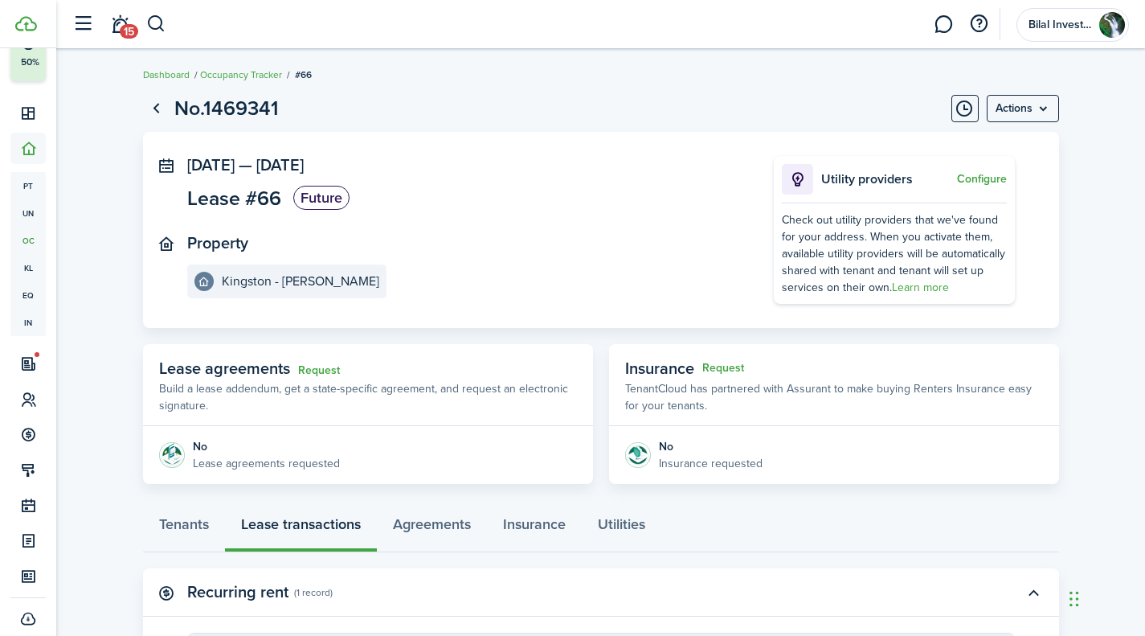
click at [901, 316] on panel-main-body "[DATE] — [DATE] Lease #66 Future Property Kingston - [PERSON_NAME] Utility prov…" at bounding box center [601, 230] width 916 height 196
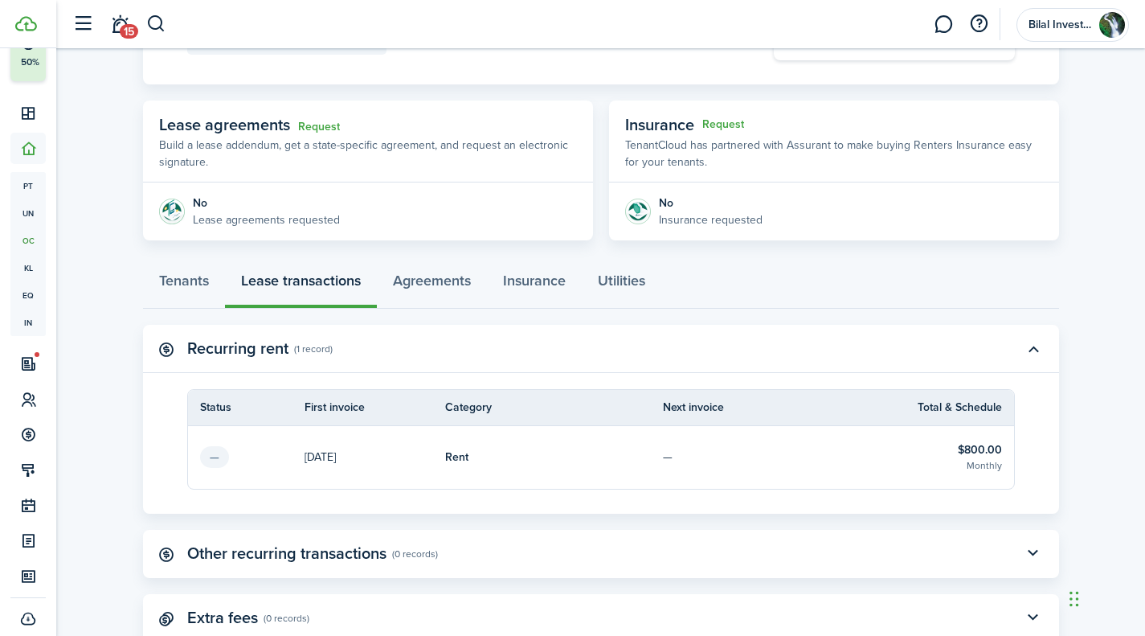
scroll to position [246, 0]
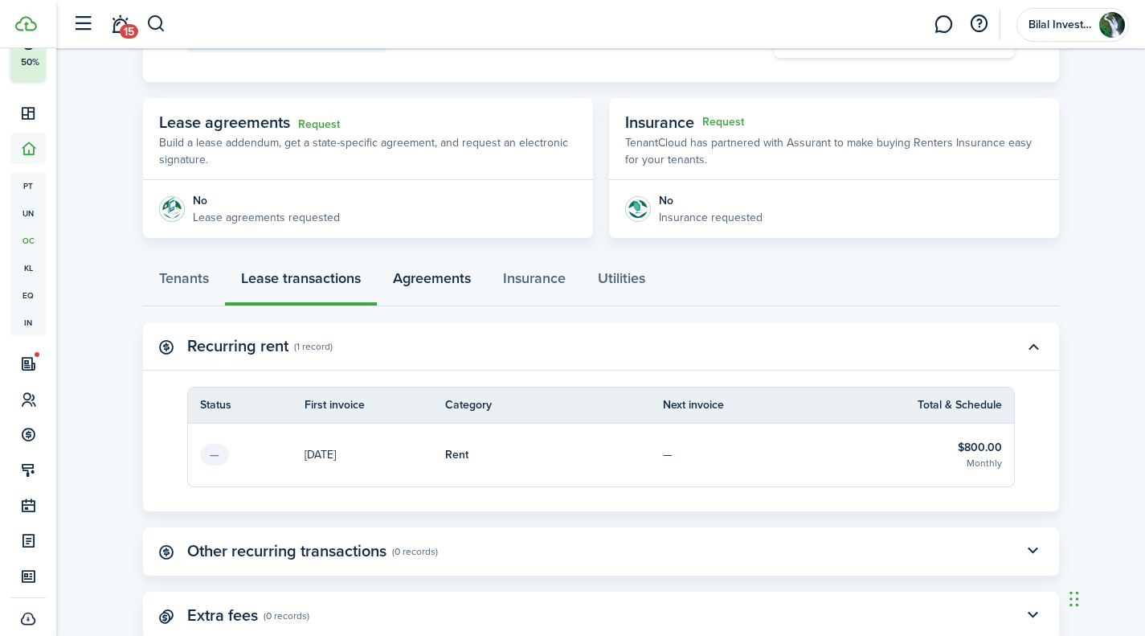
click at [444, 280] on link "Agreements" at bounding box center [432, 282] width 110 height 48
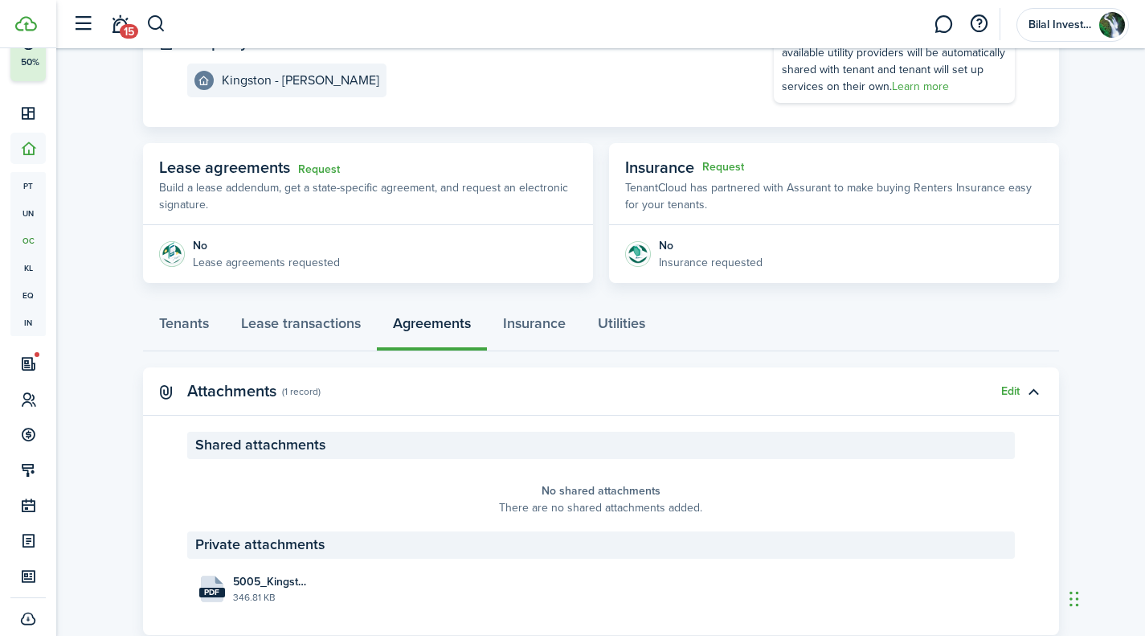
scroll to position [244, 0]
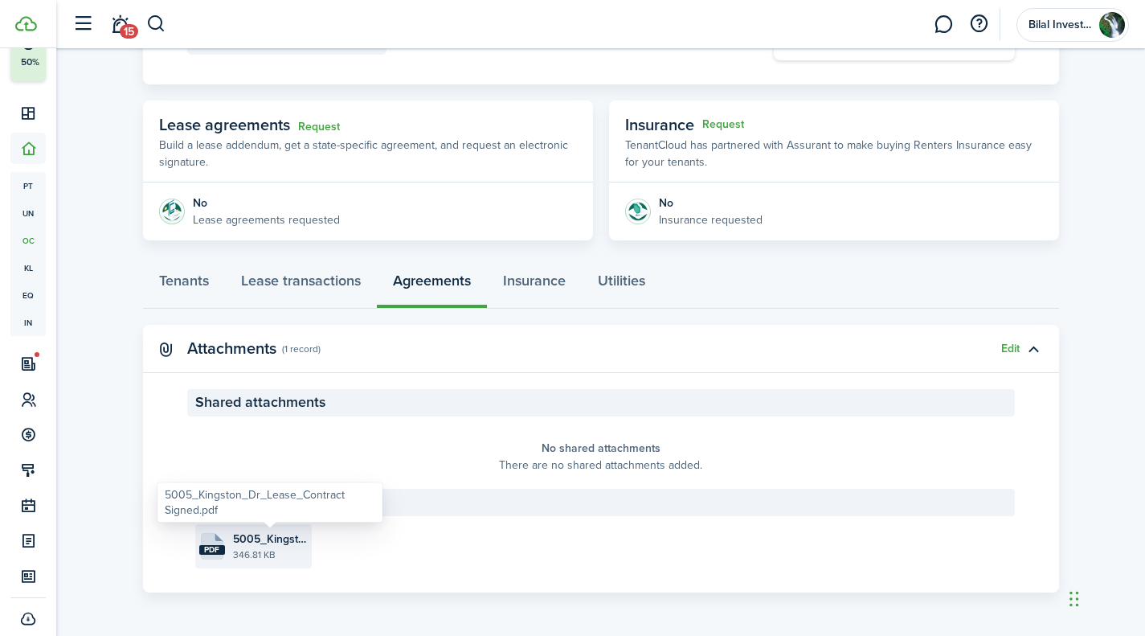
click at [298, 534] on span "5005_Kingston_Dr_Lease_Contract Signed.pdf" at bounding box center [270, 538] width 75 height 17
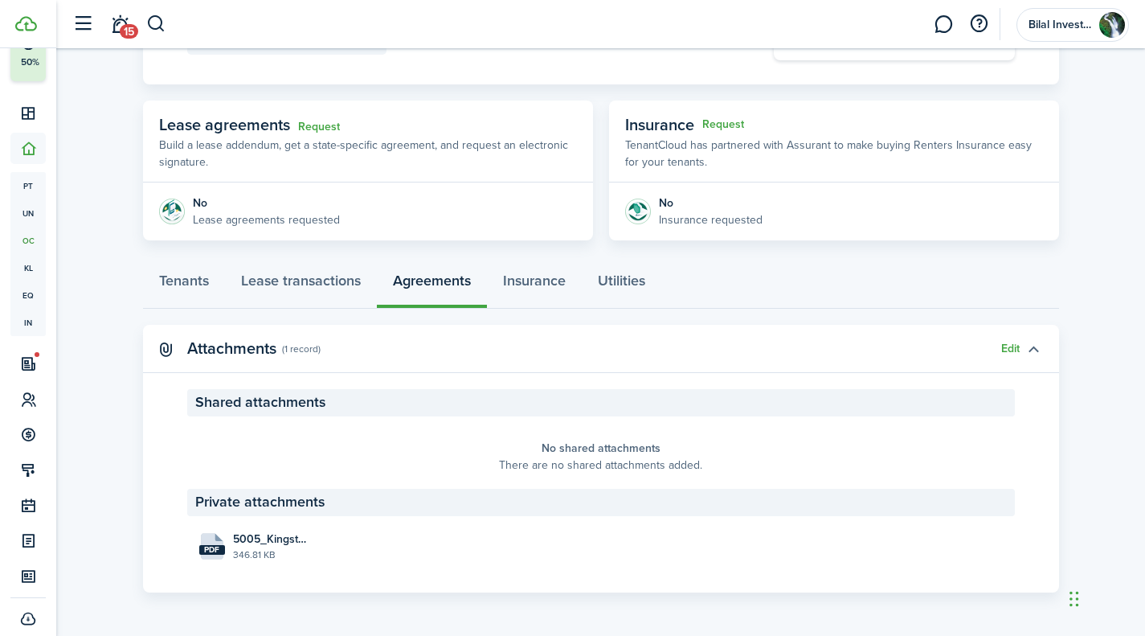
click at [1037, 346] on button "button" at bounding box center [1033, 348] width 27 height 27
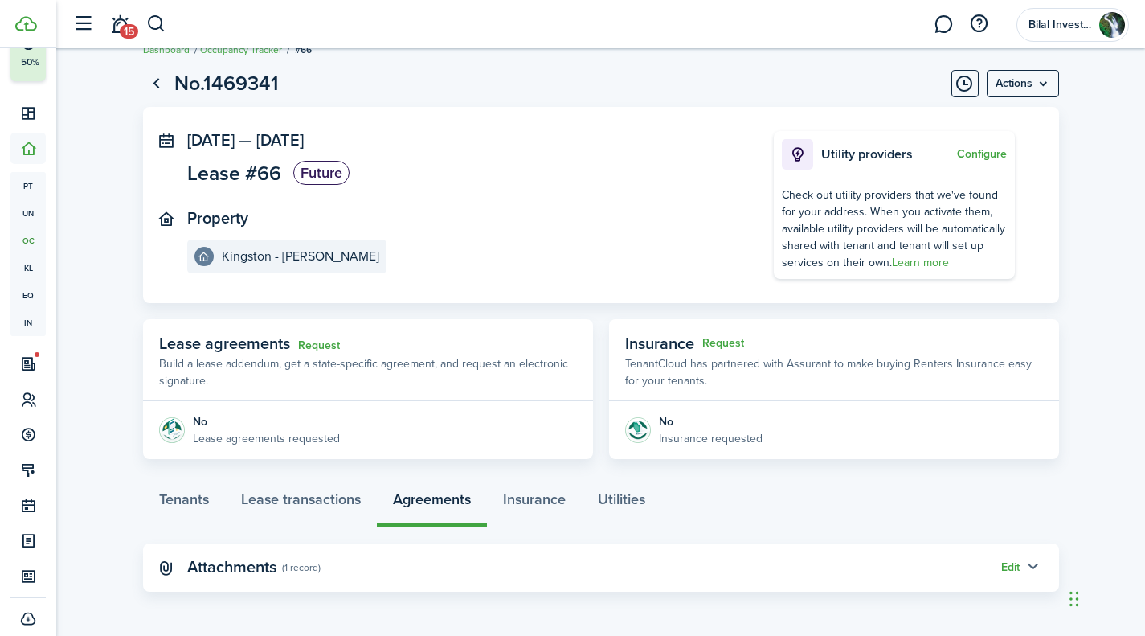
scroll to position [24, 0]
click at [1012, 571] on button "Edit" at bounding box center [1010, 568] width 18 height 13
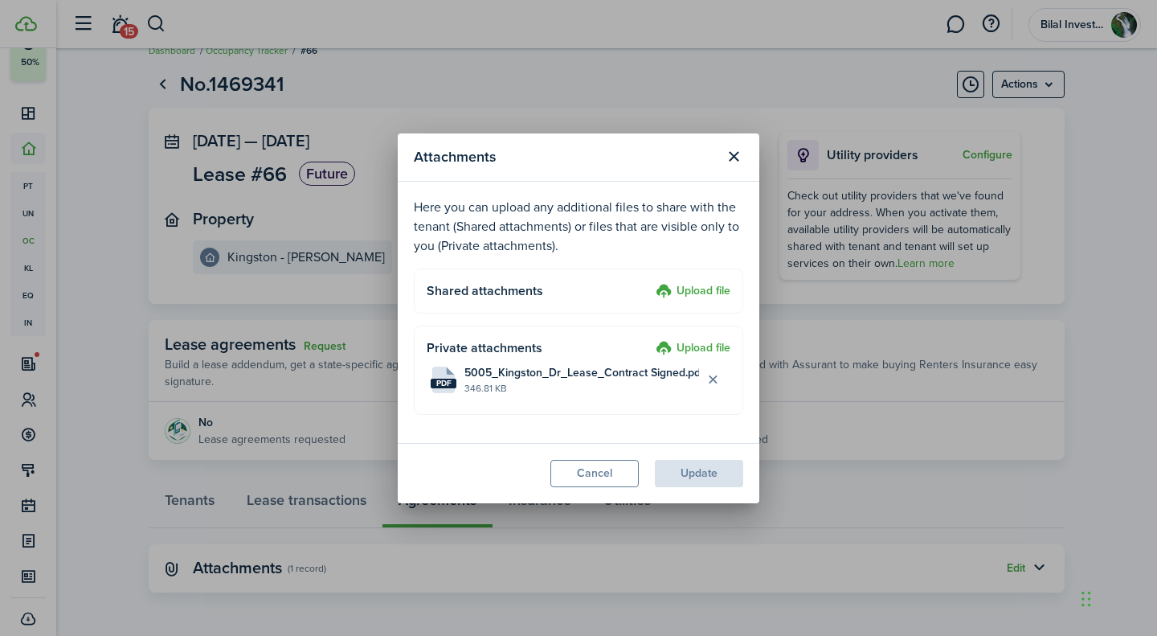
click at [716, 348] on label "Upload file" at bounding box center [693, 348] width 75 height 19
click at [650, 339] on input "Upload file" at bounding box center [650, 339] width 0 height 0
click at [715, 354] on label "Upload file" at bounding box center [693, 348] width 75 height 19
click at [650, 339] on input "Upload file" at bounding box center [650, 339] width 0 height 0
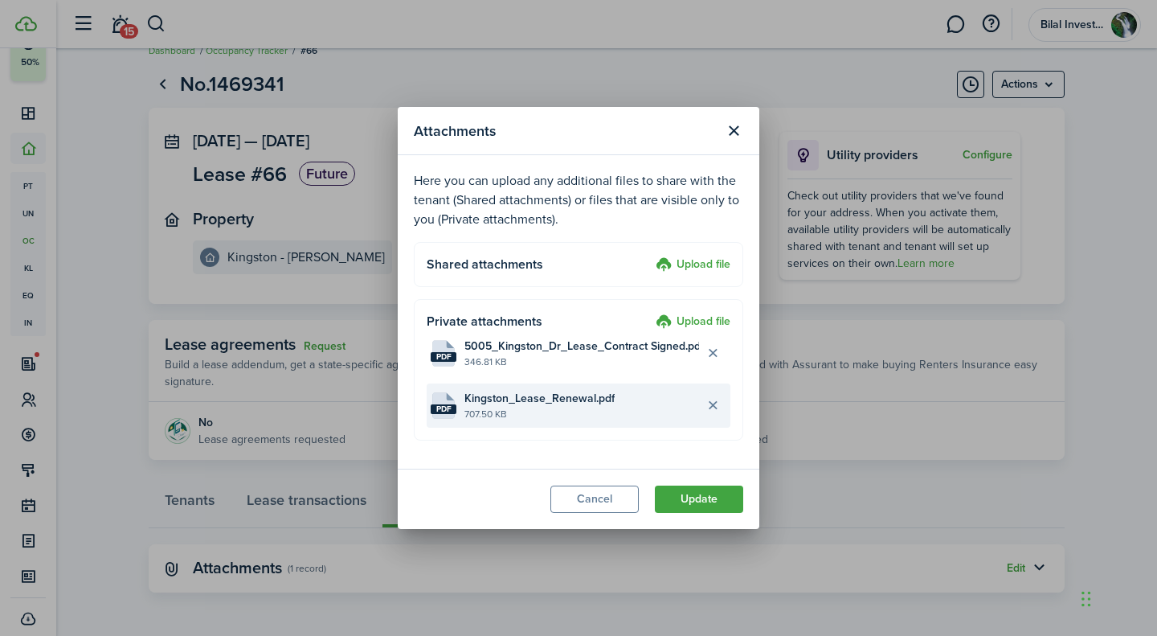
click at [459, 418] on file "pdf Kingston_Lease_Renewal.pdf 707.50 KB" at bounding box center [579, 405] width 304 height 44
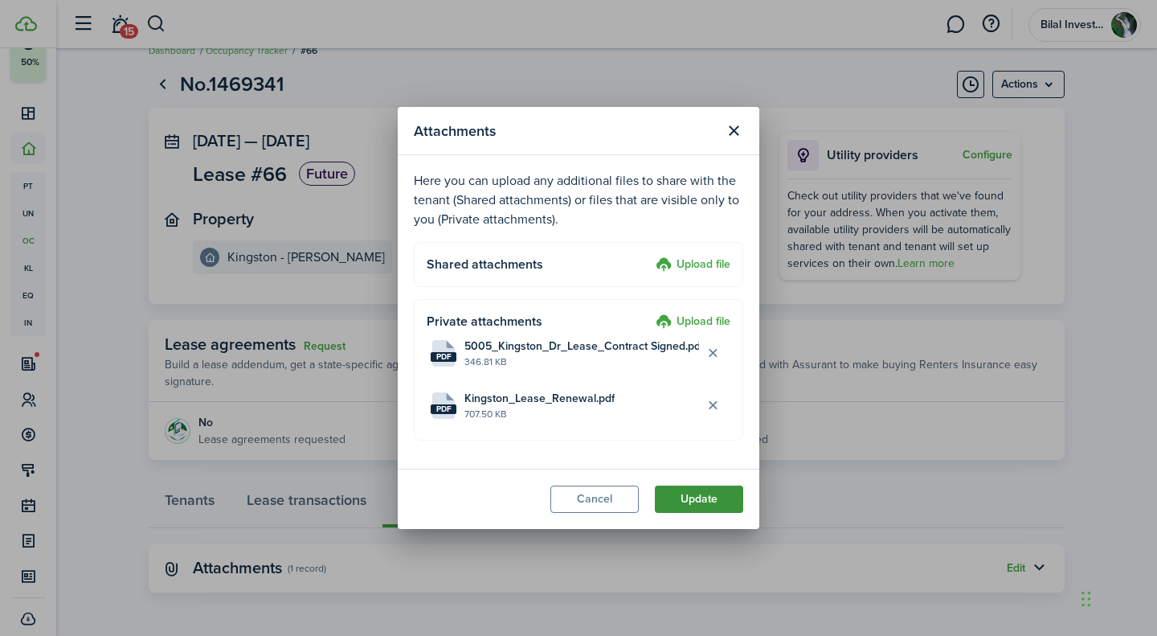
click at [673, 492] on button "Update" at bounding box center [699, 498] width 88 height 27
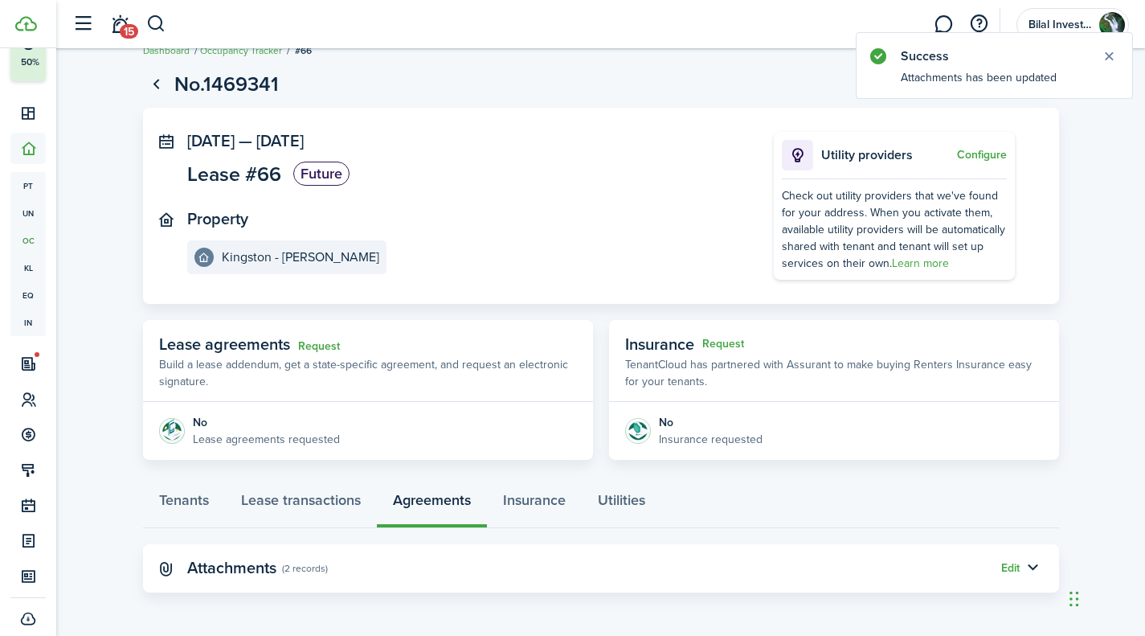
click at [868, 565] on panel-main-header "Attachments (2 records) Edit" at bounding box center [601, 568] width 916 height 48
click at [1034, 569] on button "button" at bounding box center [1033, 568] width 27 height 27
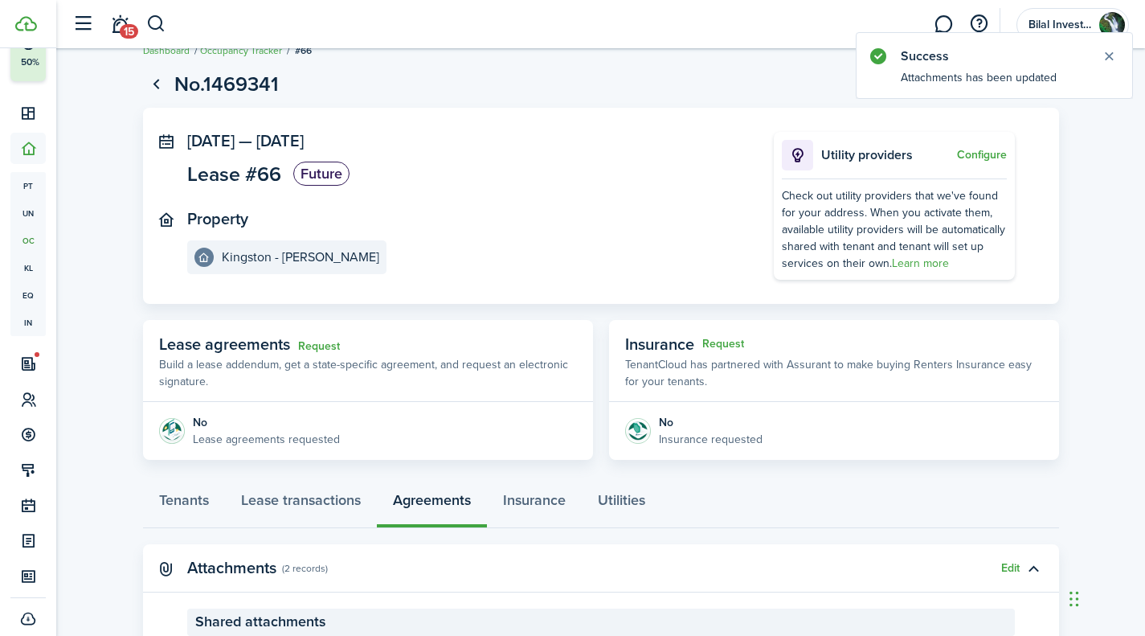
scroll to position [244, 0]
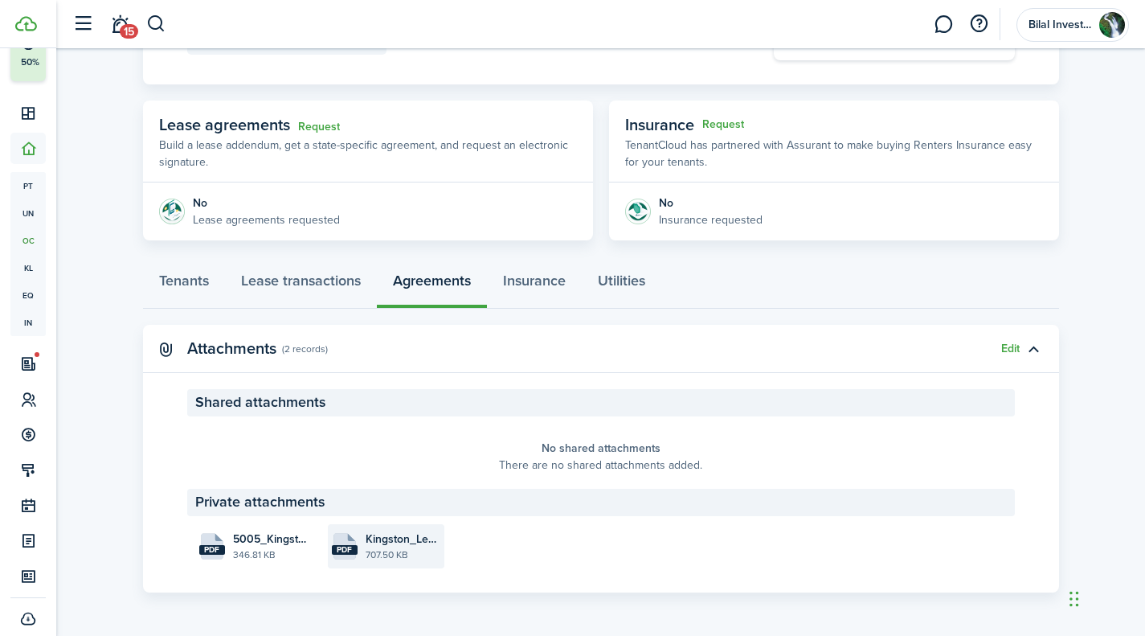
click at [363, 542] on file "pdf Kingston_Lease_Renewal.pdf 707.50 KB" at bounding box center [386, 546] width 117 height 44
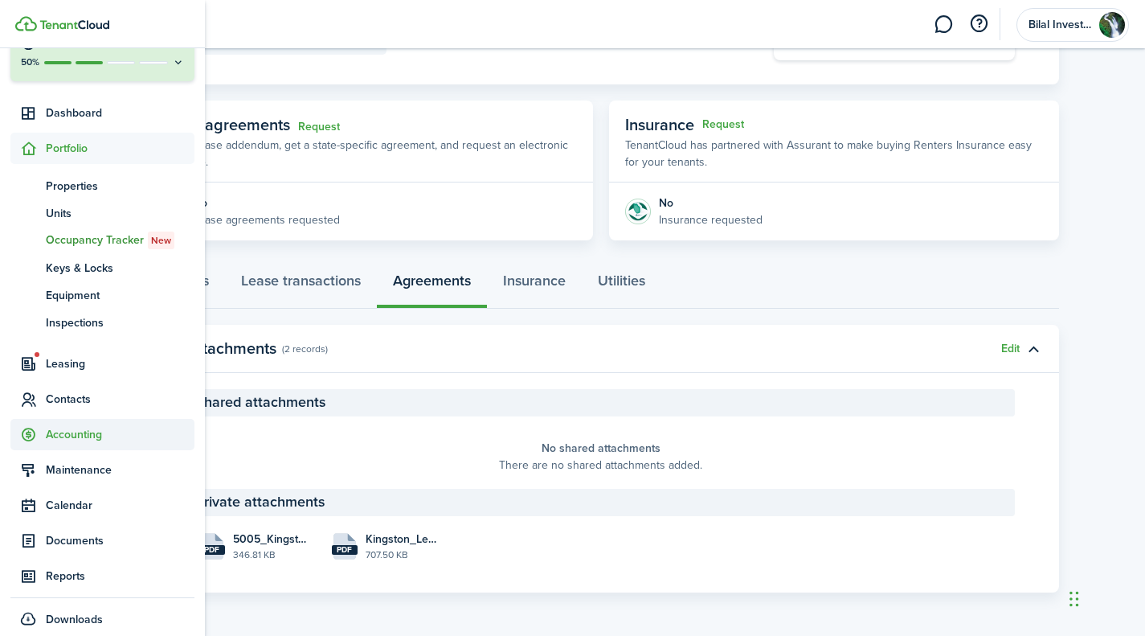
click at [91, 425] on span "Accounting" at bounding box center [102, 434] width 184 height 31
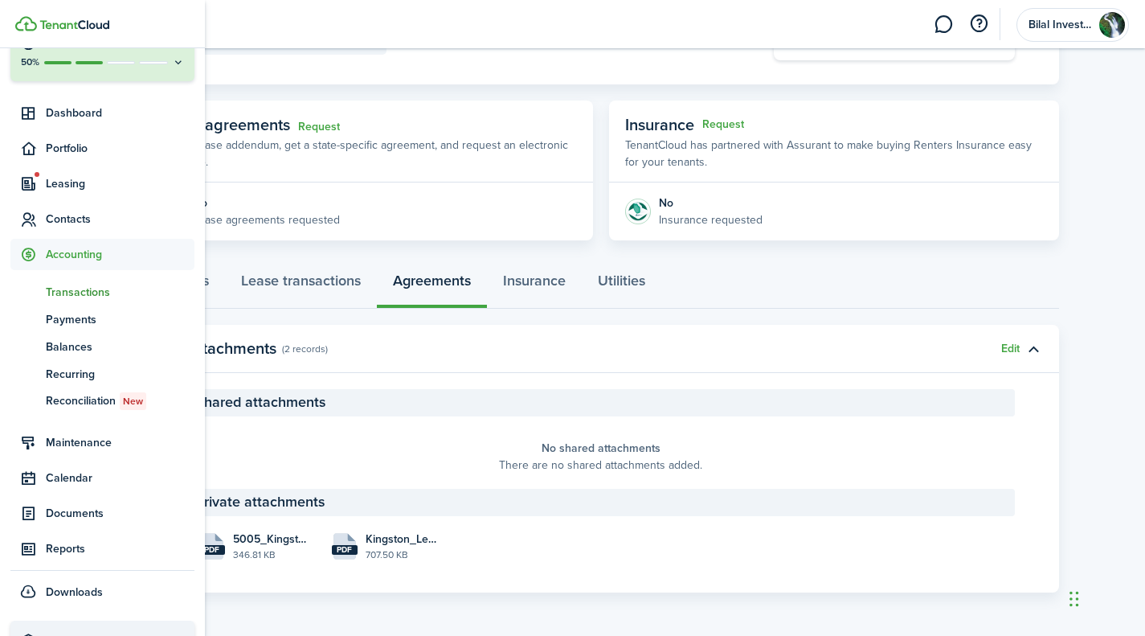
click at [96, 286] on span "Transactions" at bounding box center [120, 292] width 149 height 17
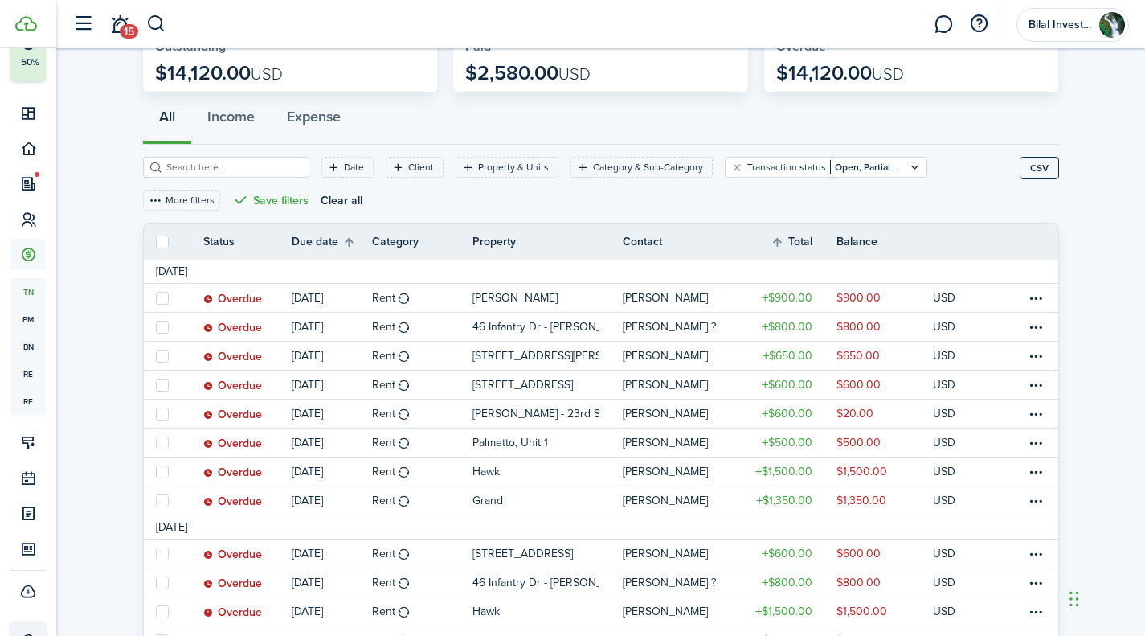
scroll to position [100, 0]
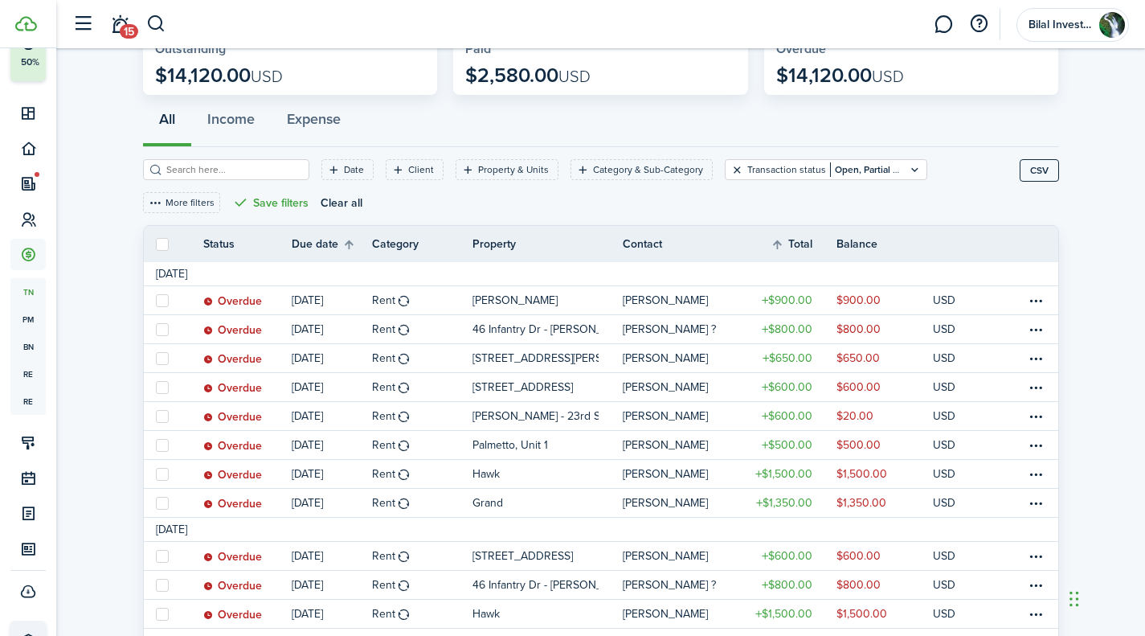
click at [731, 166] on button "Clear filter" at bounding box center [738, 169] width 14 height 13
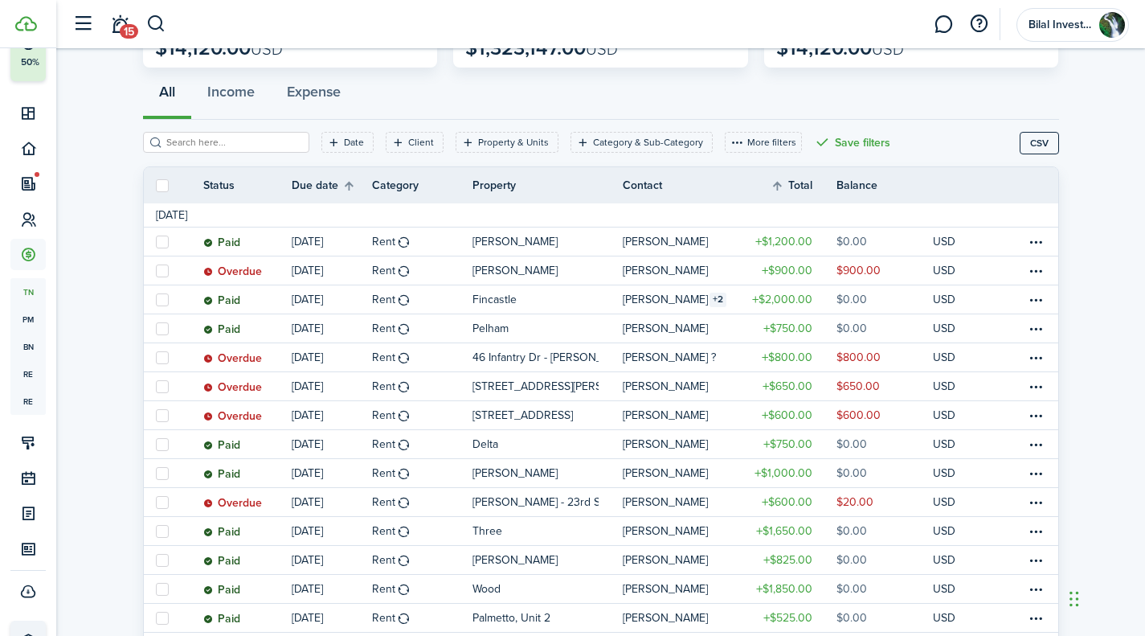
scroll to position [118, 0]
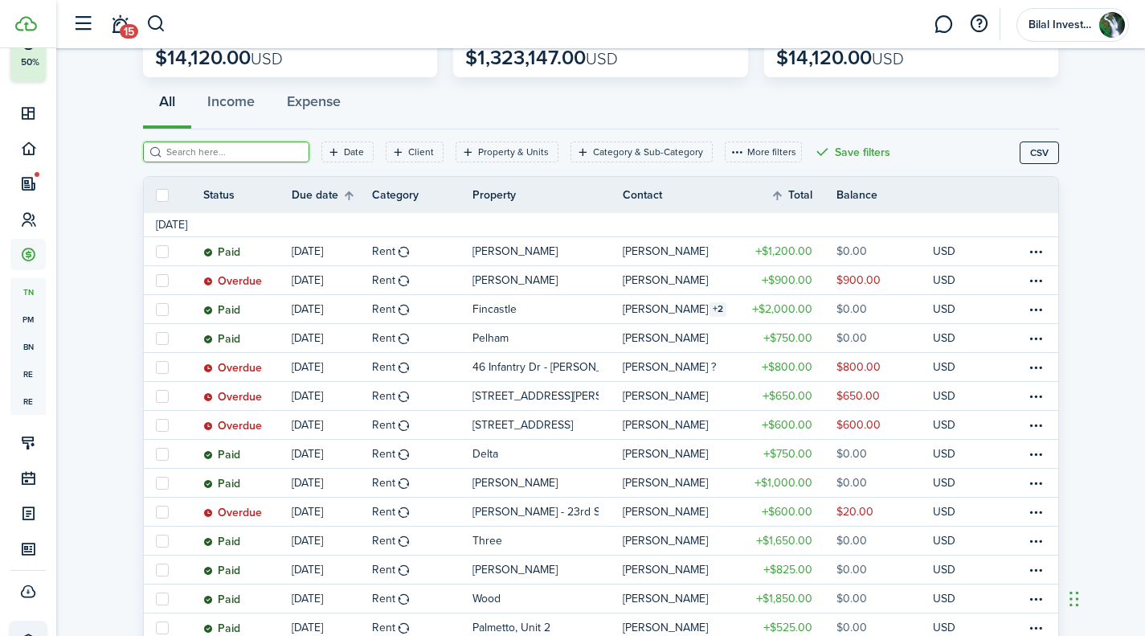
click at [249, 154] on input "search" at bounding box center [232, 152] width 141 height 15
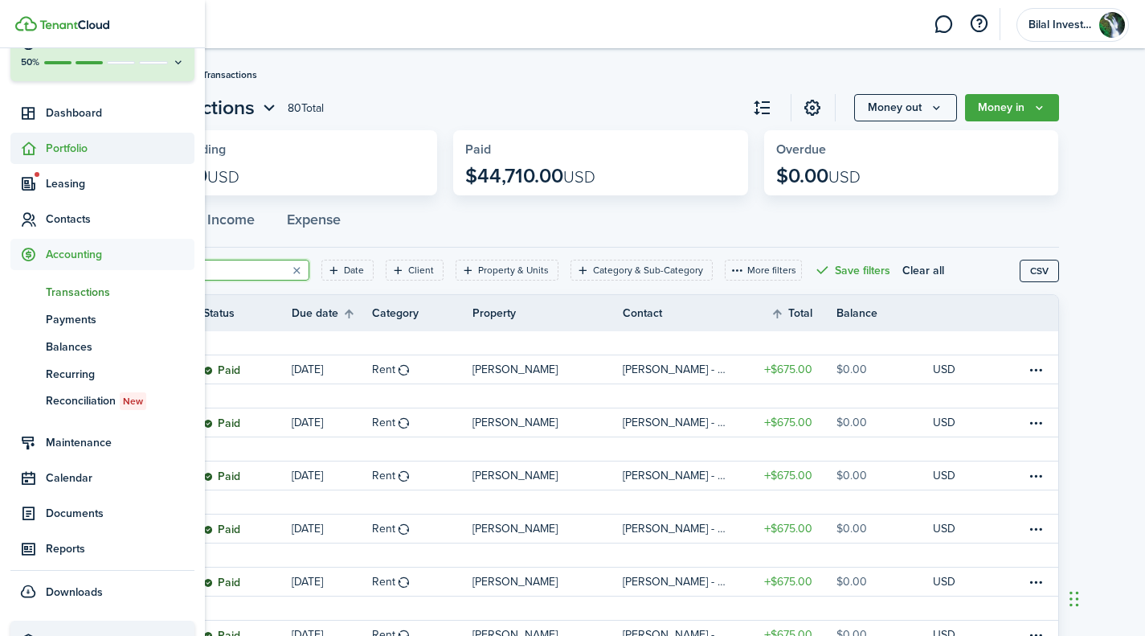
type input "swa"
click at [54, 140] on span "Portfolio" at bounding box center [120, 148] width 149 height 17
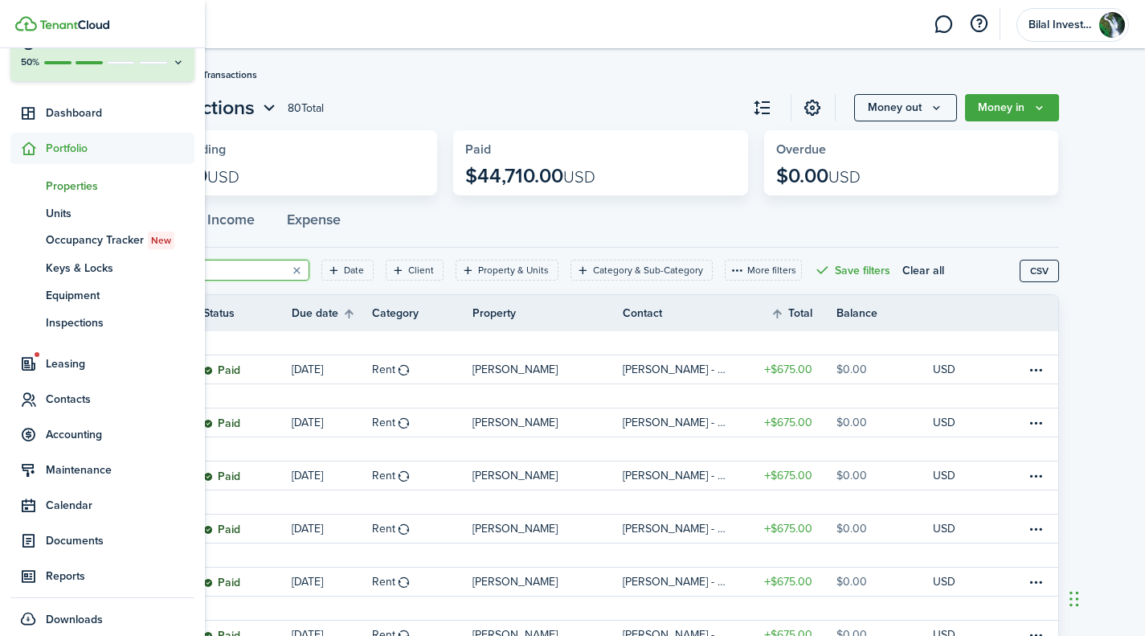
click at [78, 182] on span "Properties" at bounding box center [120, 186] width 149 height 17
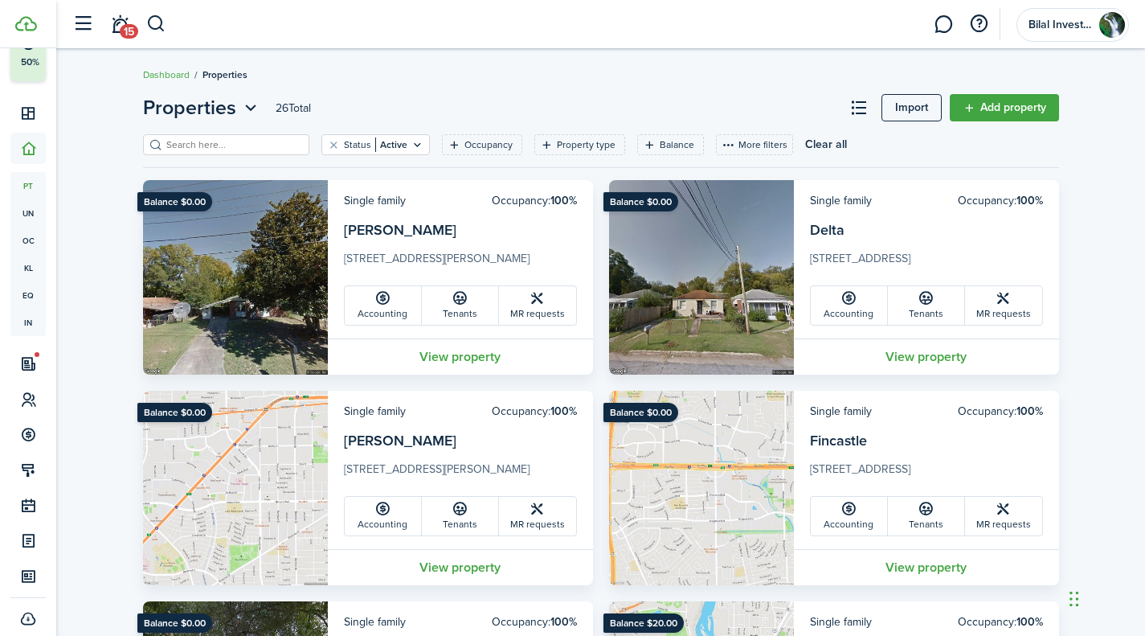
click at [221, 148] on input "search" at bounding box center [232, 144] width 141 height 15
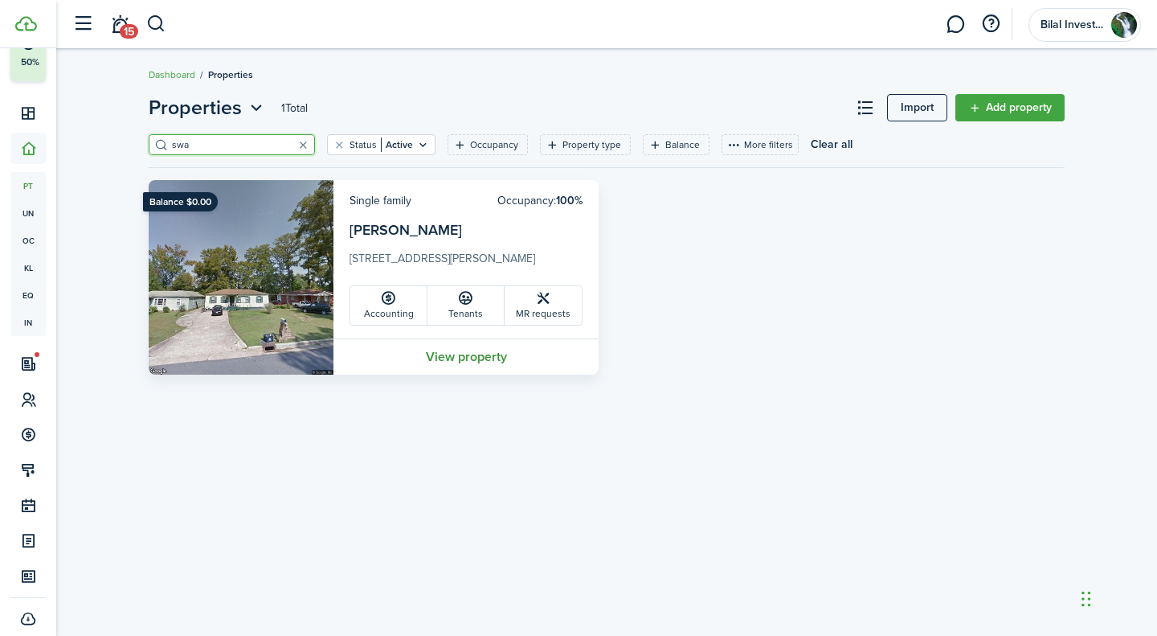
type input "swa"
click at [465, 354] on link "View property" at bounding box center [466, 356] width 265 height 36
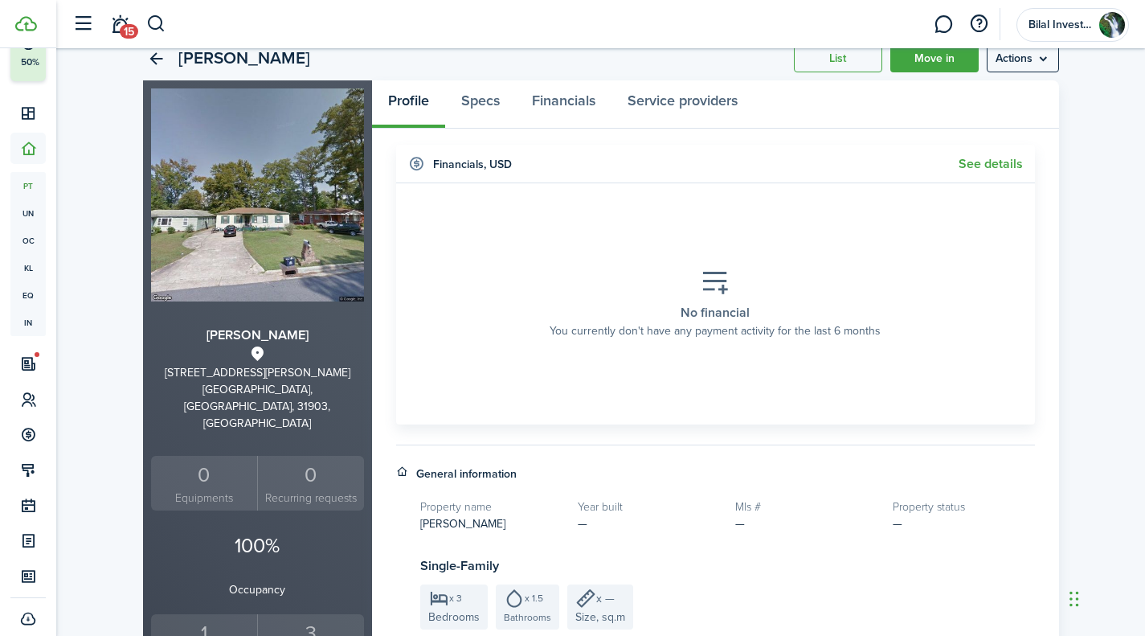
scroll to position [51, 0]
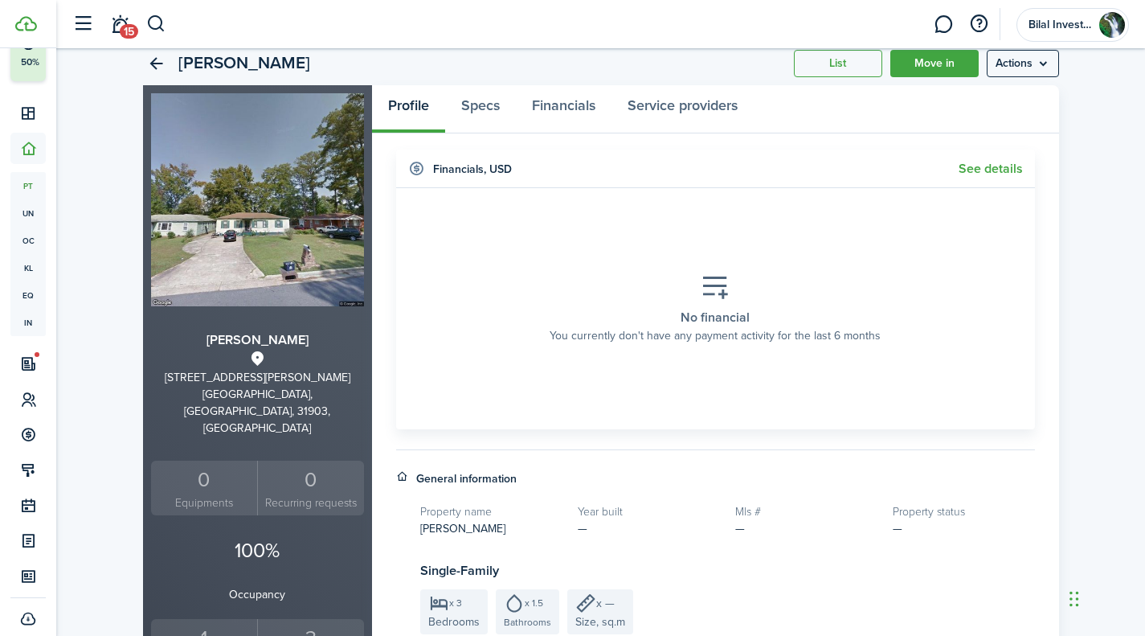
click at [621, 246] on section "No financial You currently don't have any payment activity for the last 6 months" at bounding box center [715, 308] width 615 height 217
click at [163, 59] on link "Back" at bounding box center [156, 63] width 27 height 27
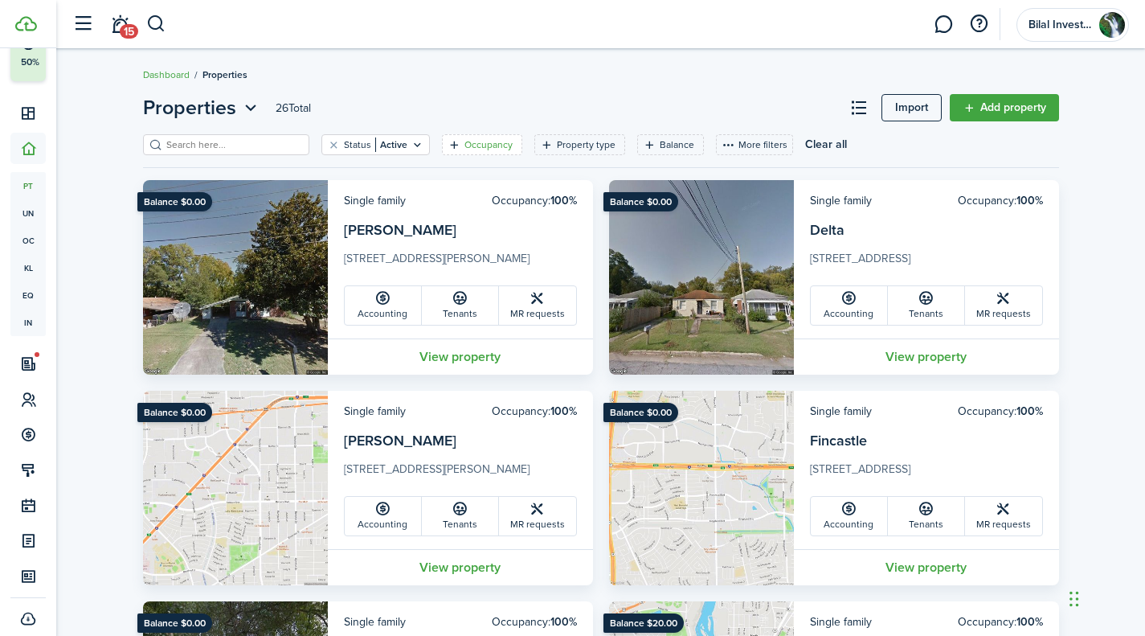
click at [465, 143] on filter-tag-label "Occupancy" at bounding box center [489, 144] width 48 height 14
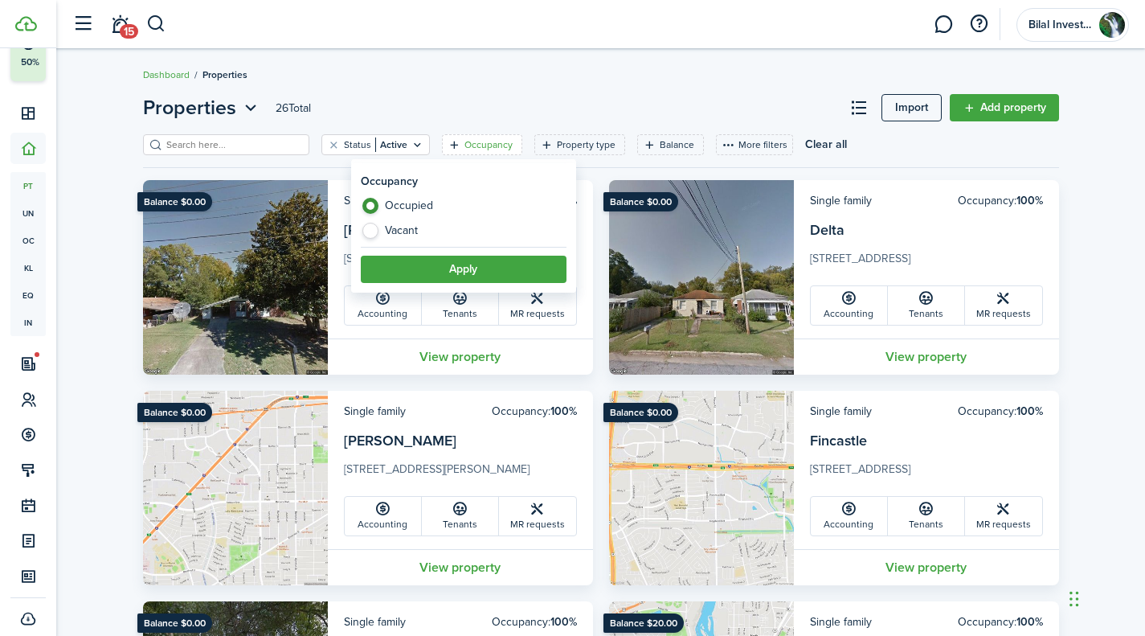
click at [423, 230] on label "Vacant" at bounding box center [464, 231] width 206 height 16
radio input "false"
radio input "true"
click at [453, 265] on button "Apply" at bounding box center [464, 269] width 206 height 27
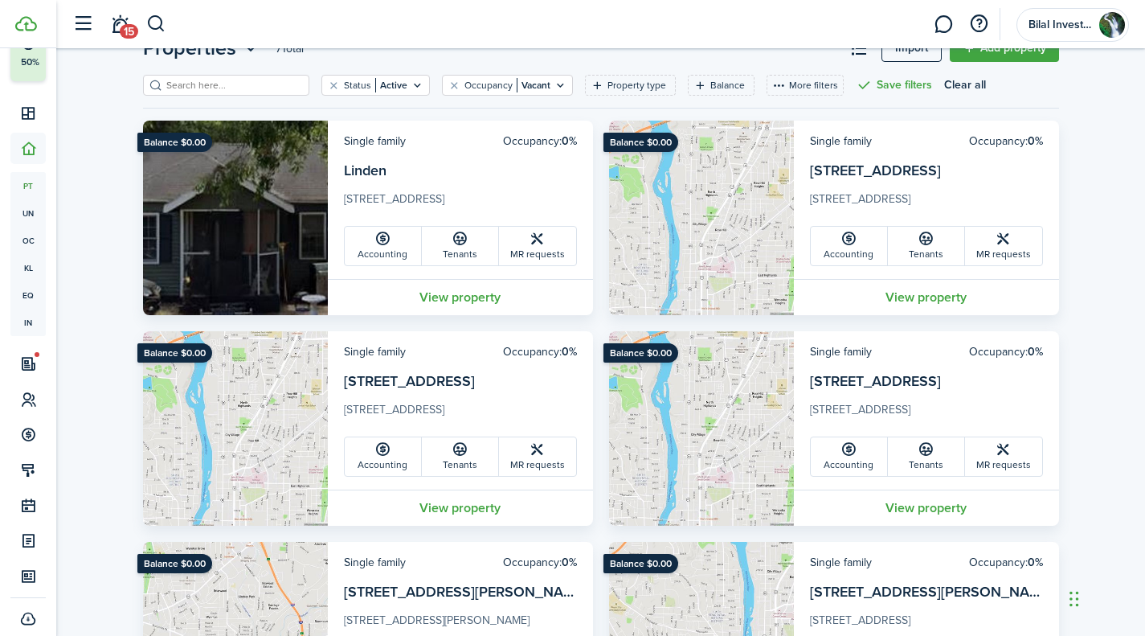
scroll to position [48, 0]
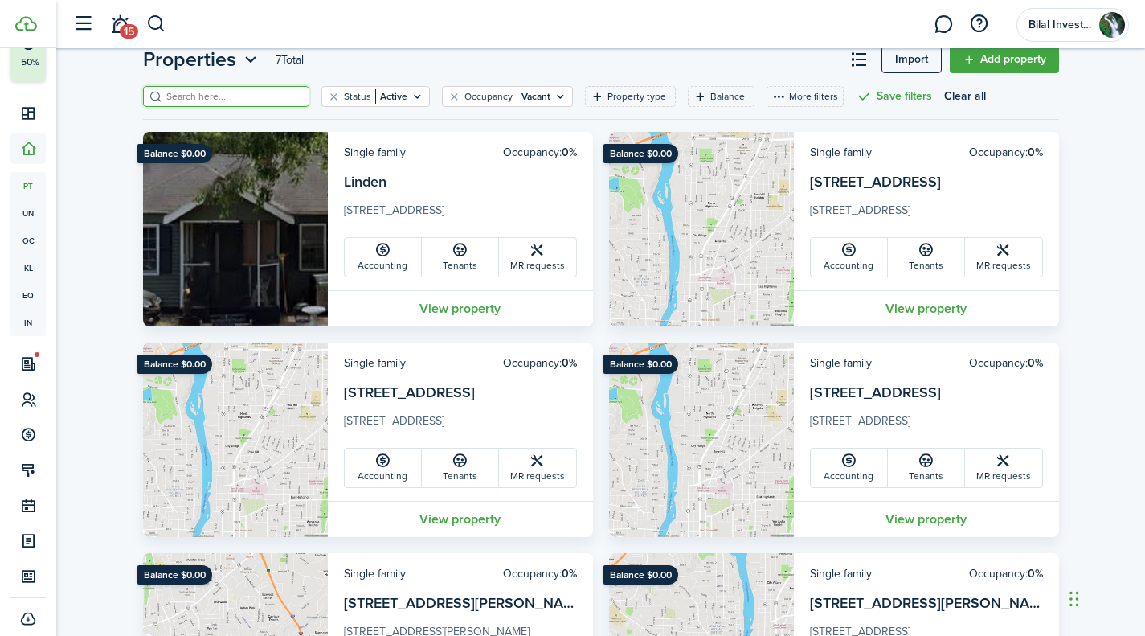
click at [227, 96] on input "search" at bounding box center [232, 96] width 141 height 15
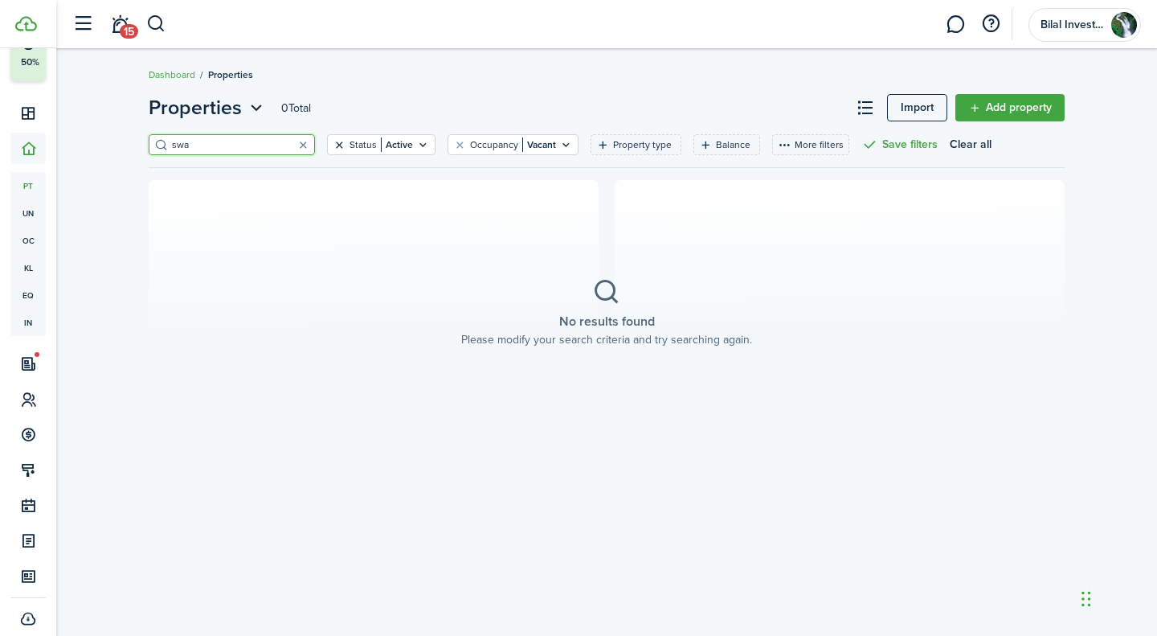
type input "swa"
click at [333, 144] on button "Clear filter" at bounding box center [340, 144] width 14 height 13
click at [404, 142] on button "Clear filter" at bounding box center [411, 144] width 14 height 13
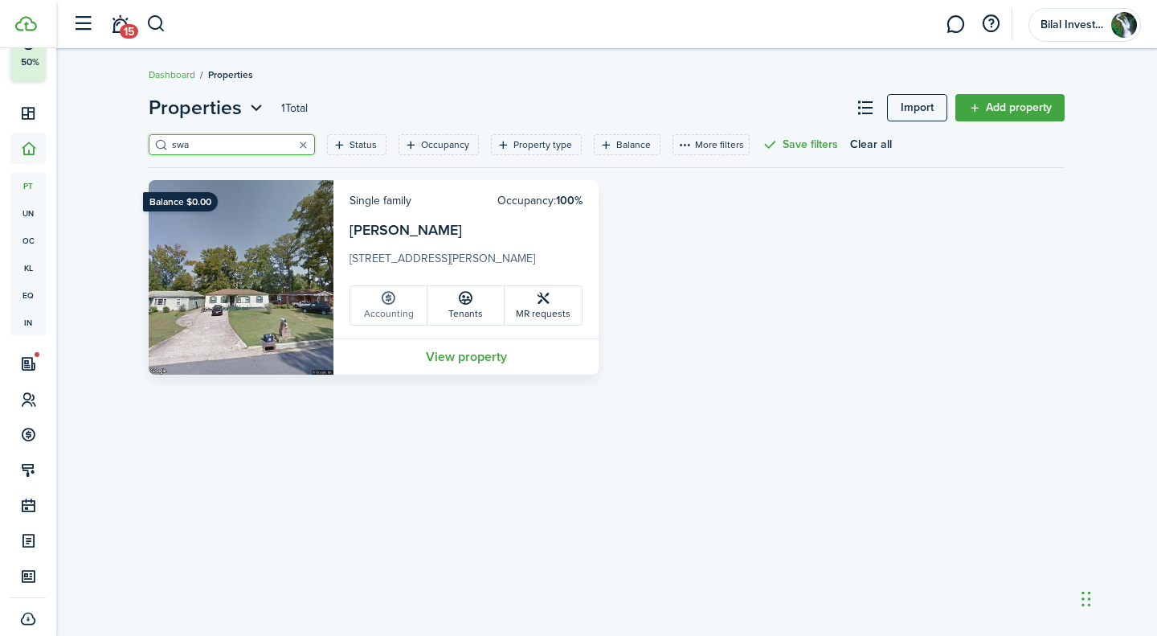
click at [406, 311] on link "Accounting" at bounding box center [388, 305] width 77 height 39
click at [475, 311] on link "Tenants" at bounding box center [466, 305] width 77 height 39
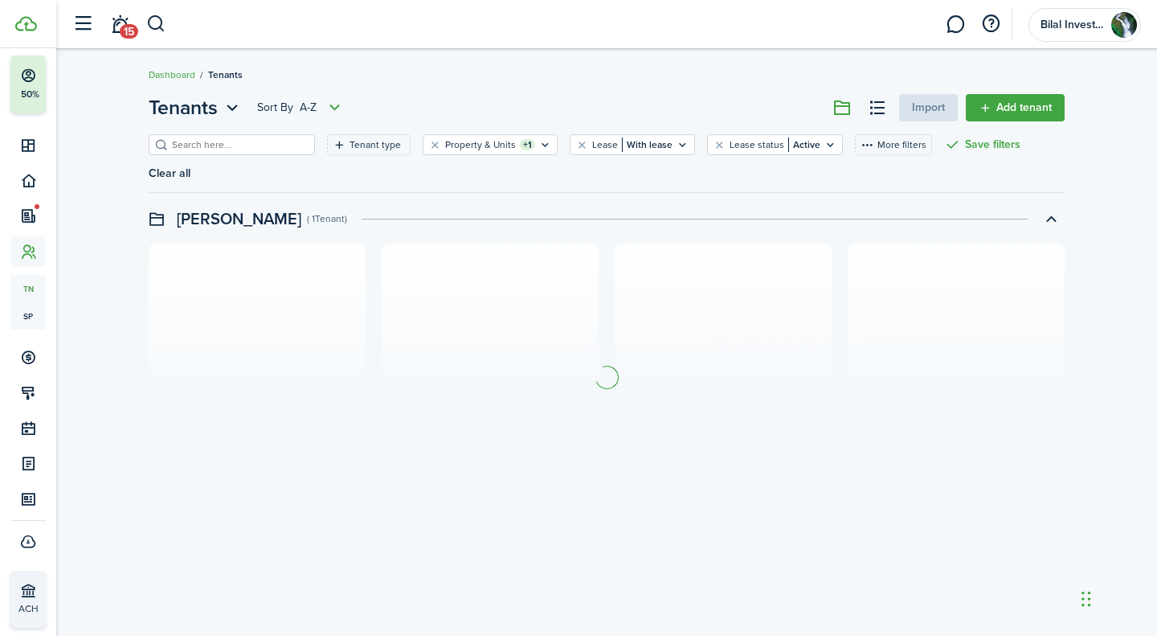
scroll to position [56, 0]
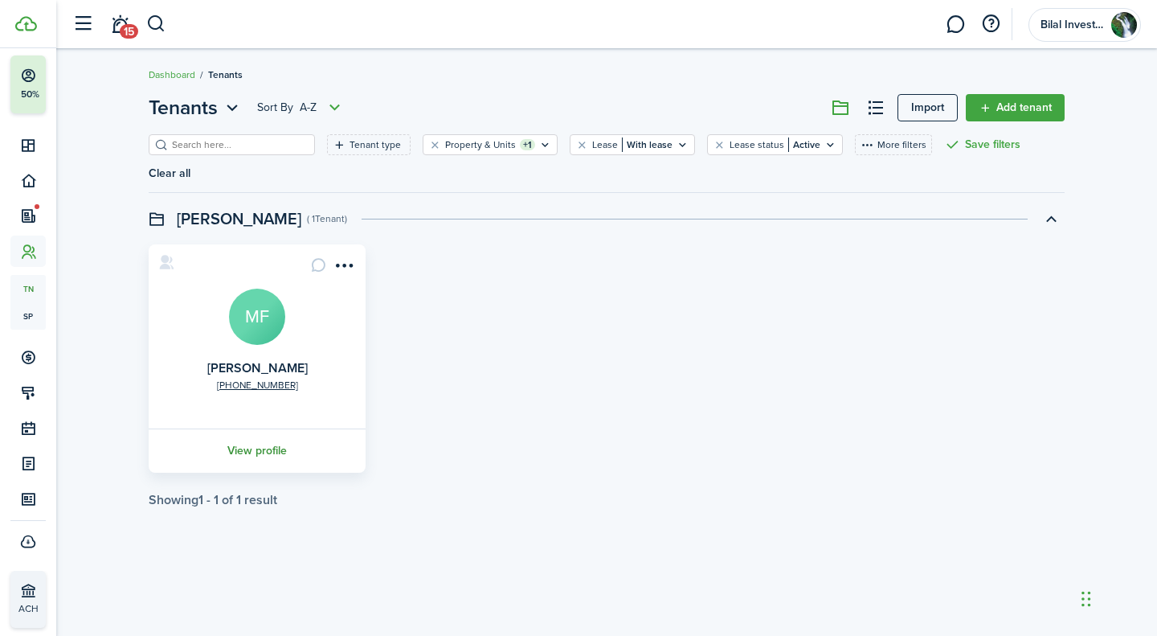
click at [277, 428] on link "View profile" at bounding box center [257, 450] width 222 height 44
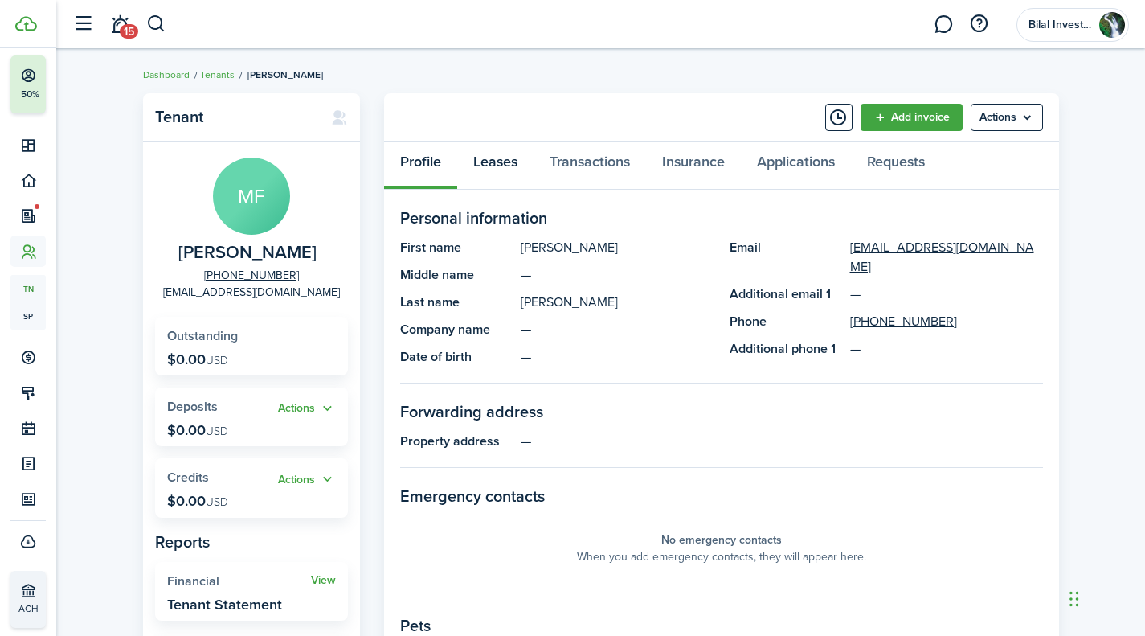
click at [501, 164] on link "Leases" at bounding box center [495, 165] width 76 height 48
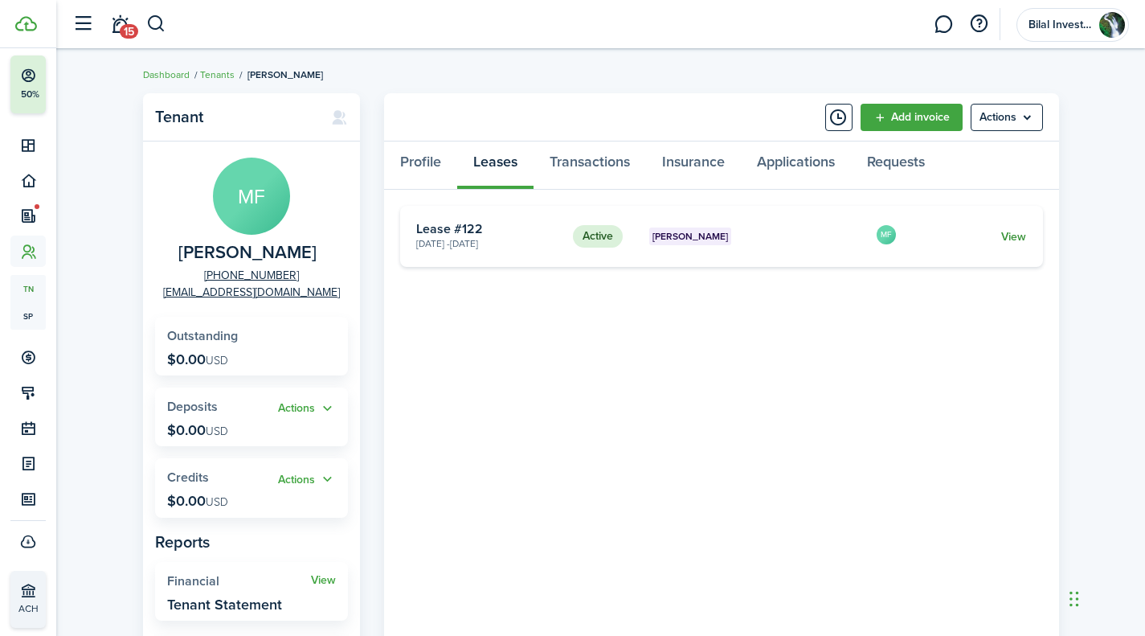
click at [1009, 231] on link "View" at bounding box center [1013, 236] width 25 height 17
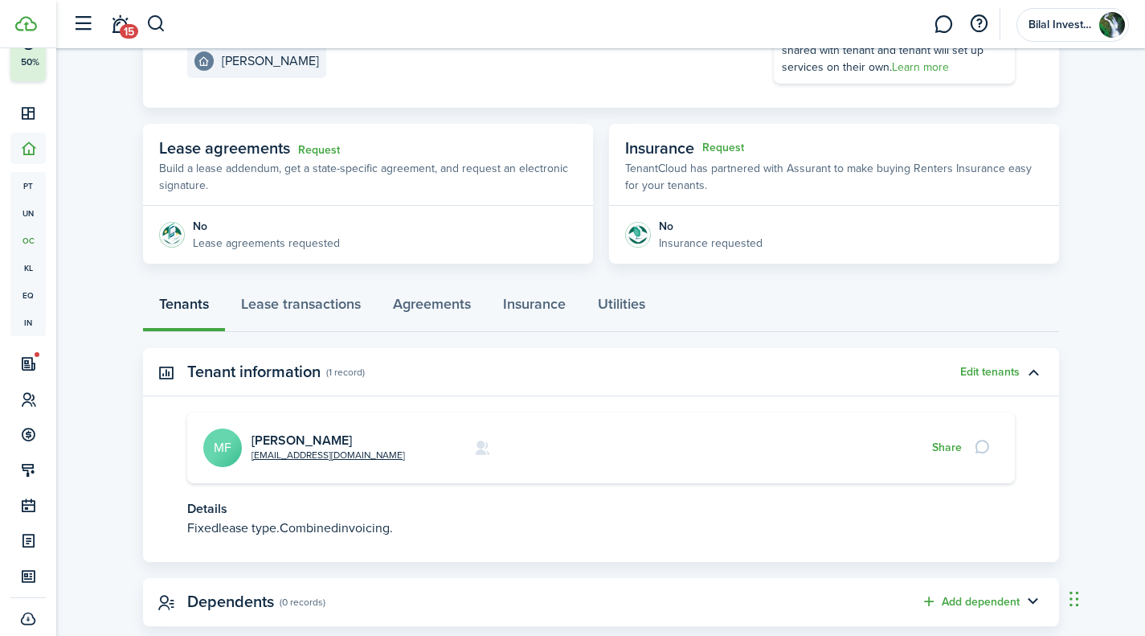
scroll to position [254, 0]
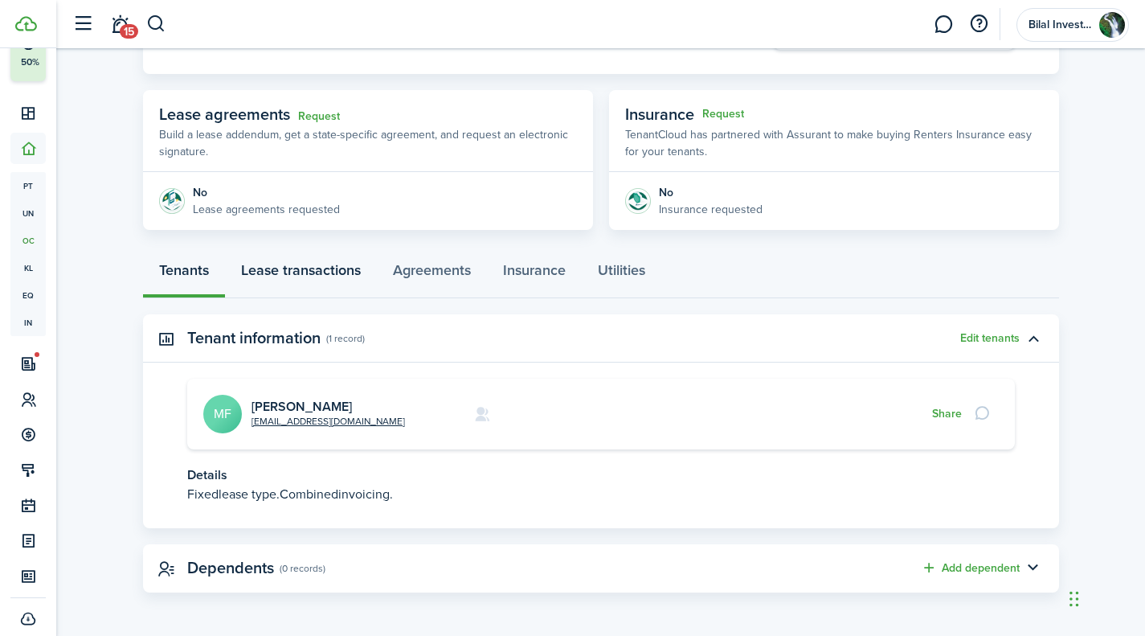
click at [326, 268] on link "Lease transactions" at bounding box center [301, 274] width 152 height 48
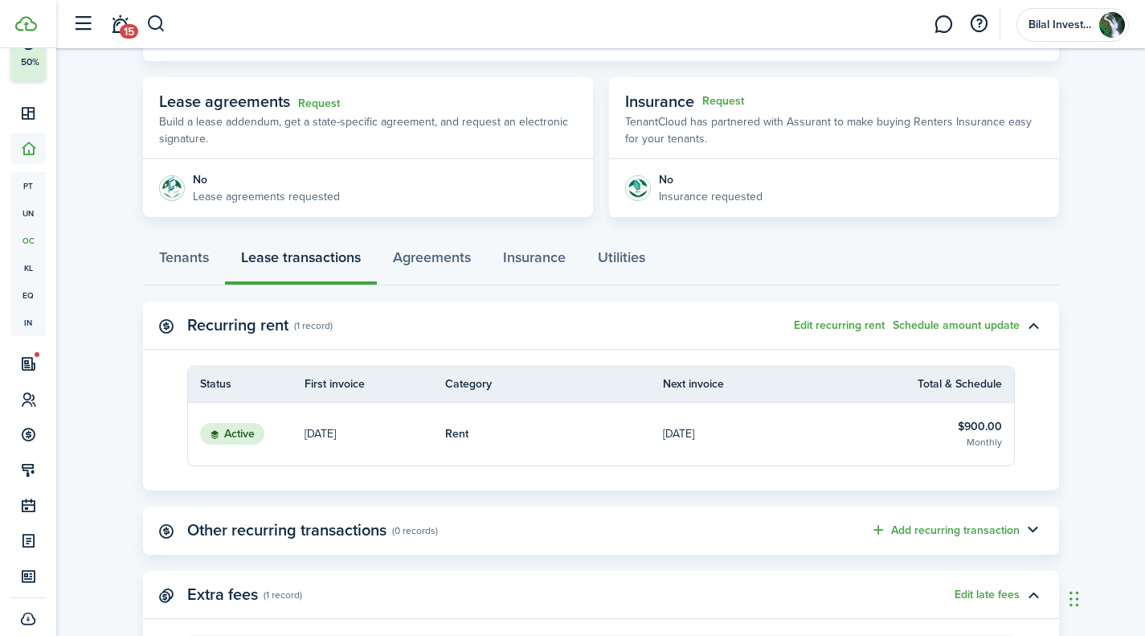
scroll to position [268, 0]
click at [824, 324] on button "Edit recurring rent" at bounding box center [839, 324] width 91 height 13
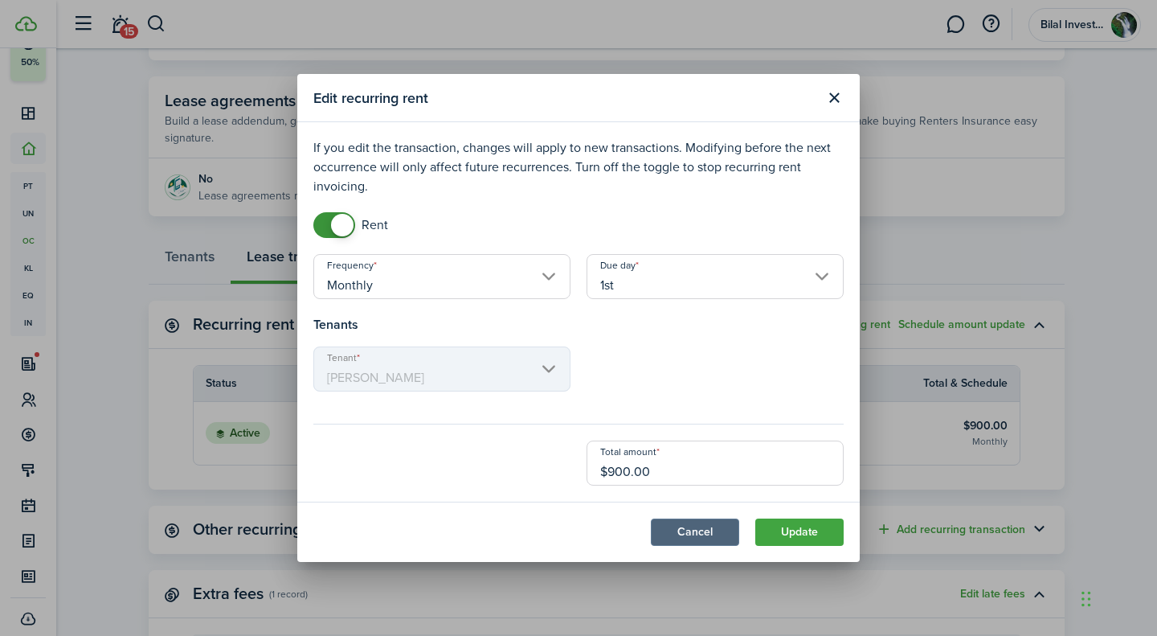
click at [705, 526] on button "Cancel" at bounding box center [695, 531] width 88 height 27
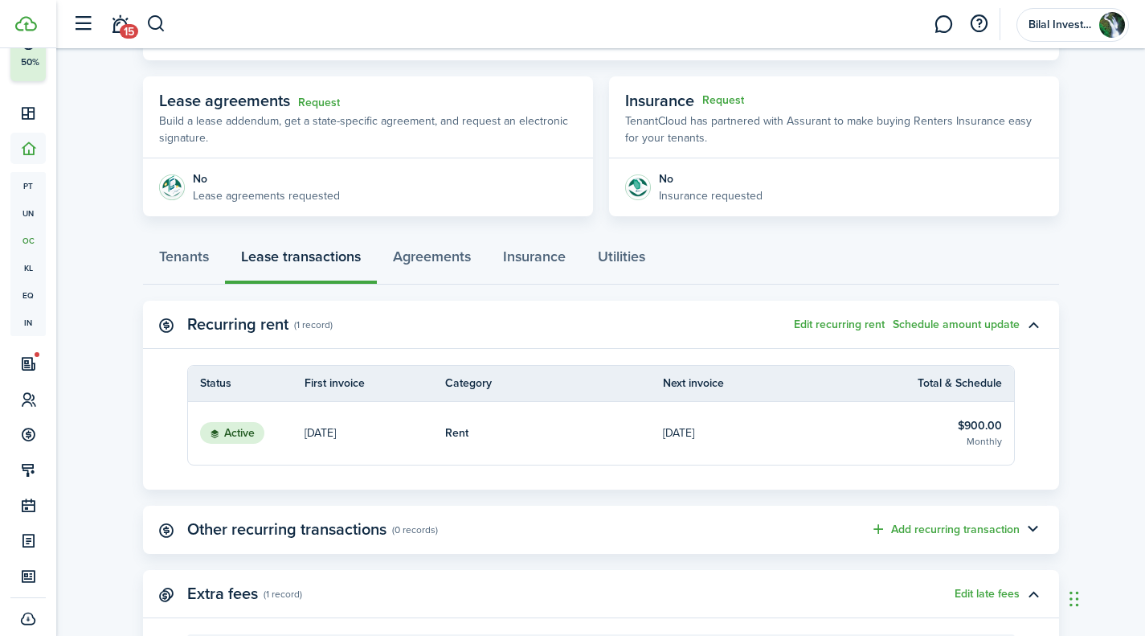
click at [694, 430] on p "[DATE]" at bounding box center [678, 432] width 31 height 17
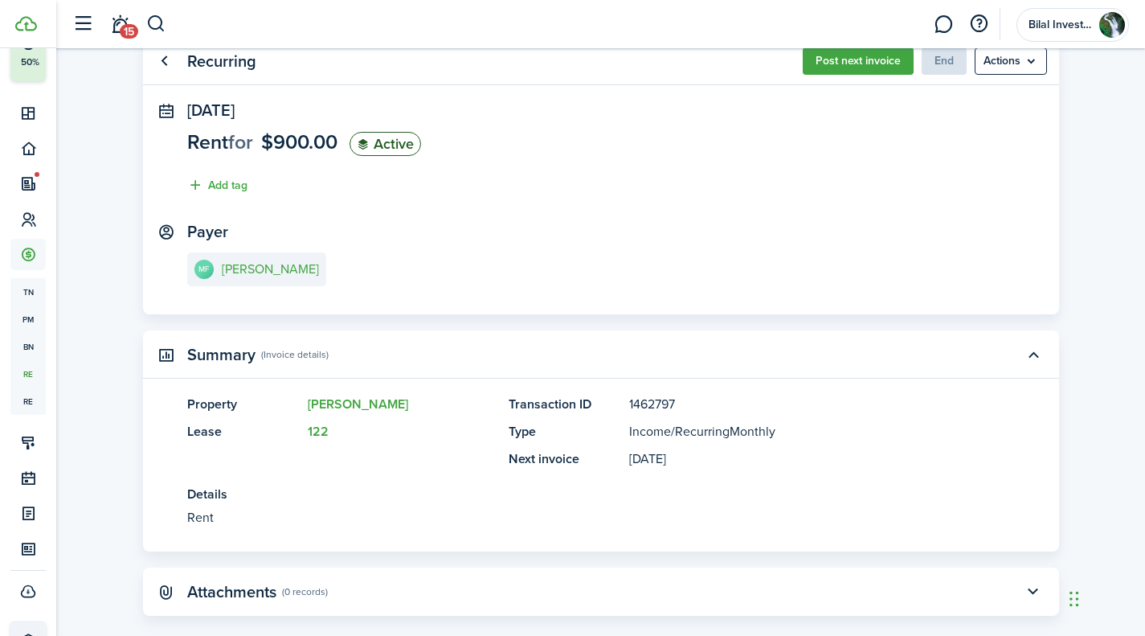
scroll to position [25, 0]
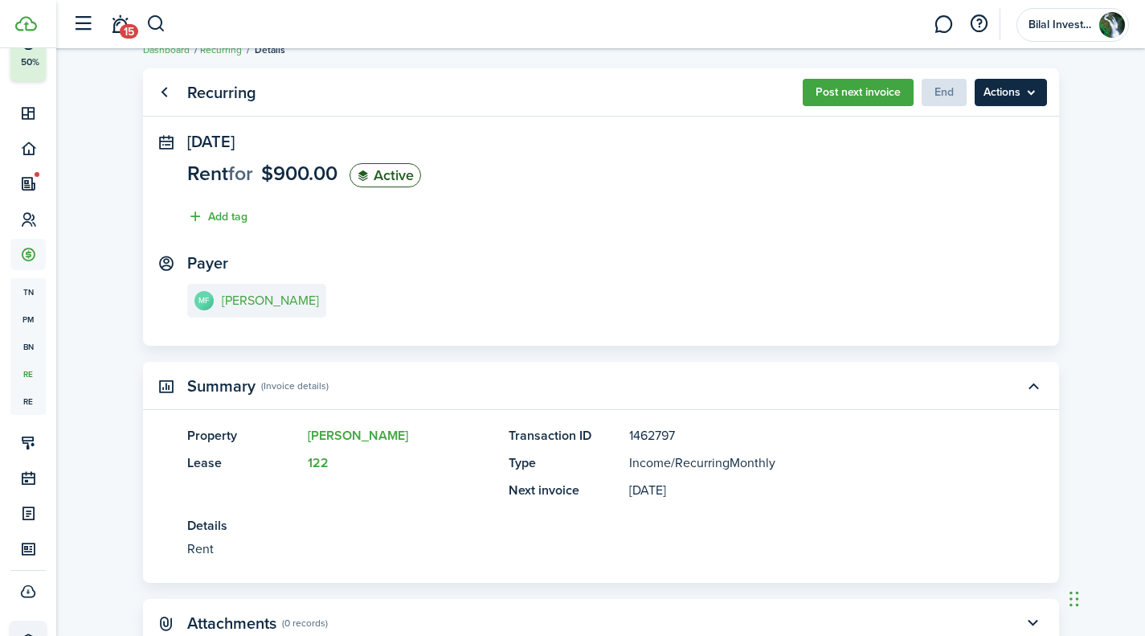
click at [1037, 91] on menu-btn "Actions" at bounding box center [1011, 92] width 72 height 27
click at [952, 239] on panel-main-body "[DATE] Rent for $900.00 Active Add tag Payer MF [PERSON_NAME]" at bounding box center [601, 239] width 916 height 213
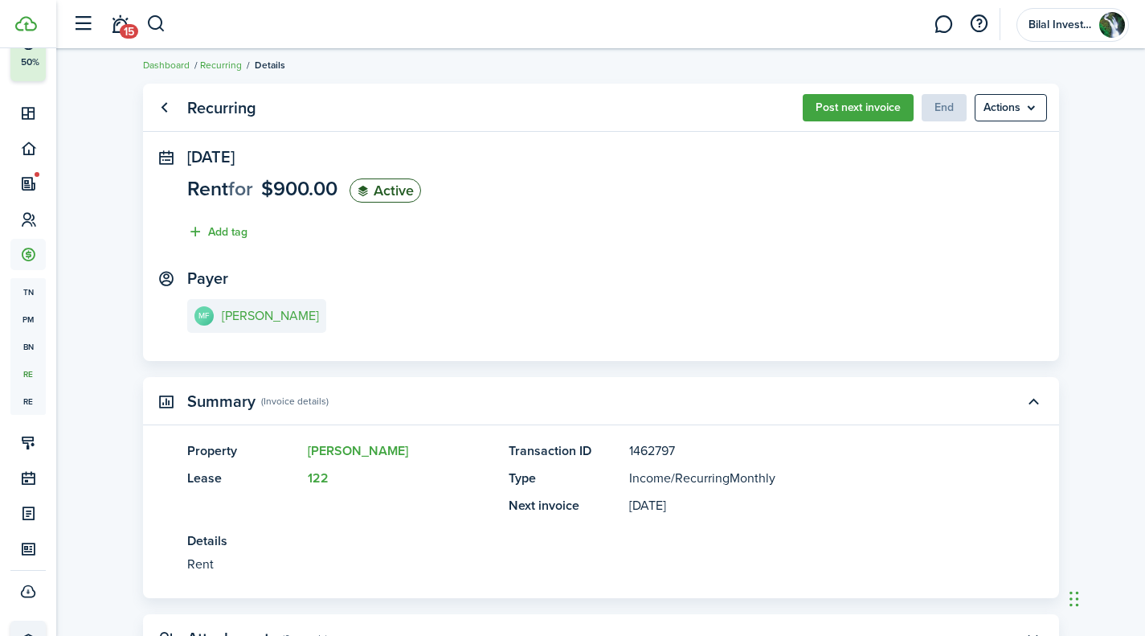
scroll to position [0, 0]
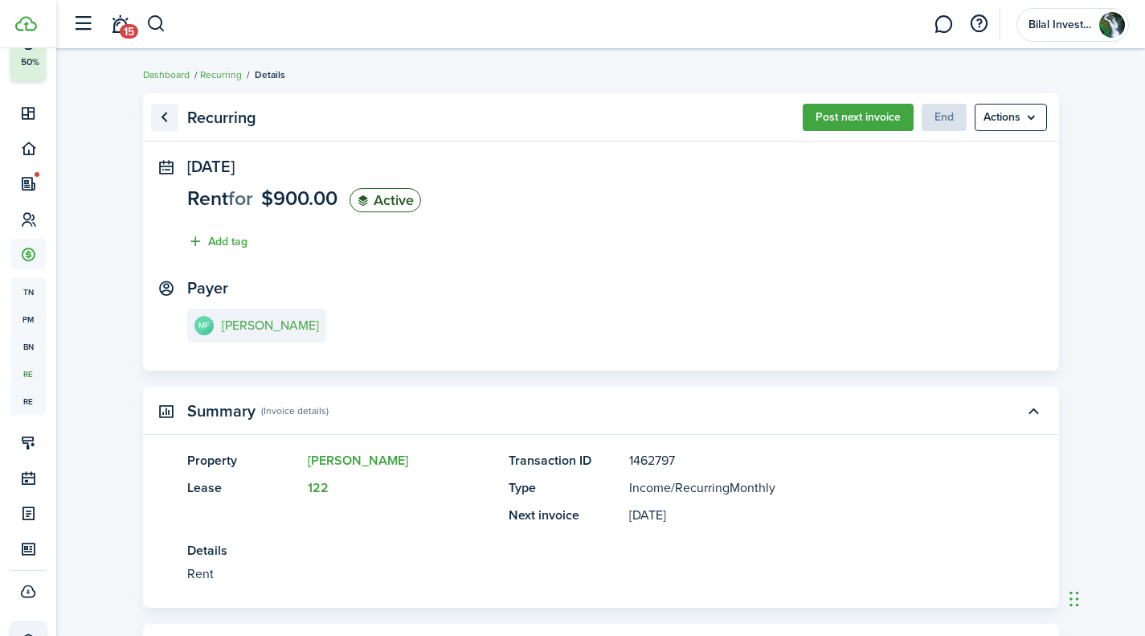
click at [166, 119] on link "Go back" at bounding box center [164, 117] width 27 height 27
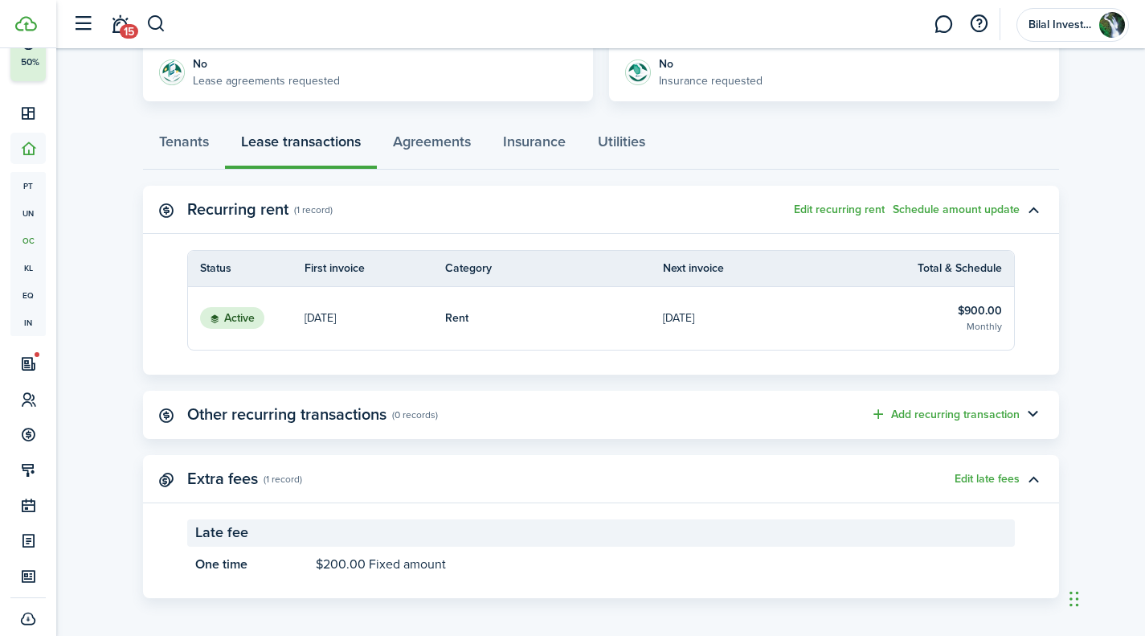
scroll to position [388, 0]
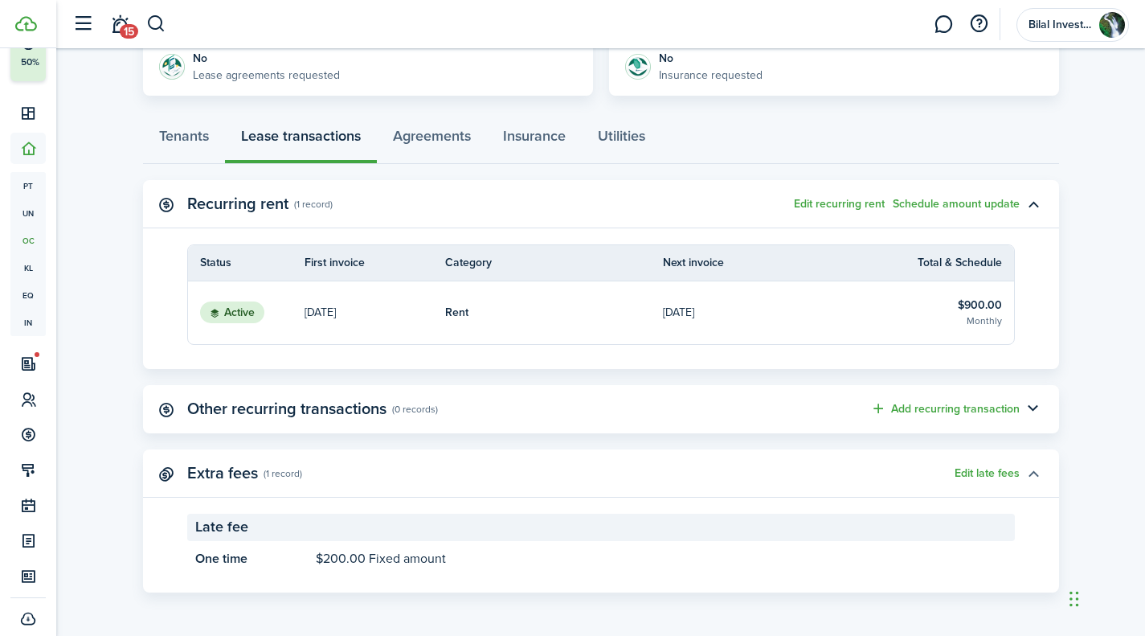
click at [1034, 467] on button "button" at bounding box center [1033, 473] width 27 height 27
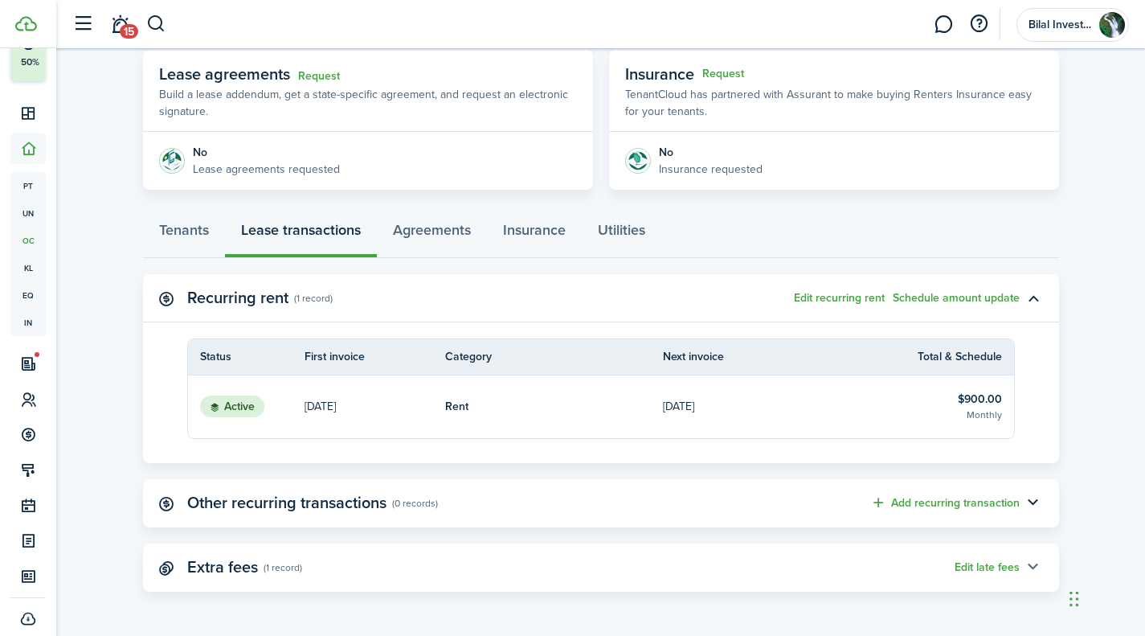
scroll to position [293, 0]
click at [979, 567] on button "Edit late fees" at bounding box center [987, 568] width 65 height 13
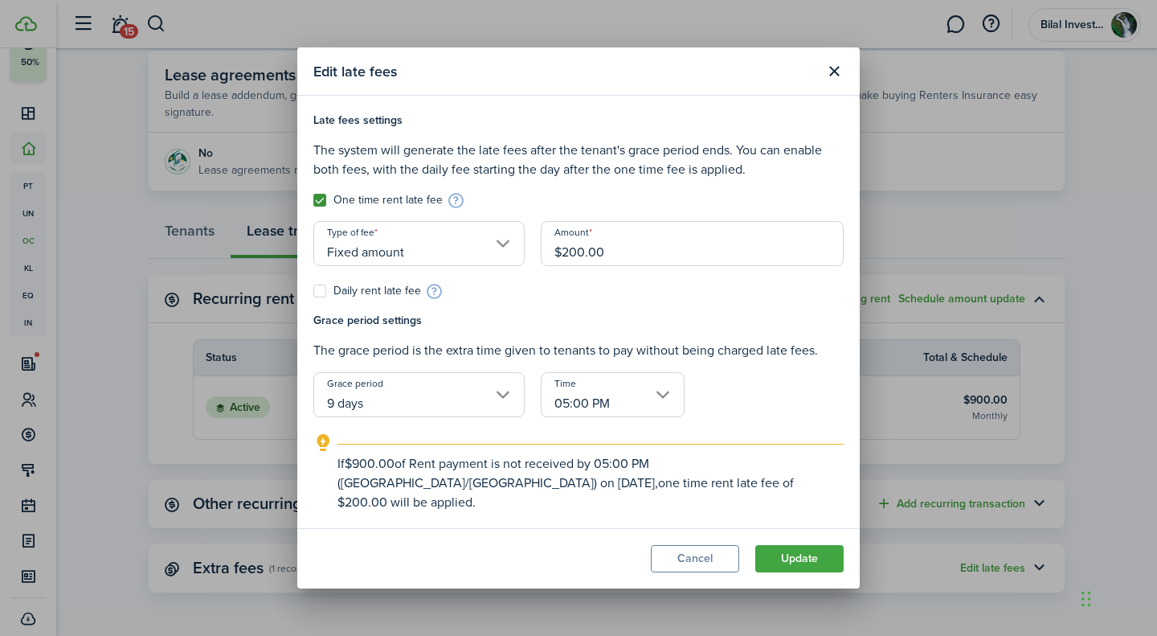
click at [321, 207] on label "One time rent late fee" at bounding box center [377, 200] width 129 height 13
click at [313, 201] on input "One time rent late fee" at bounding box center [313, 200] width 1 height 1
checkbox input "false"
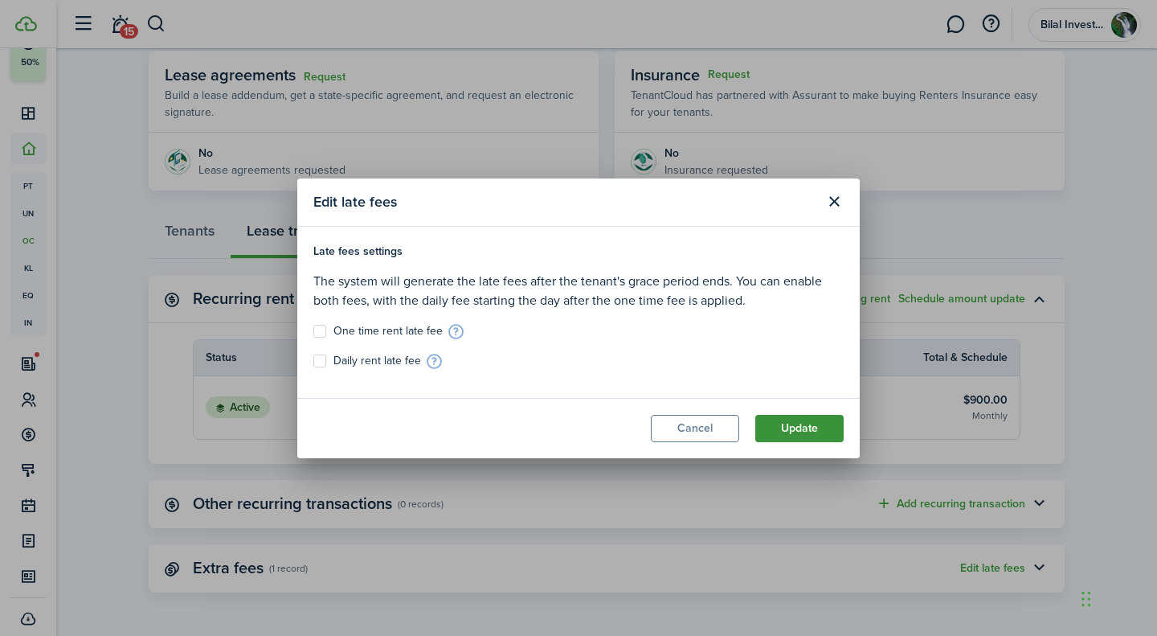
click at [794, 420] on button "Update" at bounding box center [799, 428] width 88 height 27
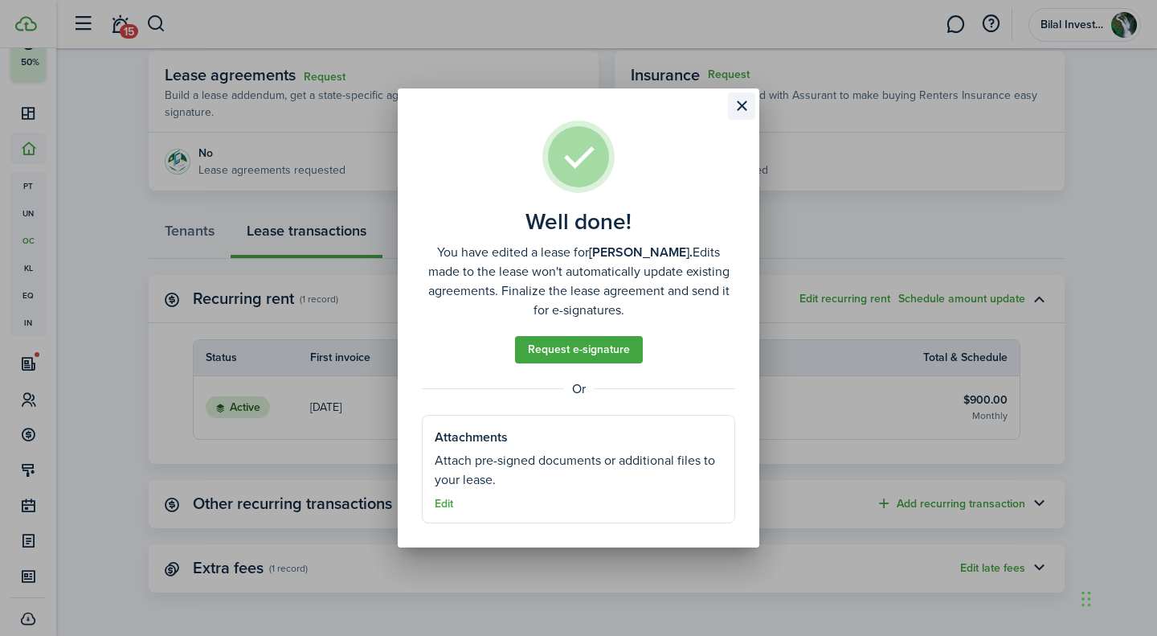
click at [743, 109] on button "Close modal" at bounding box center [741, 105] width 27 height 27
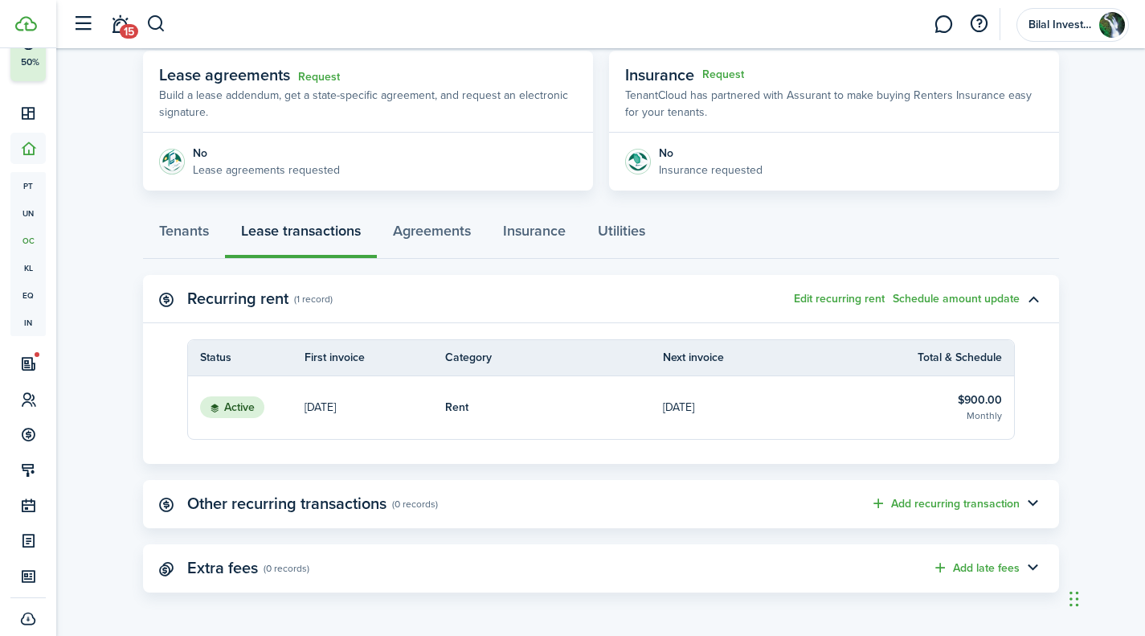
click at [336, 403] on p "[DATE]" at bounding box center [320, 407] width 31 height 17
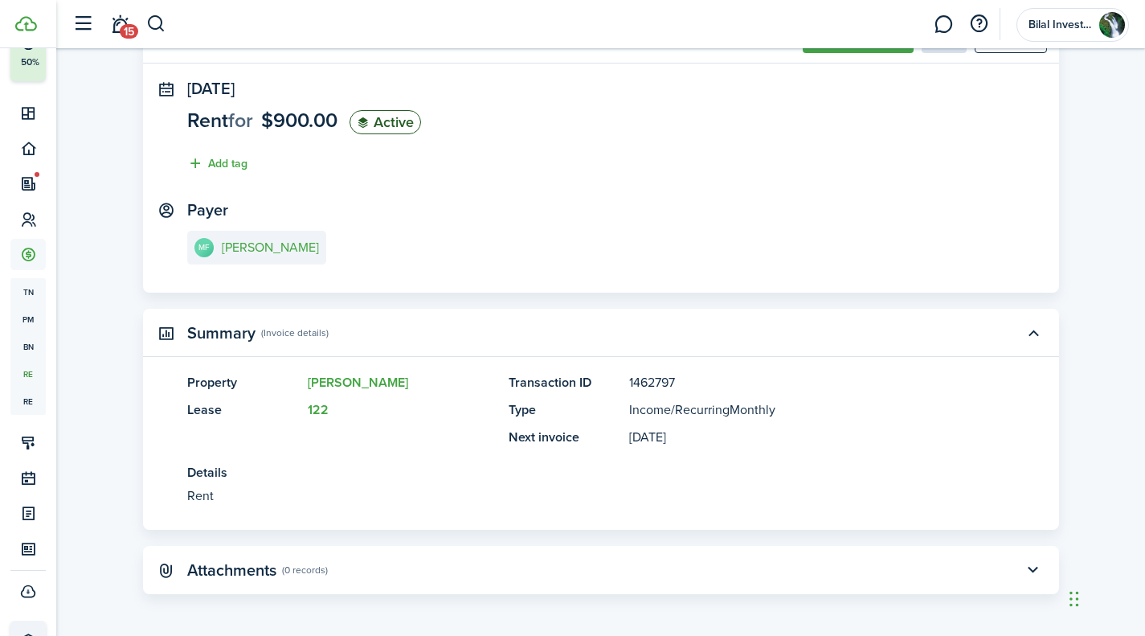
scroll to position [81, 0]
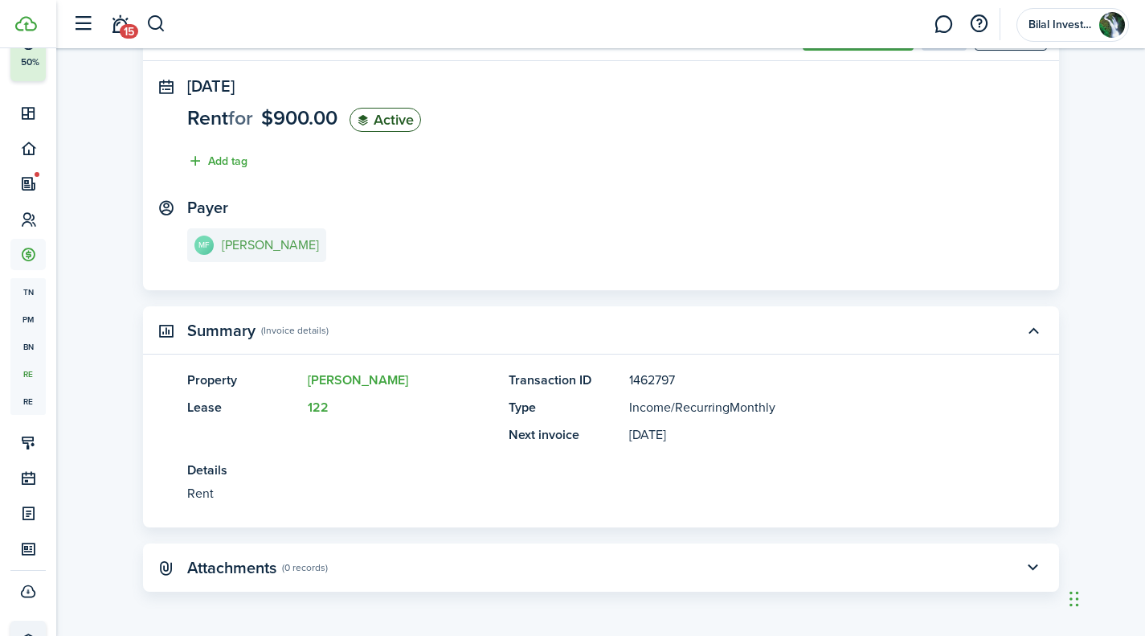
click at [277, 242] on e-details-info-title "[PERSON_NAME]" at bounding box center [270, 245] width 97 height 14
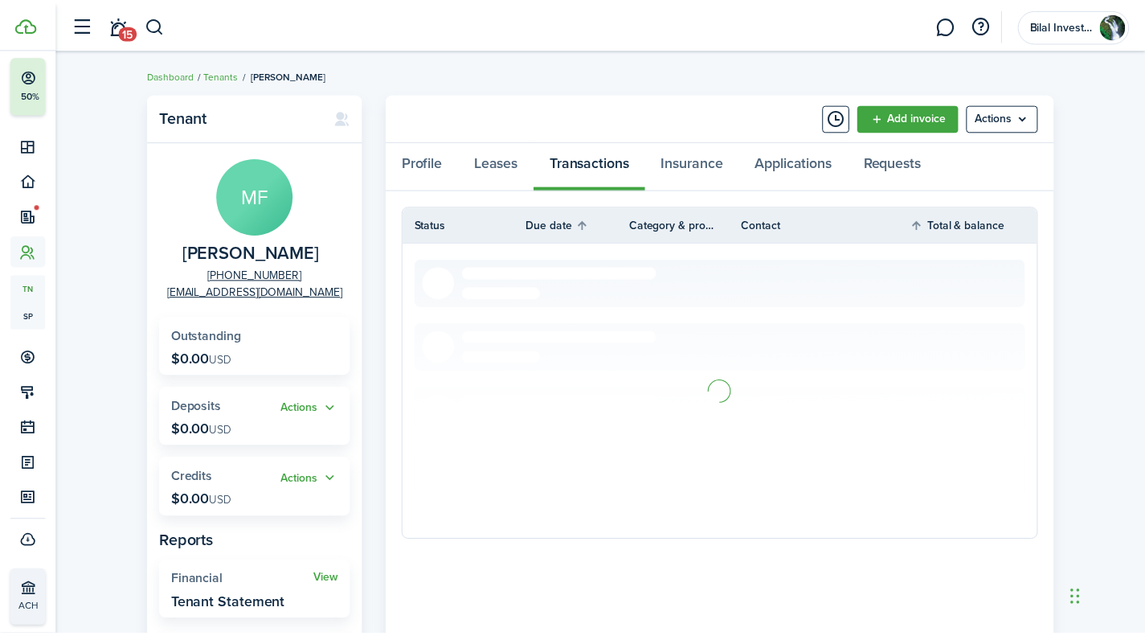
scroll to position [56, 0]
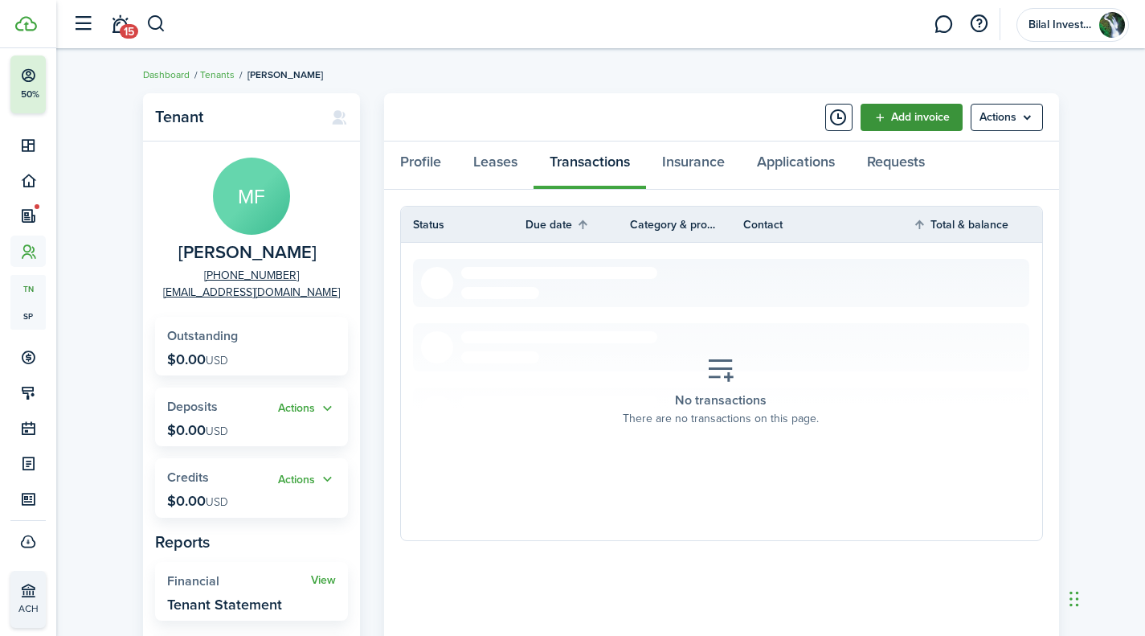
click at [884, 112] on link "Add invoice" at bounding box center [912, 117] width 102 height 27
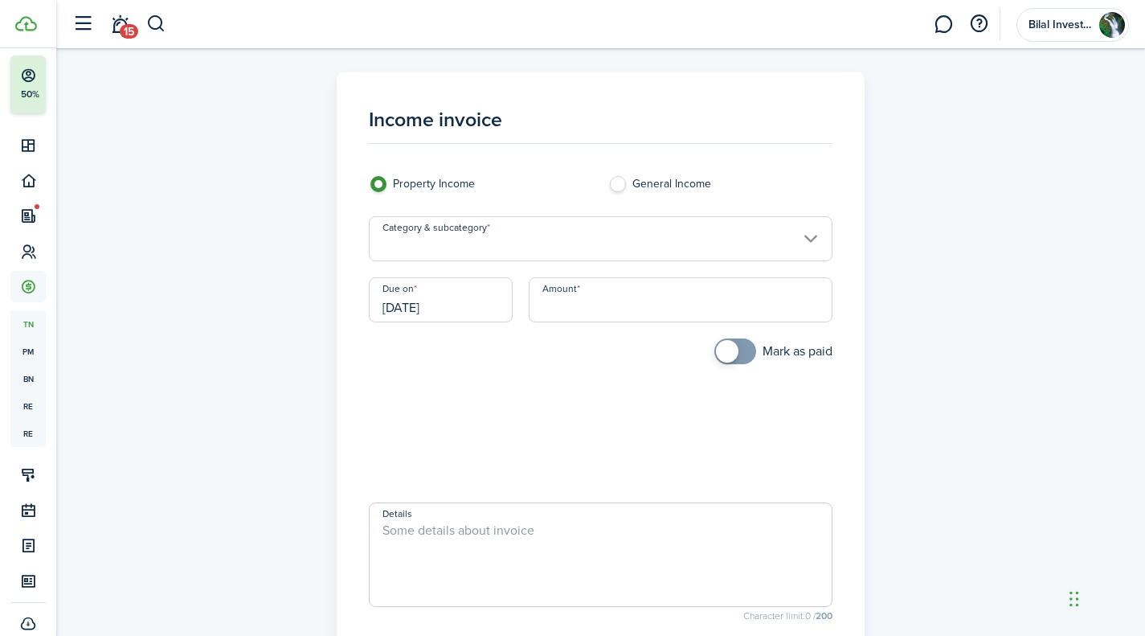
scroll to position [88, 0]
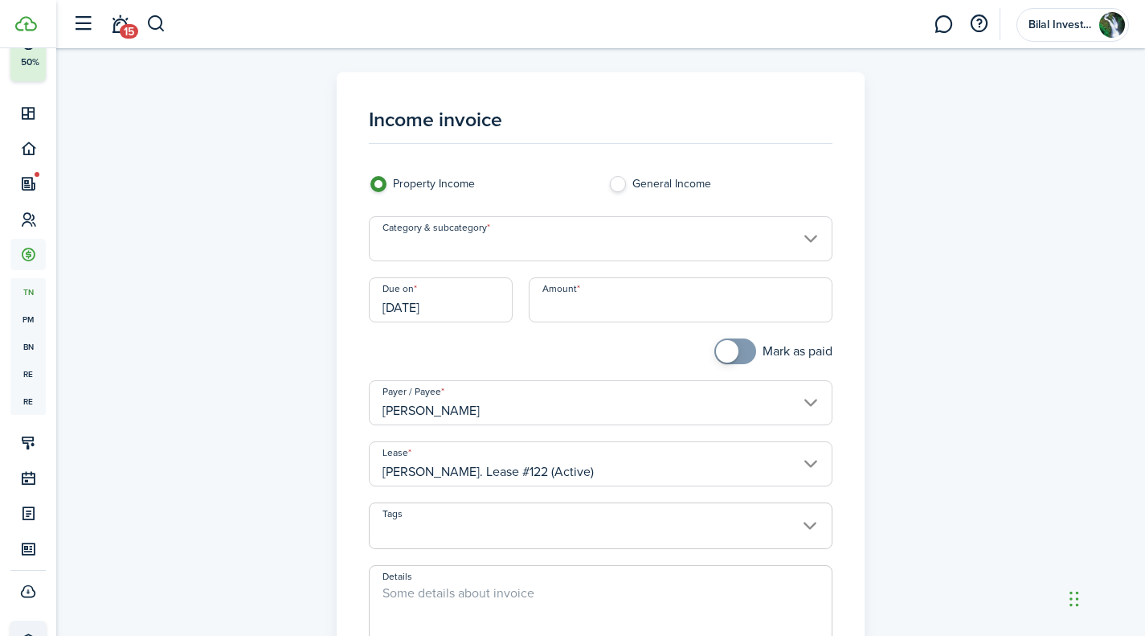
click at [462, 309] on input "[DATE]" at bounding box center [441, 299] width 144 height 45
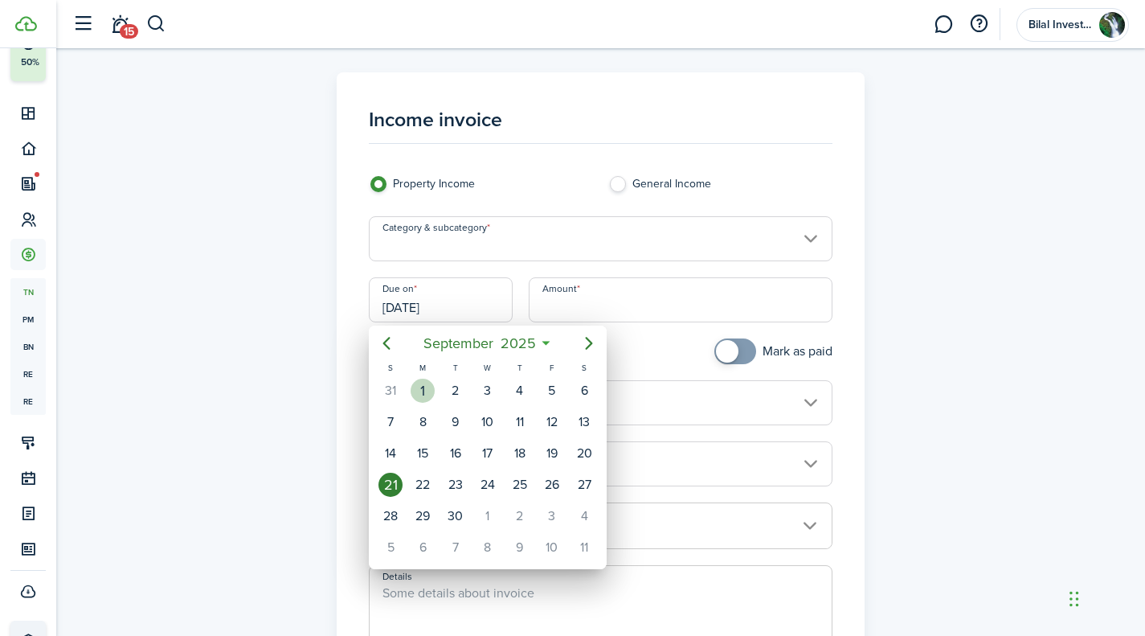
click at [431, 384] on div "1" at bounding box center [423, 391] width 24 height 24
type input "[DATE]"
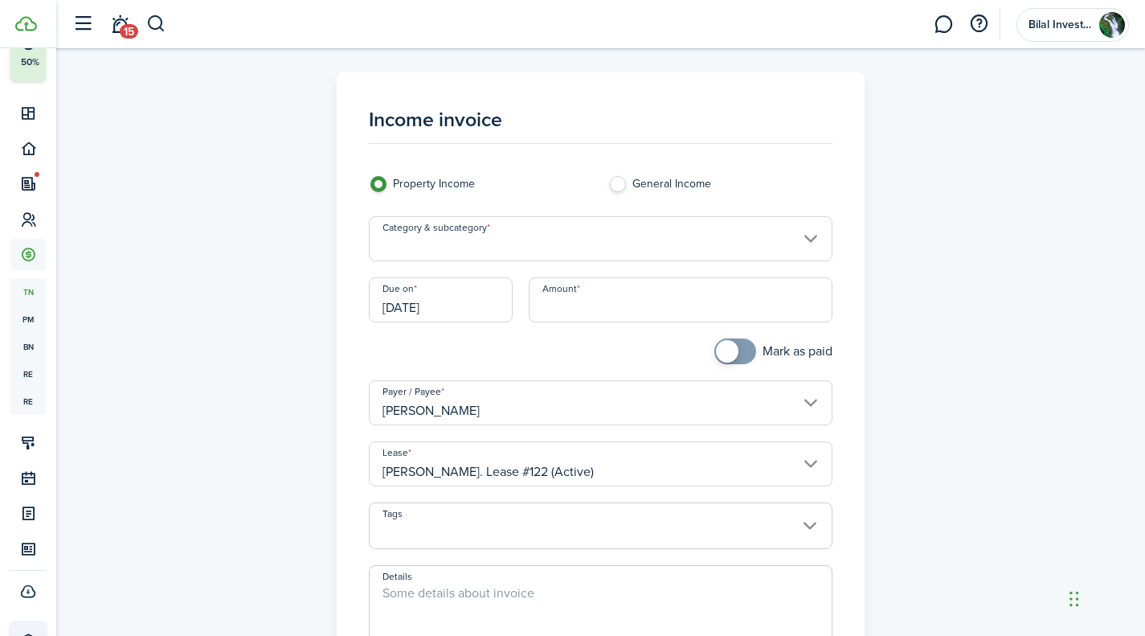
click at [806, 231] on input "Category & subcategory" at bounding box center [601, 238] width 464 height 45
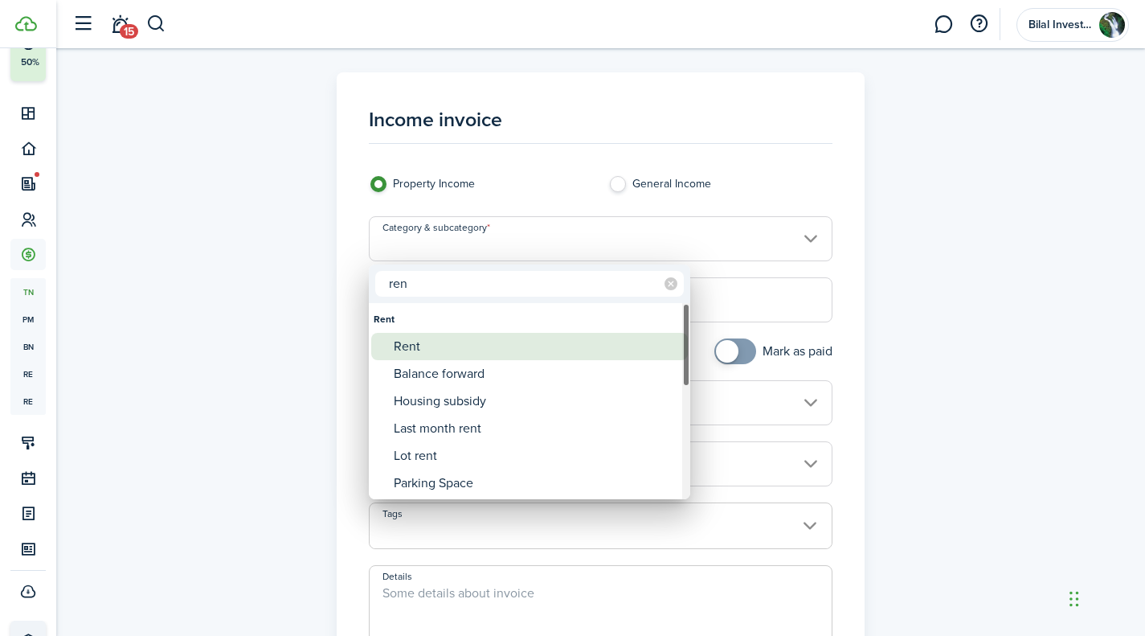
type input "ren"
click at [525, 347] on div "Rent" at bounding box center [536, 346] width 285 height 27
type input "Rent"
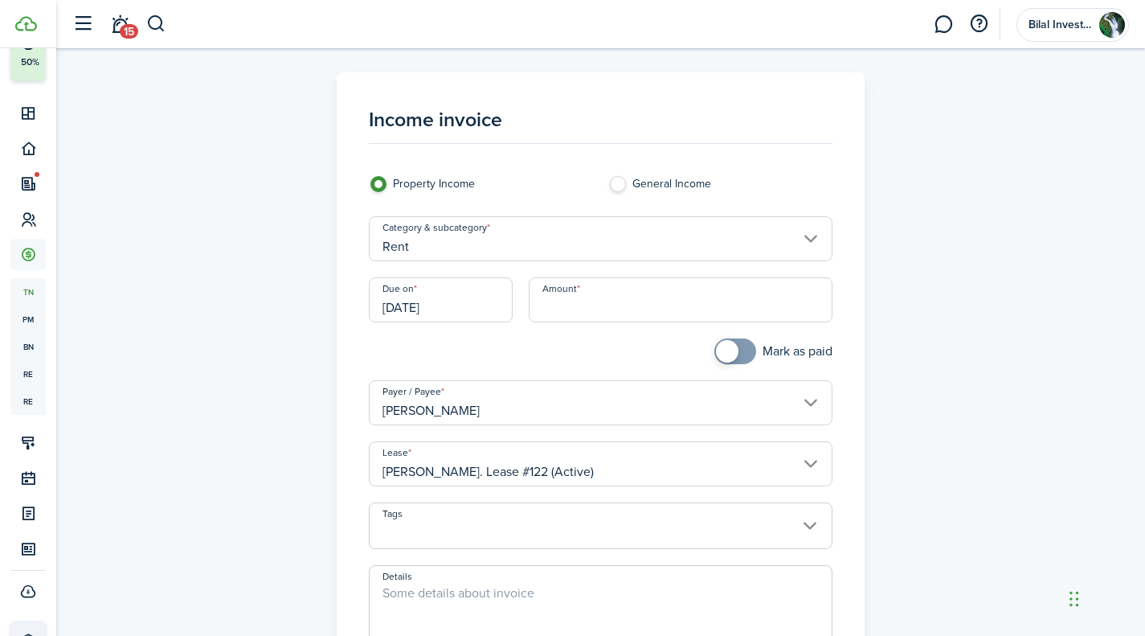
click at [574, 312] on input "Amount" at bounding box center [681, 299] width 304 height 45
type input "$900.00"
checkbox input "true"
click at [733, 350] on span at bounding box center [727, 351] width 23 height 23
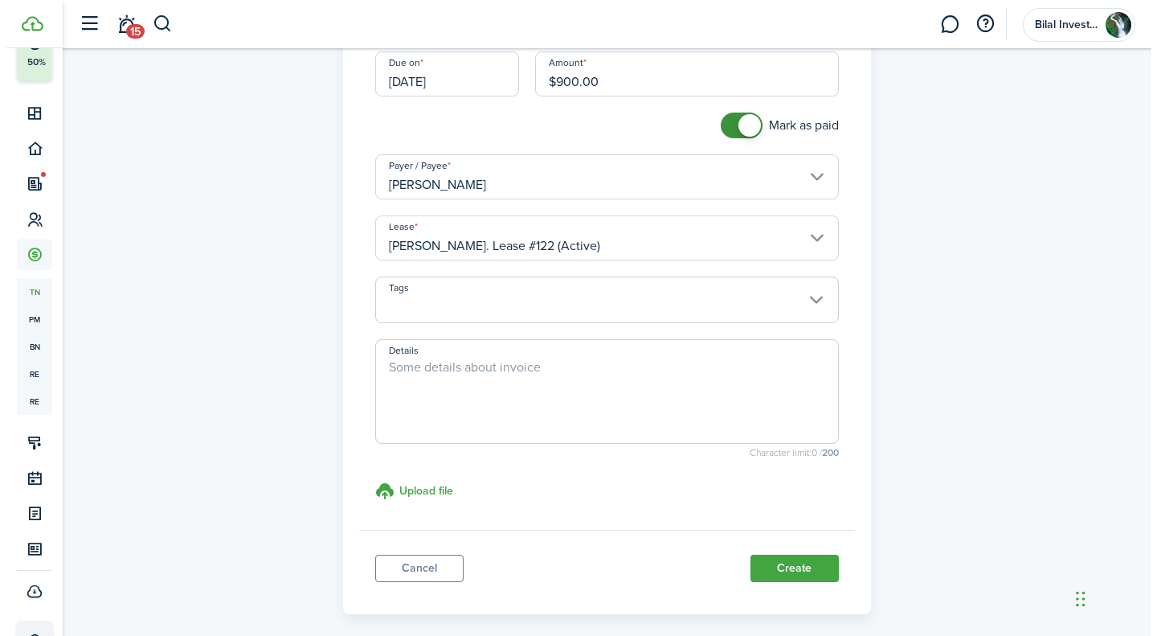
scroll to position [227, 0]
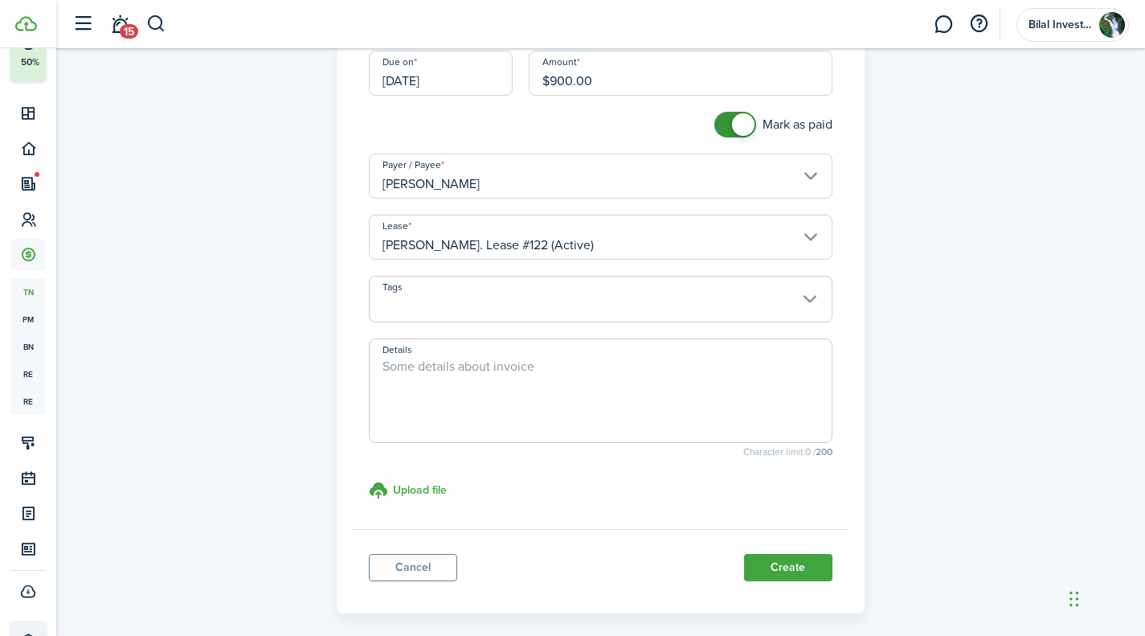
click at [804, 559] on button "Create" at bounding box center [788, 567] width 88 height 27
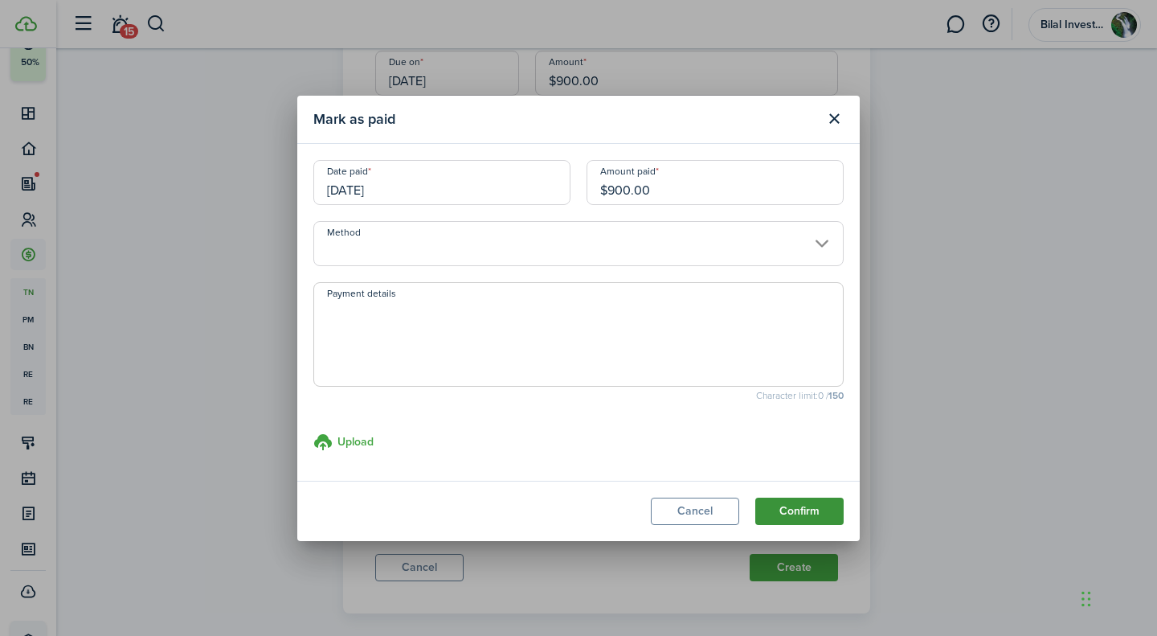
click at [808, 501] on button "Confirm" at bounding box center [799, 510] width 88 height 27
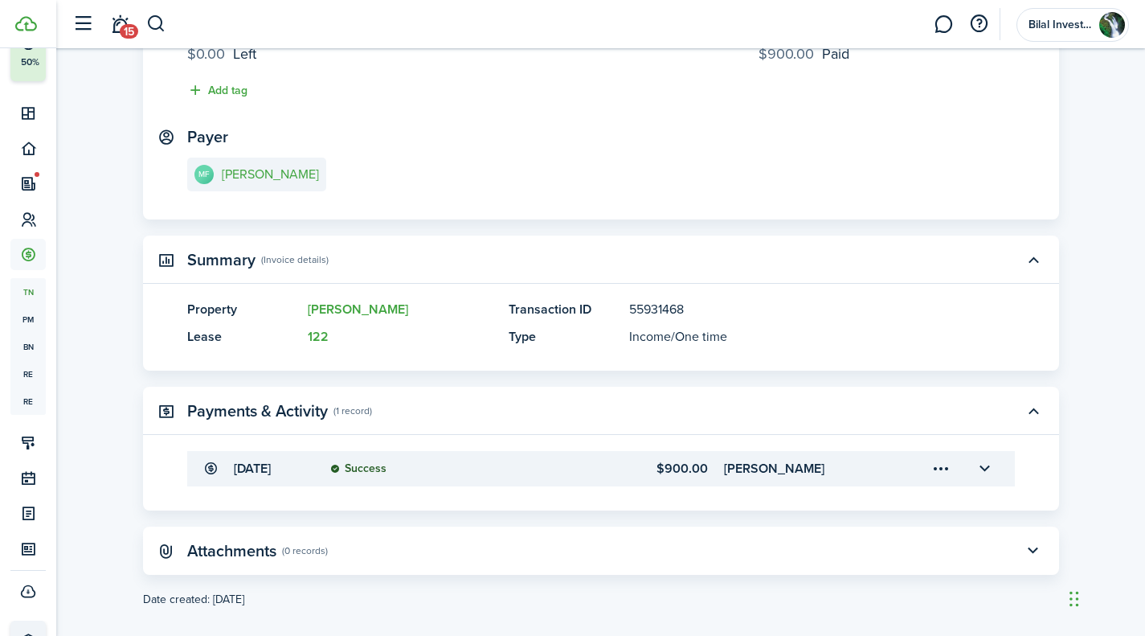
scroll to position [190, 0]
click at [982, 461] on button "button" at bounding box center [985, 469] width 27 height 27
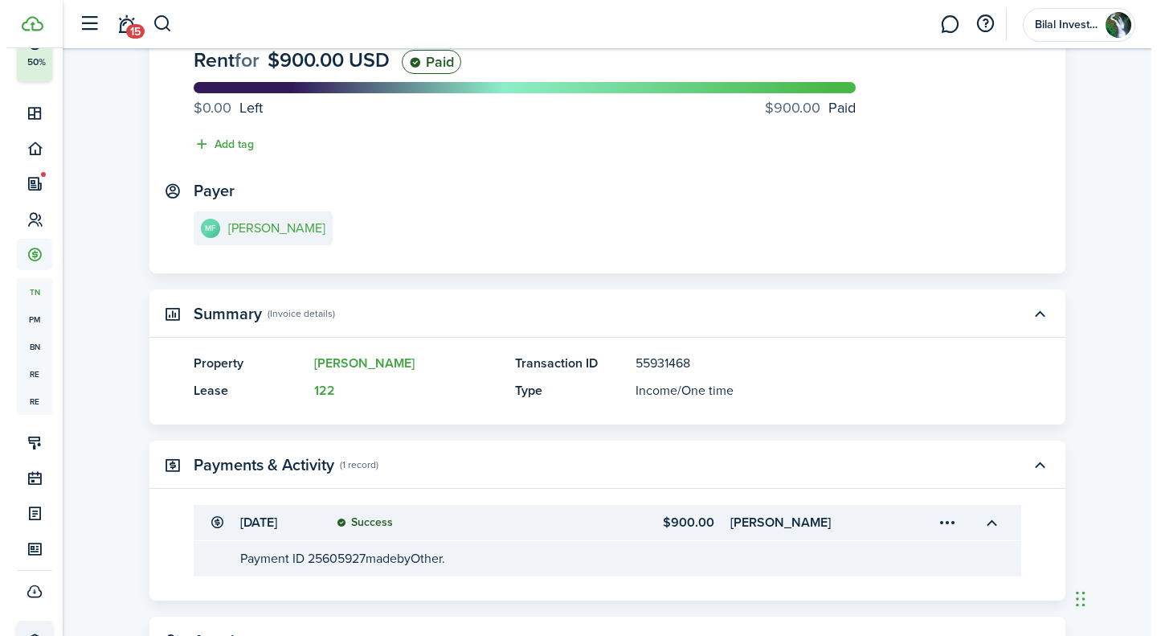
scroll to position [0, 0]
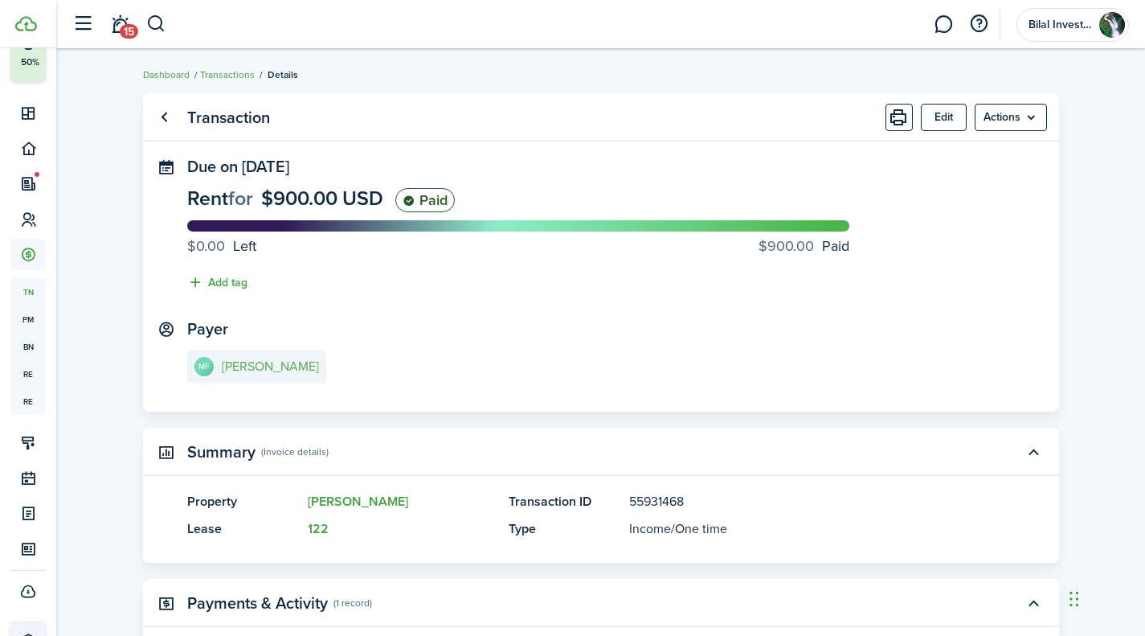
click at [258, 358] on link "MF [PERSON_NAME]" at bounding box center [256, 367] width 139 height 34
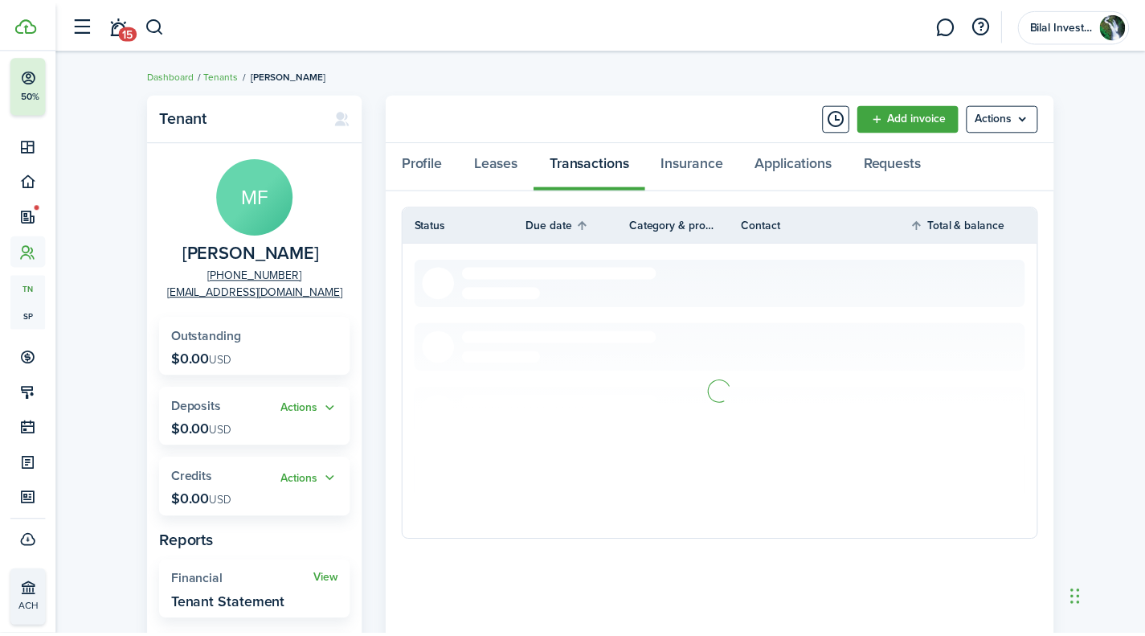
scroll to position [56, 0]
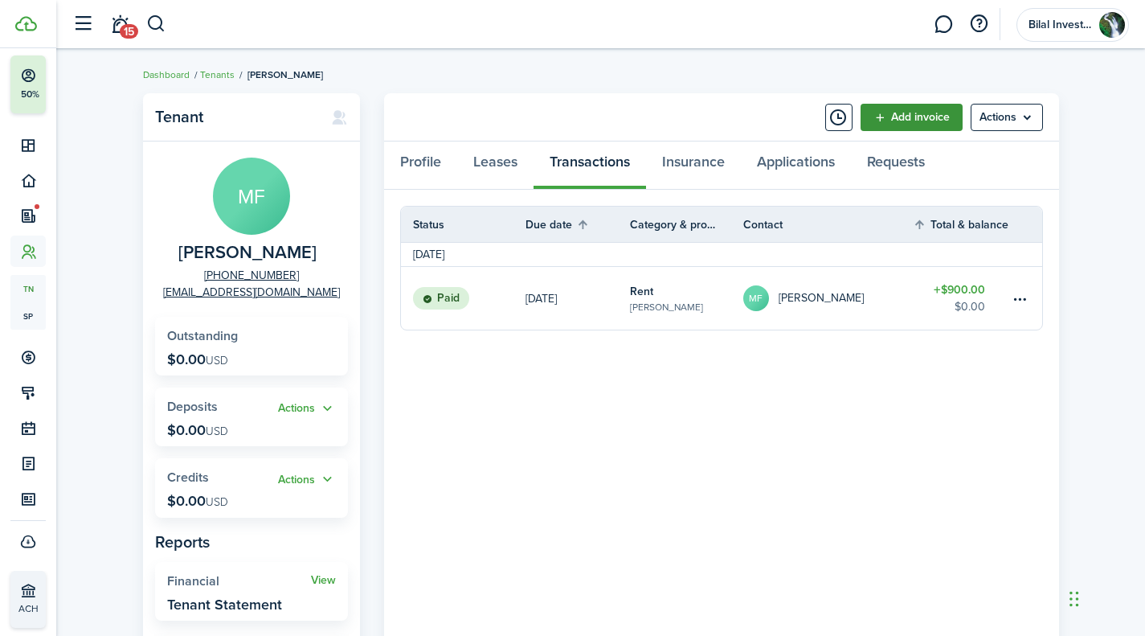
click at [894, 116] on link "Add invoice" at bounding box center [912, 117] width 102 height 27
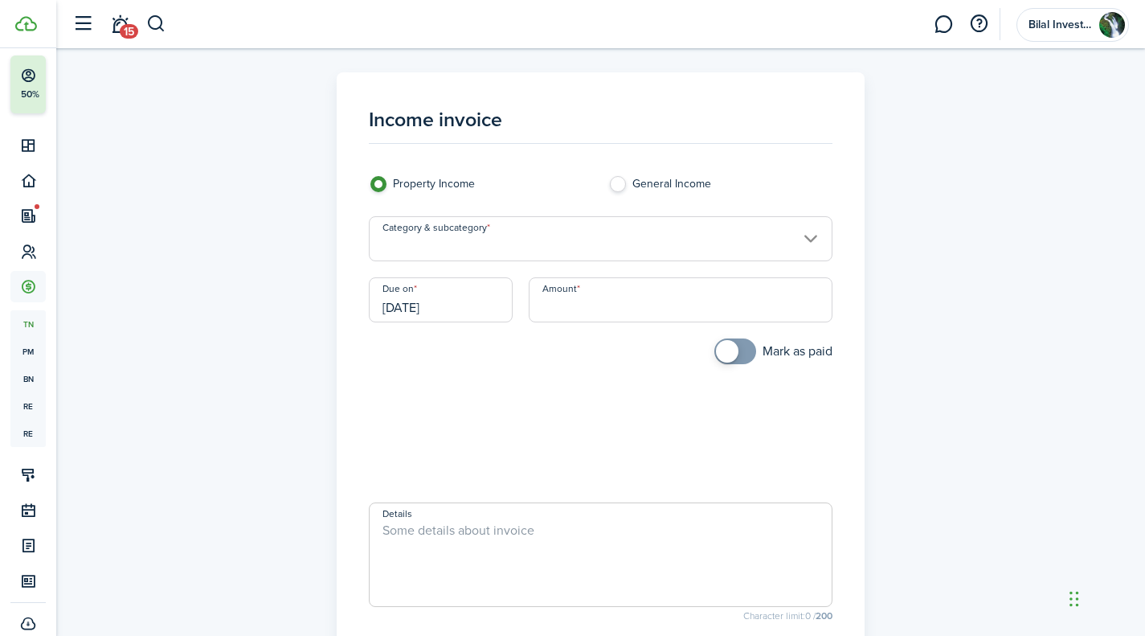
scroll to position [88, 0]
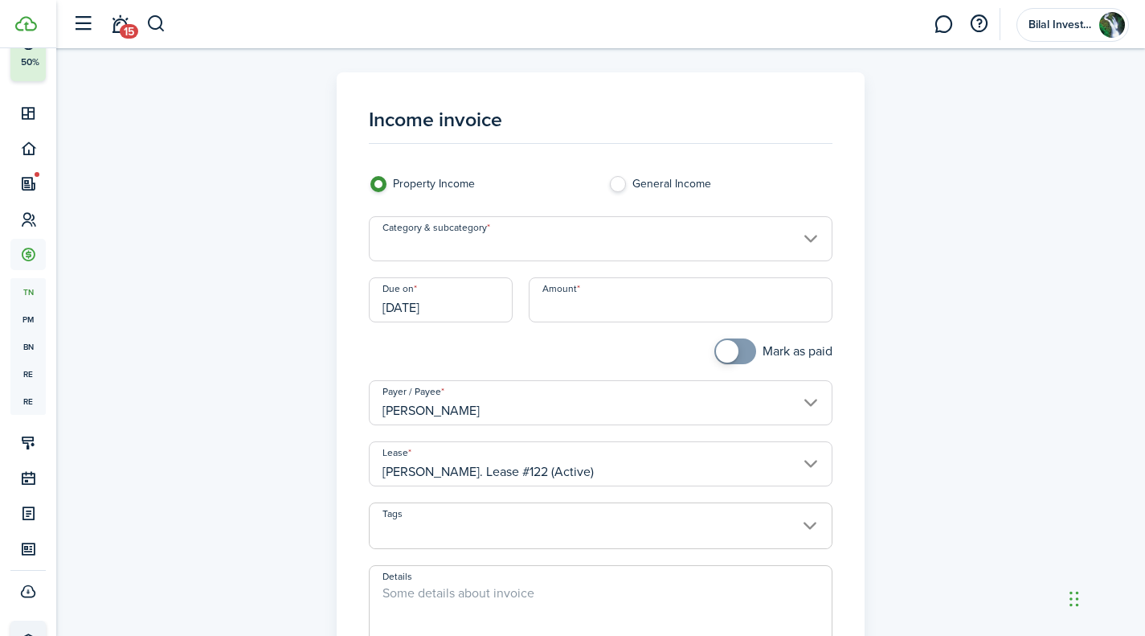
click at [432, 234] on input "Category & subcategory" at bounding box center [601, 238] width 464 height 45
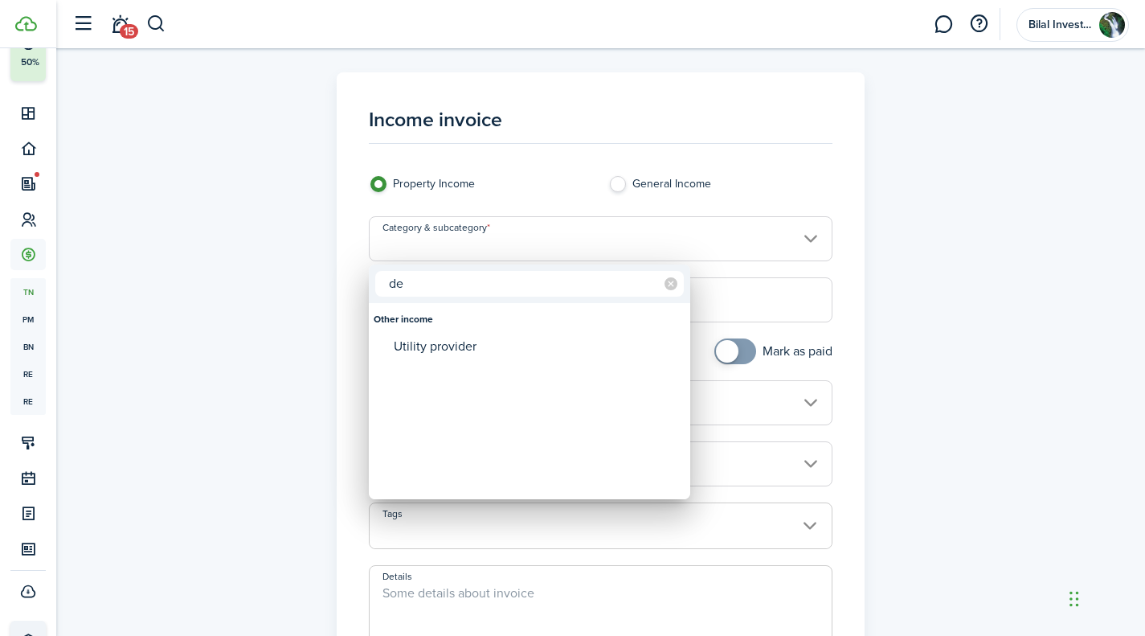
type input "d"
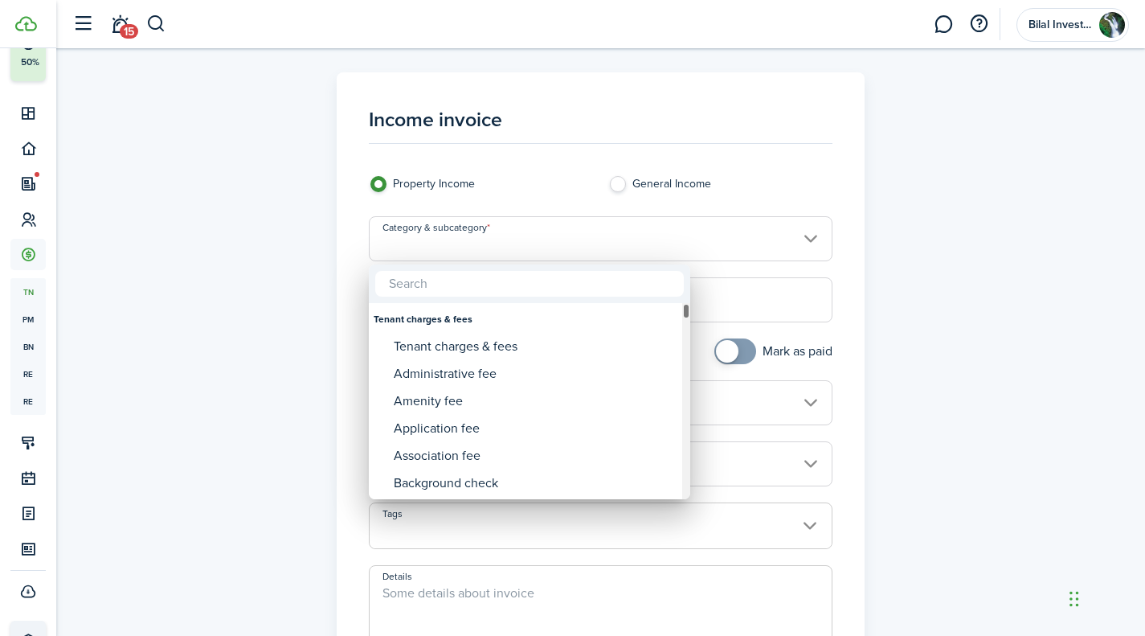
click at [684, 389] on div "Category & subcategory" at bounding box center [686, 401] width 8 height 196
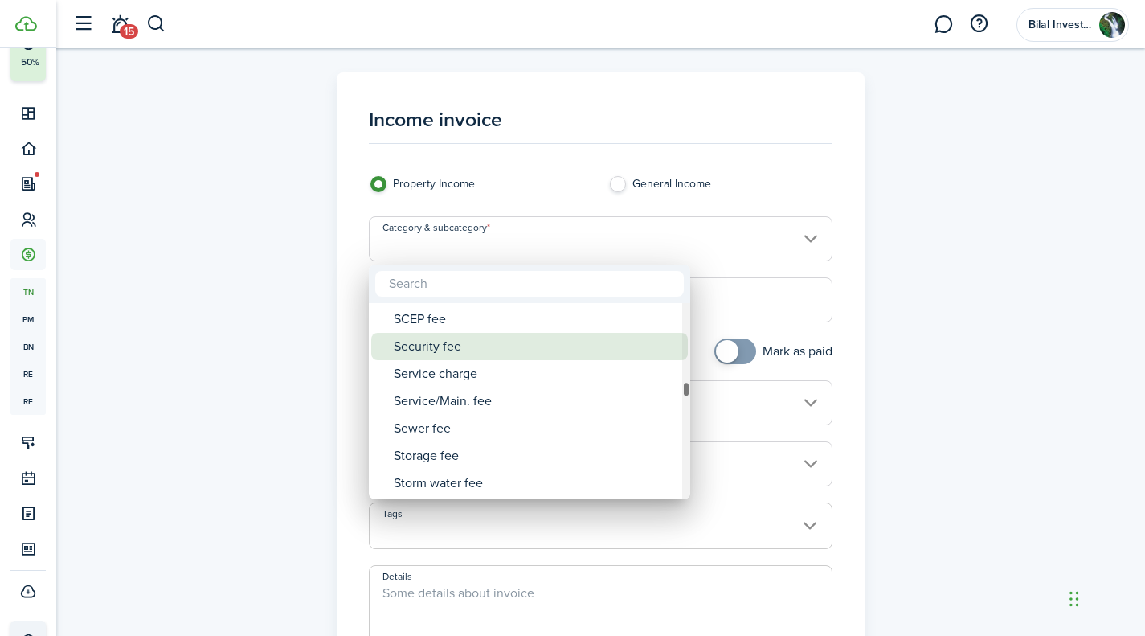
click at [461, 348] on div "Security fee" at bounding box center [536, 346] width 285 height 27
type input "Tenant charges & fees / Security fee"
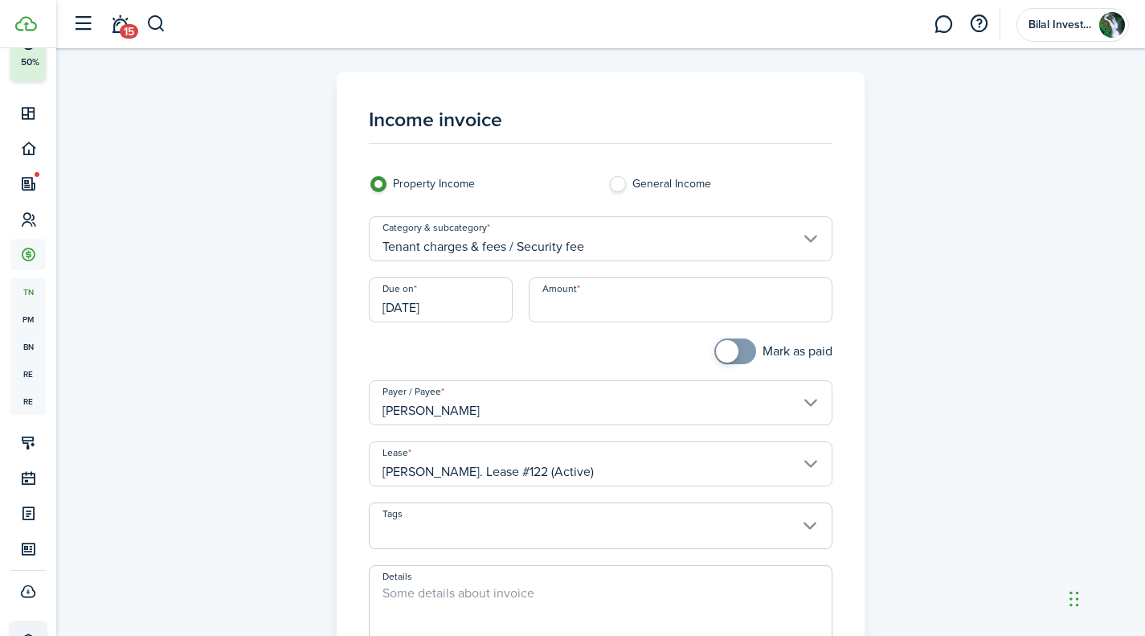
click at [580, 304] on input "Amount" at bounding box center [681, 299] width 304 height 45
type input "$900.00"
click at [934, 268] on div "Income invoice Property Income General Income Category & subcategory Tenant cha…" at bounding box center [601, 456] width 932 height 768
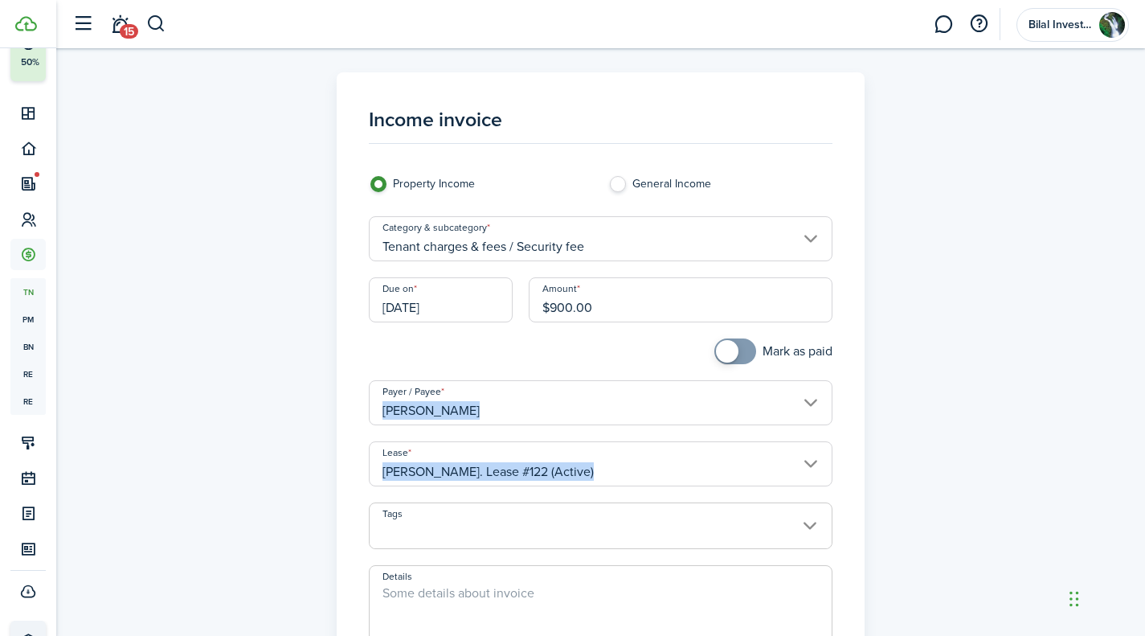
click at [934, 268] on div "Income invoice Property Income General Income Category & subcategory Tenant cha…" at bounding box center [601, 456] width 932 height 768
click at [581, 346] on div at bounding box center [480, 359] width 239 height 42
click at [426, 308] on input "[DATE]" at bounding box center [441, 299] width 144 height 45
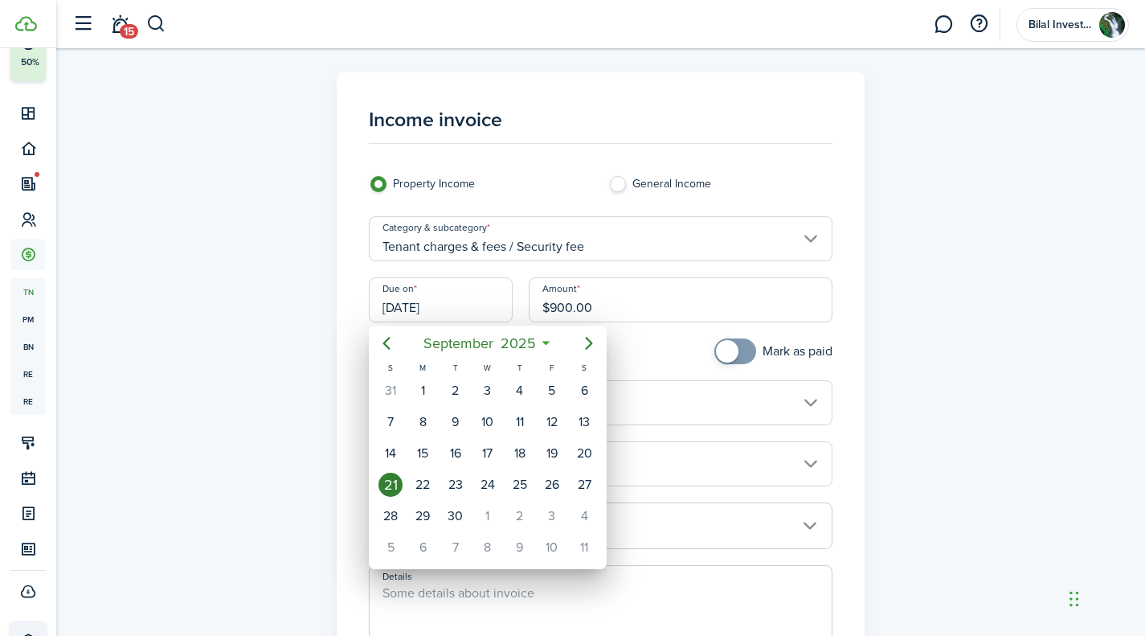
click at [518, 362] on div "T" at bounding box center [520, 368] width 32 height 14
click at [426, 390] on div "1" at bounding box center [423, 391] width 24 height 24
type input "[DATE]"
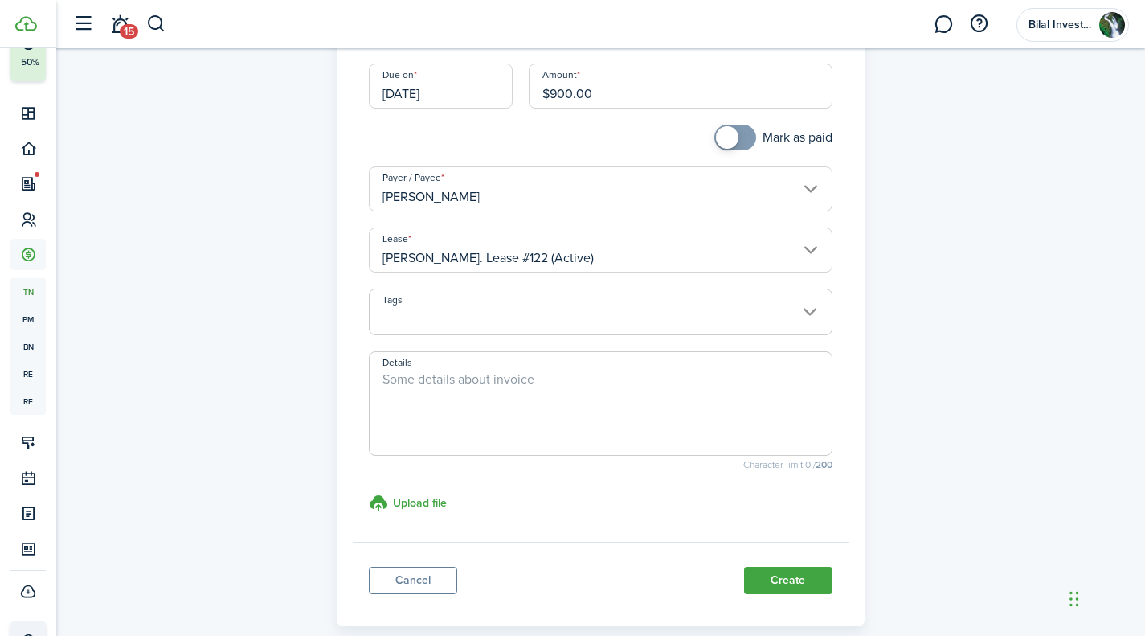
scroll to position [216, 0]
click at [508, 385] on textarea "Details" at bounding box center [601, 405] width 462 height 77
type textarea "Deposit"
click at [806, 575] on button "Create" at bounding box center [788, 577] width 88 height 27
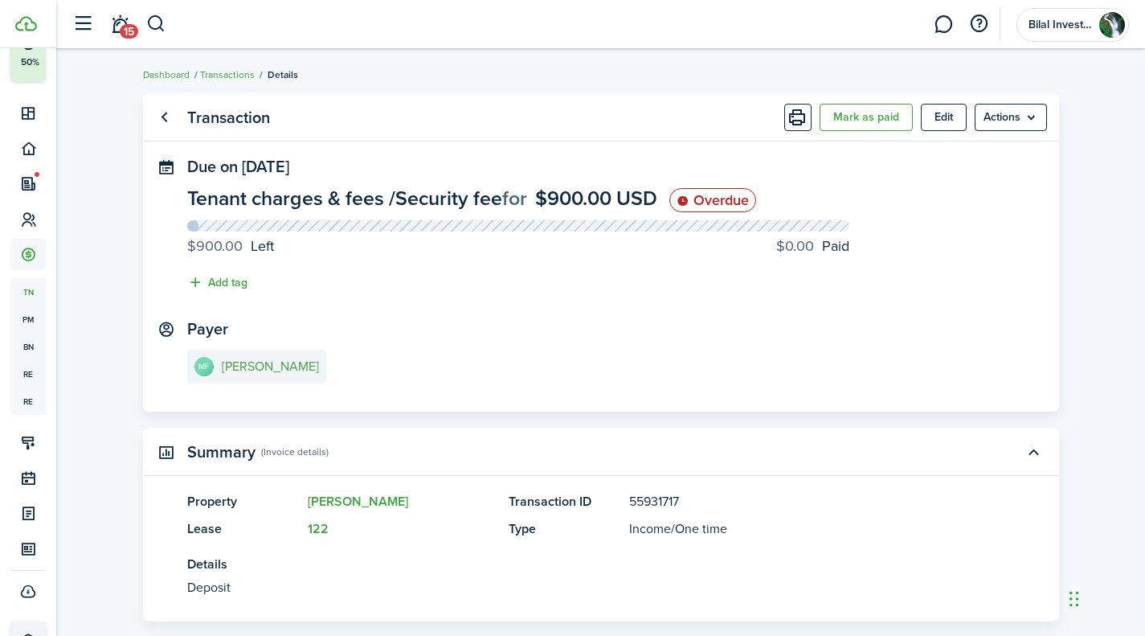
click at [271, 363] on e-details-info-title "[PERSON_NAME]" at bounding box center [270, 366] width 97 height 14
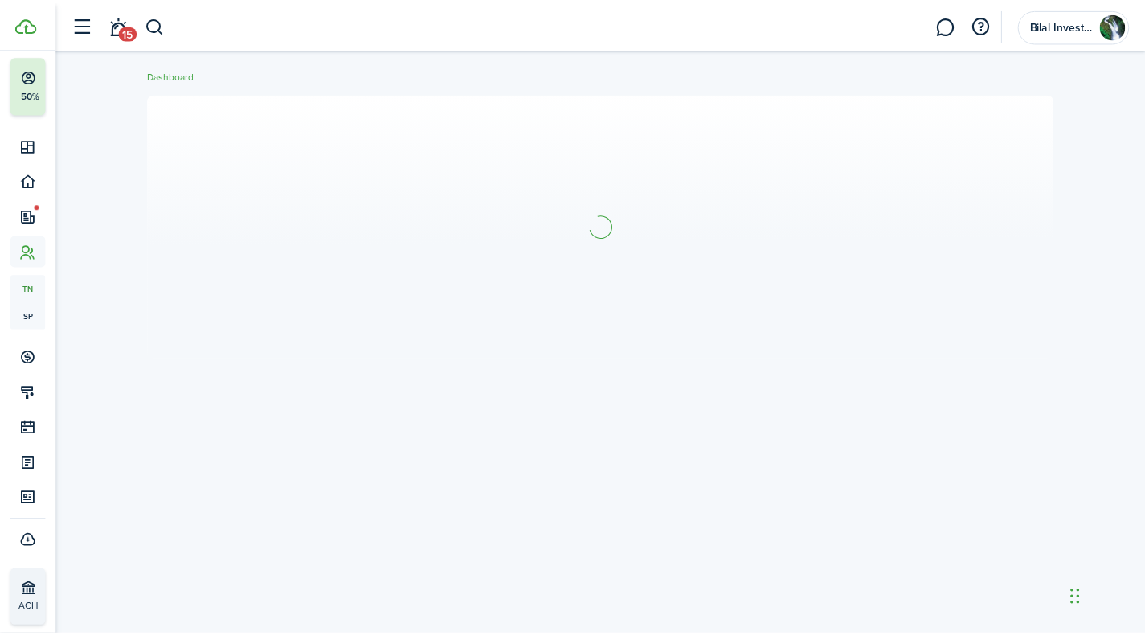
scroll to position [56, 0]
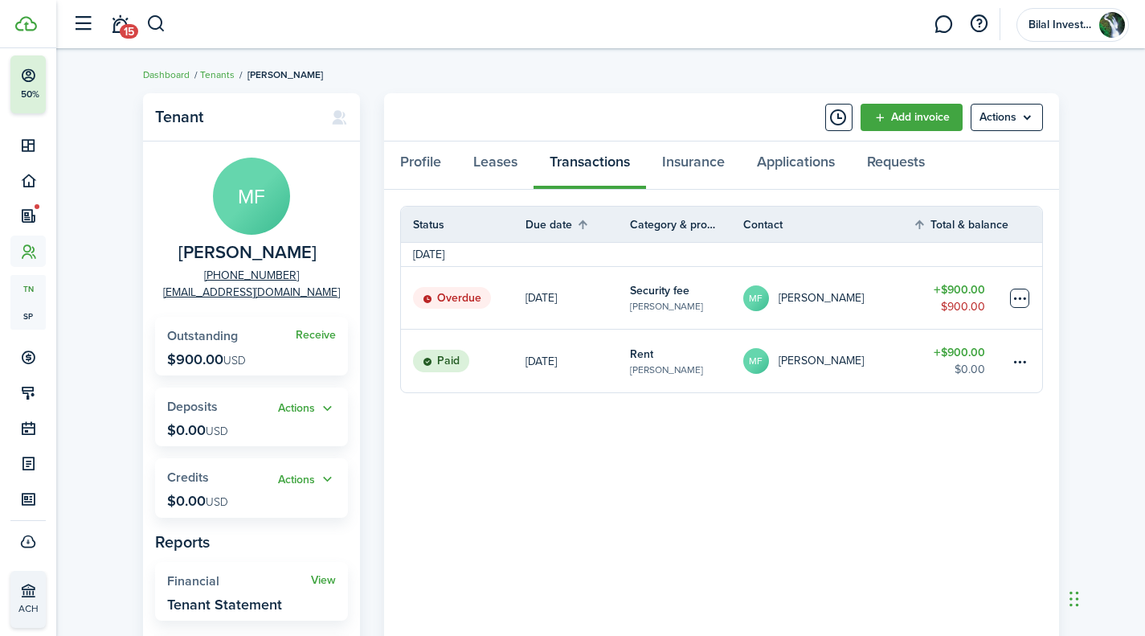
click at [1018, 295] on table-menu-btn-icon at bounding box center [1019, 298] width 19 height 19
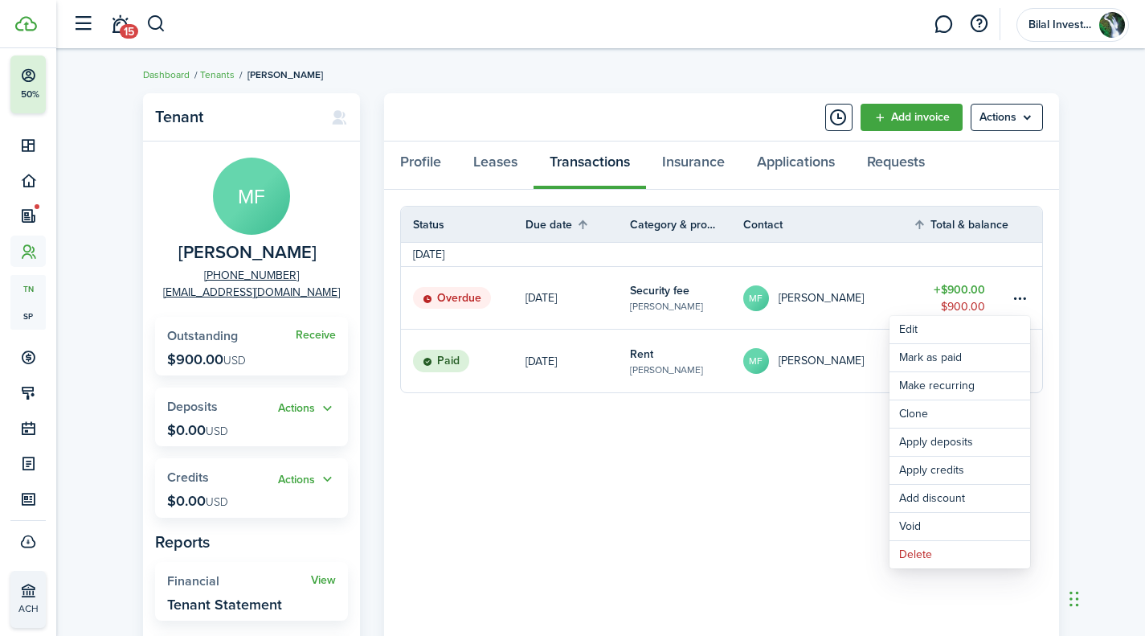
click at [1072, 248] on div "Tenant MF [PERSON_NAME] [PHONE_NUMBER] [EMAIL_ADDRESS][DOMAIN_NAME] Receive Out…" at bounding box center [600, 418] width 1089 height 667
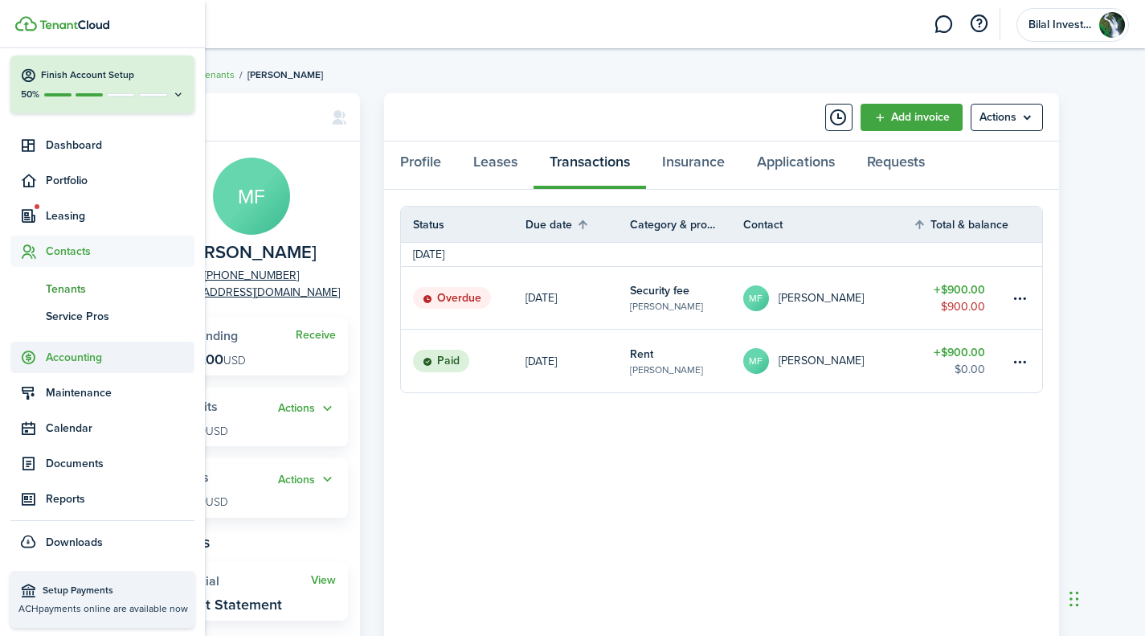
click at [101, 356] on span "Accounting" at bounding box center [120, 357] width 149 height 17
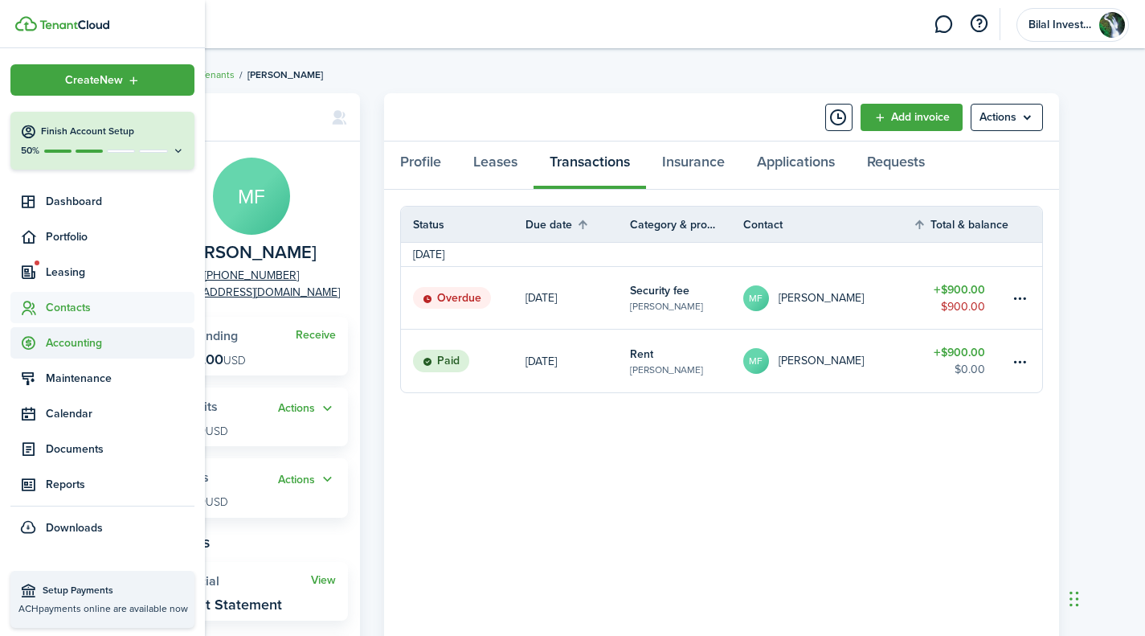
scroll to position [88, 0]
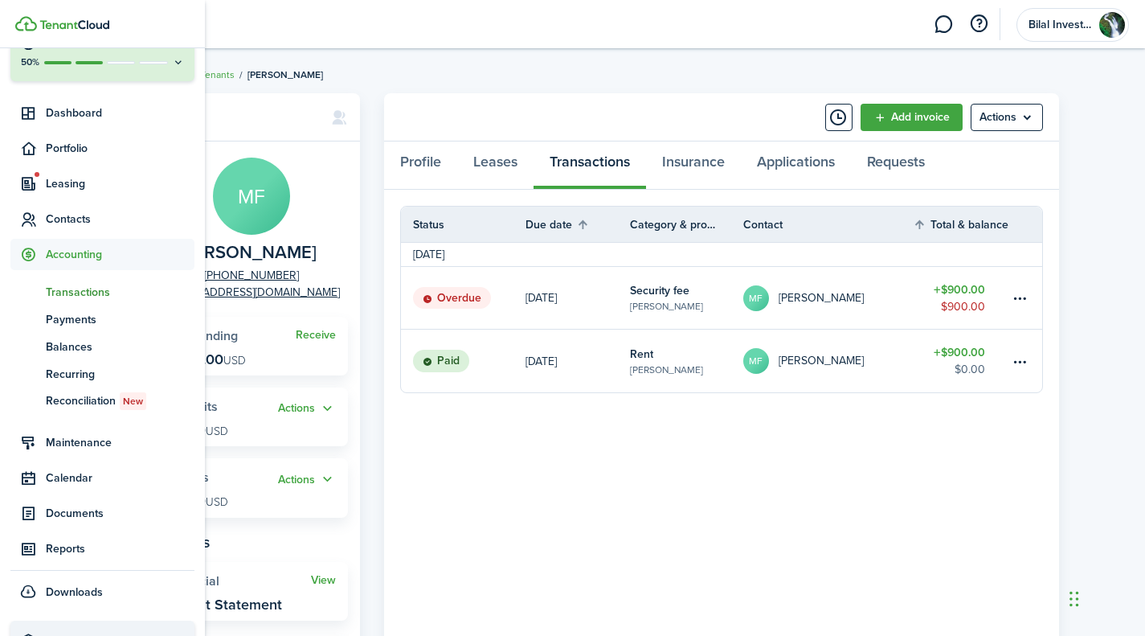
click at [97, 293] on span "Transactions" at bounding box center [120, 292] width 149 height 17
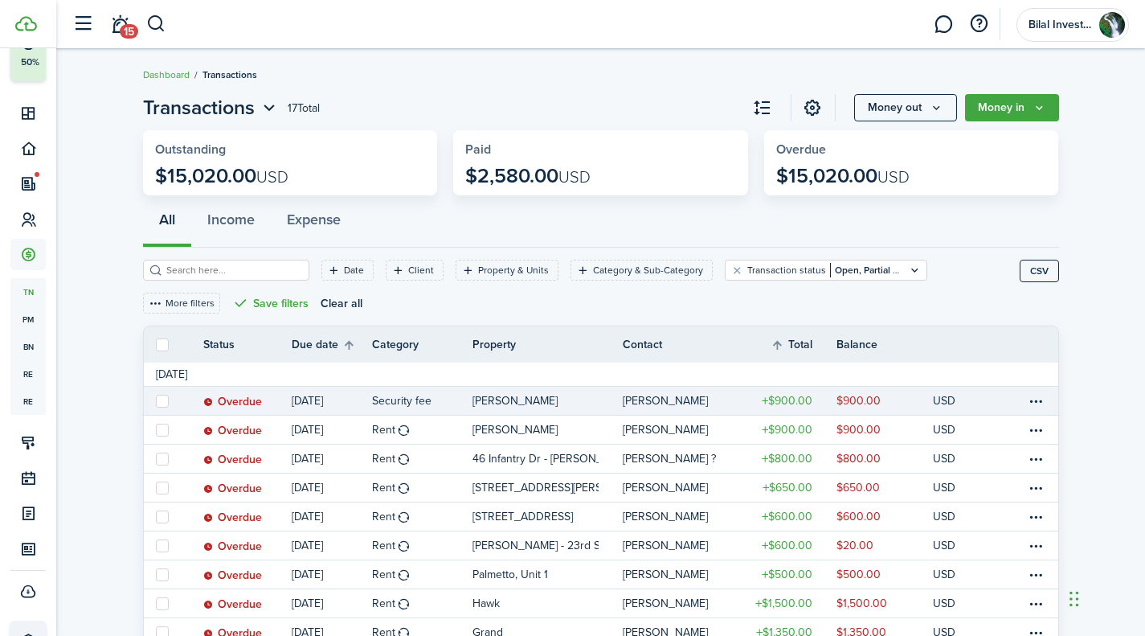
click at [669, 401] on table-profile-info-text "[PERSON_NAME]" at bounding box center [665, 401] width 85 height 13
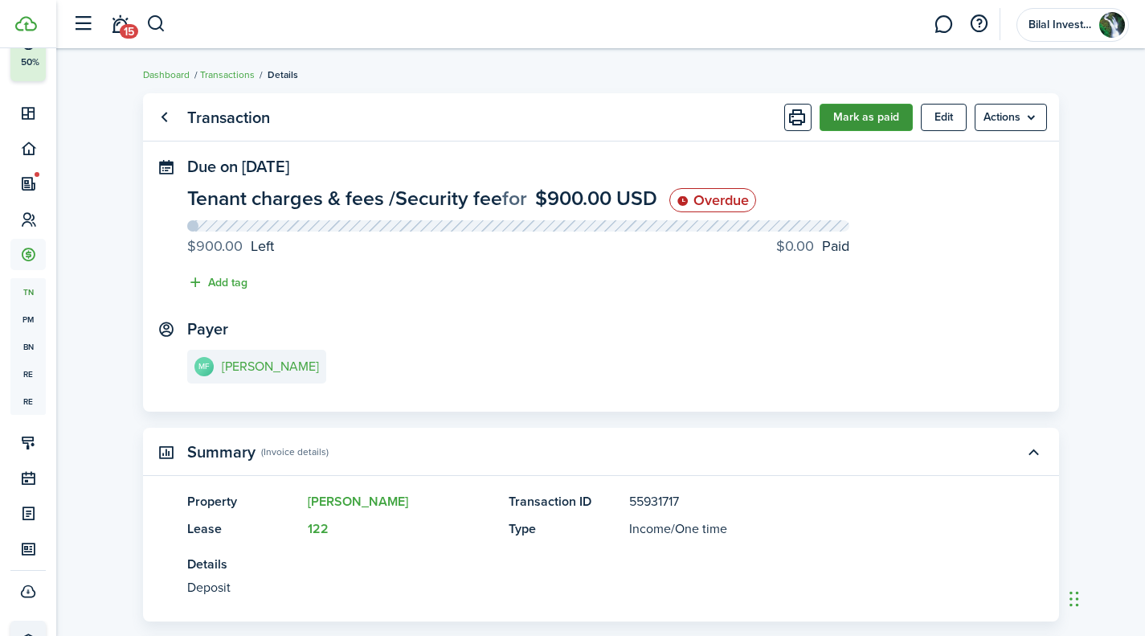
click at [867, 120] on button "Mark as paid" at bounding box center [866, 117] width 93 height 27
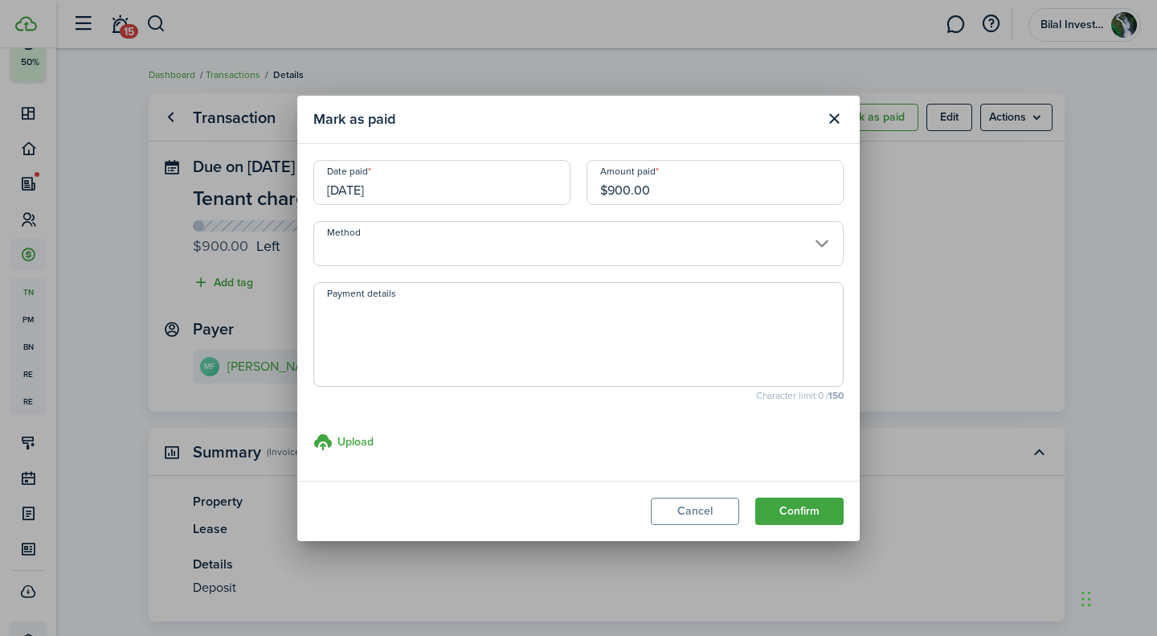
drag, startPoint x: 630, startPoint y: 191, endPoint x: 608, endPoint y: 198, distance: 22.6
click at [608, 198] on input "$900.00" at bounding box center [715, 182] width 257 height 45
type input "$275.00"
click at [780, 506] on button "Confirm" at bounding box center [799, 510] width 88 height 27
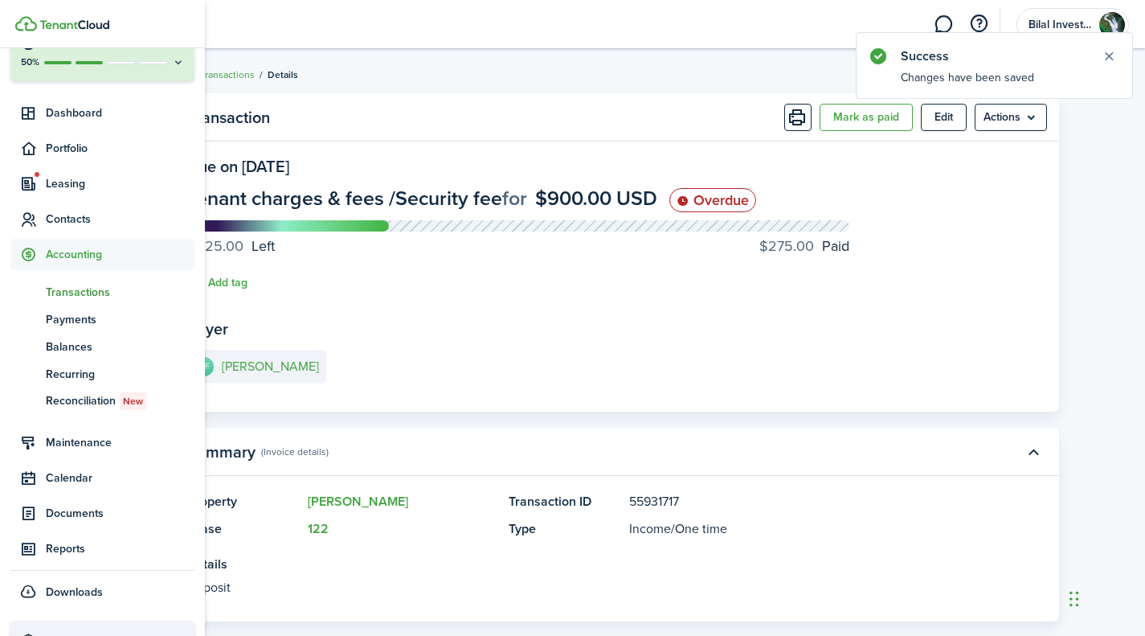
click at [72, 293] on span "Transactions" at bounding box center [120, 292] width 149 height 17
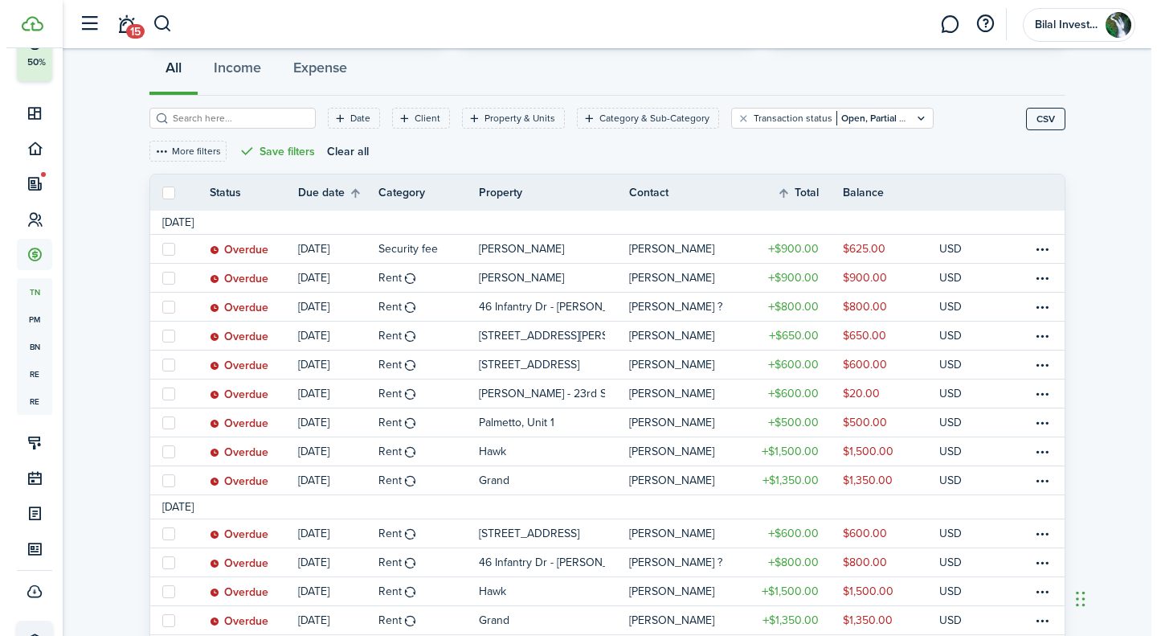
scroll to position [159, 0]
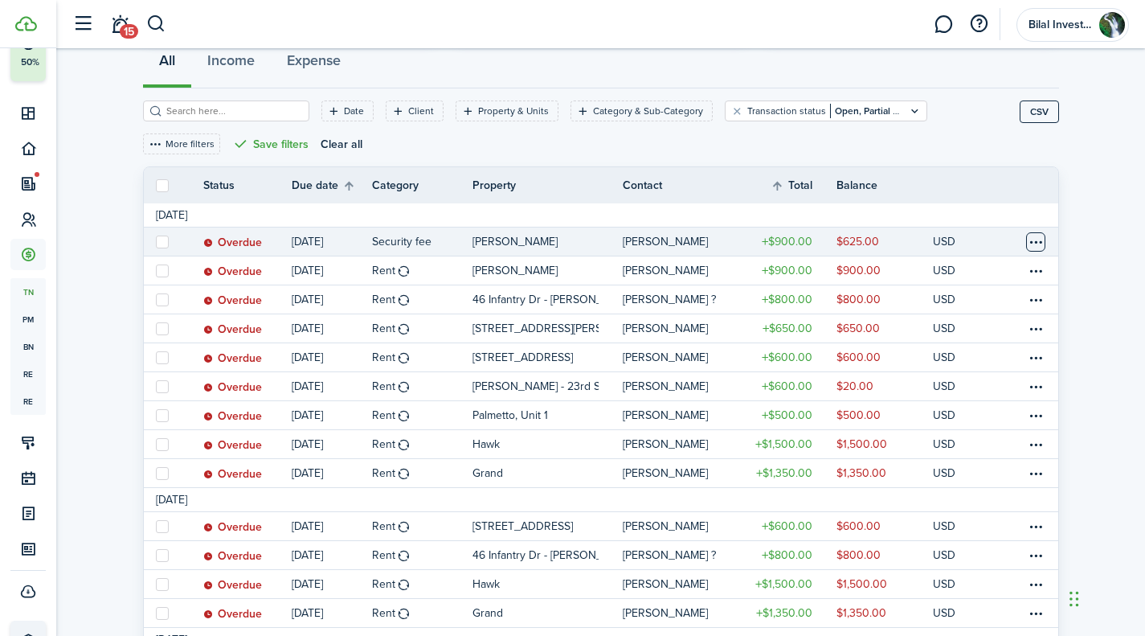
click at [1032, 244] on table-menu-btn-icon at bounding box center [1035, 241] width 19 height 19
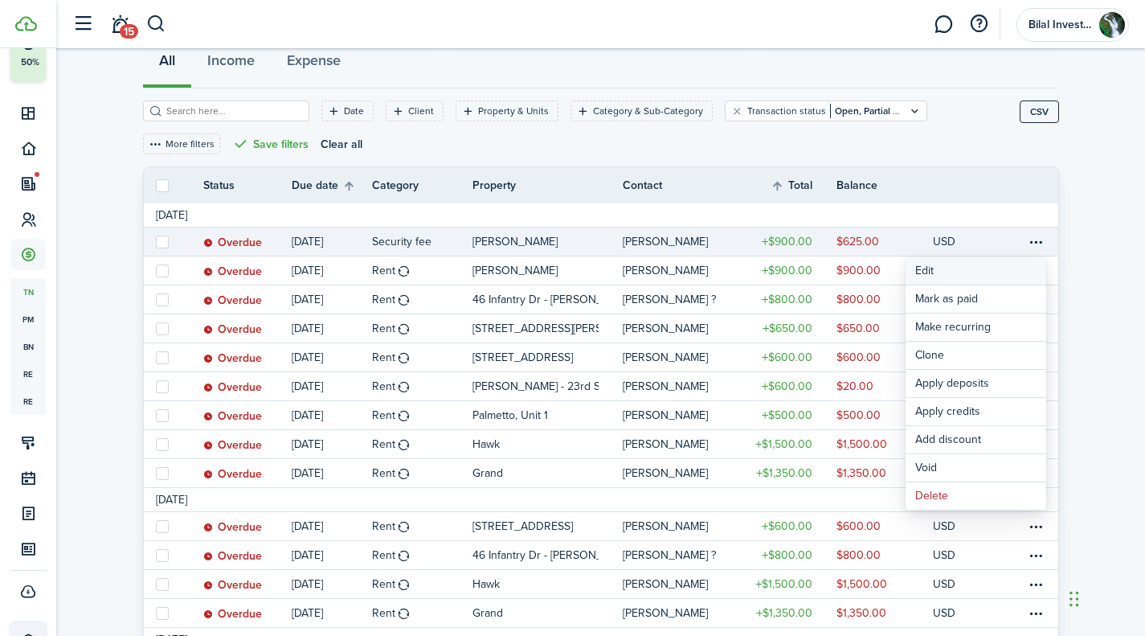
click at [990, 267] on button "Edit" at bounding box center [976, 270] width 141 height 27
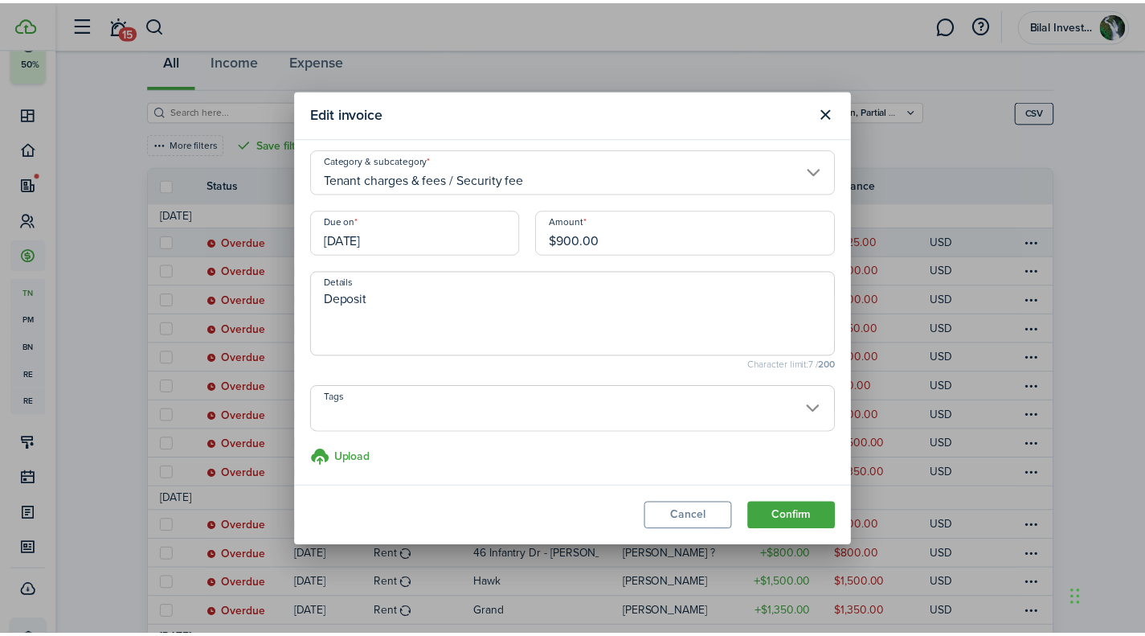
scroll to position [7, 0]
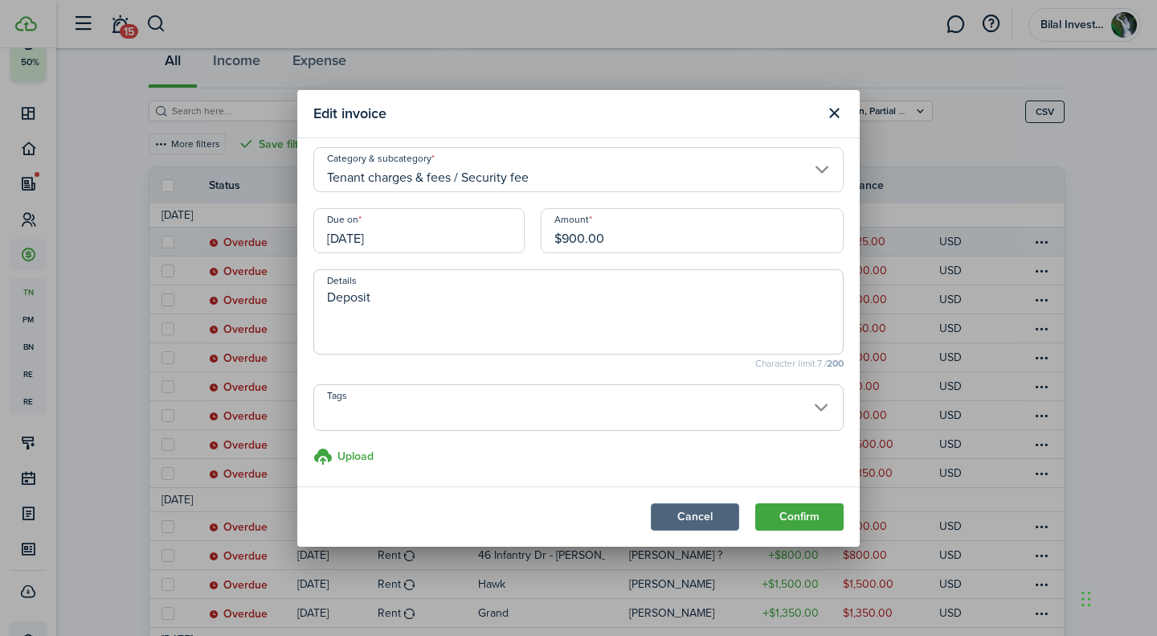
click at [702, 514] on button "Cancel" at bounding box center [695, 516] width 88 height 27
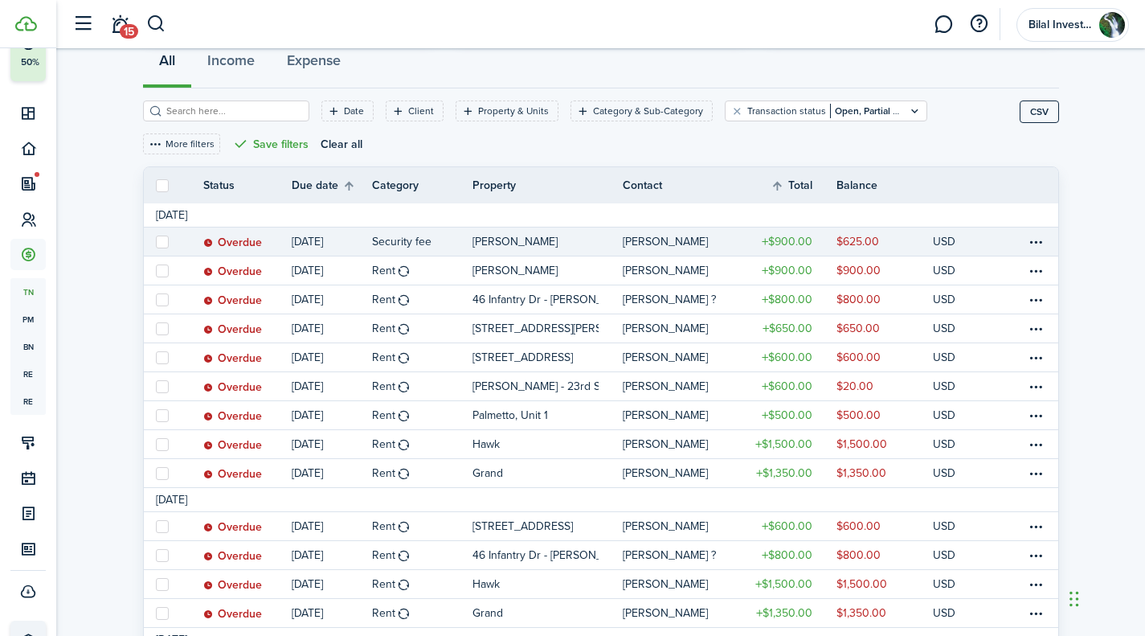
click at [782, 237] on table-amount-title "$900.00" at bounding box center [787, 241] width 51 height 17
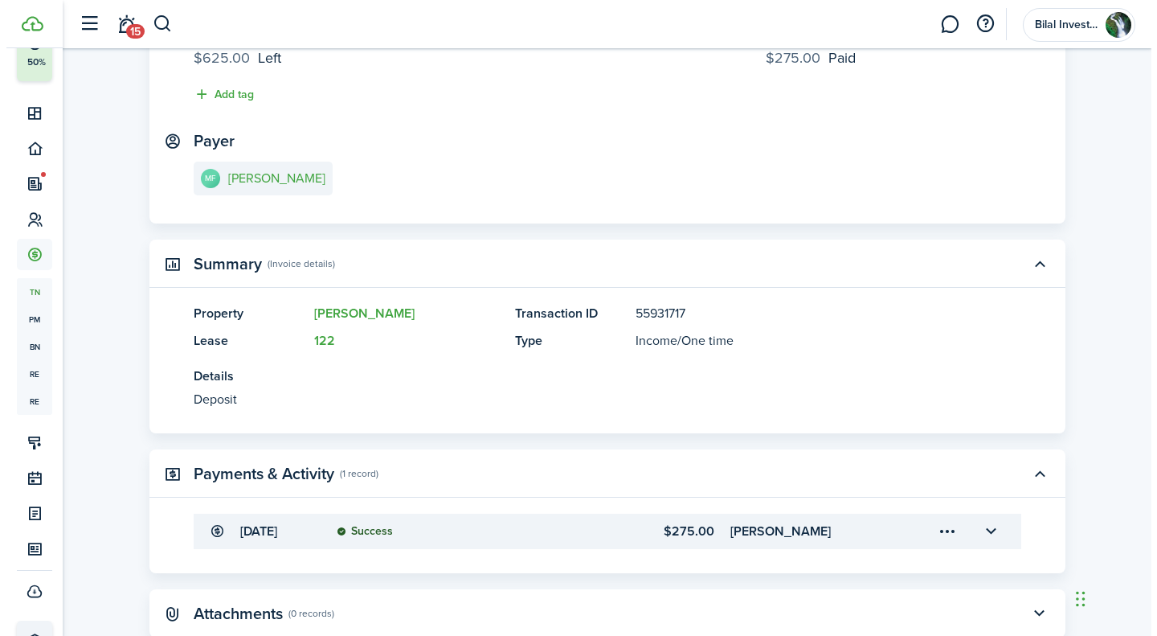
scroll to position [231, 0]
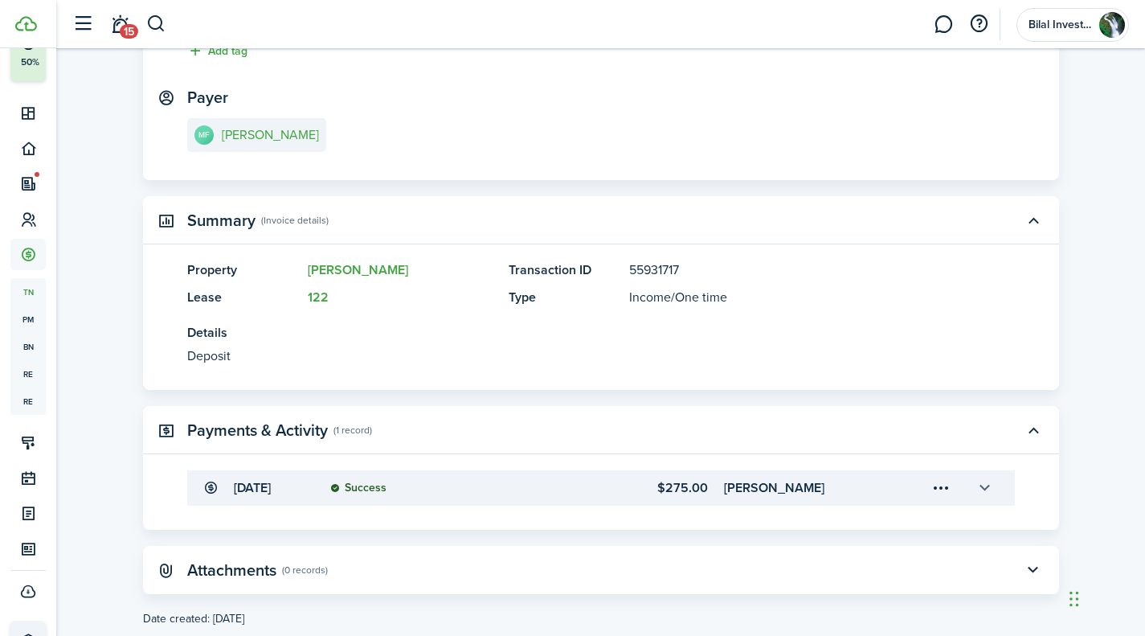
click at [985, 483] on button "button" at bounding box center [985, 487] width 27 height 27
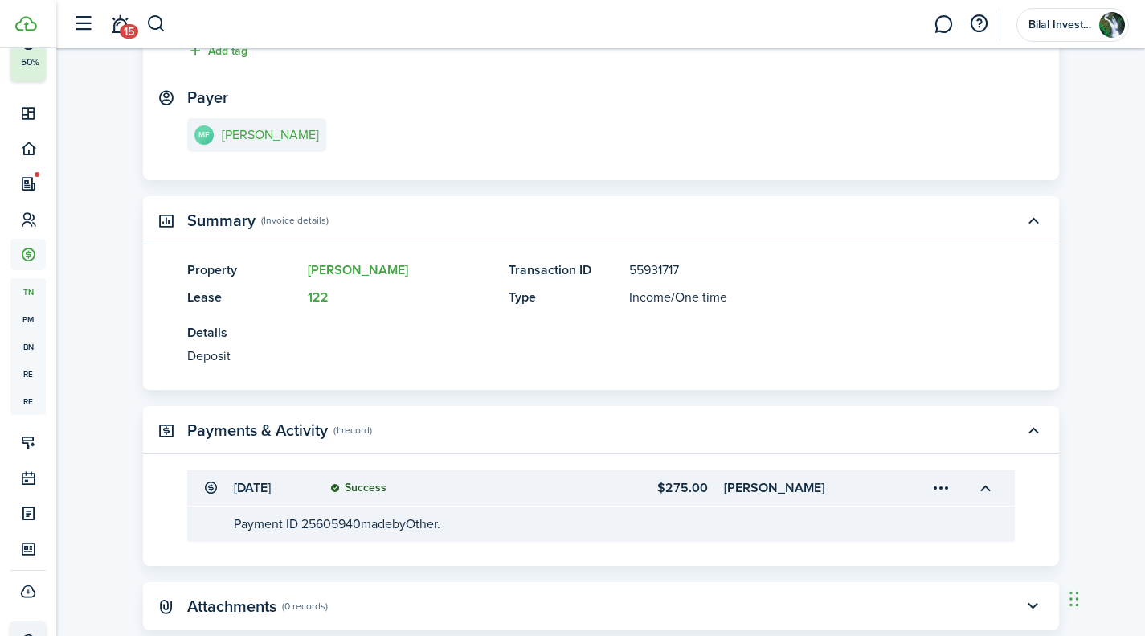
click at [942, 485] on menu-trigger-card "Open menu" at bounding box center [941, 487] width 27 height 27
click at [889, 528] on button "Edit" at bounding box center [885, 524] width 141 height 28
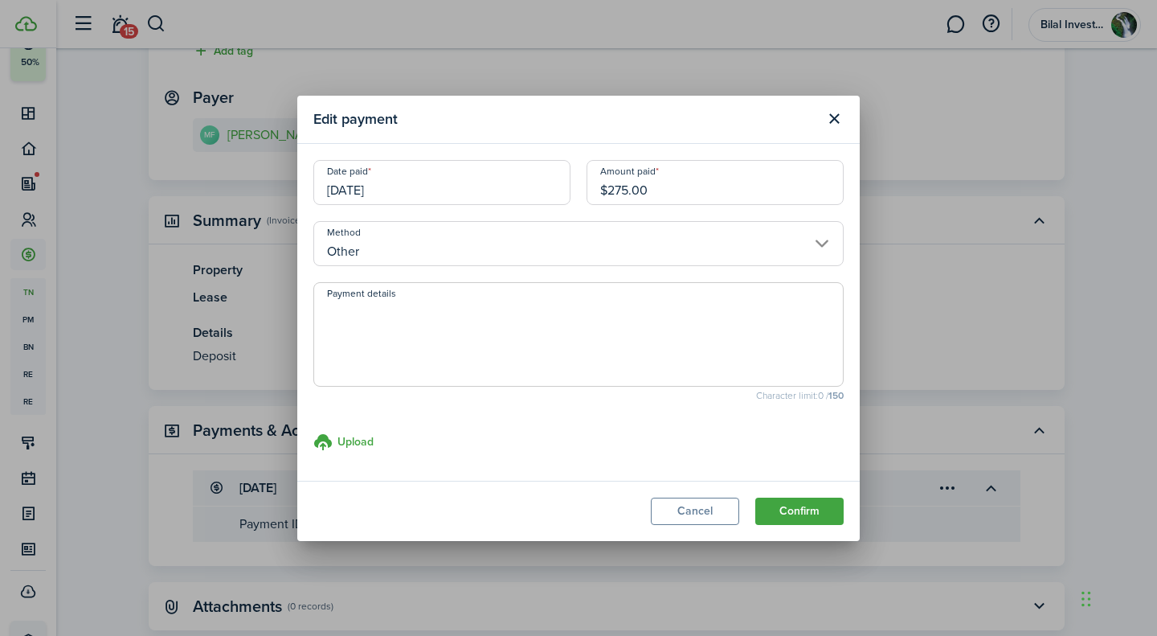
click at [623, 186] on input "$275.00" at bounding box center [715, 182] width 257 height 45
type input "$225.00"
click at [796, 501] on button "Confirm" at bounding box center [799, 510] width 88 height 27
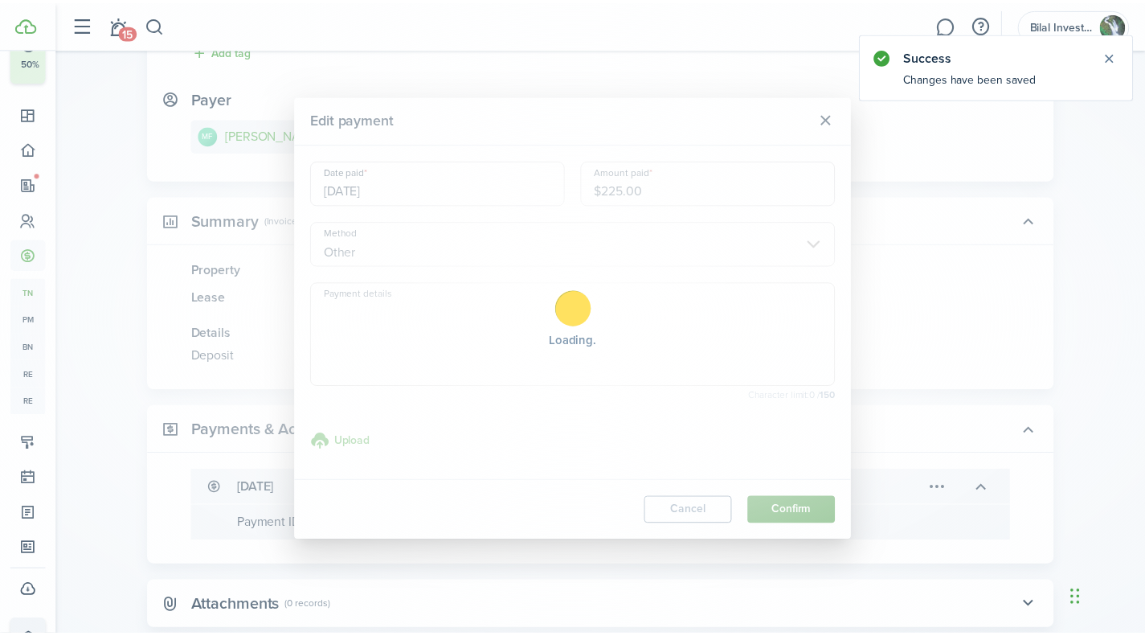
scroll to position [0, 0]
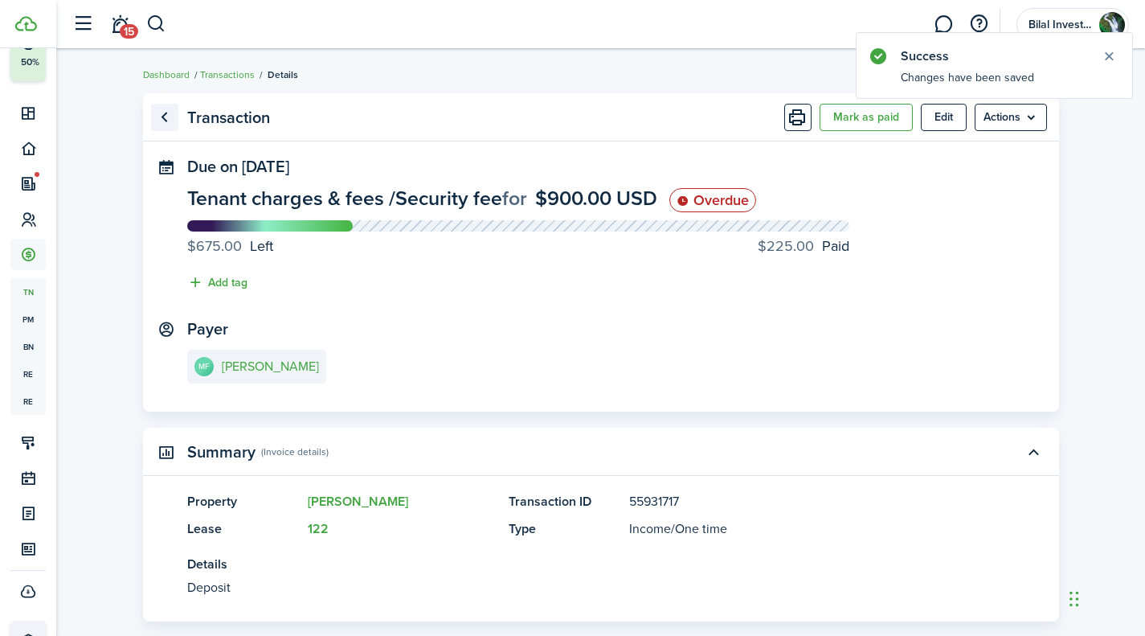
click at [159, 113] on link "Go back" at bounding box center [164, 117] width 27 height 27
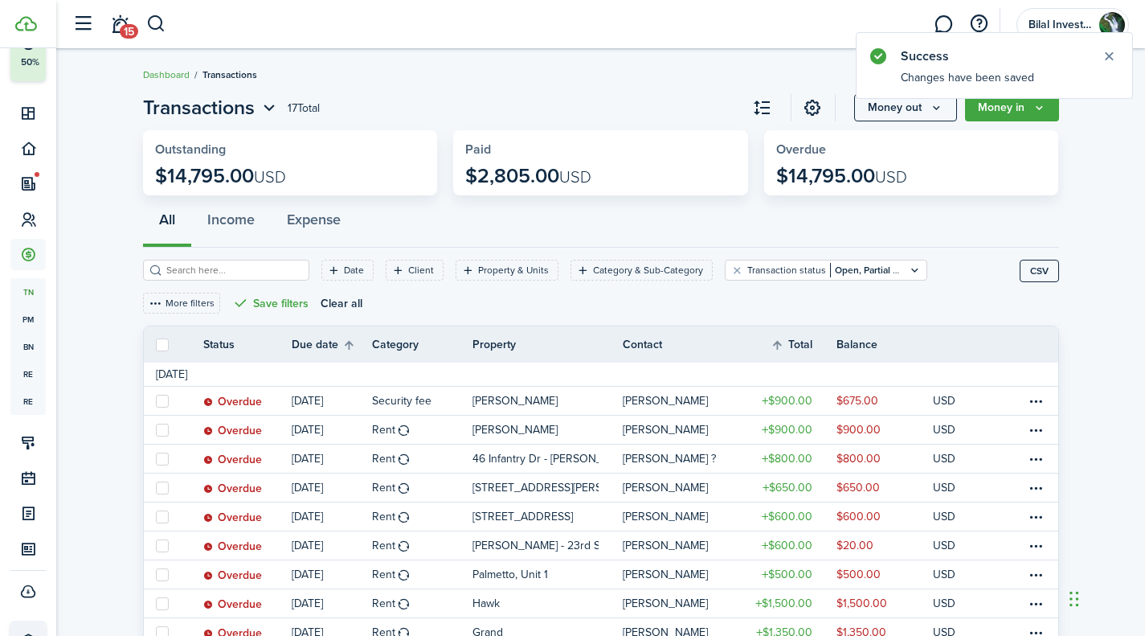
click at [999, 203] on div "All Income Expense" at bounding box center [601, 223] width 916 height 48
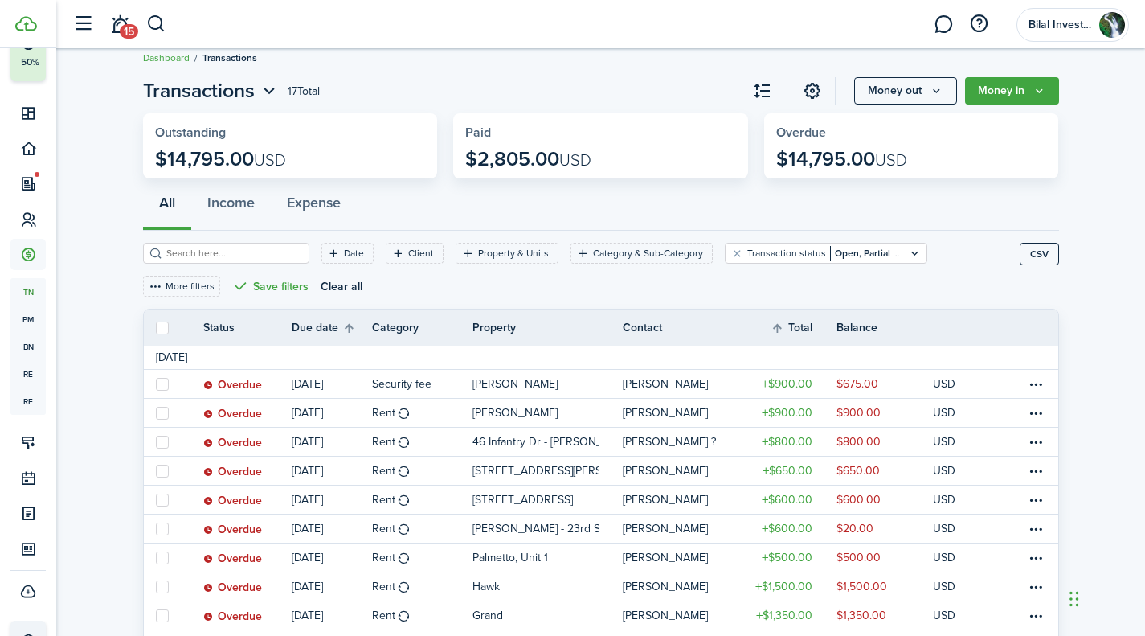
scroll to position [15, 0]
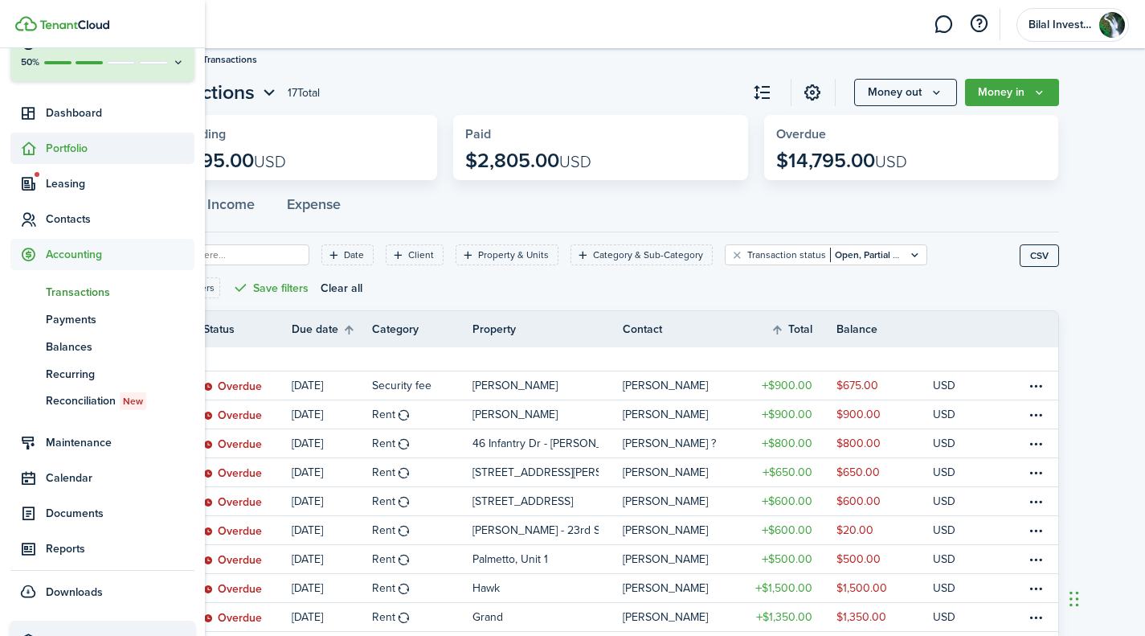
click at [59, 148] on span "Portfolio" at bounding box center [120, 148] width 149 height 17
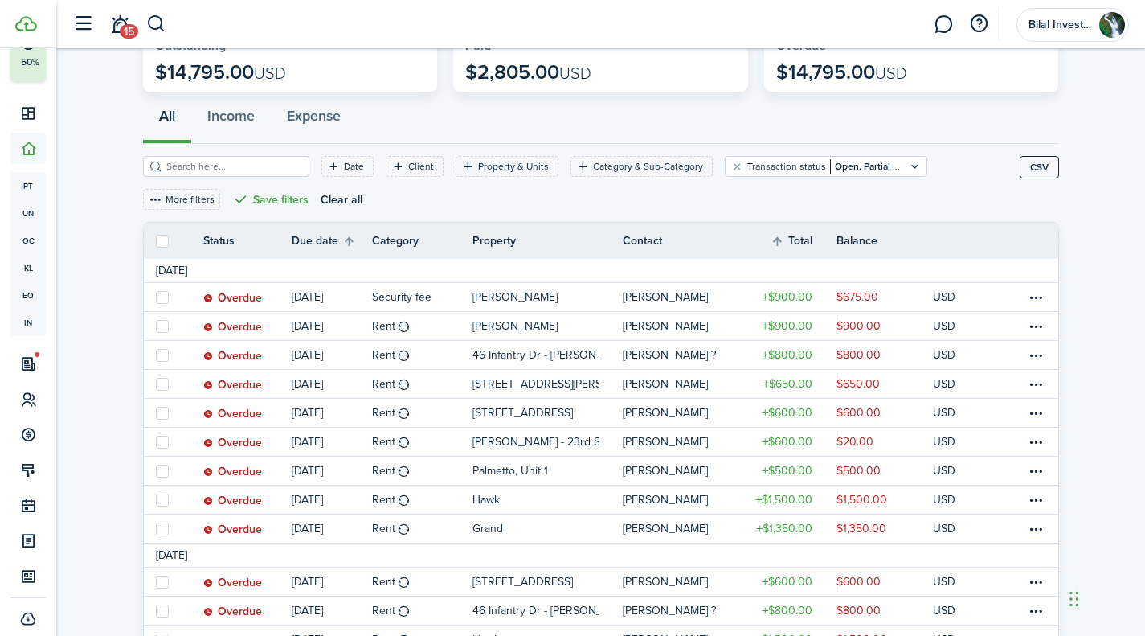
scroll to position [102, 0]
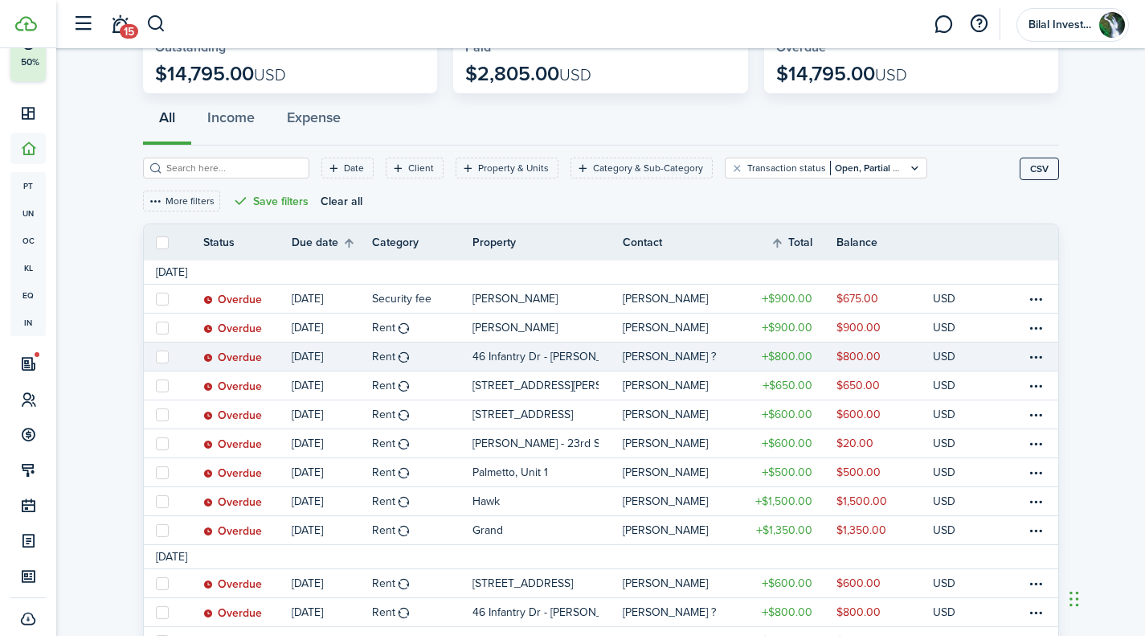
click at [950, 350] on p "USD" at bounding box center [944, 356] width 23 height 17
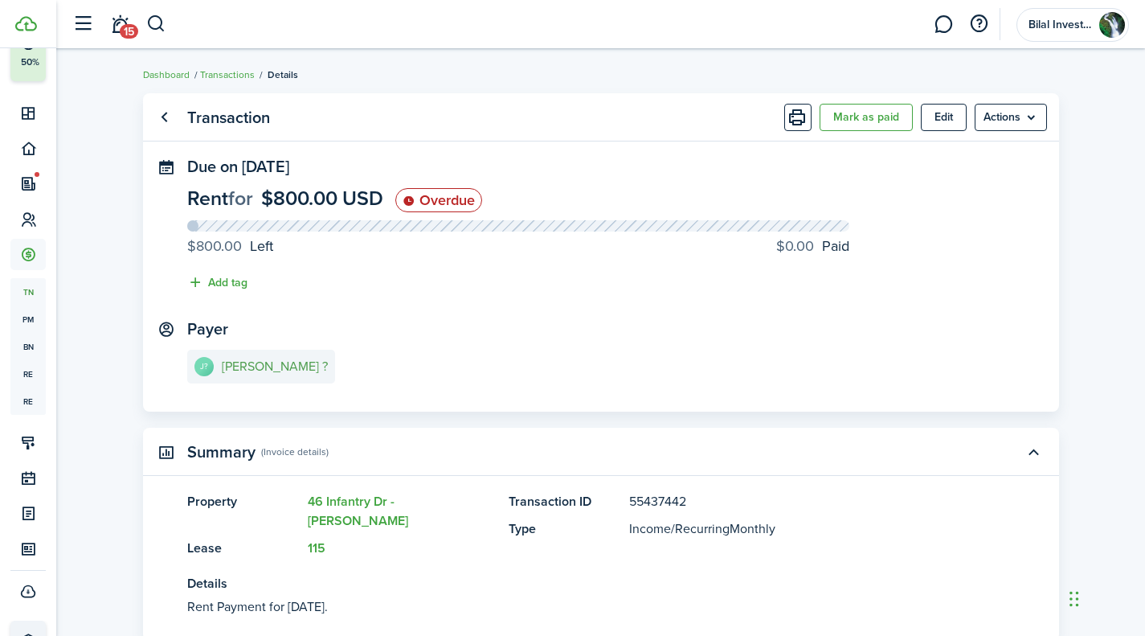
click at [254, 374] on e-details-info-title "[PERSON_NAME] ?" at bounding box center [275, 366] width 106 height 14
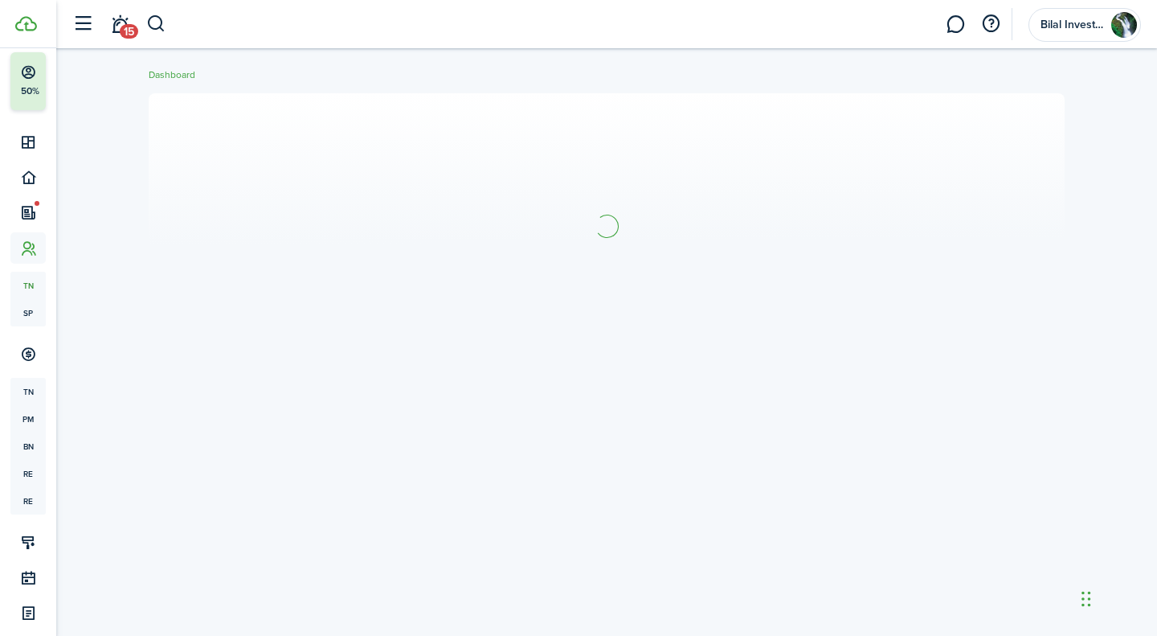
scroll to position [56, 0]
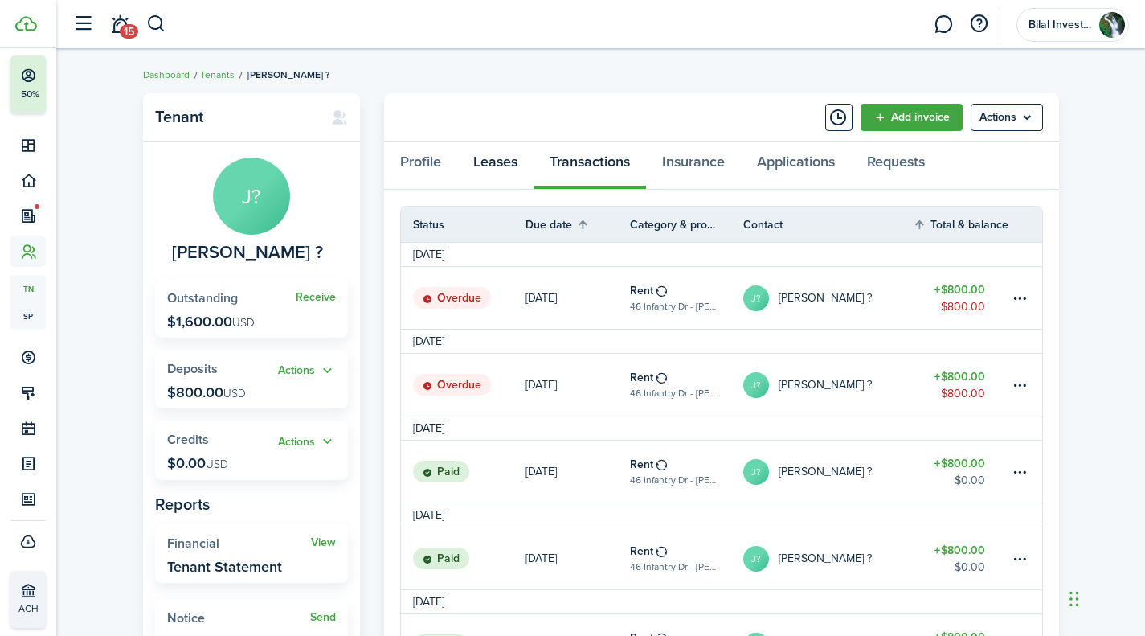
click at [490, 156] on link "Leases" at bounding box center [495, 165] width 76 height 48
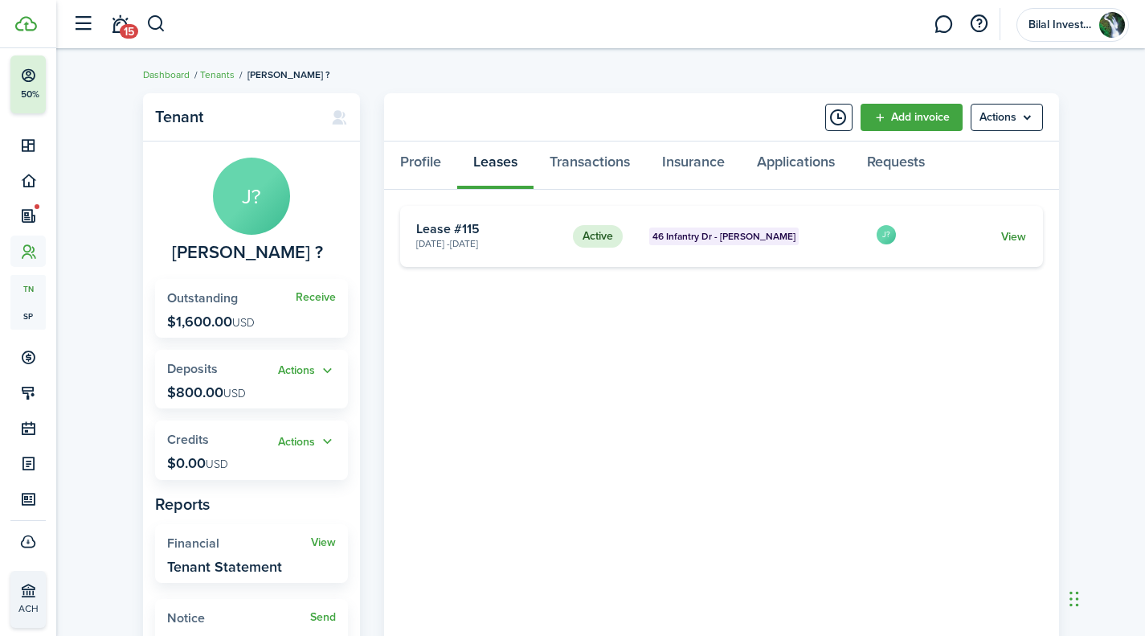
click at [1006, 231] on link "View" at bounding box center [1013, 236] width 25 height 17
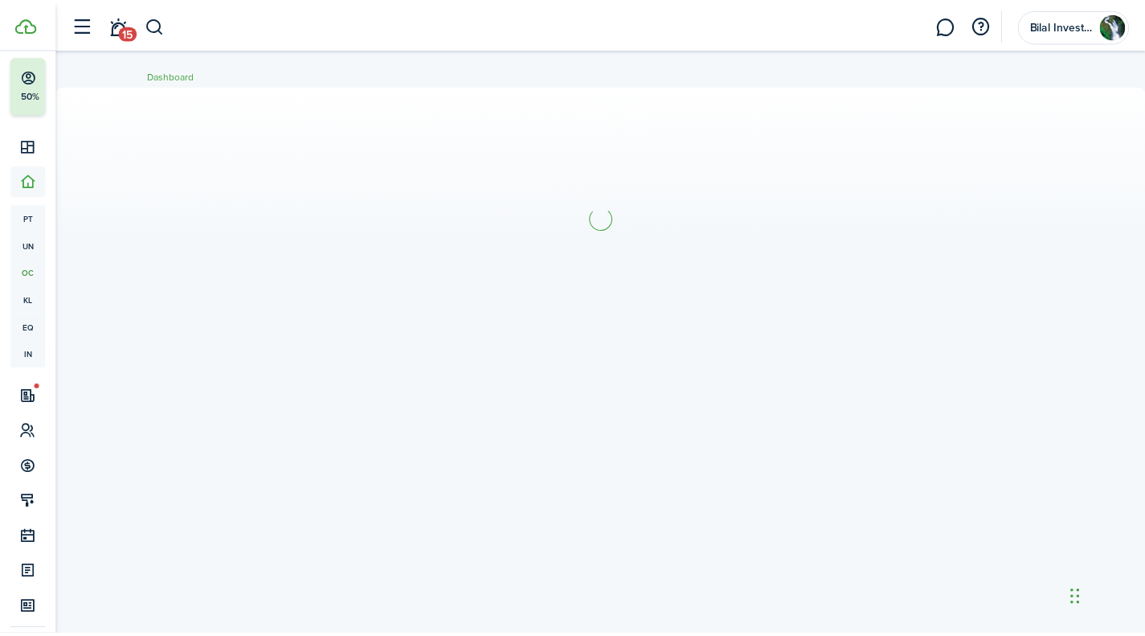
scroll to position [88, 0]
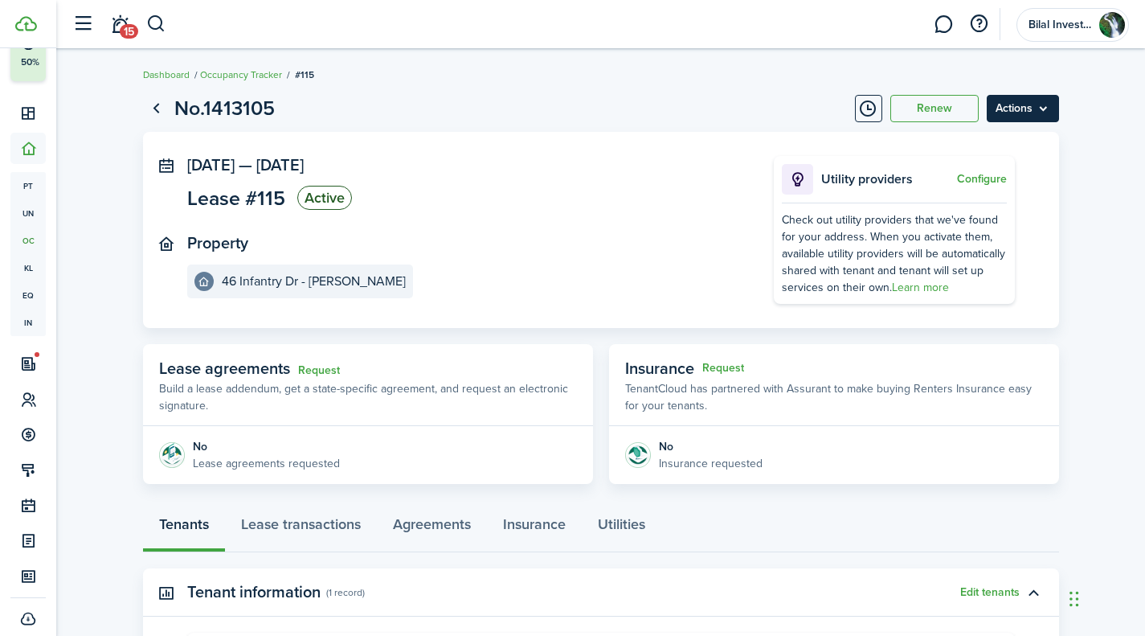
click at [1044, 109] on menu-btn "Actions" at bounding box center [1023, 108] width 72 height 27
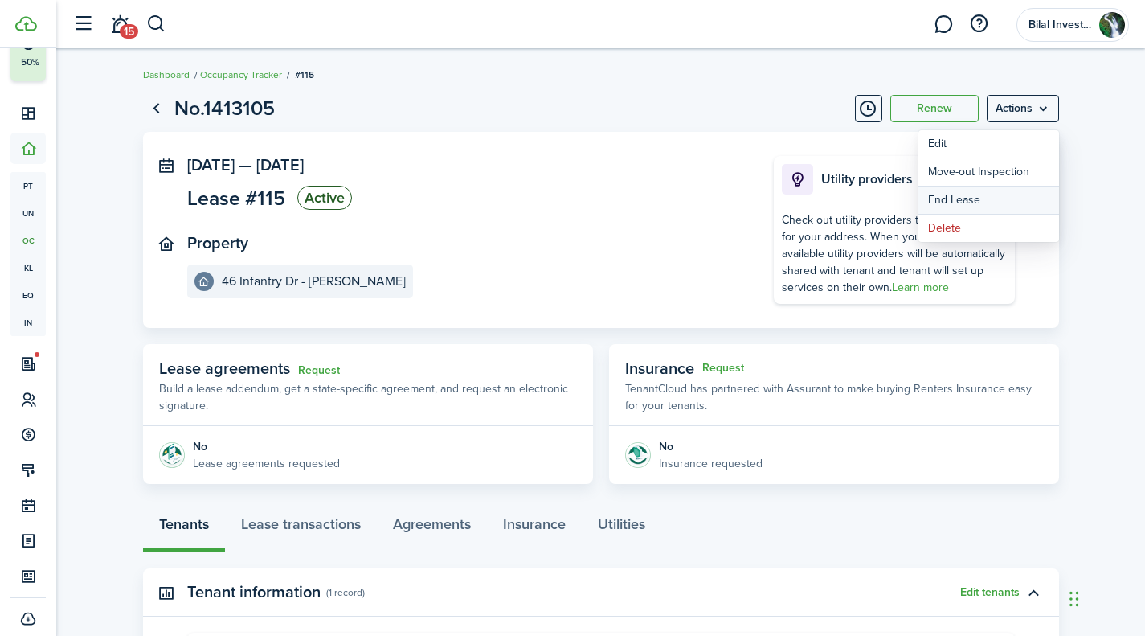
click at [995, 205] on link "End Lease" at bounding box center [989, 199] width 141 height 27
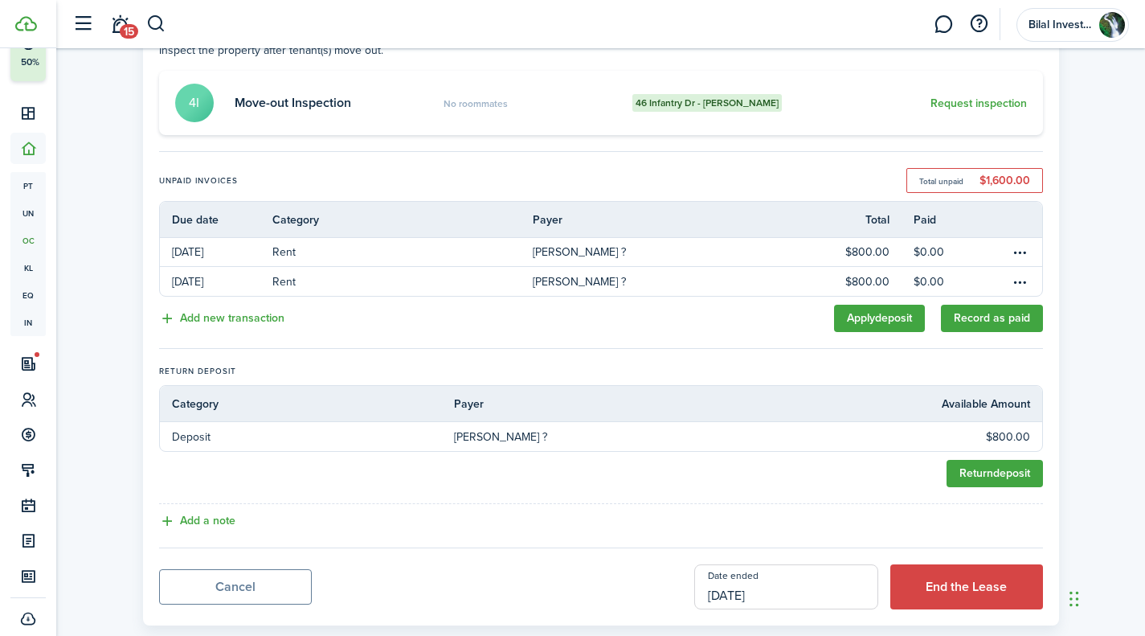
scroll to position [221, 0]
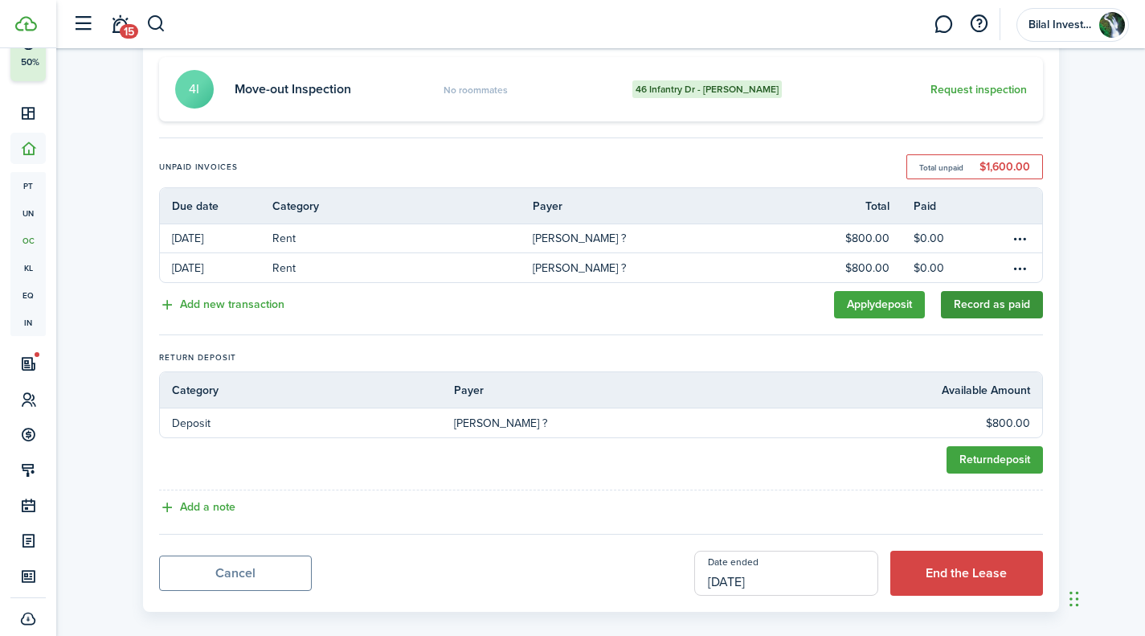
click at [1003, 307] on link "Record as paid" at bounding box center [992, 304] width 102 height 27
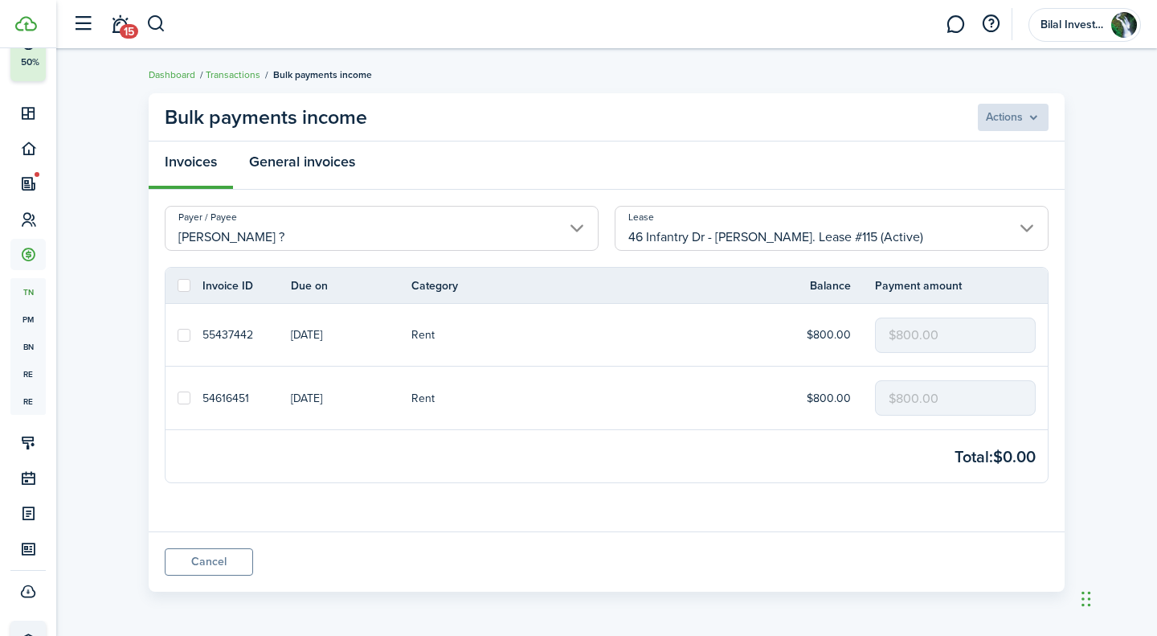
click at [293, 163] on link "General invoices" at bounding box center [302, 165] width 138 height 48
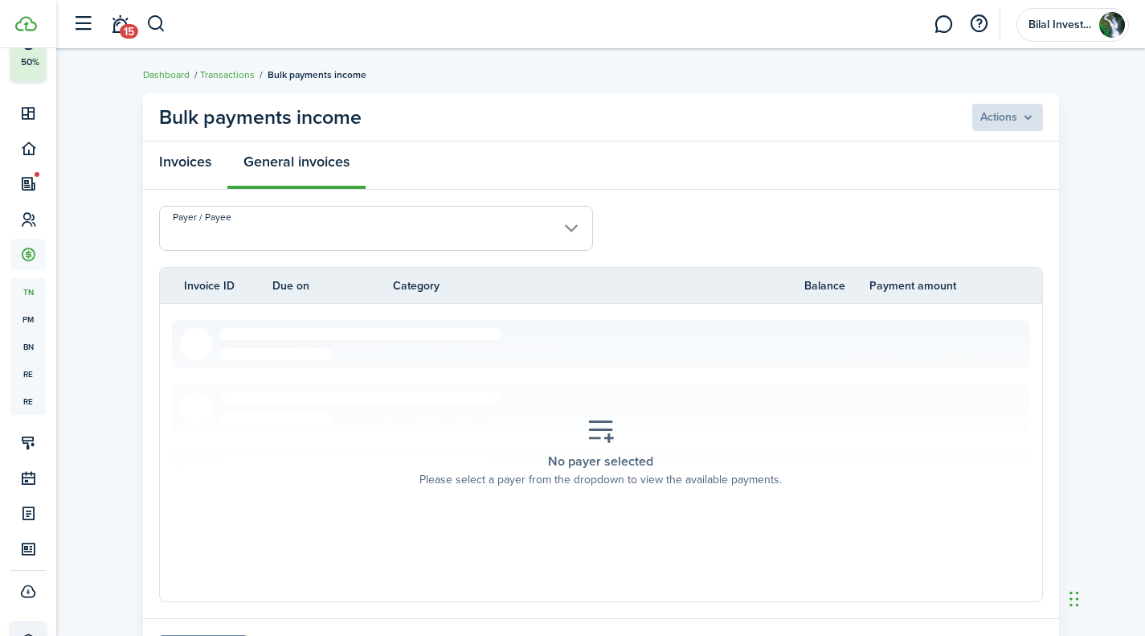
click at [190, 164] on link "Invoices" at bounding box center [185, 165] width 84 height 48
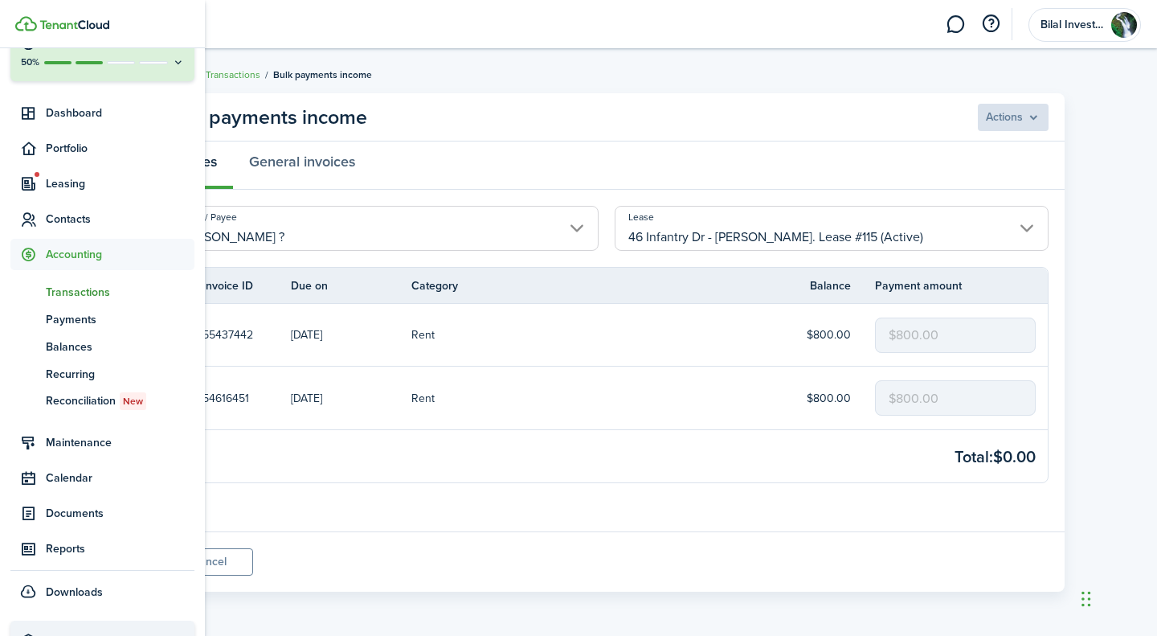
click at [89, 295] on span "Transactions" at bounding box center [120, 292] width 149 height 17
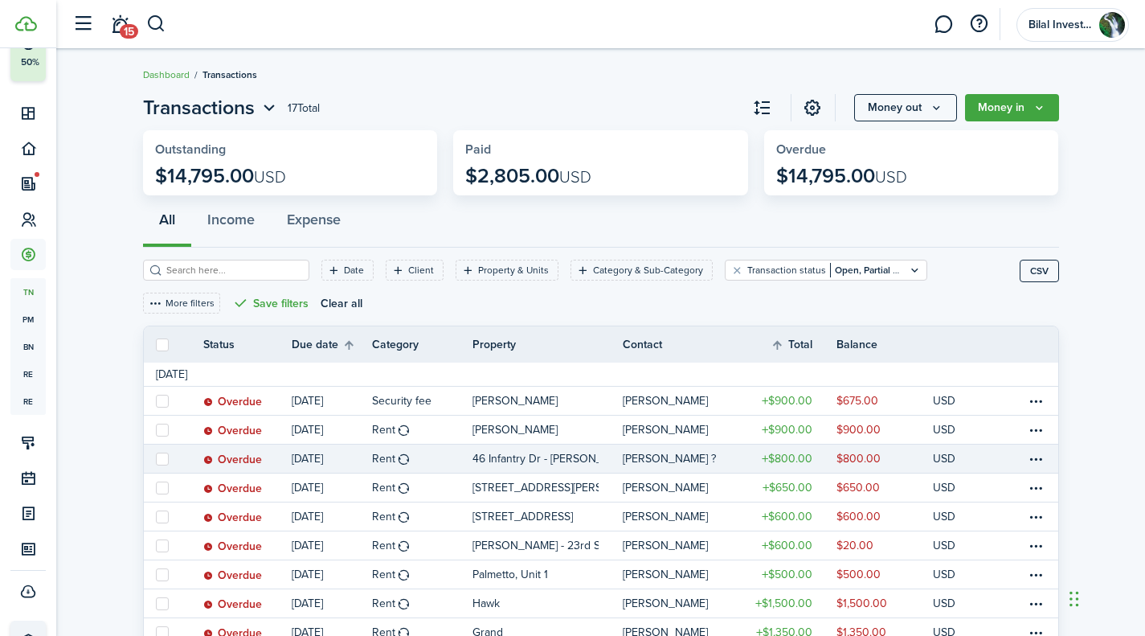
click at [640, 449] on link "[PERSON_NAME] ?" at bounding box center [681, 458] width 117 height 28
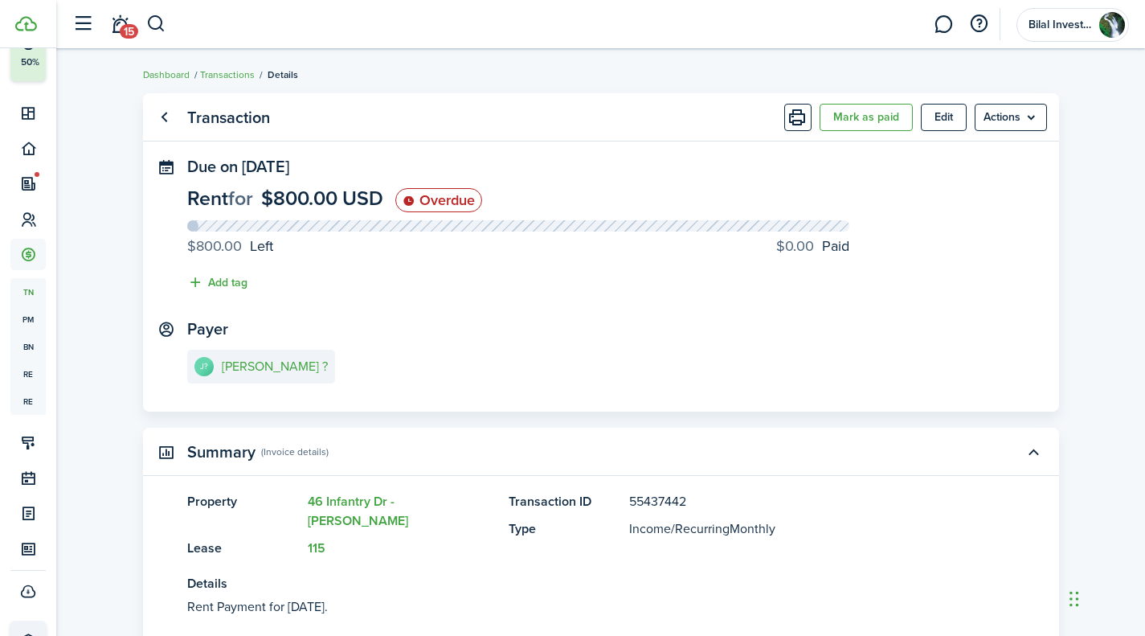
click at [460, 379] on panel-main-content "J? [PERSON_NAME] ?" at bounding box center [601, 369] width 828 height 38
click at [256, 369] on e-details-info-title "[PERSON_NAME] ?" at bounding box center [275, 366] width 106 height 14
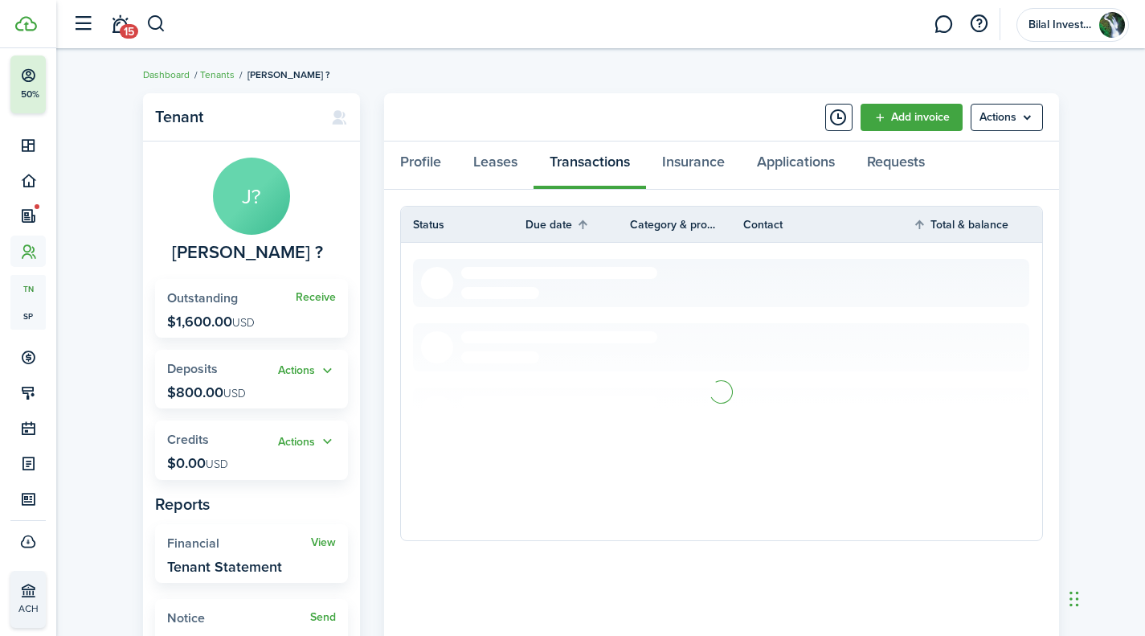
scroll to position [56, 0]
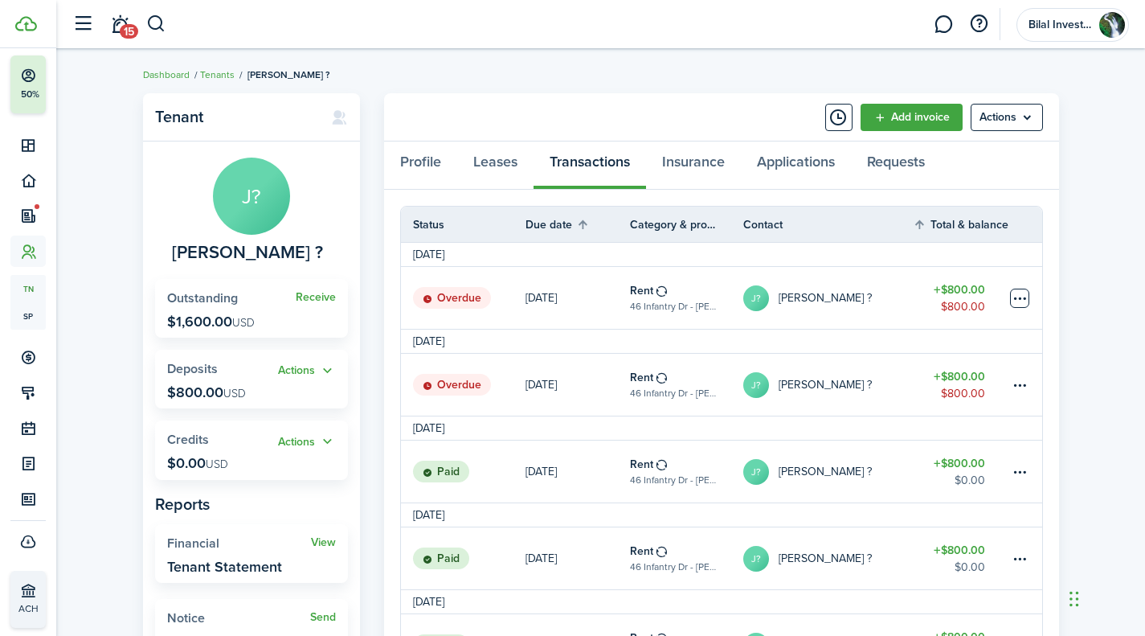
click at [1019, 297] on table-menu-btn-icon at bounding box center [1019, 298] width 19 height 19
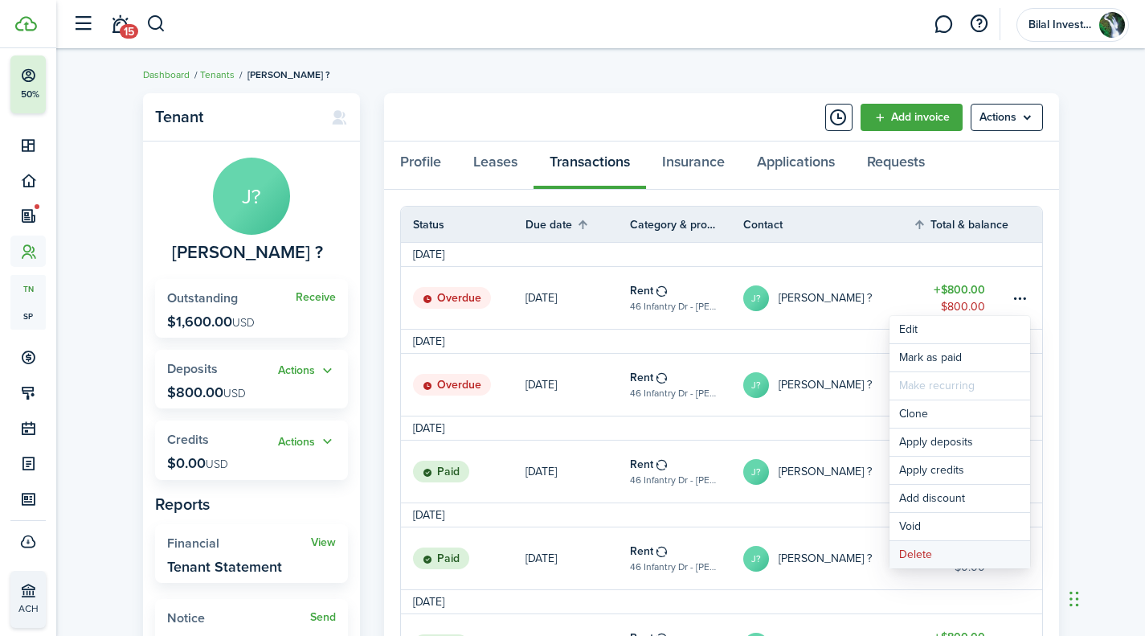
click at [944, 554] on button "Delete" at bounding box center [960, 554] width 141 height 27
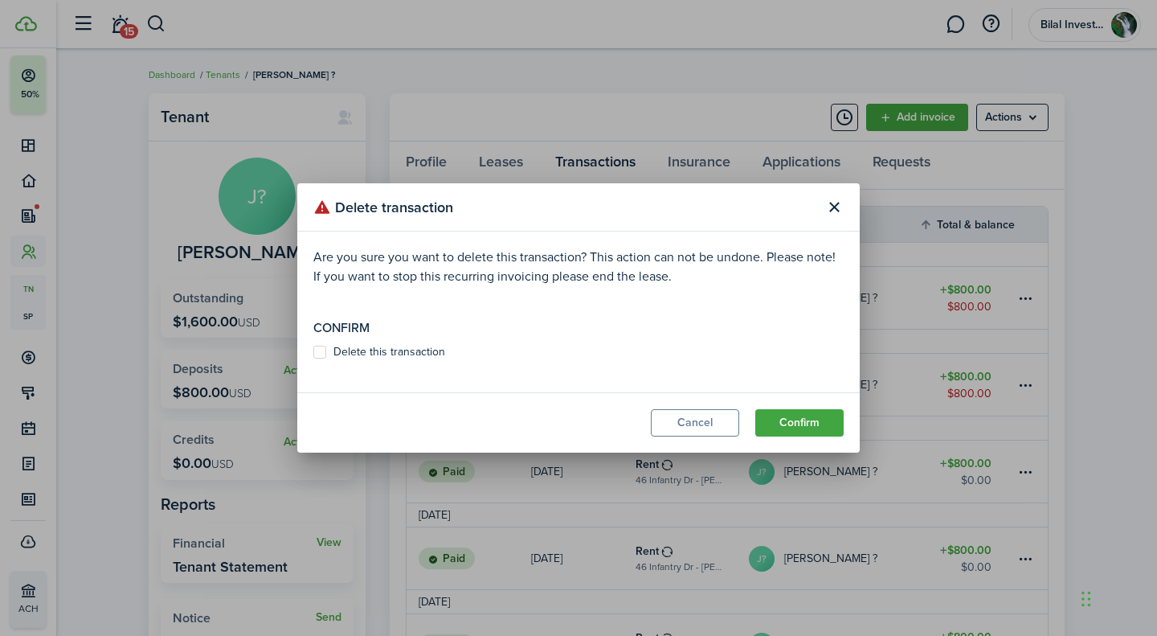
click at [364, 355] on label "Delete this transaction" at bounding box center [379, 352] width 132 height 13
click at [313, 353] on input "Delete this transaction" at bounding box center [313, 352] width 1 height 1
checkbox input "true"
click at [793, 422] on button "Confirm" at bounding box center [799, 422] width 88 height 27
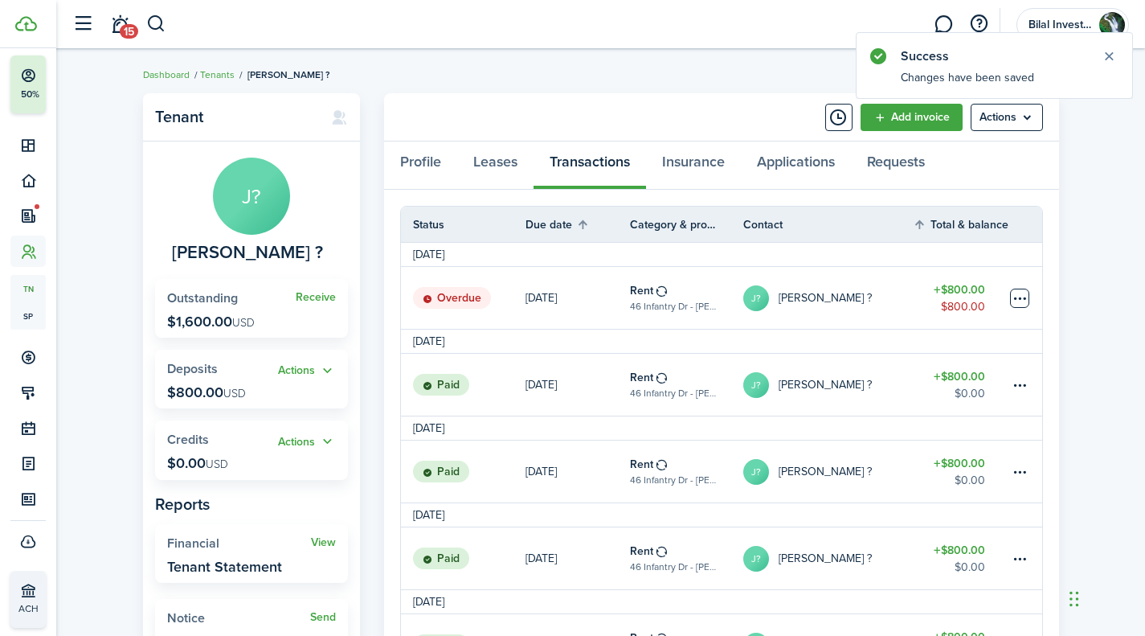
click at [1023, 293] on table-menu-btn-icon at bounding box center [1019, 298] width 19 height 19
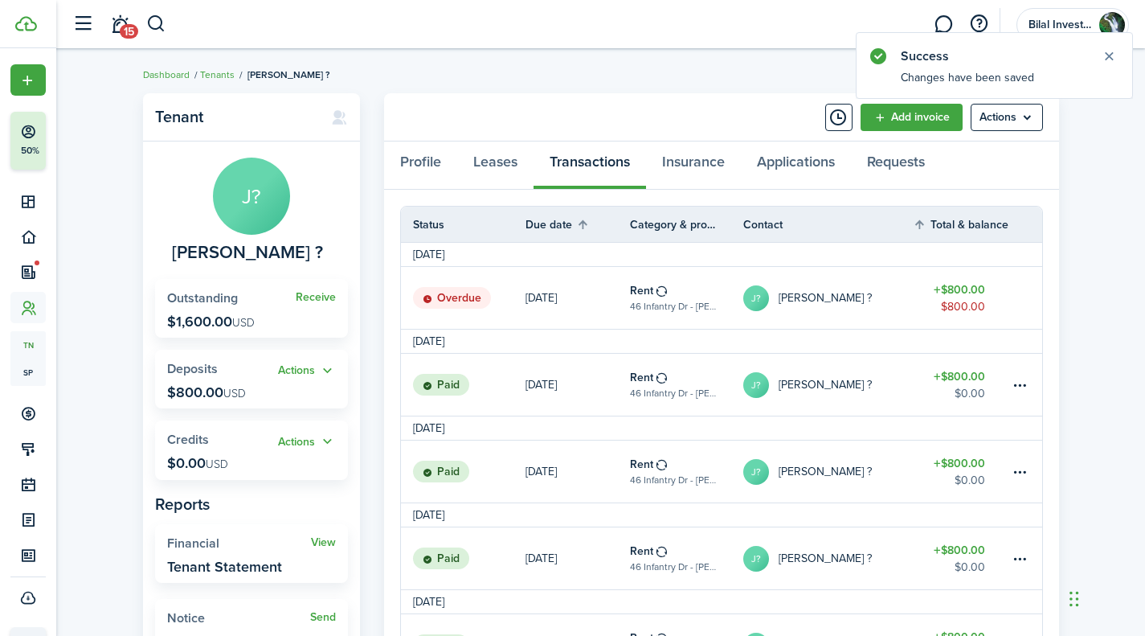
scroll to position [56, 0]
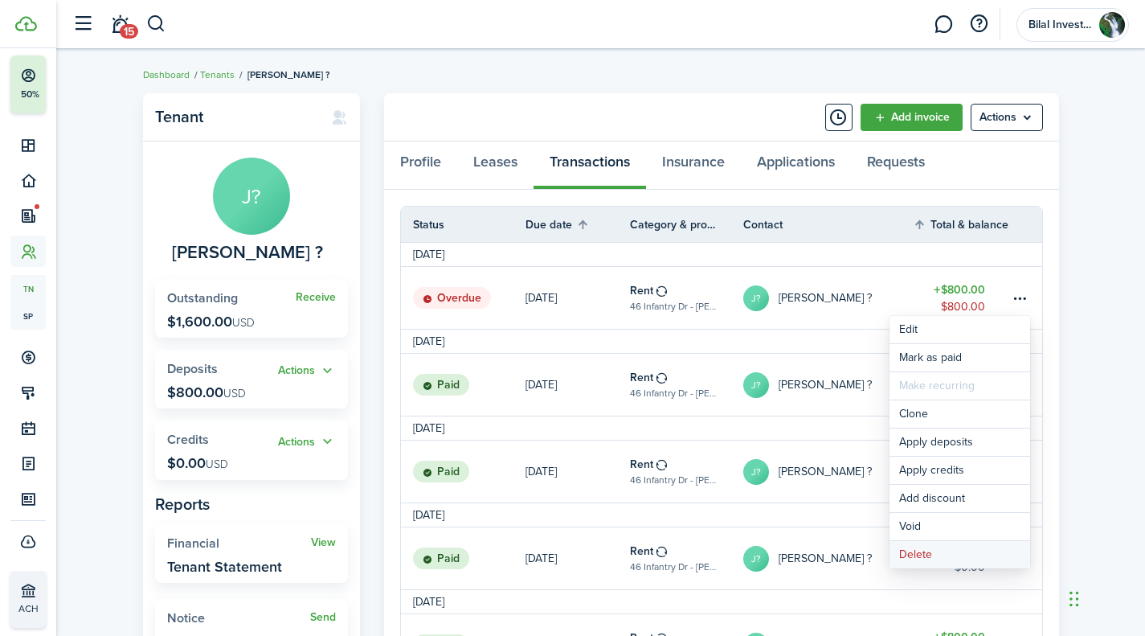
click at [953, 547] on button "Delete" at bounding box center [960, 554] width 141 height 27
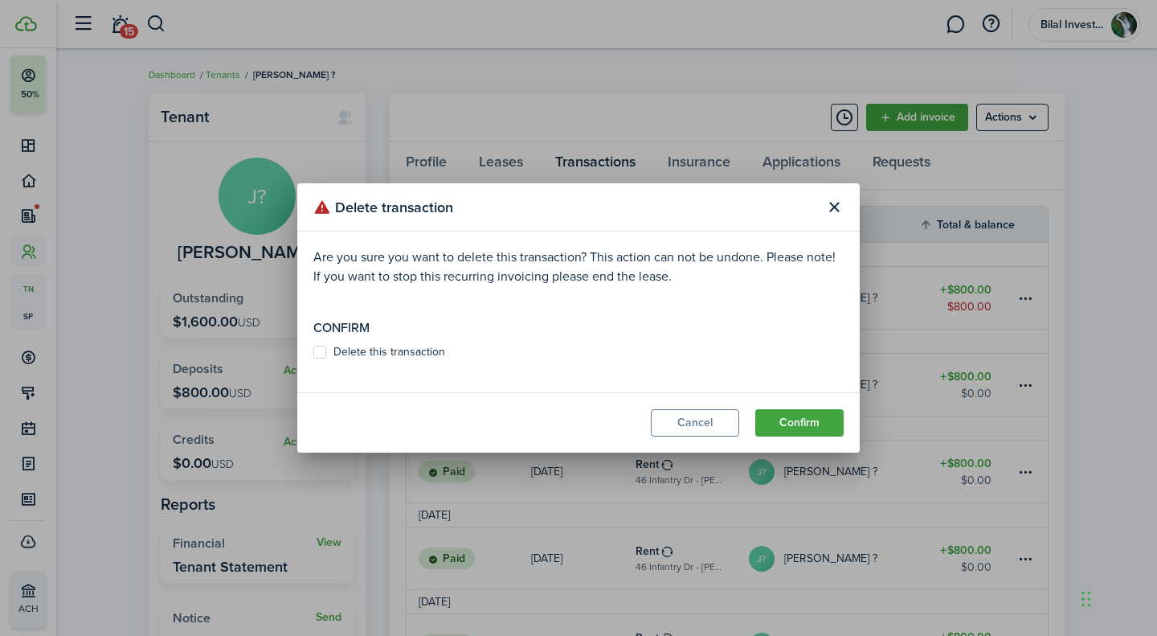
click at [514, 362] on modal-body "Are you sure you want to delete this transaction? This action can not be undone…" at bounding box center [578, 311] width 563 height 161
click at [422, 351] on label "Delete this transaction" at bounding box center [379, 352] width 132 height 13
click at [313, 352] on input "Delete this transaction" at bounding box center [313, 352] width 1 height 1
checkbox input "true"
click at [795, 415] on button "Confirm" at bounding box center [799, 422] width 88 height 27
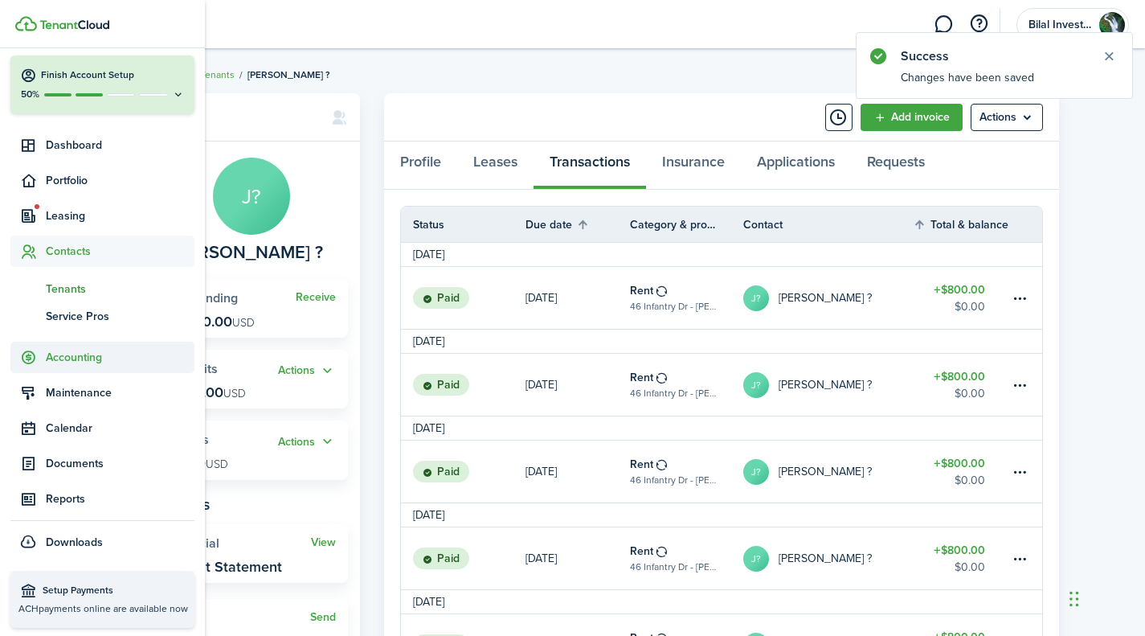
click at [80, 360] on span "Accounting" at bounding box center [120, 357] width 149 height 17
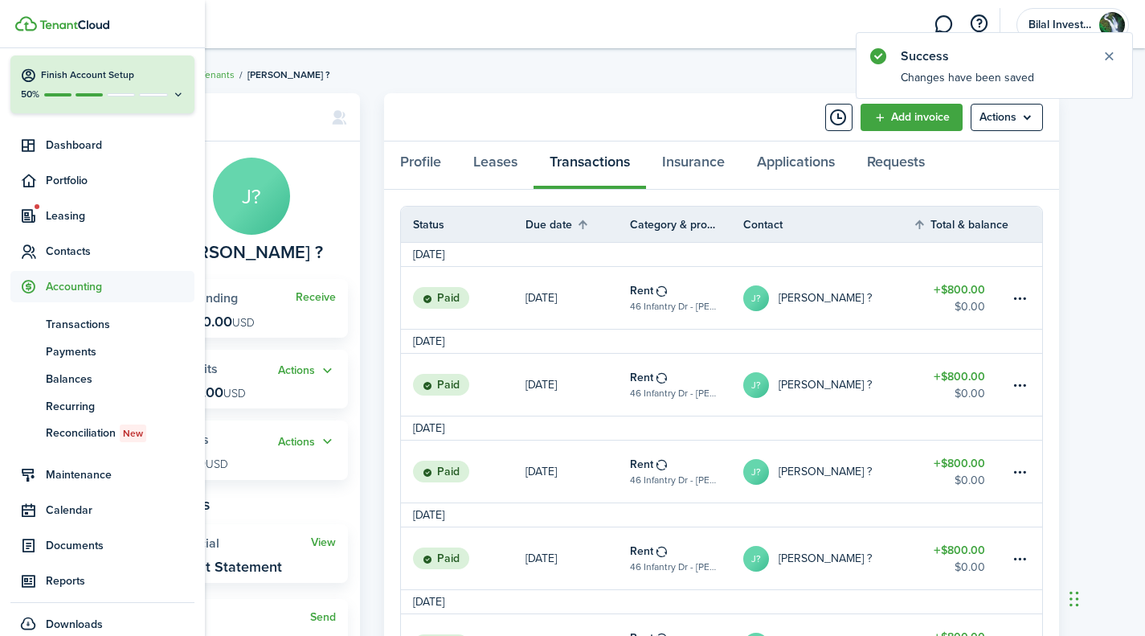
scroll to position [88, 0]
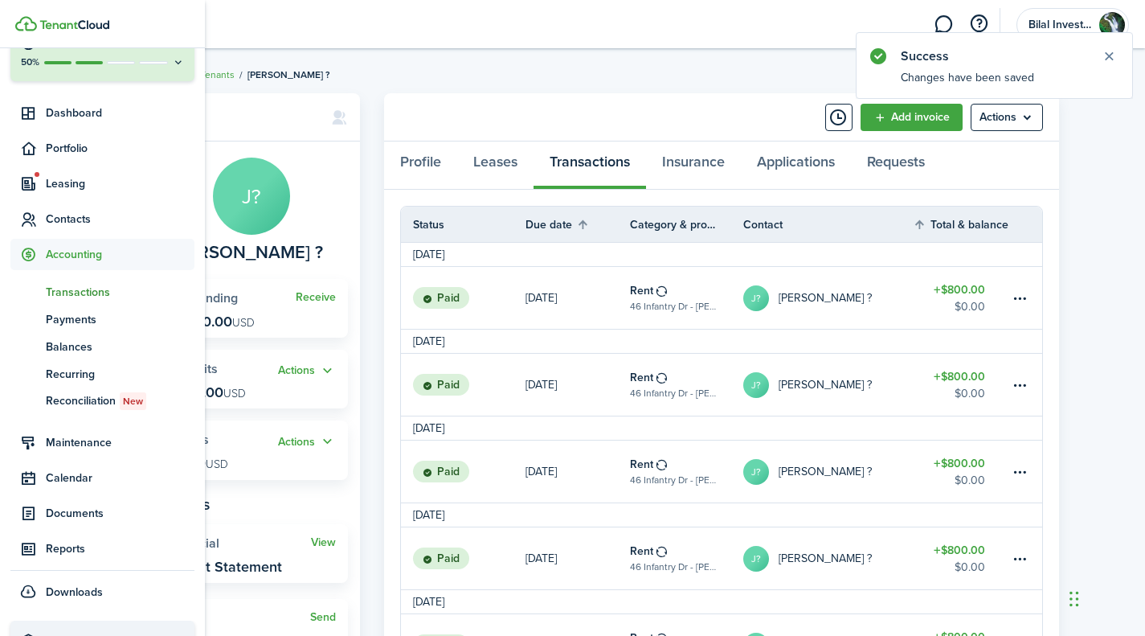
click at [88, 289] on span "Transactions" at bounding box center [120, 292] width 149 height 17
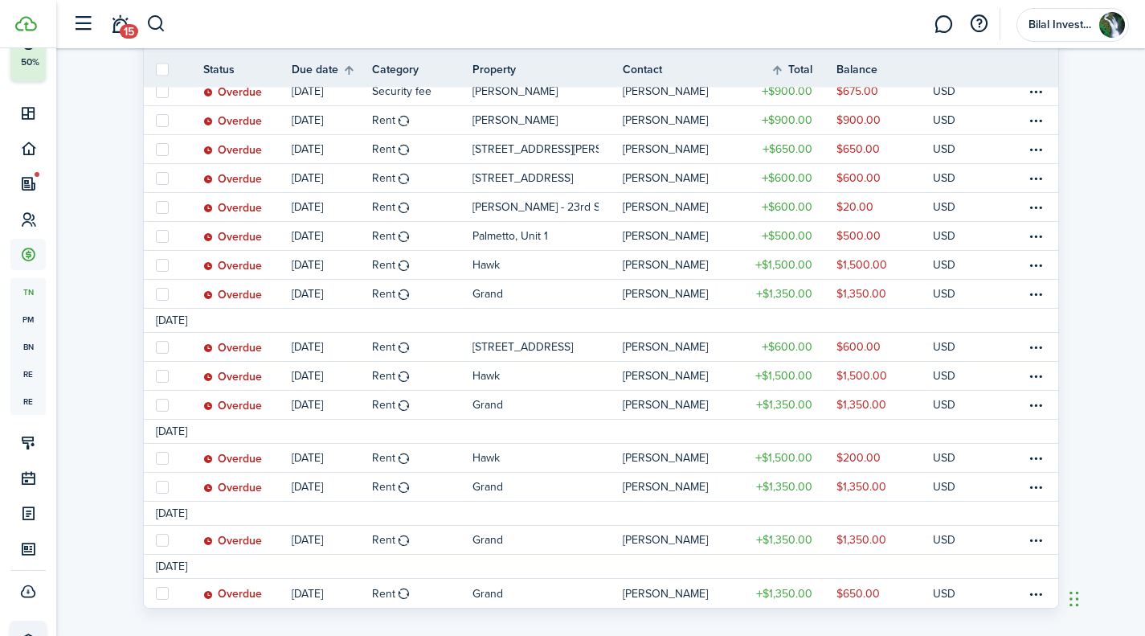
scroll to position [309, 0]
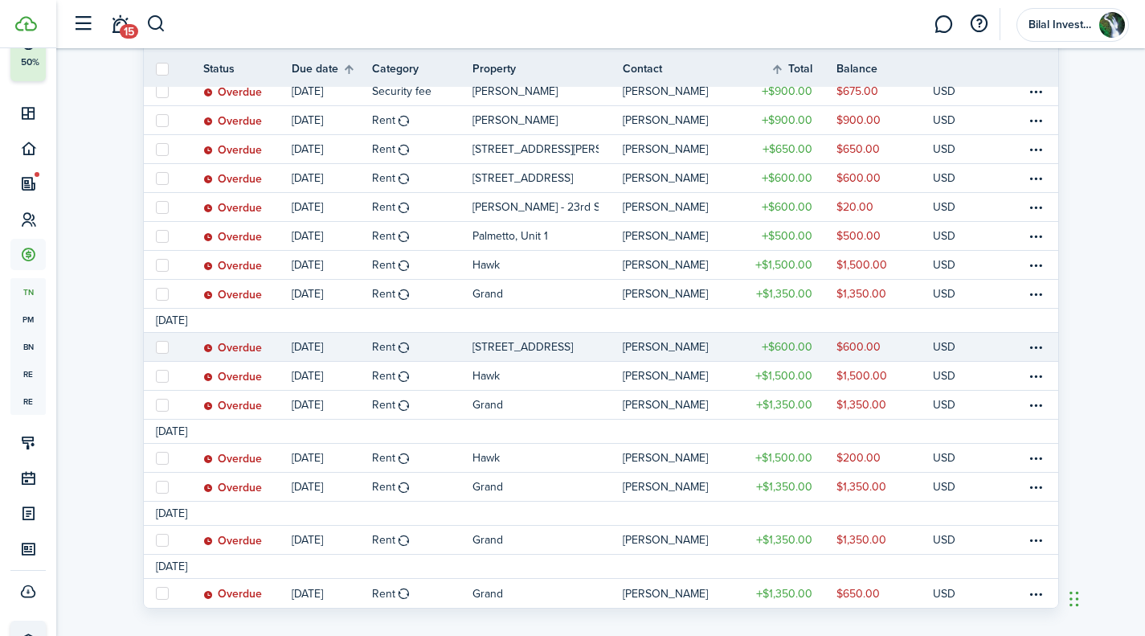
click at [978, 344] on link at bounding box center [989, 347] width 24 height 28
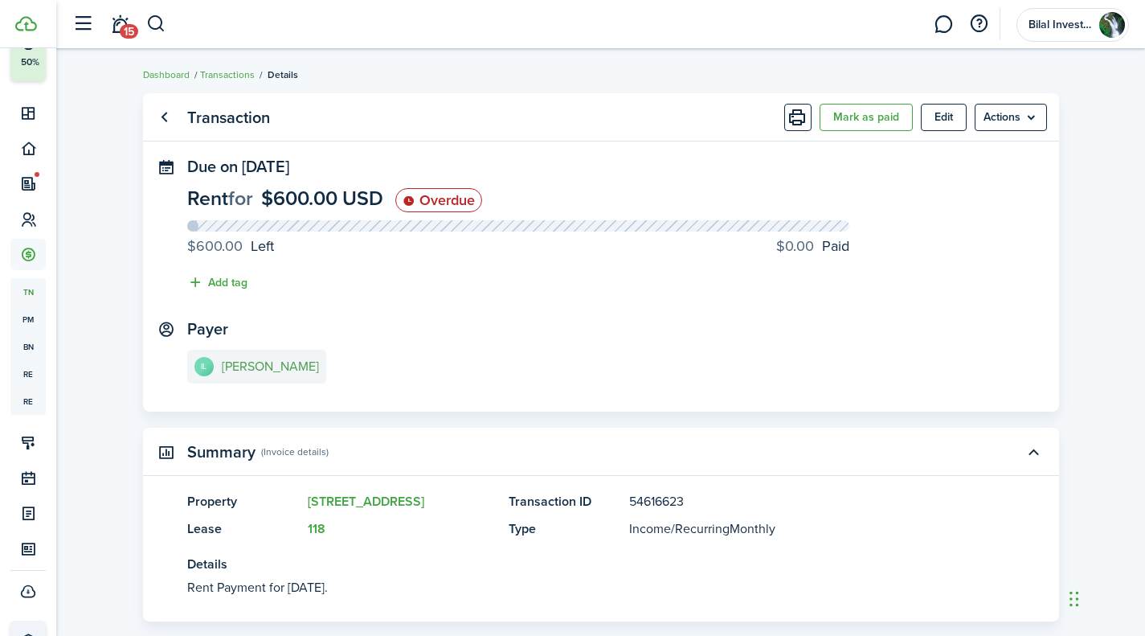
click at [269, 367] on e-details-info-title "[PERSON_NAME]" at bounding box center [270, 366] width 97 height 14
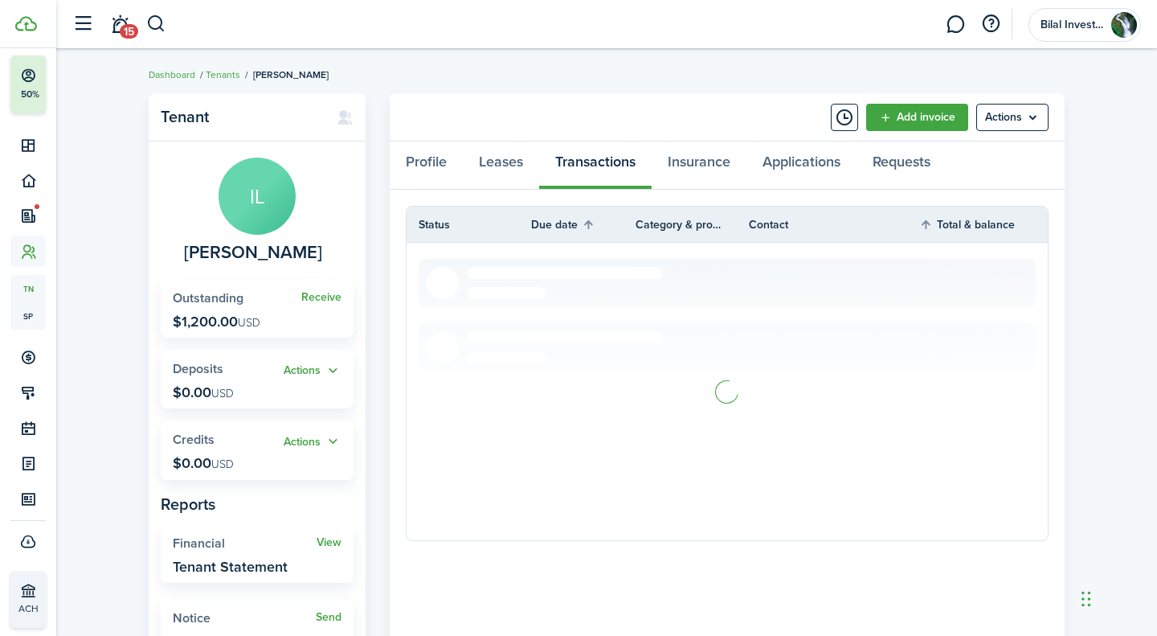
scroll to position [56, 0]
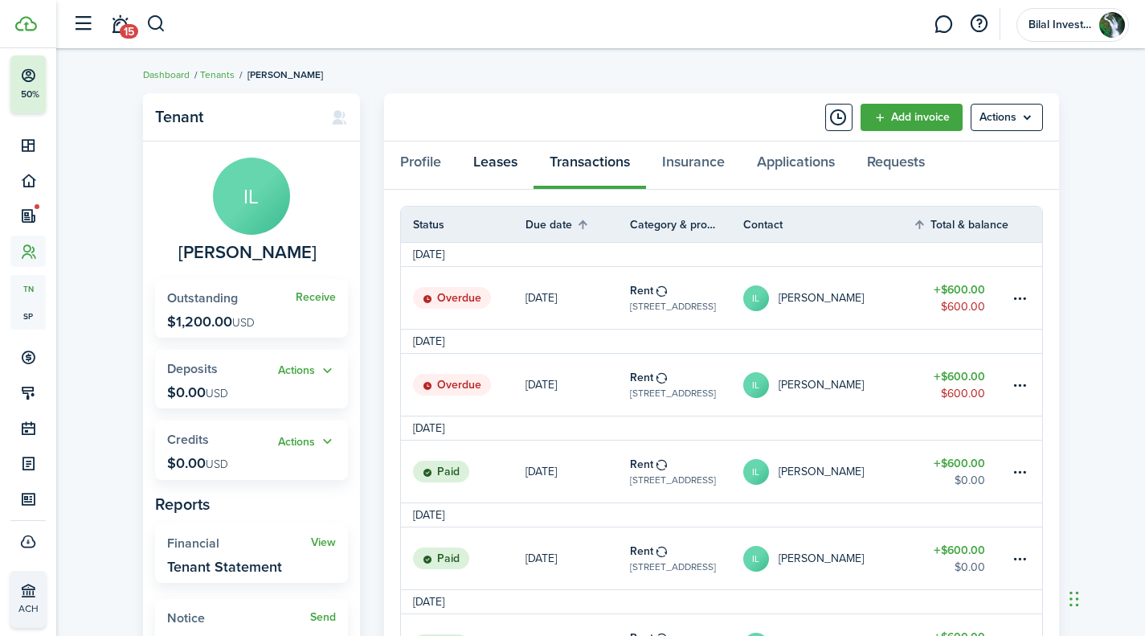
click at [493, 163] on link "Leases" at bounding box center [495, 165] width 76 height 48
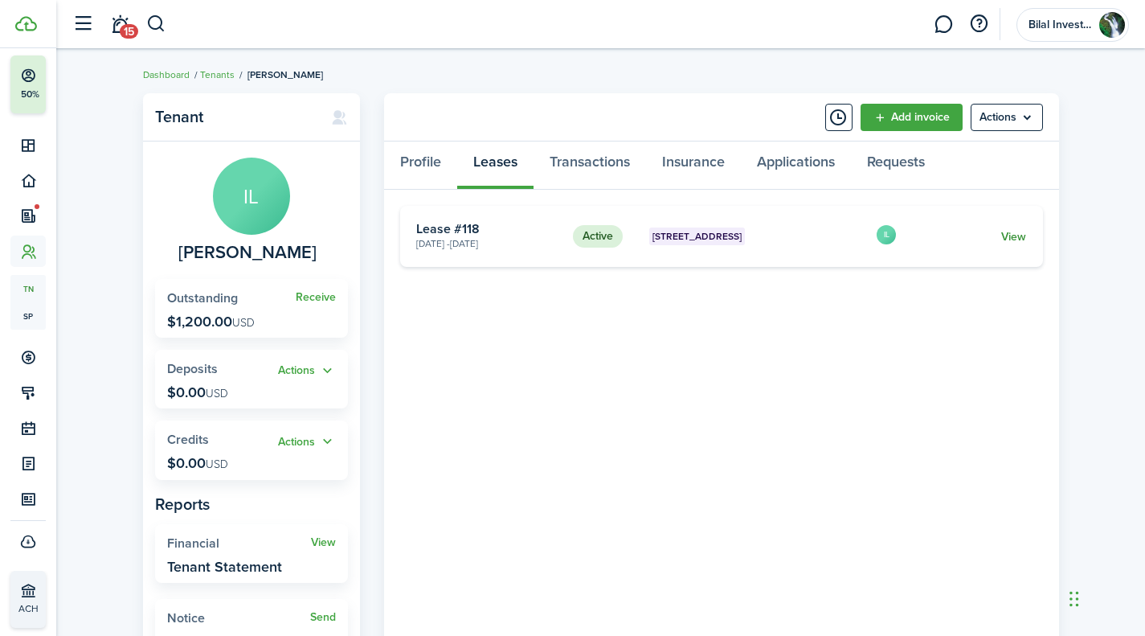
click at [1018, 236] on link "View" at bounding box center [1013, 236] width 25 height 17
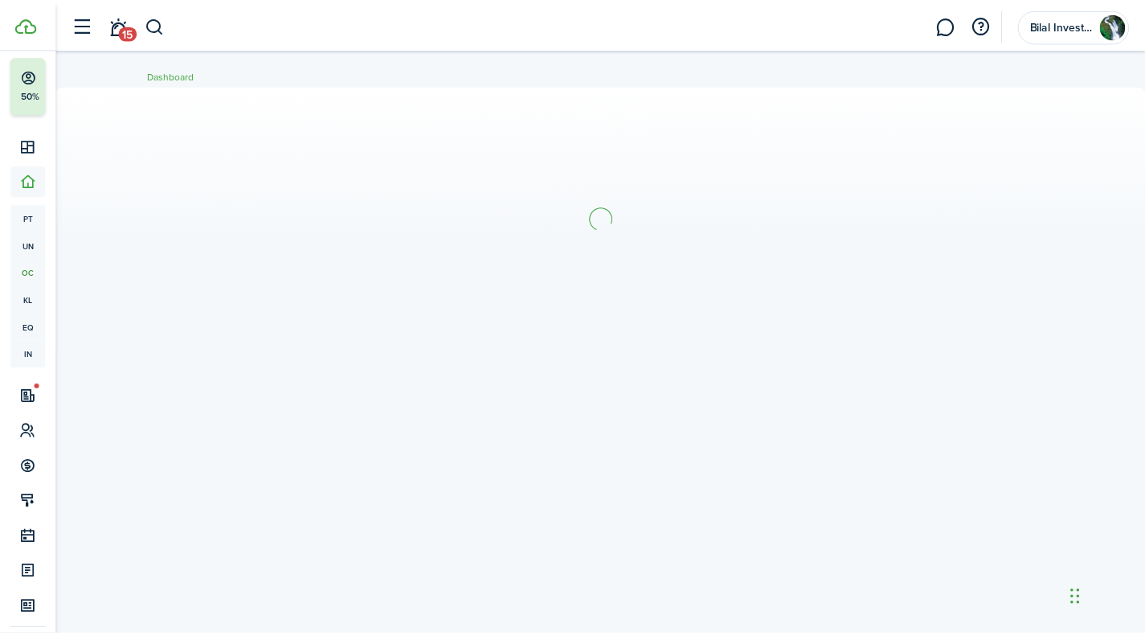
scroll to position [88, 0]
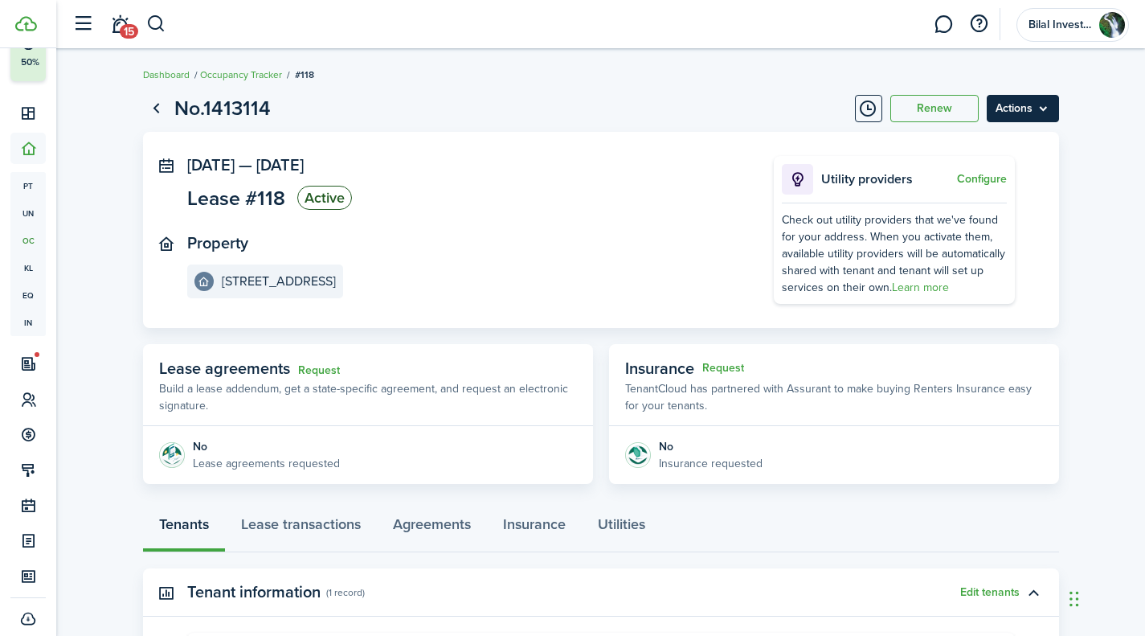
click at [1038, 107] on menu-btn "Actions" at bounding box center [1023, 108] width 72 height 27
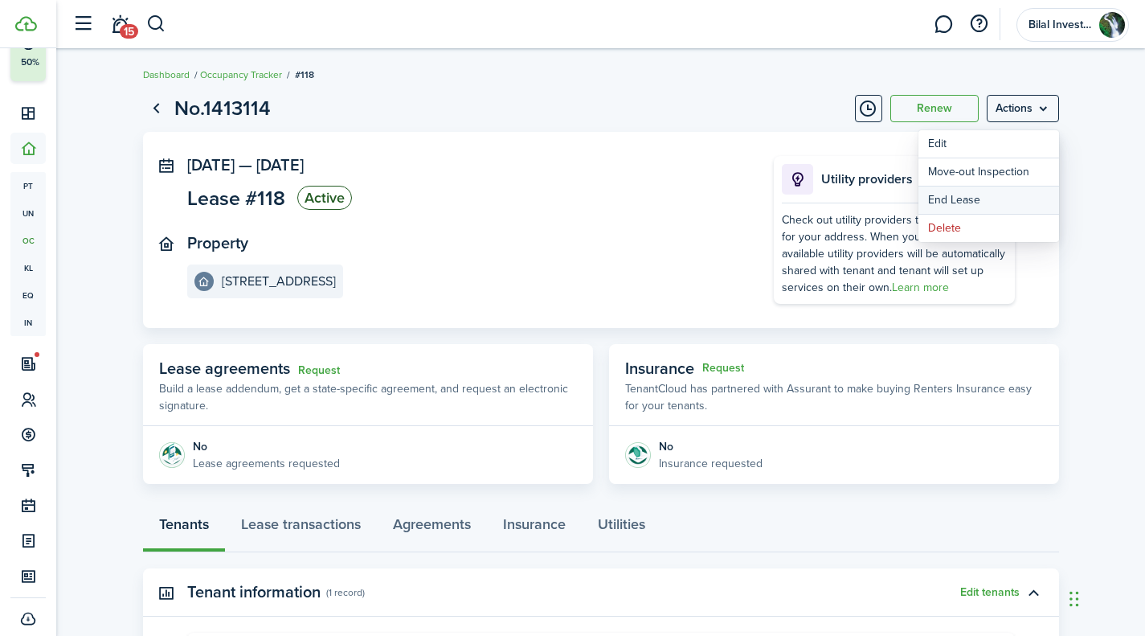
click at [1004, 199] on link "End Lease" at bounding box center [989, 199] width 141 height 27
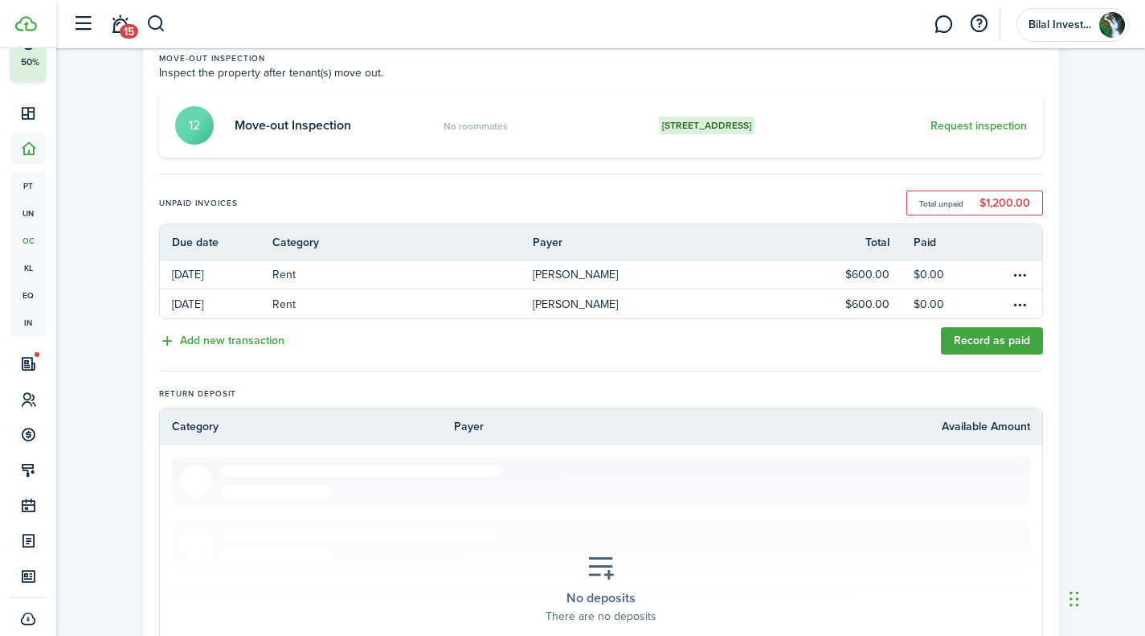
scroll to position [182, 0]
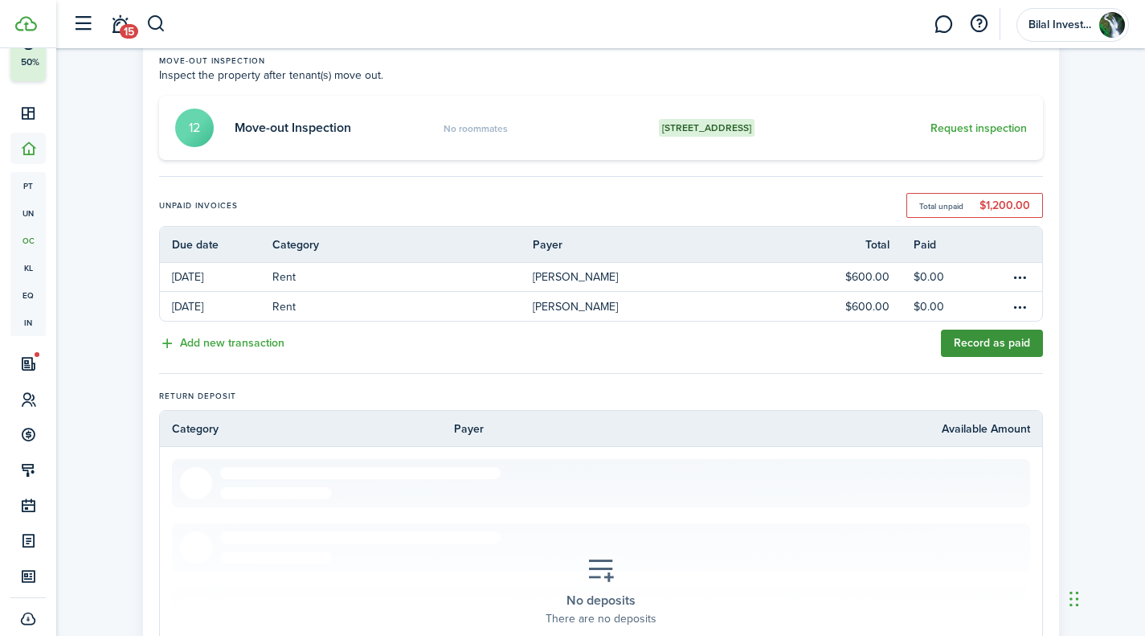
click at [1011, 339] on link "Record as paid" at bounding box center [992, 343] width 102 height 27
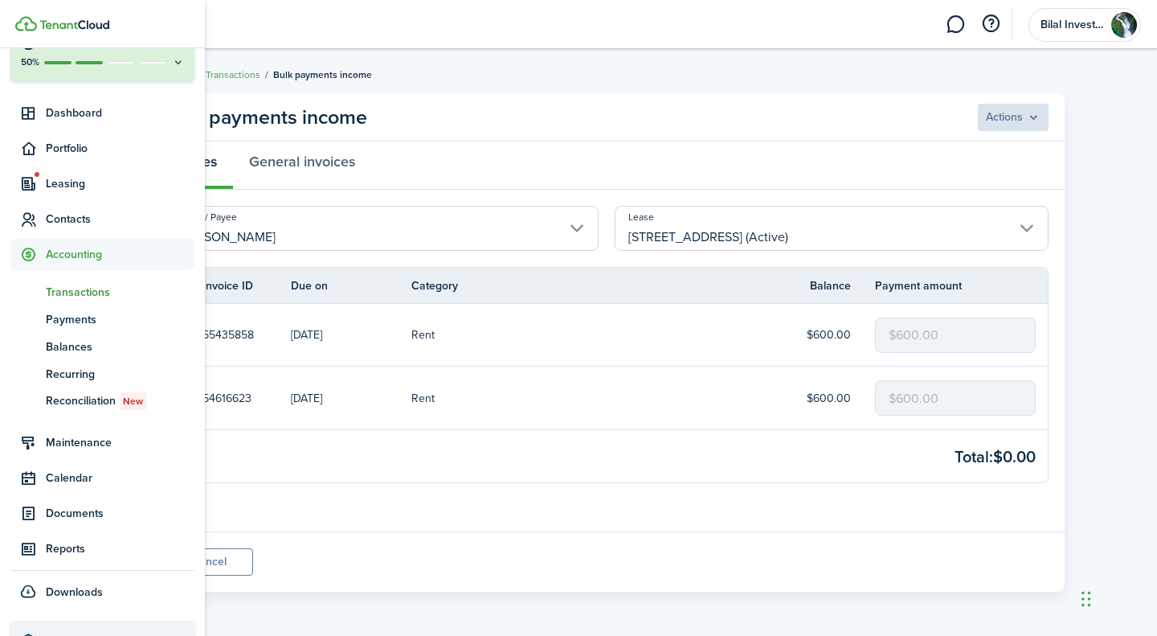
click at [80, 290] on span "Transactions" at bounding box center [120, 292] width 149 height 17
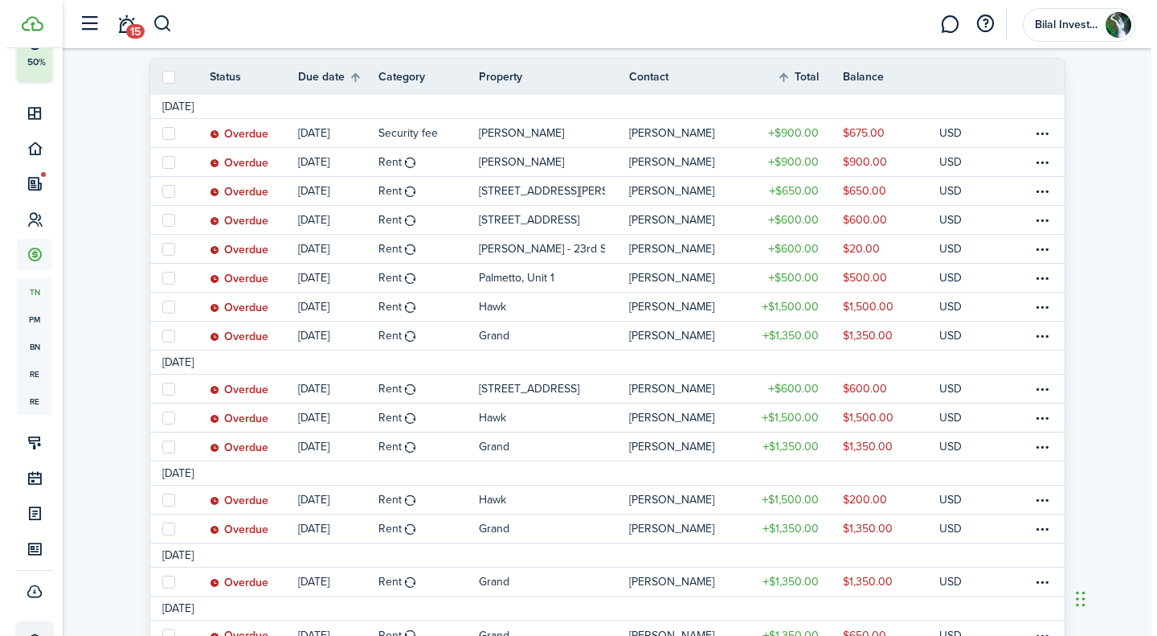
scroll to position [259, 0]
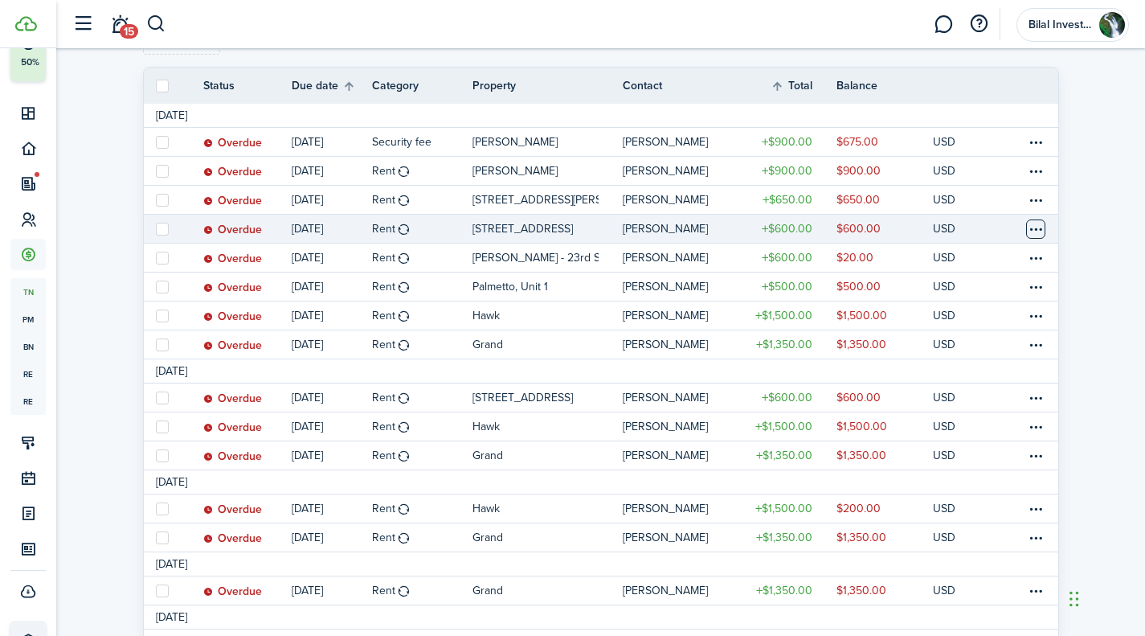
click at [1034, 227] on table-menu-btn-icon at bounding box center [1035, 228] width 19 height 19
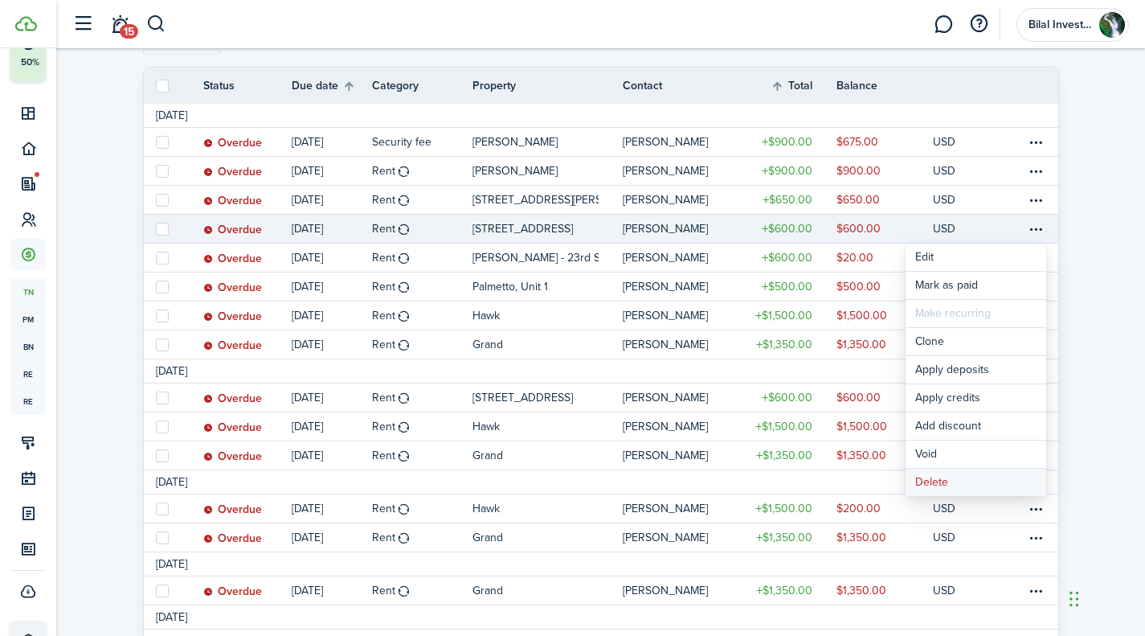
click at [953, 476] on button "Delete" at bounding box center [976, 482] width 141 height 27
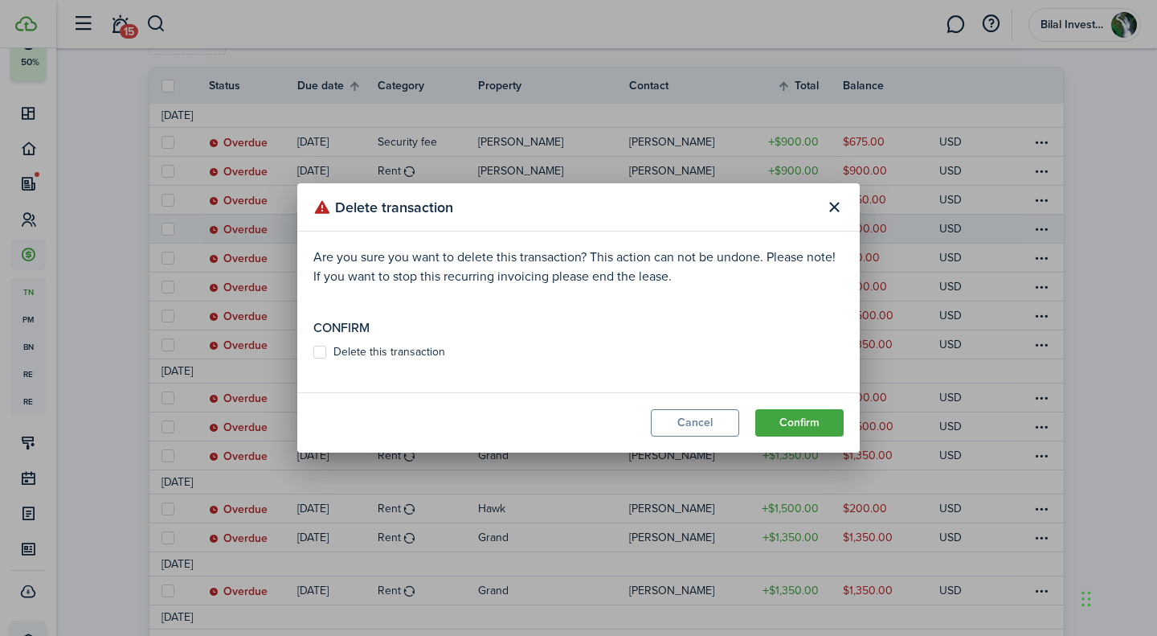
click at [452, 358] on control-checkbox "Delete this transaction" at bounding box center [578, 352] width 530 height 13
click at [391, 358] on label "Delete this transaction" at bounding box center [379, 352] width 132 height 13
click at [313, 353] on input "Delete this transaction" at bounding box center [313, 352] width 1 height 1
checkbox input "true"
click at [788, 414] on button "Confirm" at bounding box center [799, 422] width 88 height 27
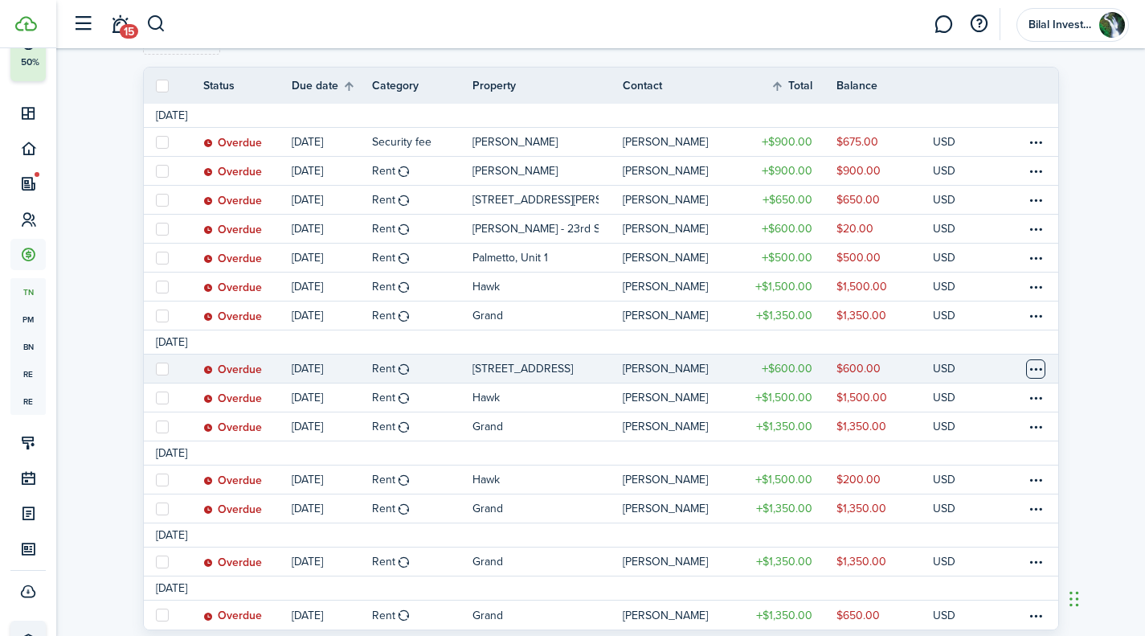
click at [1031, 363] on table-menu-btn-icon at bounding box center [1035, 368] width 19 height 19
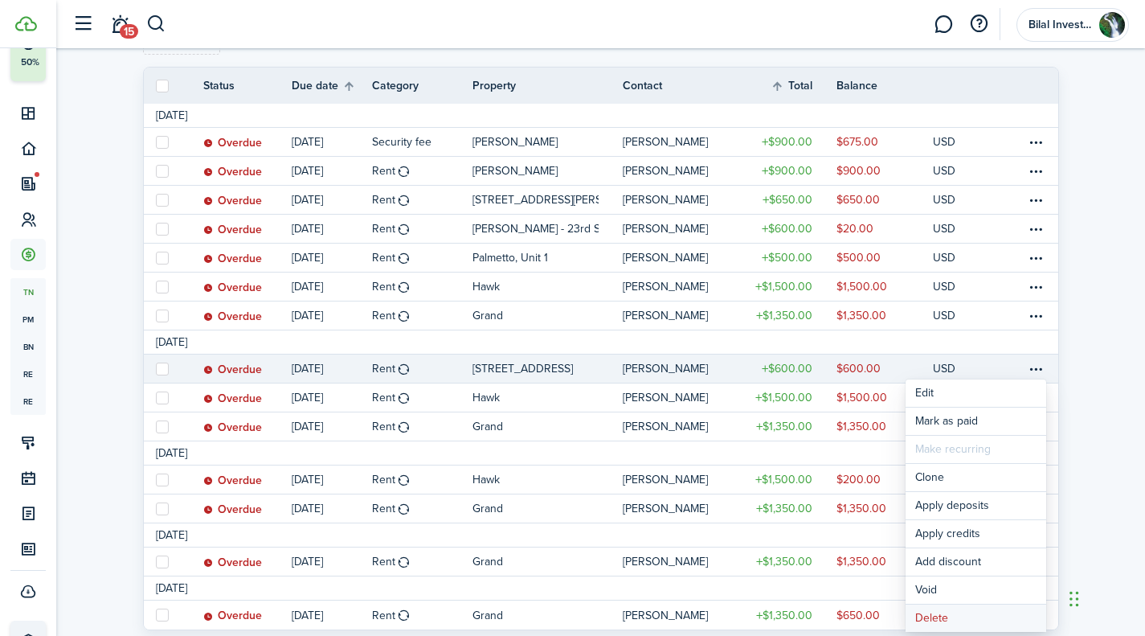
click at [960, 613] on button "Delete" at bounding box center [976, 617] width 141 height 27
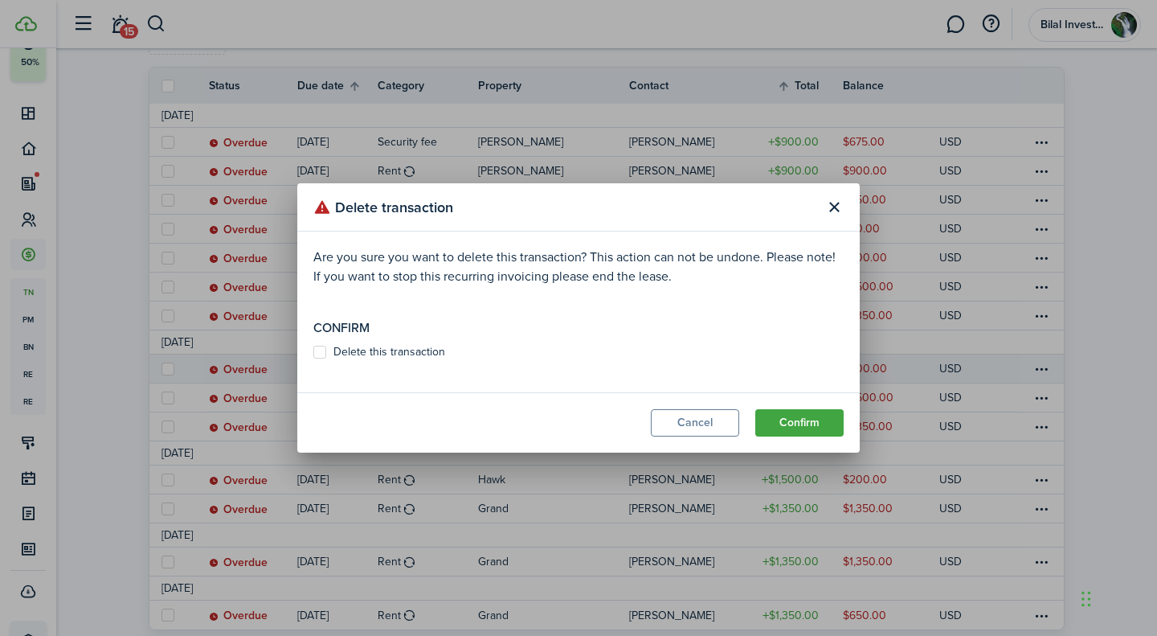
click at [404, 352] on label "Delete this transaction" at bounding box center [379, 352] width 132 height 13
click at [313, 352] on input "Delete this transaction" at bounding box center [313, 352] width 1 height 1
checkbox input "true"
click at [793, 421] on button "Confirm" at bounding box center [799, 422] width 88 height 27
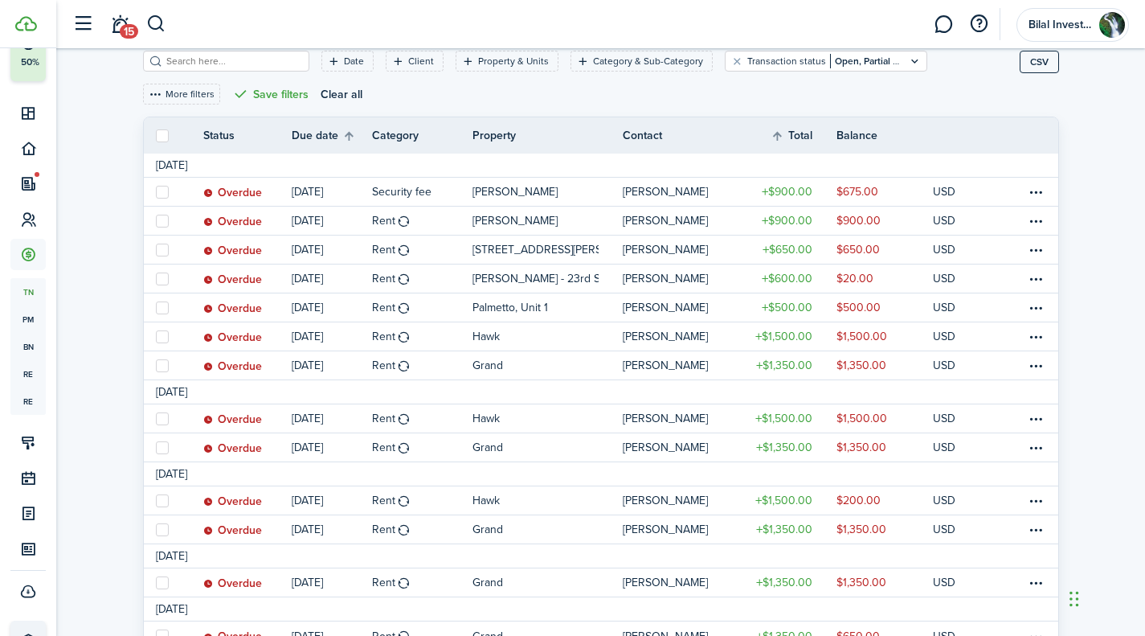
scroll to position [274, 0]
